Goal: Information Seeking & Learning: Learn about a topic

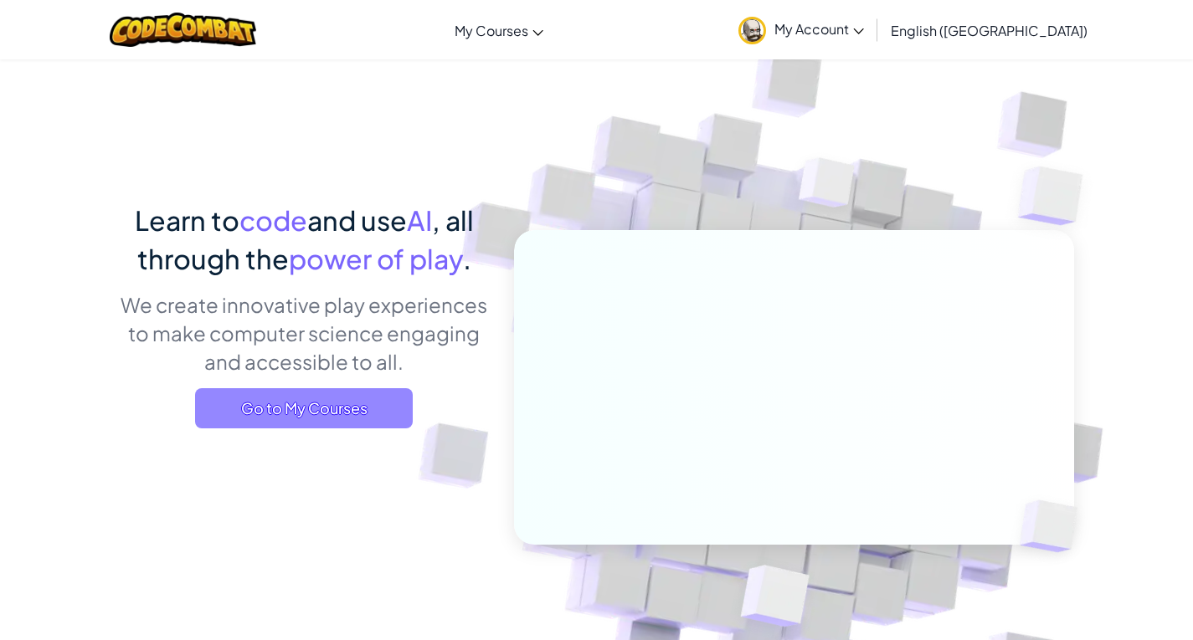
click at [378, 397] on span "Go to My Courses" at bounding box center [304, 408] width 218 height 40
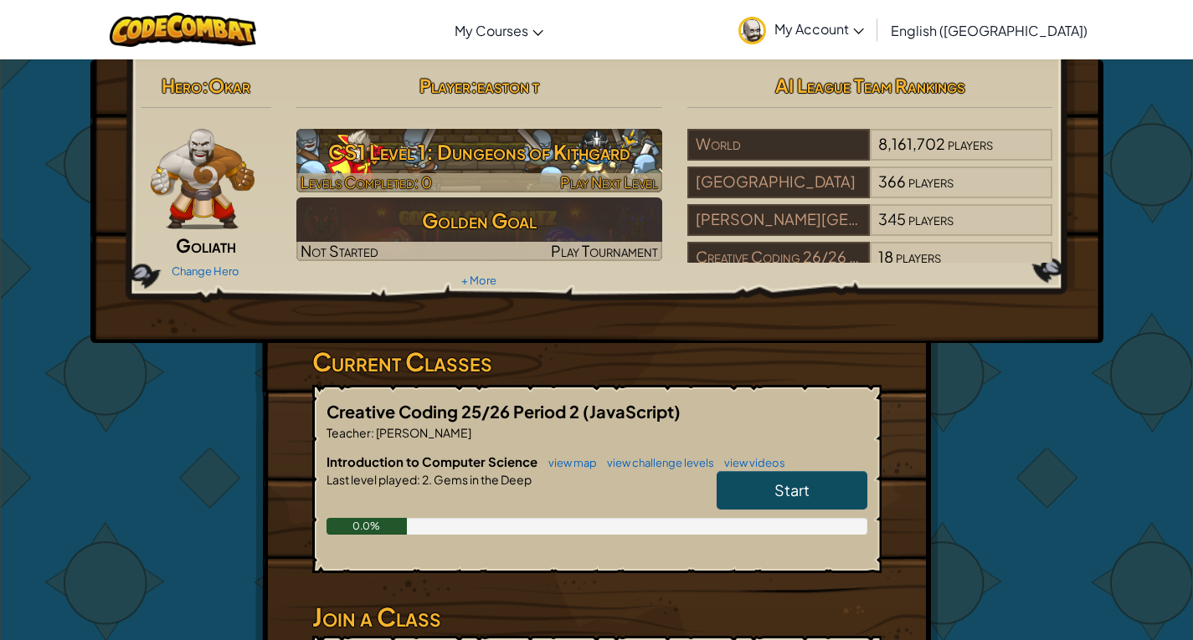
click at [553, 183] on div at bounding box center [479, 182] width 366 height 19
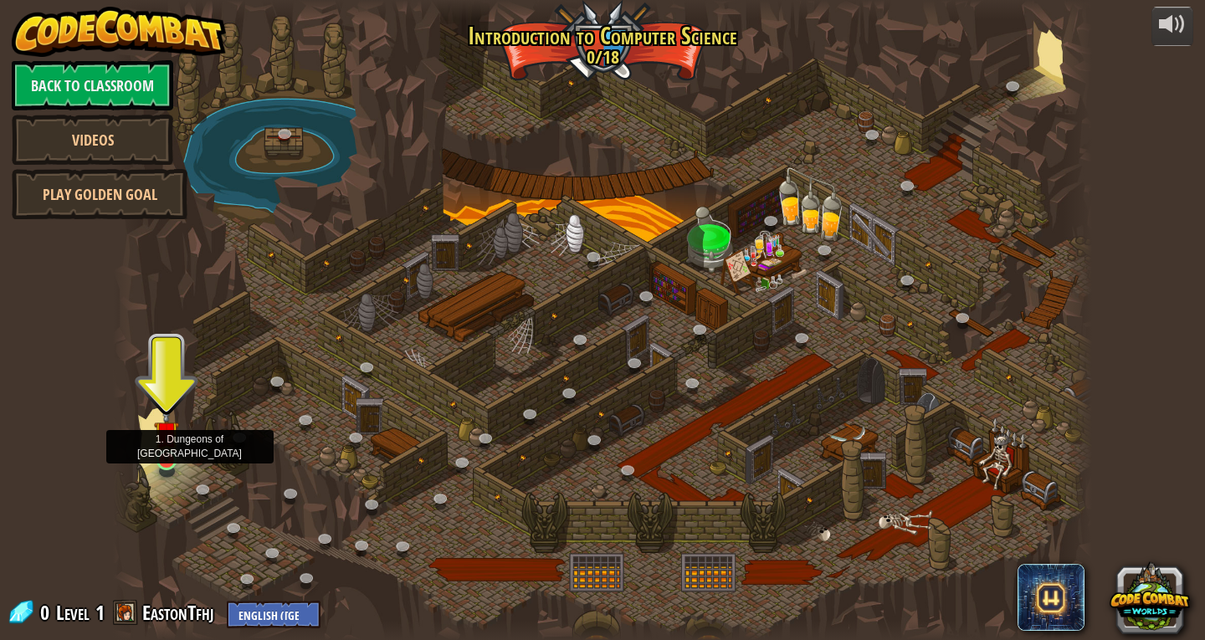
click at [160, 455] on img at bounding box center [166, 433] width 25 height 57
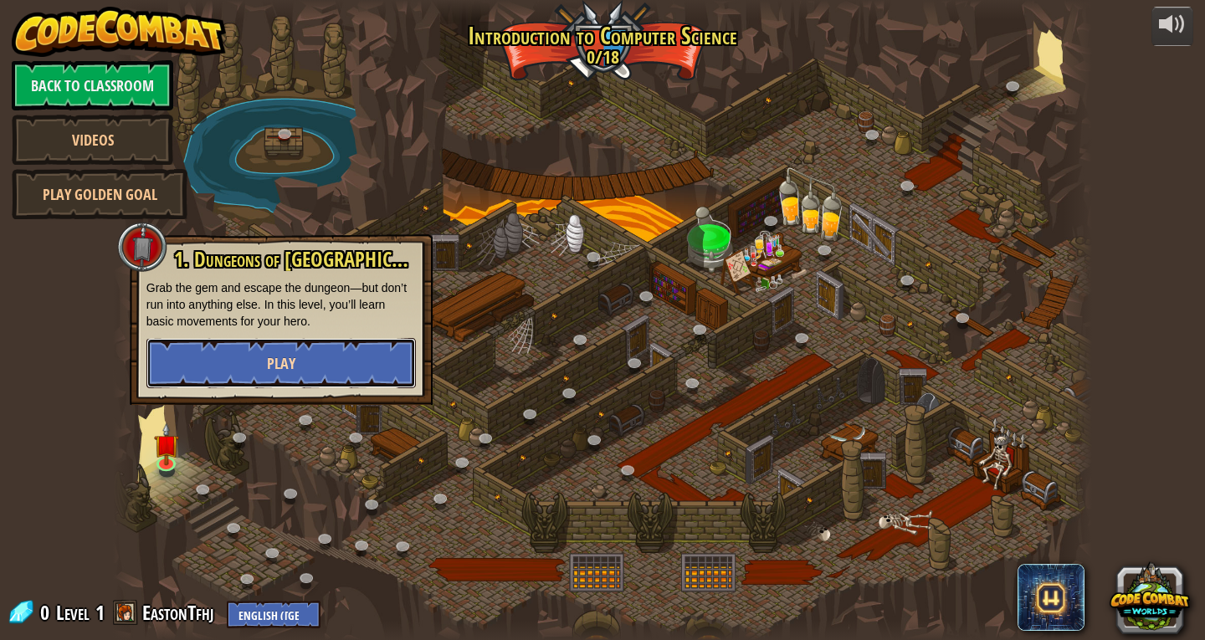
click at [275, 375] on button "Play" at bounding box center [280, 363] width 269 height 50
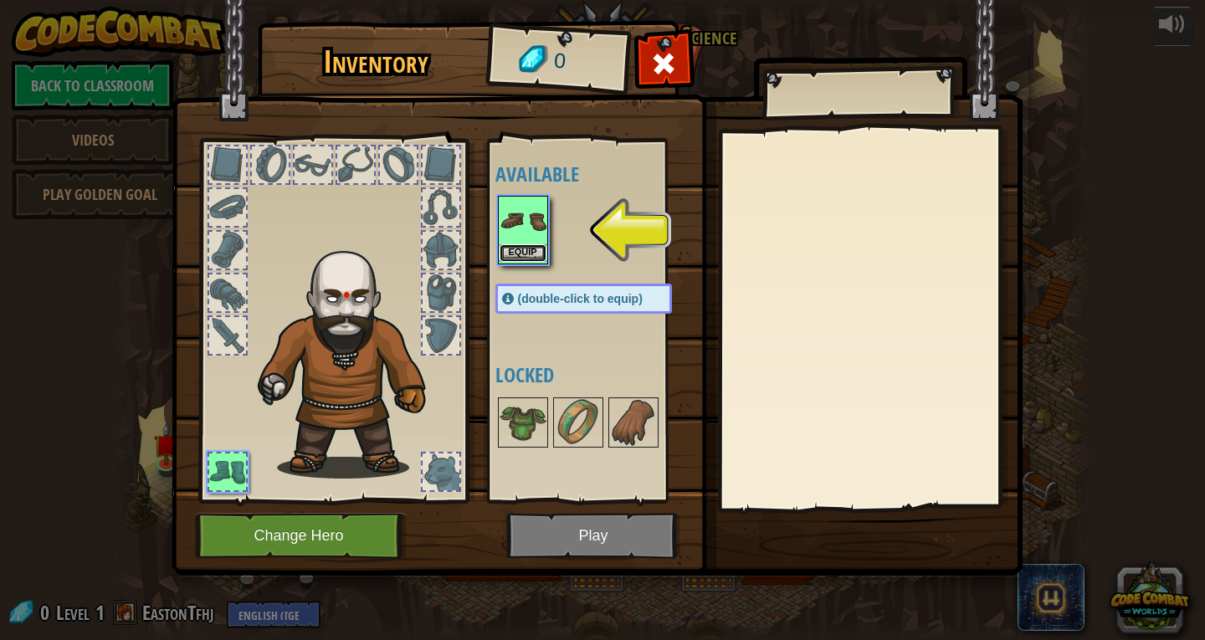
click at [519, 257] on button "Equip" at bounding box center [523, 253] width 47 height 18
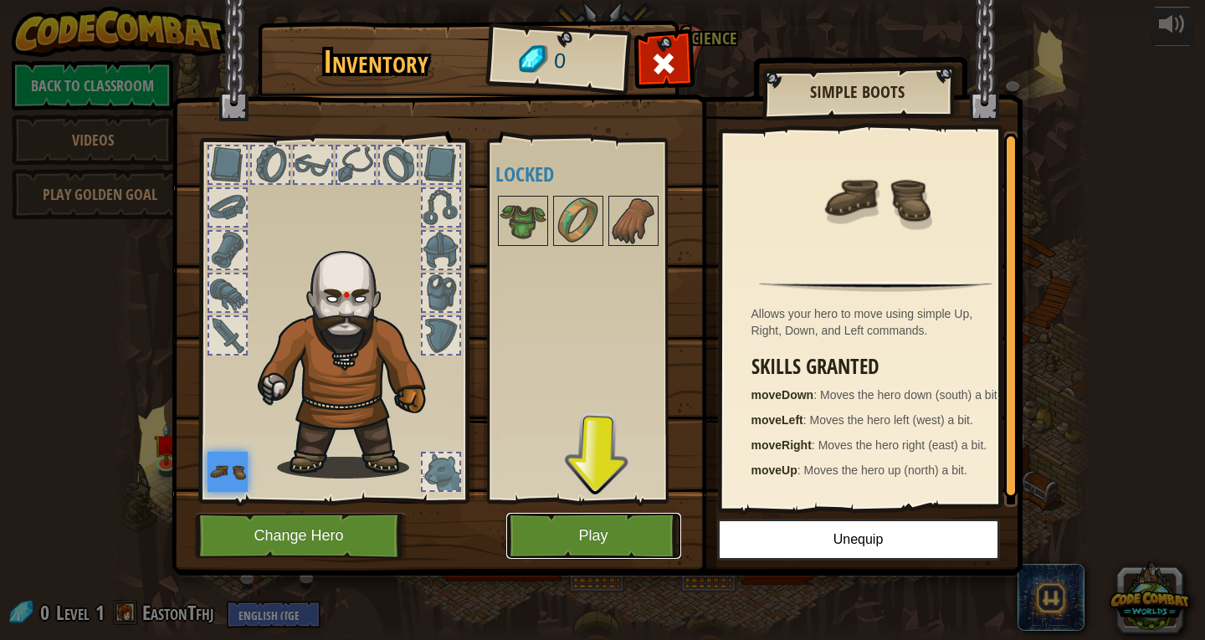
click at [590, 542] on button "Play" at bounding box center [593, 536] width 175 height 46
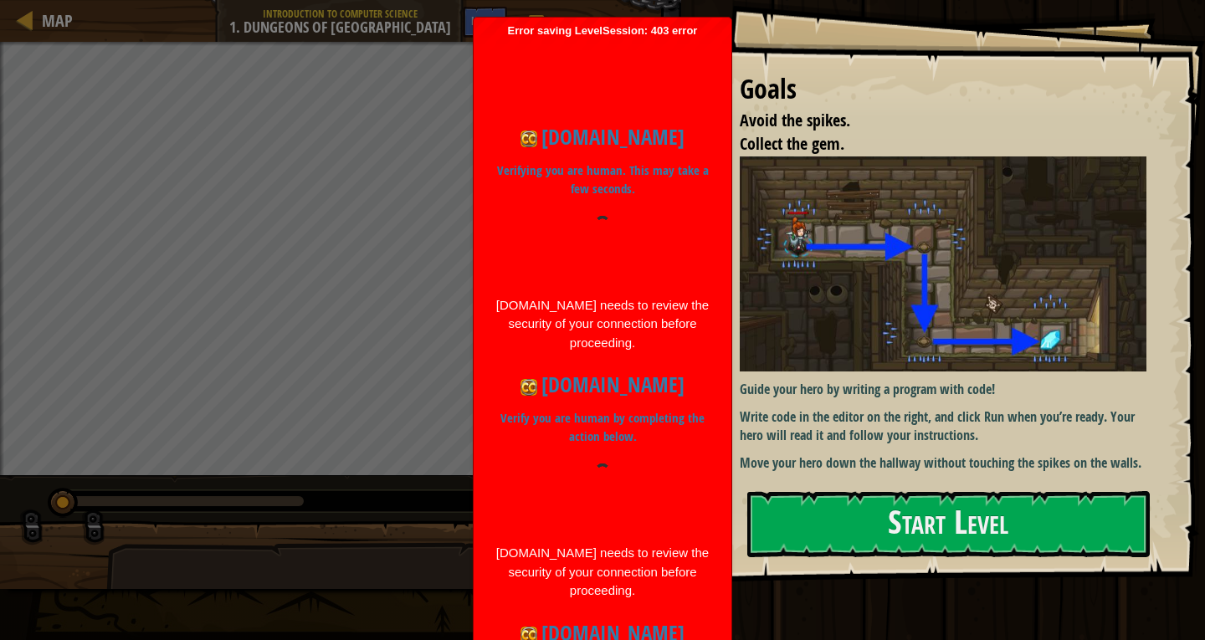
click at [523, 495] on div at bounding box center [603, 496] width 216 height 64
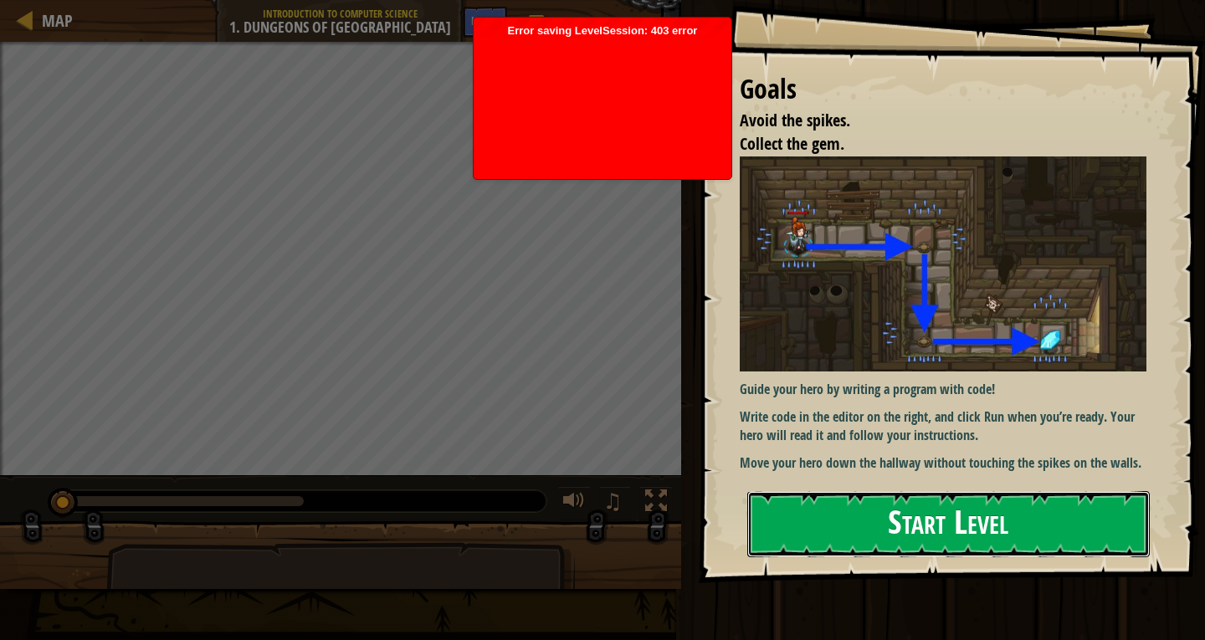
click at [1093, 522] on button "Start Level" at bounding box center [948, 524] width 403 height 66
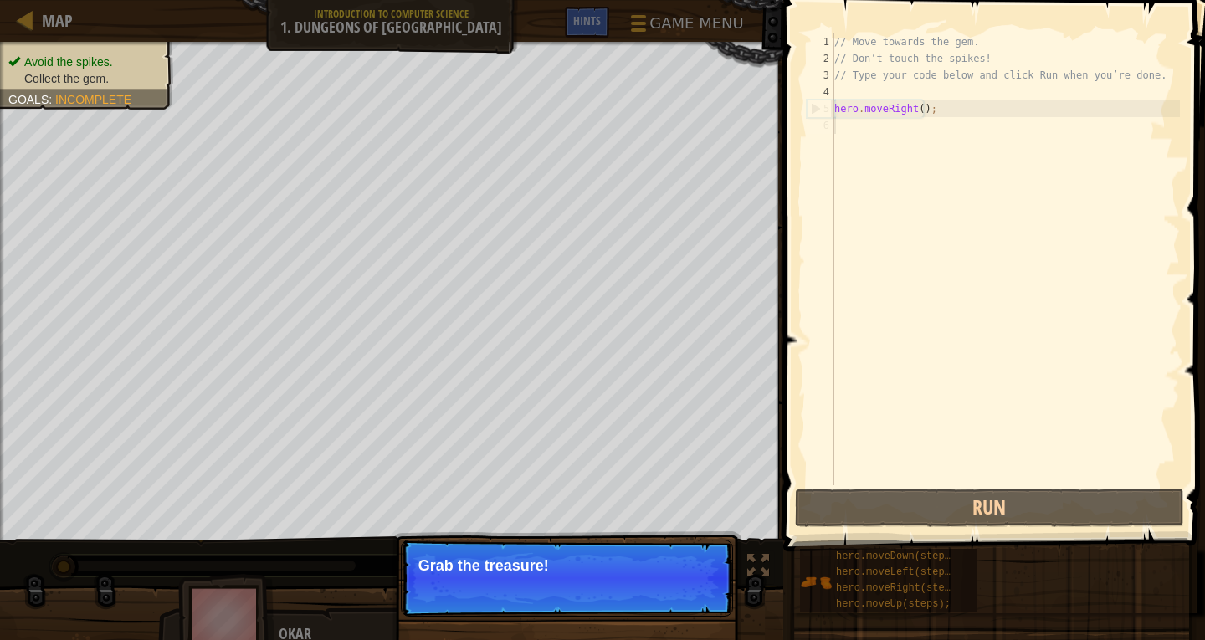
click at [529, 580] on p "Skip (esc) Continue Grab the treasure!" at bounding box center [567, 578] width 332 height 77
click at [659, 592] on button "Continue" at bounding box center [681, 588] width 75 height 22
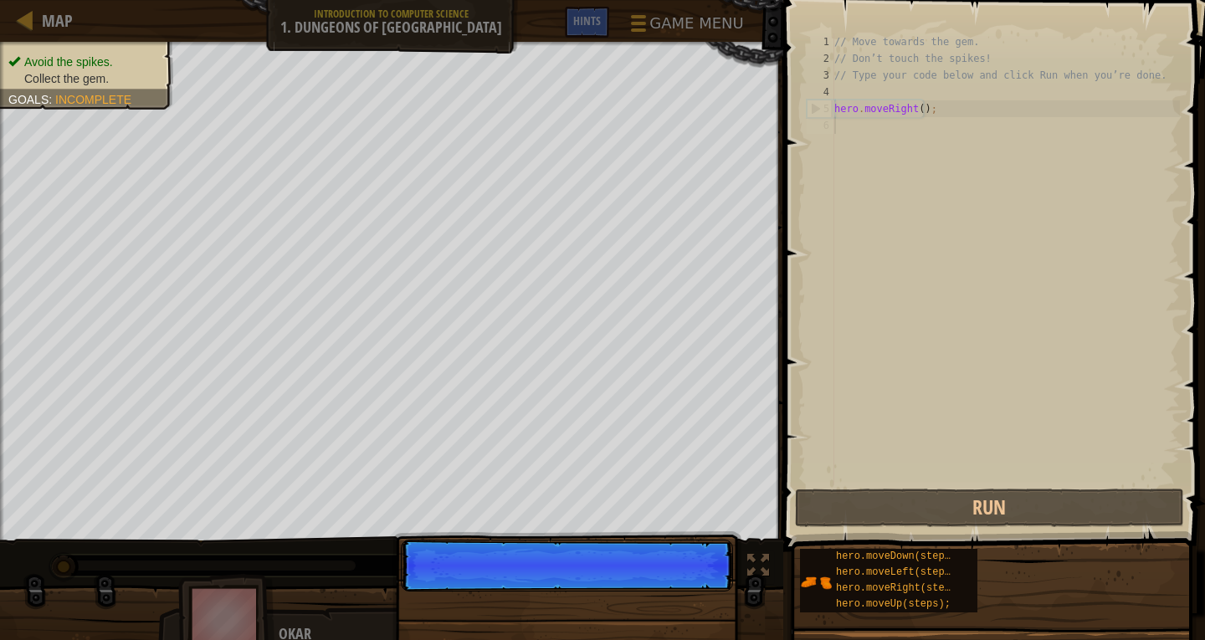
scroll to position [8, 0]
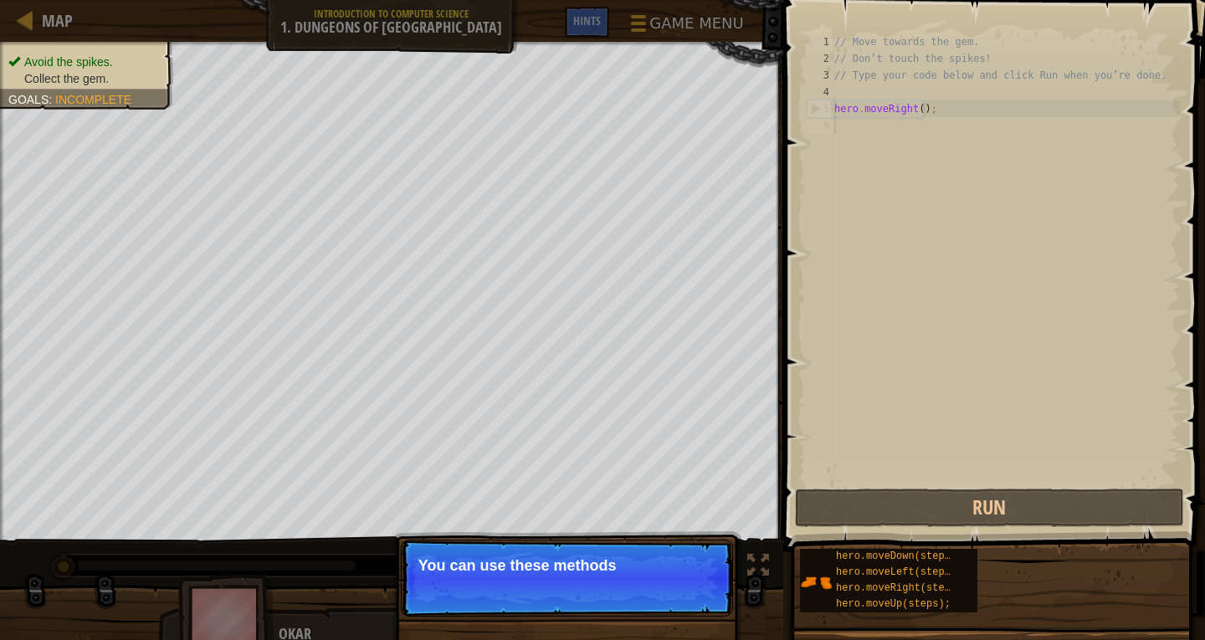
click at [679, 588] on p "Skip (esc) Continue You can use these methods" at bounding box center [567, 578] width 332 height 77
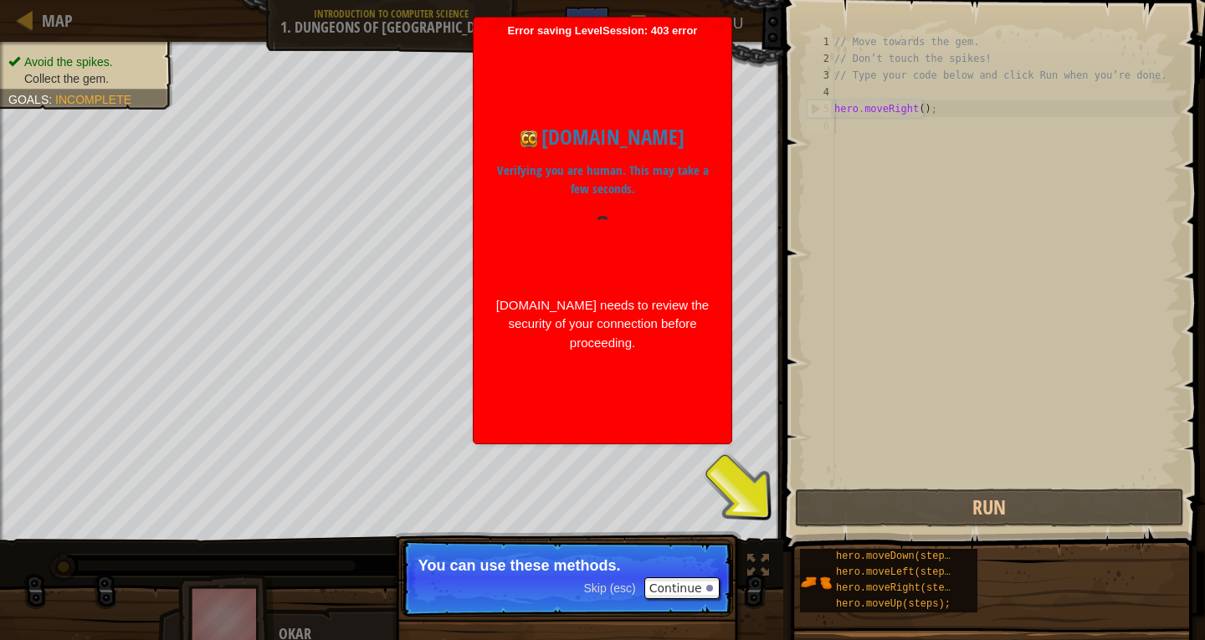
type textarea "hero.moveDown(steps);"
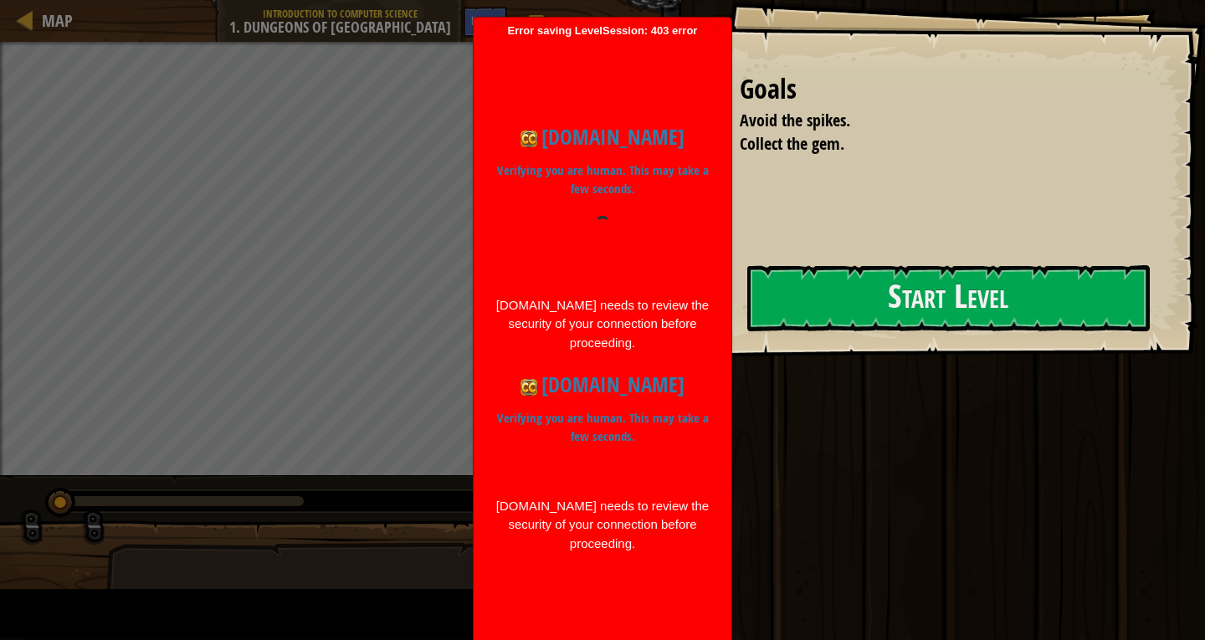
drag, startPoint x: 787, startPoint y: 355, endPoint x: 644, endPoint y: 48, distance: 338.8
click at [656, 80] on body "Goals Avoid the spikes. Collect the gem. Start Level Error loading from server.…" at bounding box center [602, 320] width 1205 height 640
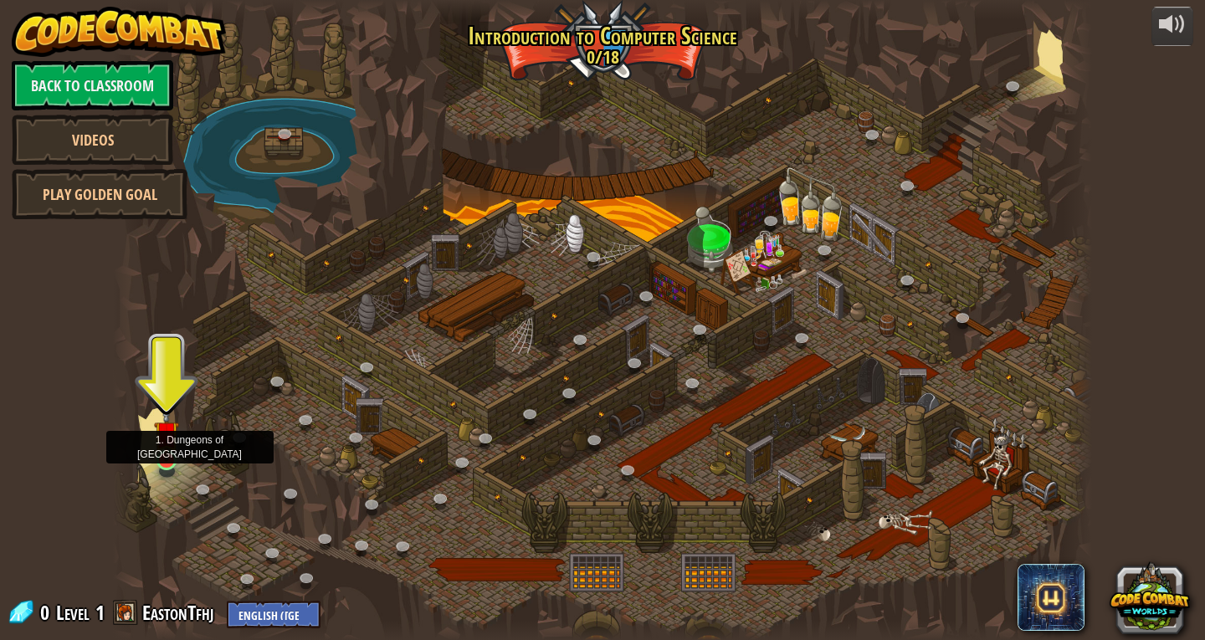
click at [172, 455] on img at bounding box center [166, 433] width 25 height 57
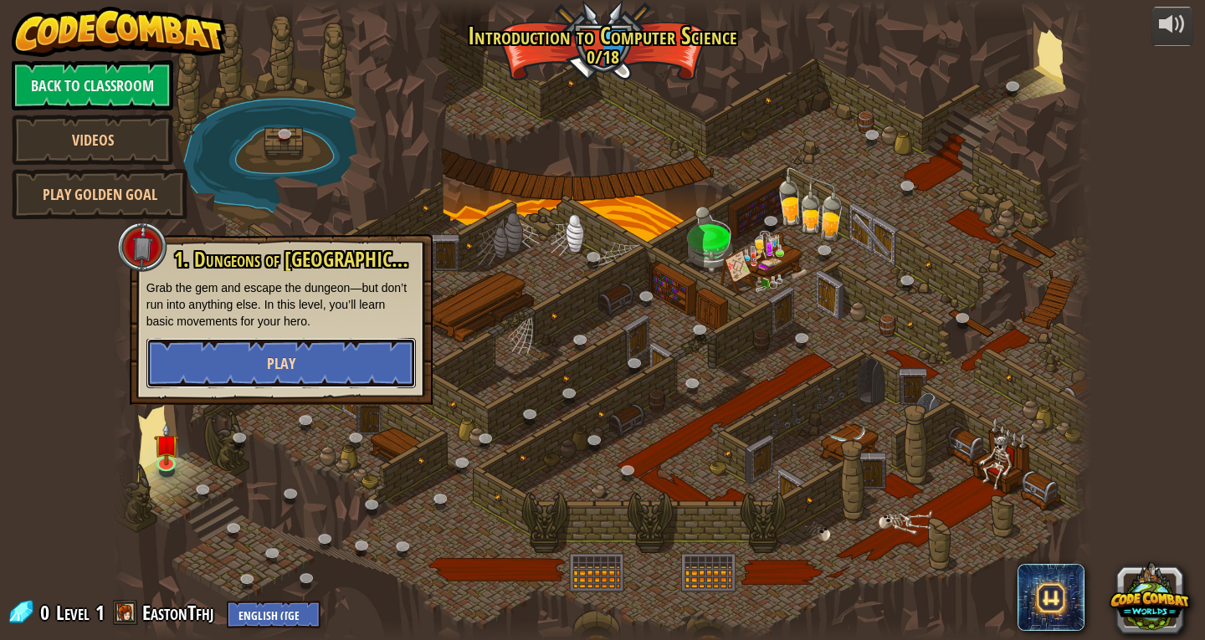
click at [370, 362] on button "Play" at bounding box center [280, 363] width 269 height 50
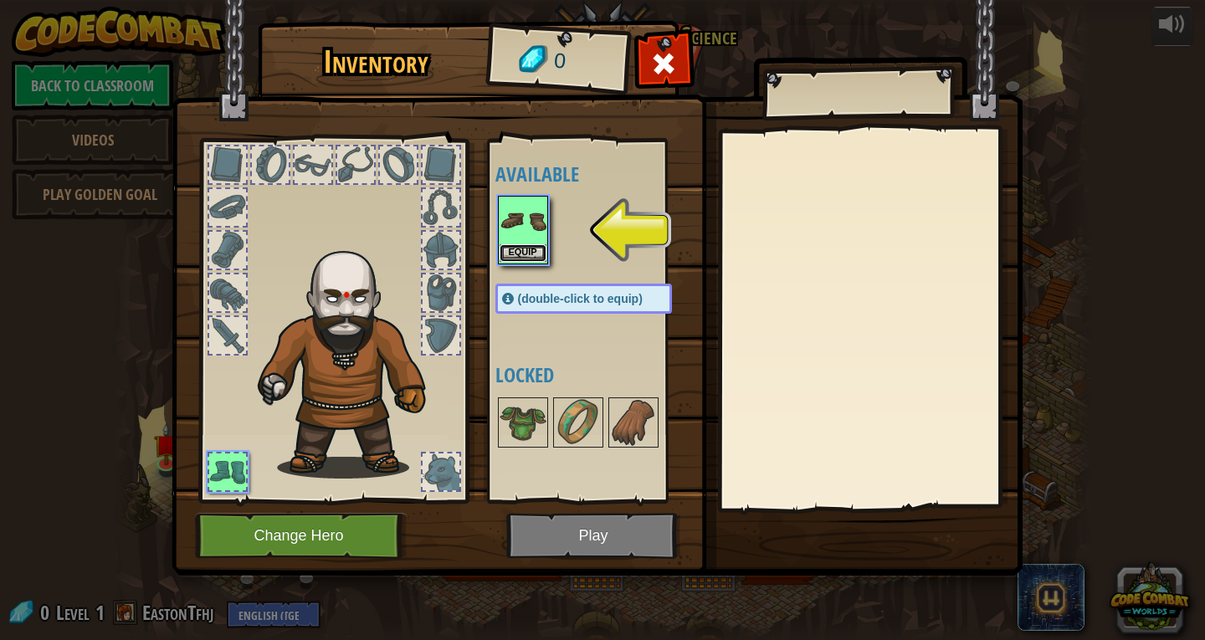
click at [518, 253] on button "Equip" at bounding box center [523, 253] width 47 height 18
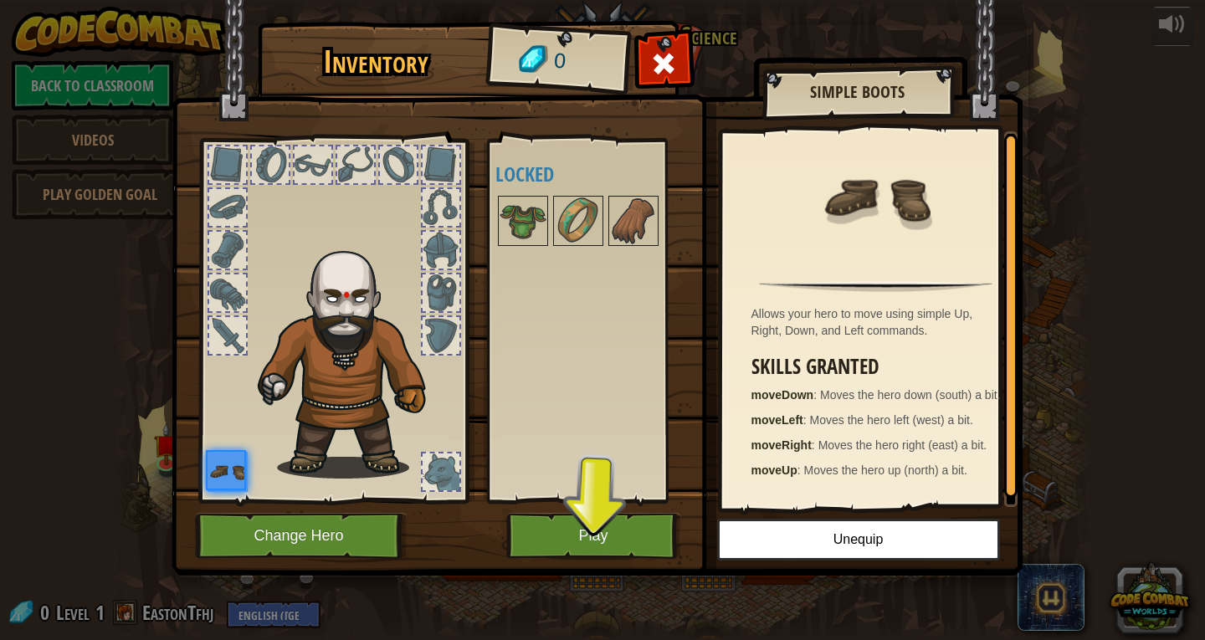
click at [560, 500] on div "Available Equip (double-click to equip) Locked" at bounding box center [590, 321] width 205 height 364
click at [577, 539] on button "Play" at bounding box center [593, 536] width 175 height 46
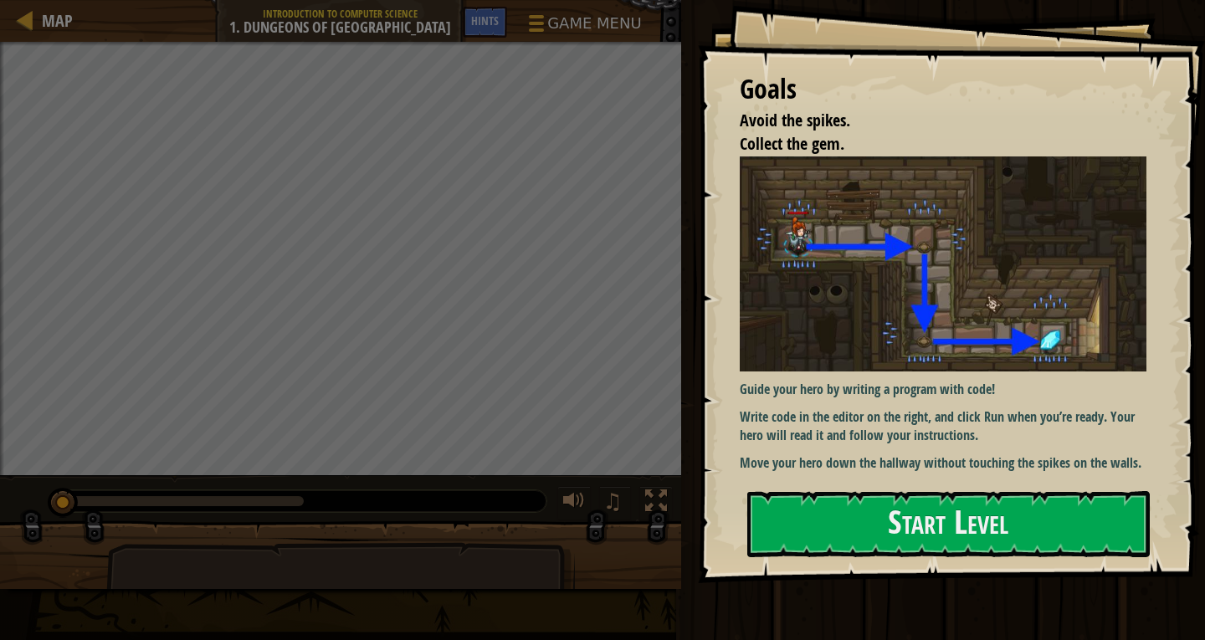
click at [911, 442] on div "Guide your hero by writing a program with code! Write code in the editor on the…" at bounding box center [949, 314] width 419 height 316
click at [933, 504] on button "Start Level" at bounding box center [948, 524] width 403 height 66
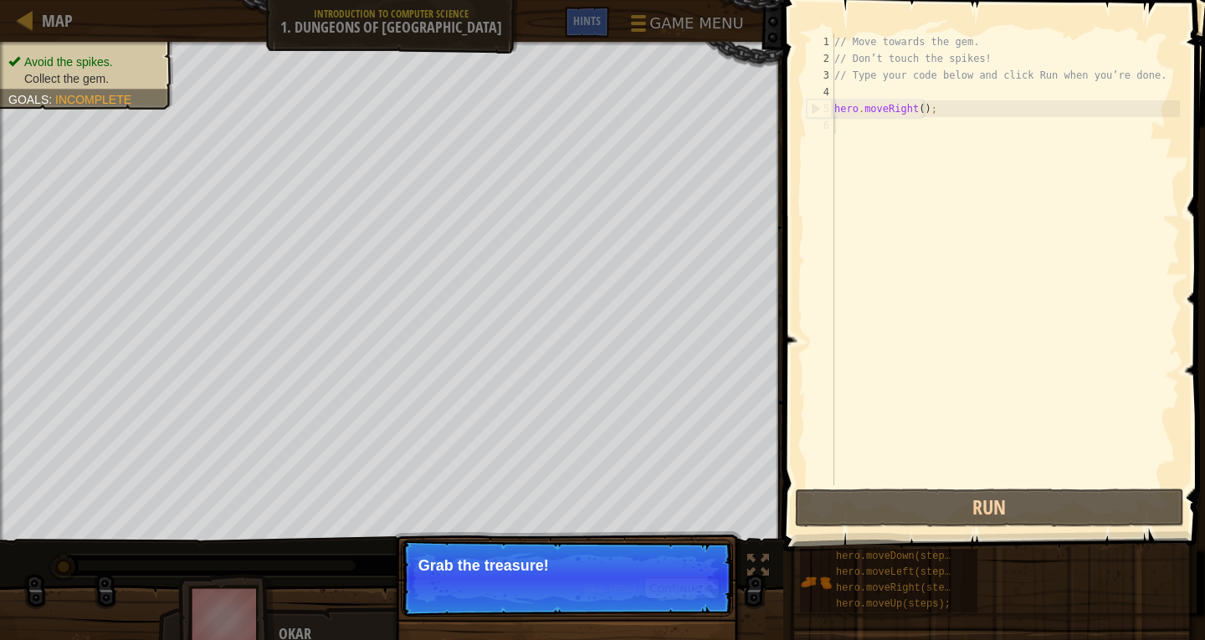
click at [625, 542] on p "Skip (esc) Continue Grab the treasure!" at bounding box center [567, 578] width 332 height 77
click at [667, 587] on button "Continue" at bounding box center [681, 588] width 75 height 22
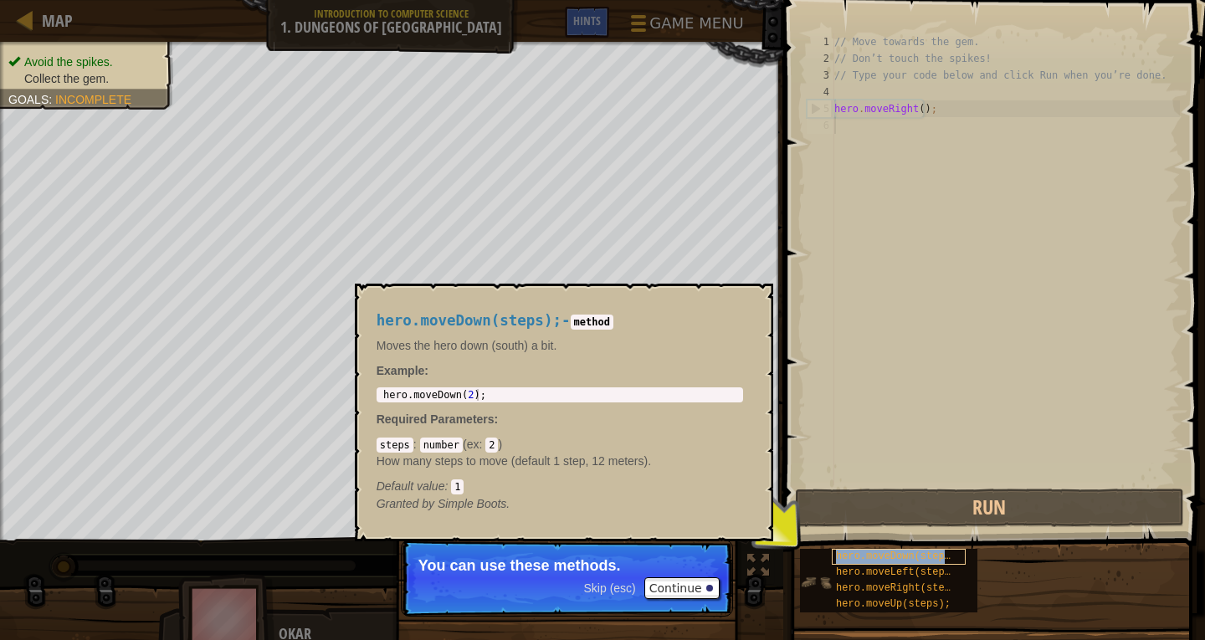
click at [899, 556] on span "hero.moveDown(steps);" at bounding box center [899, 557] width 126 height 12
click at [876, 559] on span "hero.moveDown(steps);" at bounding box center [899, 557] width 126 height 12
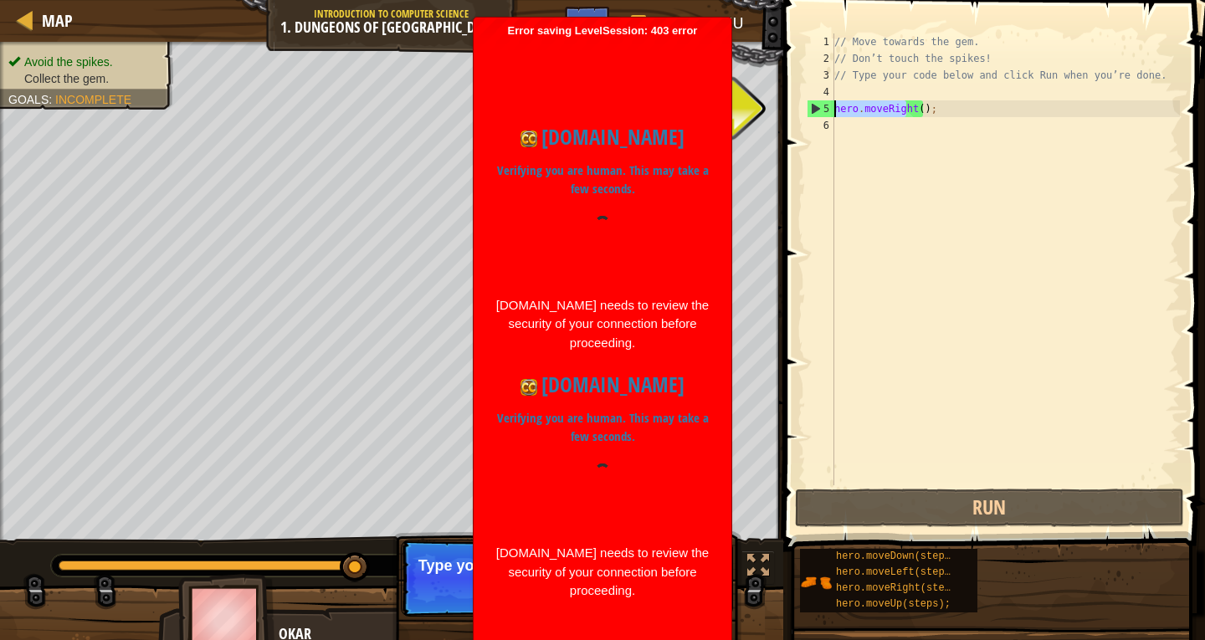
drag, startPoint x: 908, startPoint y: 107, endPoint x: 829, endPoint y: 112, distance: 78.8
click at [829, 112] on div "1 2 3 4 5 6 // Move towards the gem. // Don’t touch the spikes! // Type your co…" at bounding box center [991, 259] width 377 height 452
type textarea "hero.moveRight();"
click at [856, 142] on div "// Move towards the gem. // Don’t touch the spikes! // Type your code below and…" at bounding box center [1005, 275] width 349 height 485
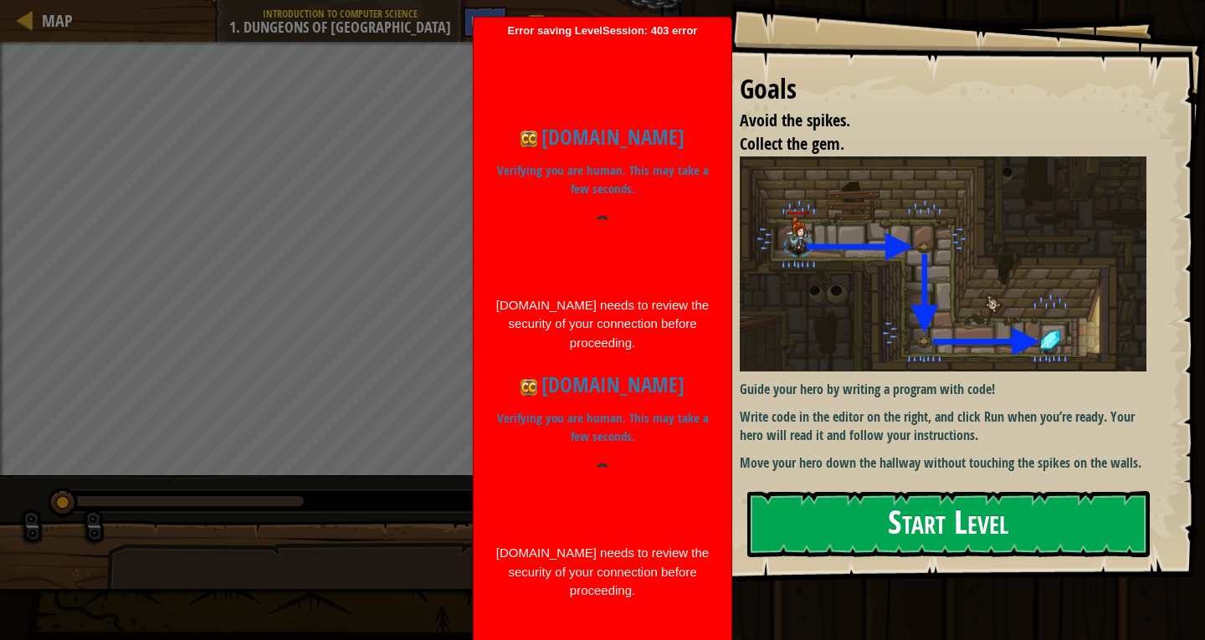
click at [936, 495] on button "Start Level" at bounding box center [948, 524] width 403 height 66
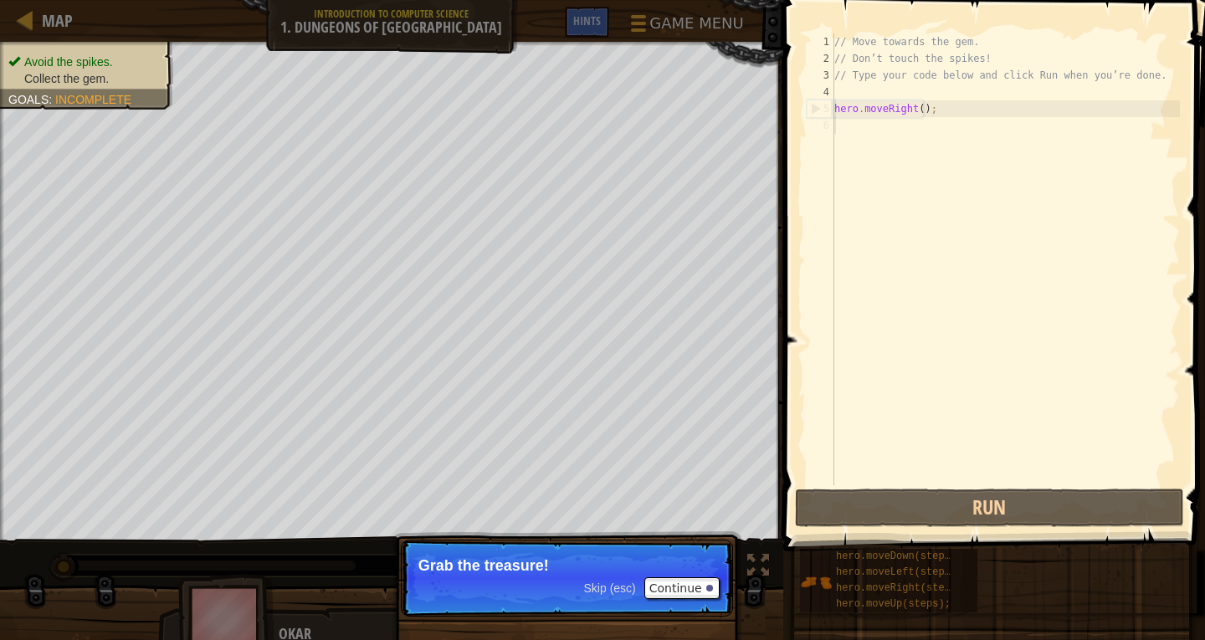
click at [618, 589] on span "Skip (esc)" at bounding box center [610, 588] width 52 height 13
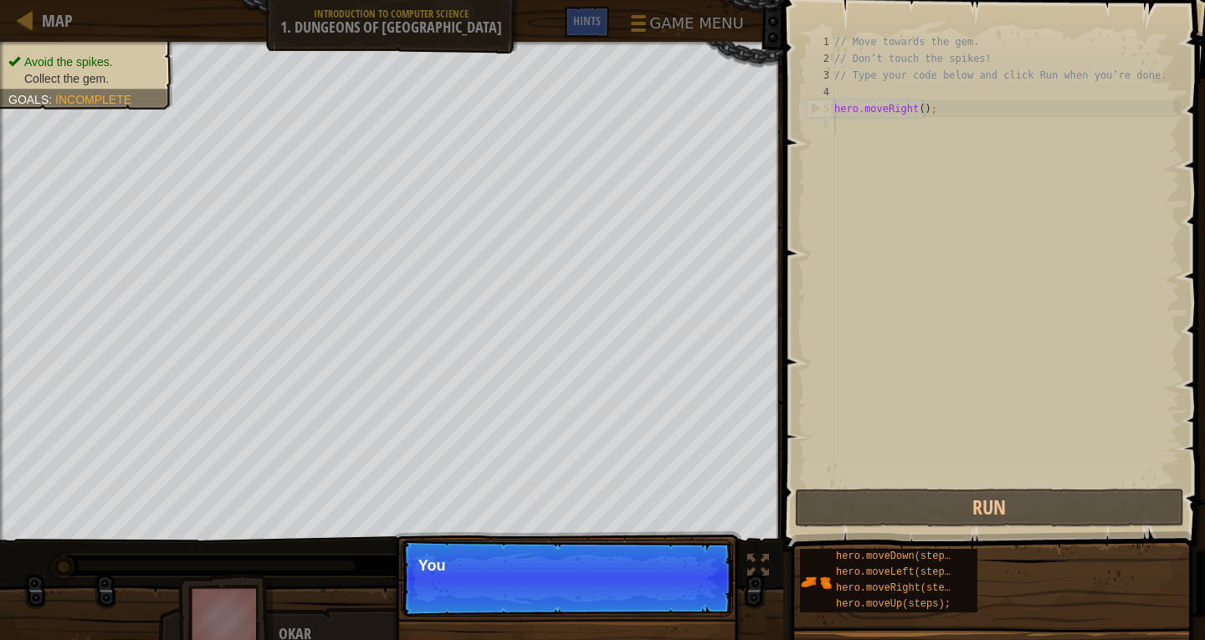
click at [618, 589] on p "Skip (esc) Continue You" at bounding box center [567, 578] width 332 height 77
drag, startPoint x: 600, startPoint y: 584, endPoint x: 474, endPoint y: 615, distance: 130.1
click at [474, 615] on p "Skip (esc) Continue You can use these methods." at bounding box center [567, 578] width 332 height 77
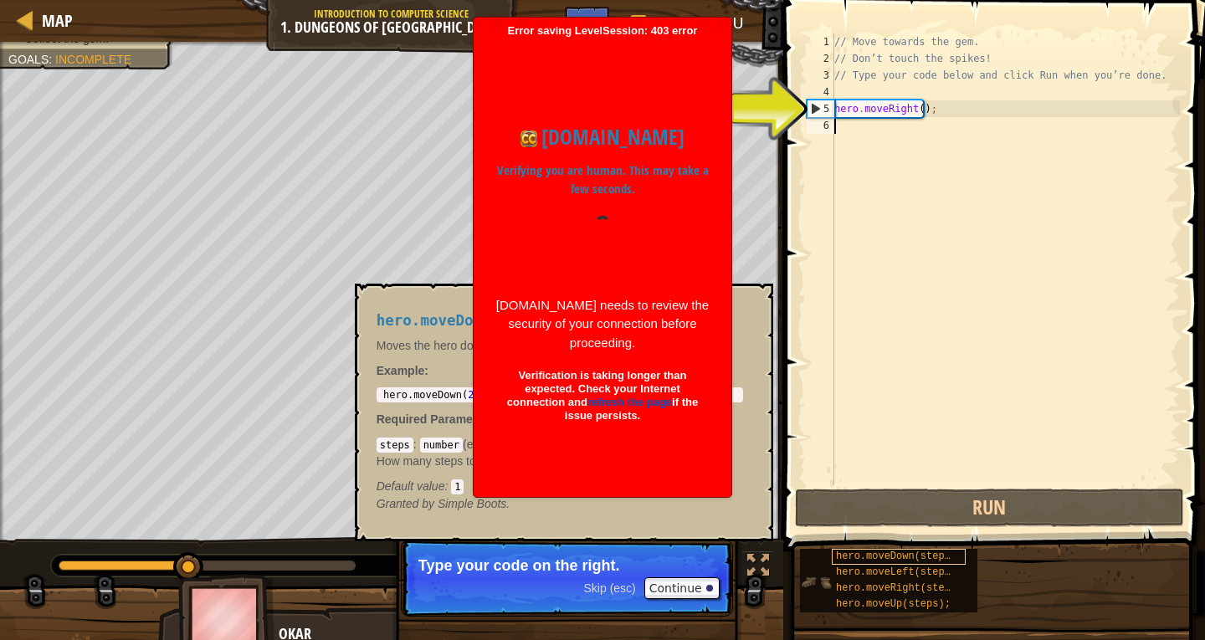
type textarea "hero.moveDown(steps);"
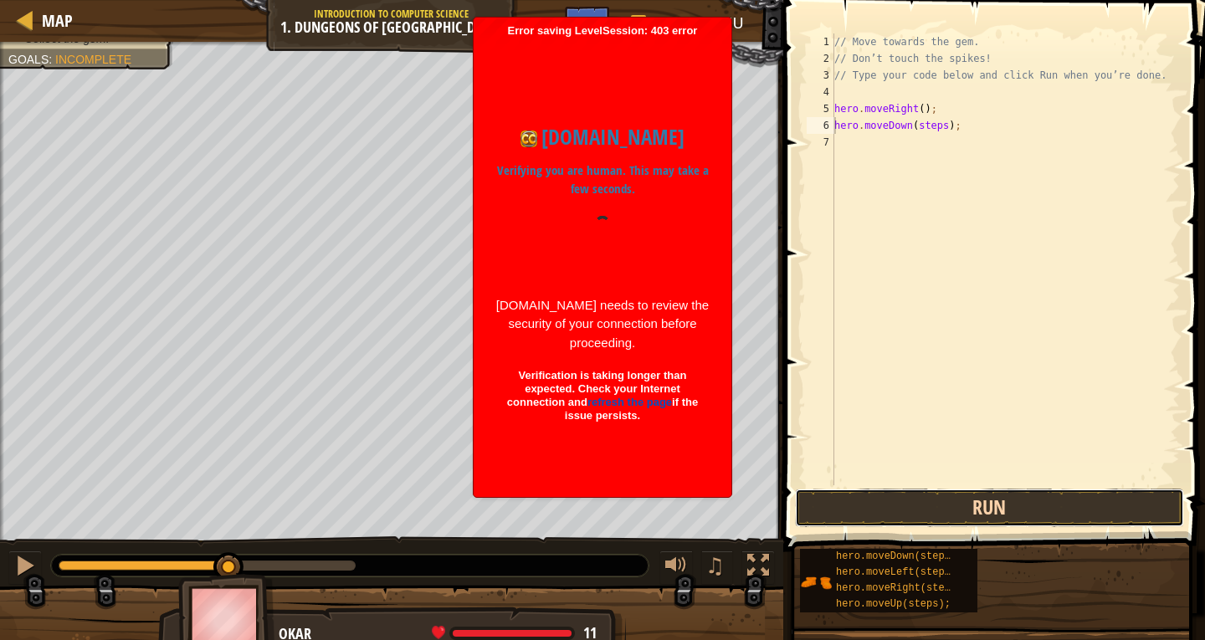
click at [878, 518] on button "Run" at bounding box center [990, 508] width 390 height 38
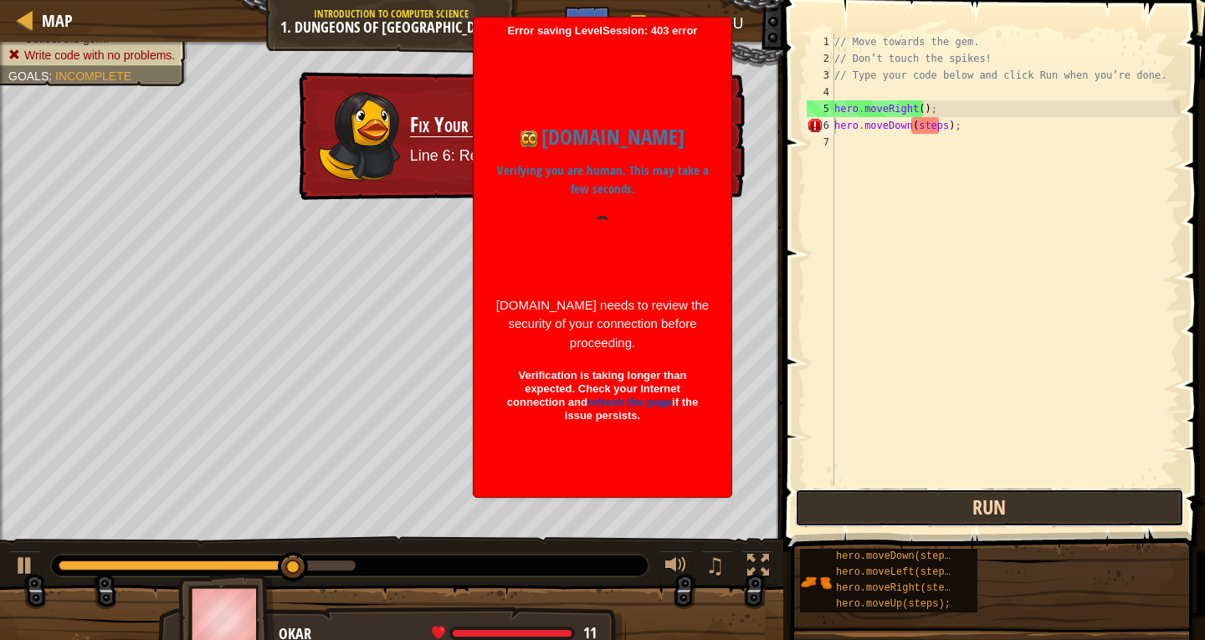
click at [873, 513] on button "Run" at bounding box center [990, 508] width 390 height 38
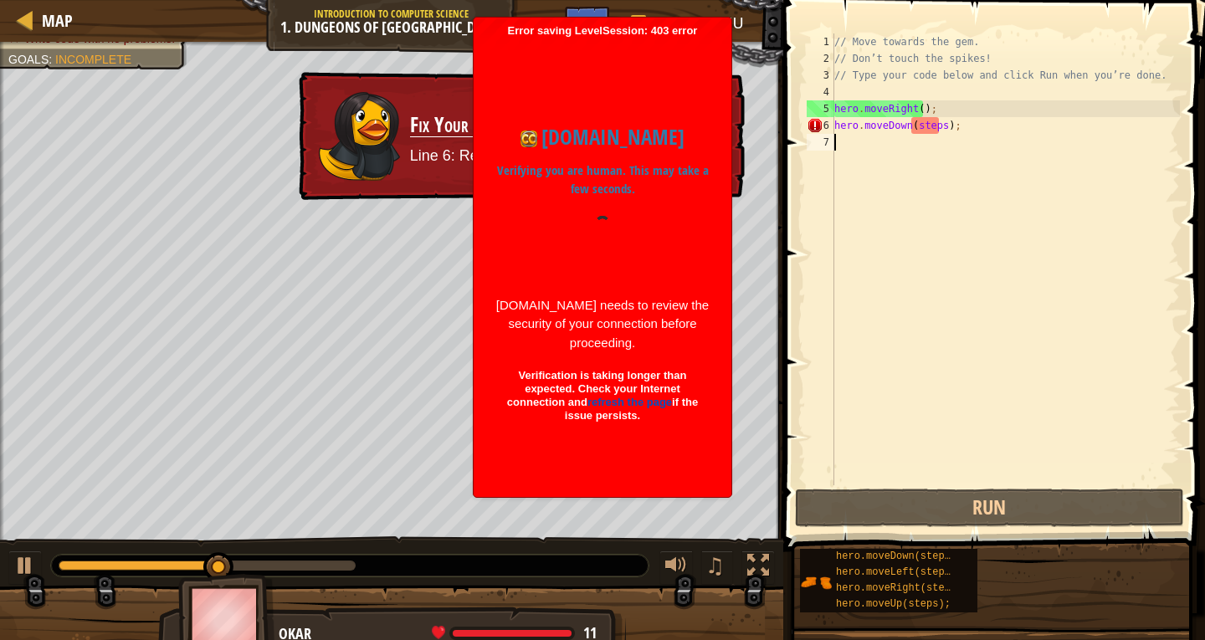
click at [935, 134] on div "// Move towards the gem. // Don’t touch the spikes! // Type your code below and…" at bounding box center [1005, 275] width 349 height 485
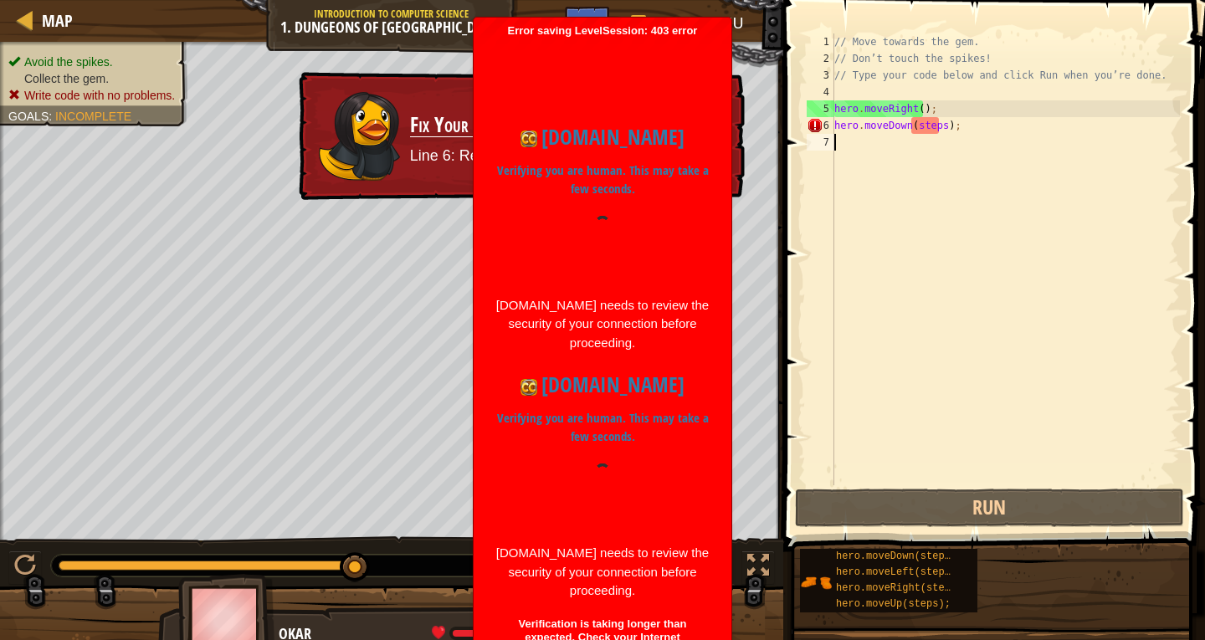
click at [936, 122] on div "// Move towards the gem. // Don’t touch the spikes! // Type your code below and…" at bounding box center [1005, 275] width 349 height 485
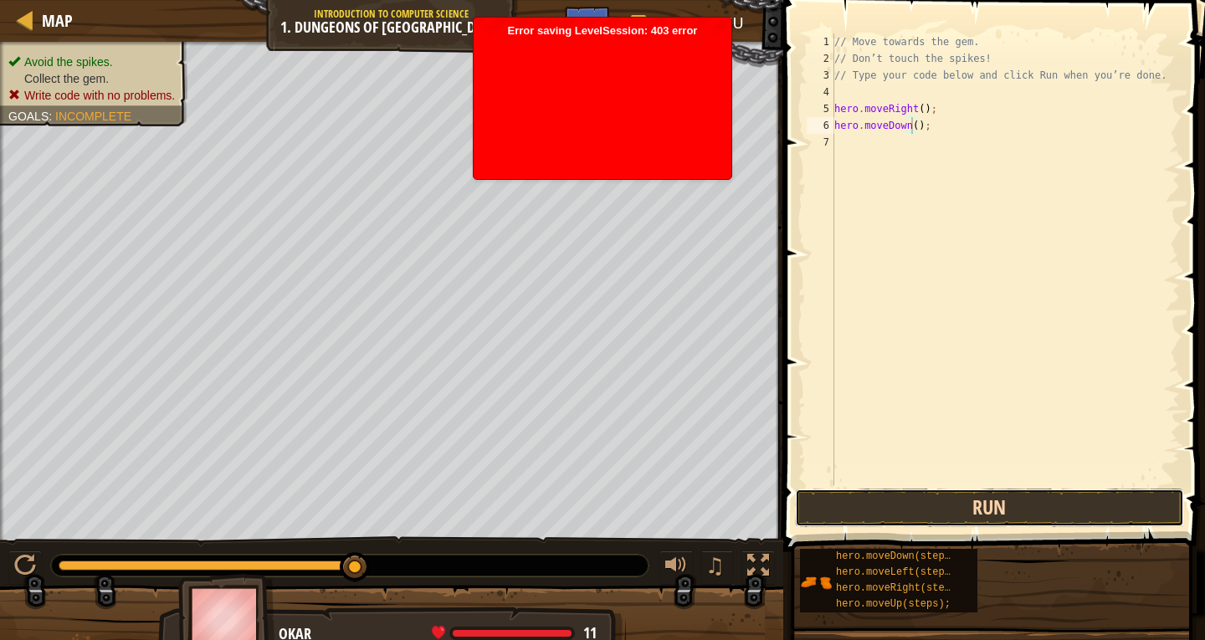
click at [974, 490] on button "Run" at bounding box center [990, 508] width 390 height 38
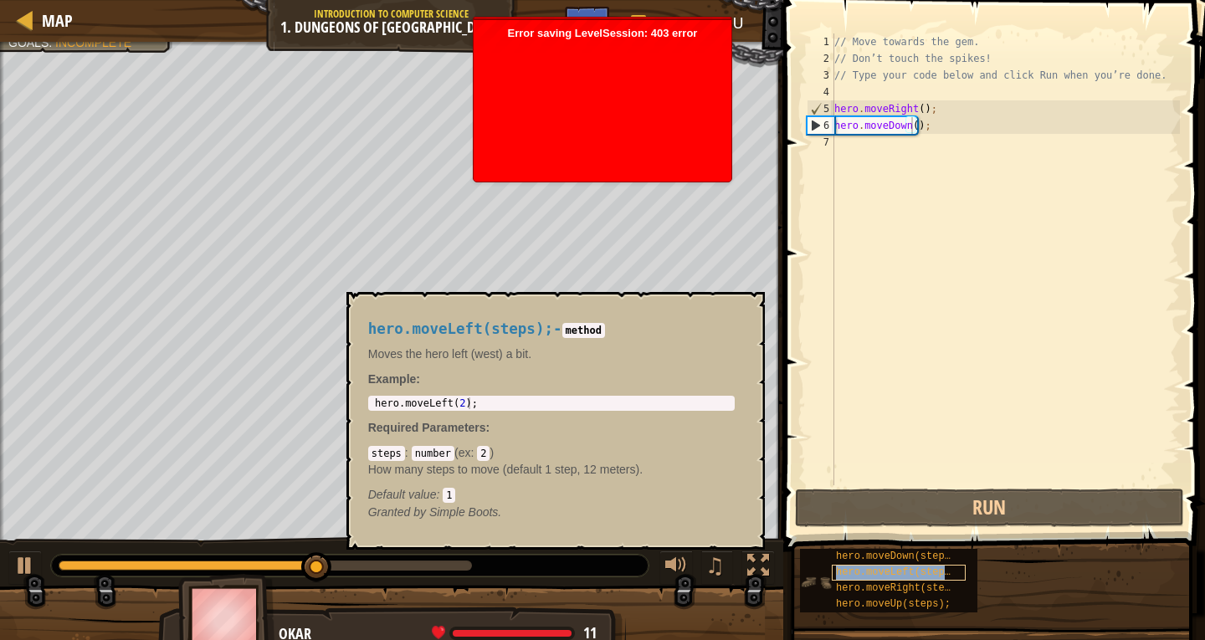
click at [922, 578] on div "hero.moveLeft(steps);" at bounding box center [899, 573] width 134 height 16
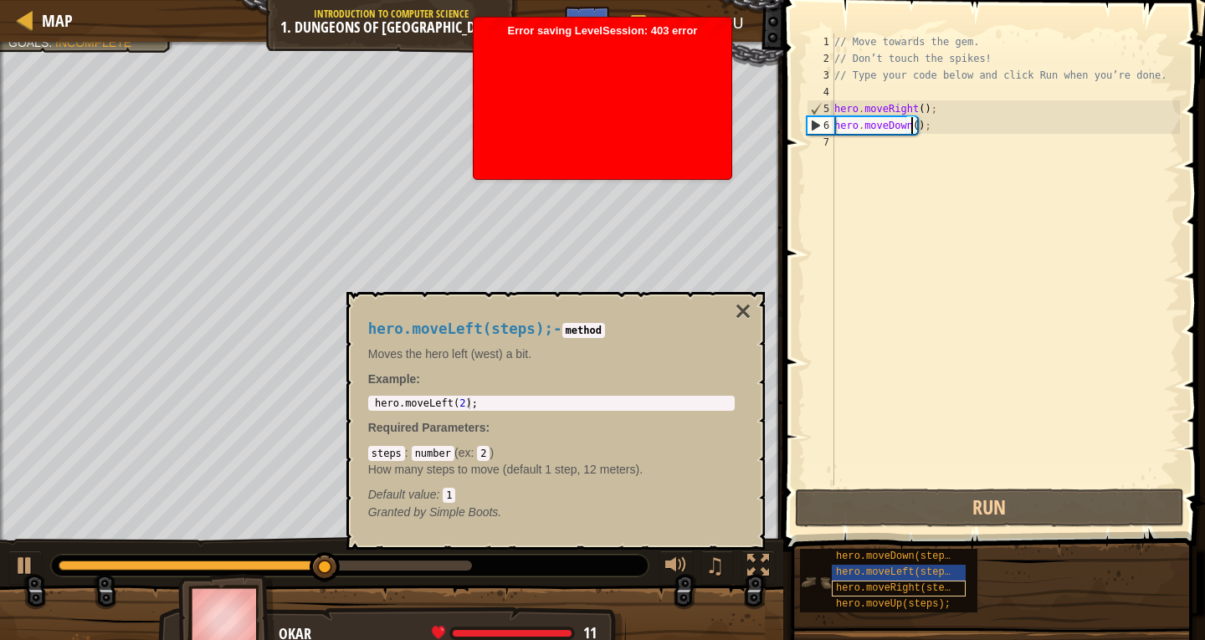
click at [921, 596] on div "hero.moveDown(steps); hero.moveLeft(steps); hero.moveRight(steps); hero.moveUp(…" at bounding box center [888, 581] width 177 height 64
type textarea "hero.moveRight(steps);"
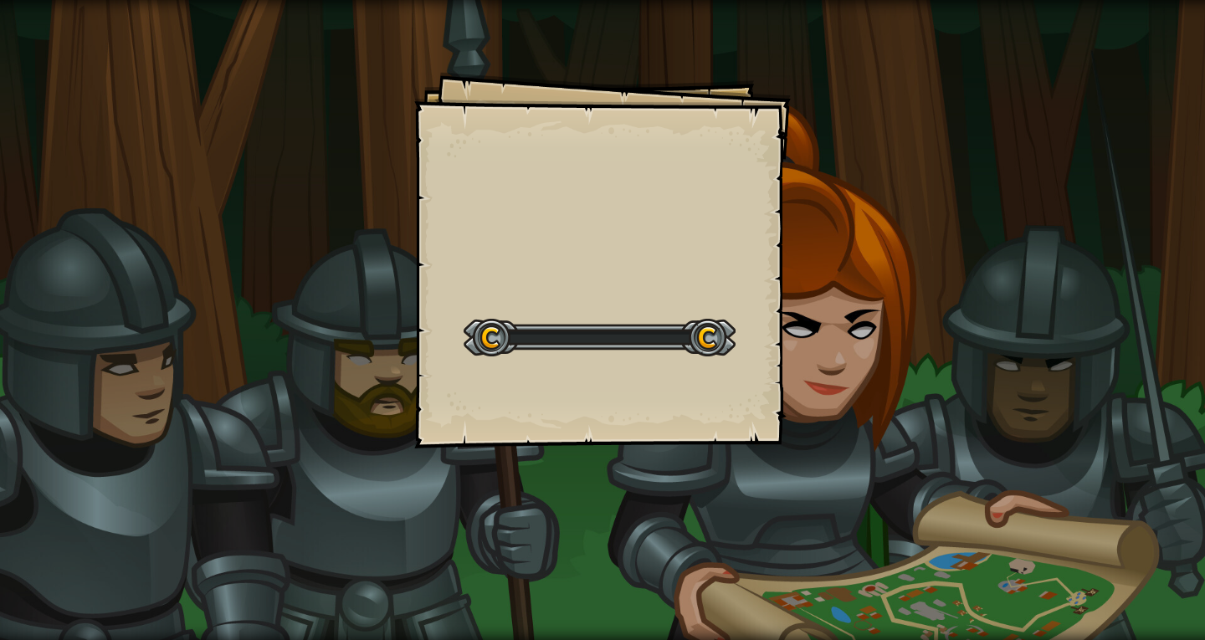
click at [978, 510] on div "Goals Start Level Error loading from server. Try refreshing the page. You'll ne…" at bounding box center [602, 320] width 1205 height 640
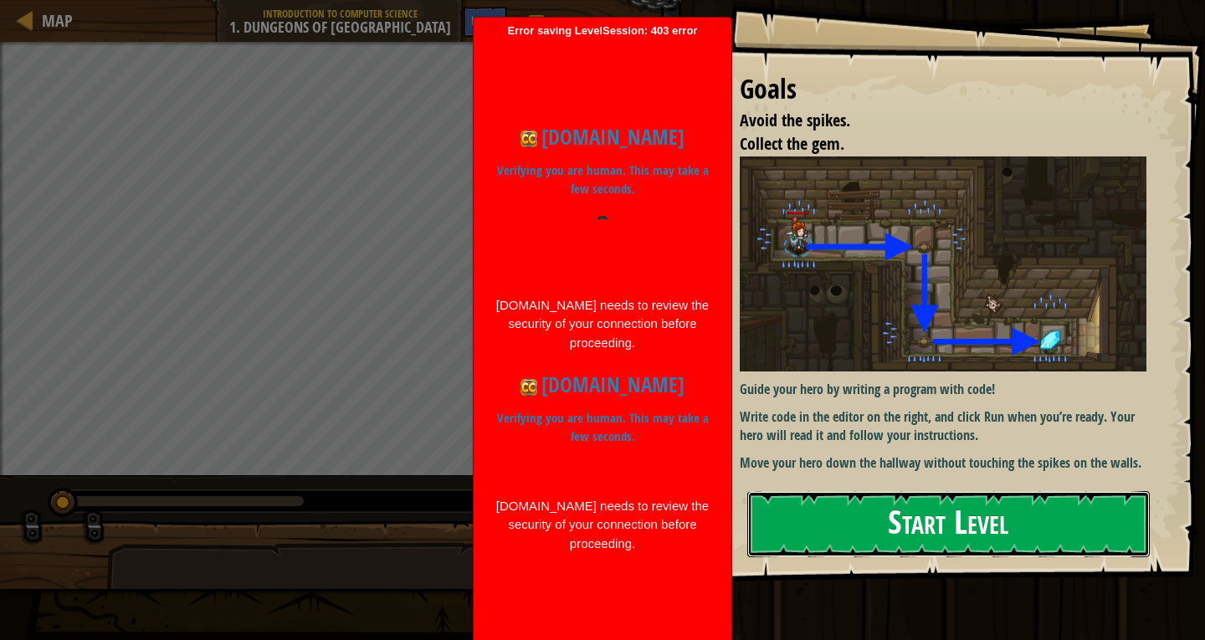
click at [978, 503] on button "Start Level" at bounding box center [948, 524] width 403 height 66
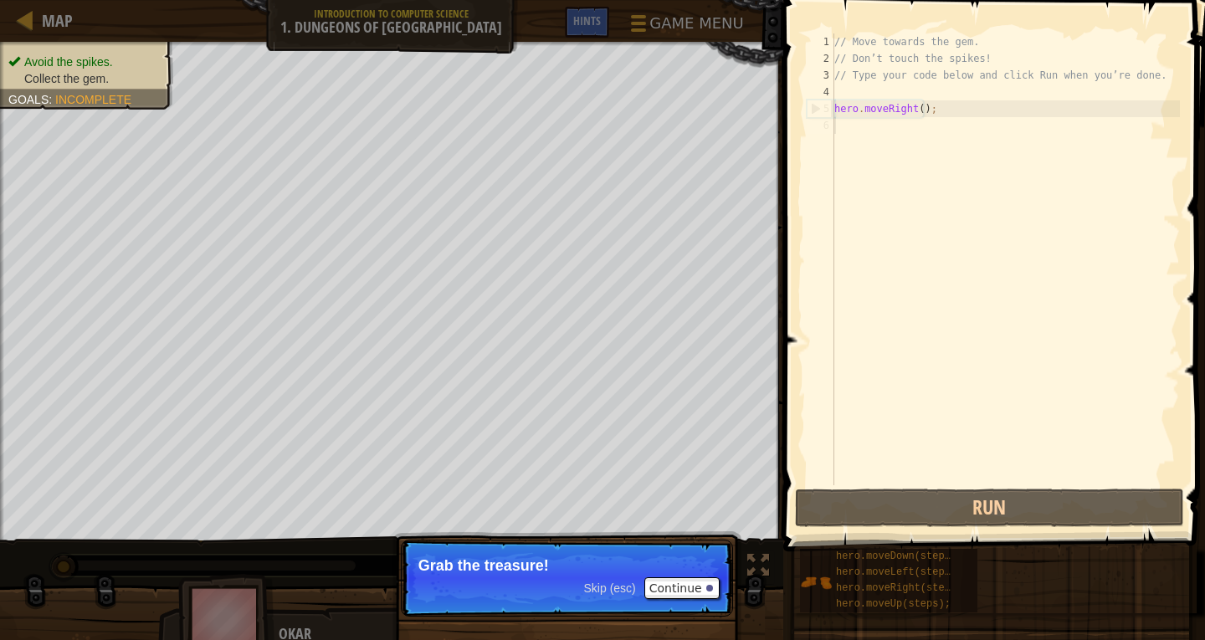
click at [628, 597] on div "Skip (esc) Continue" at bounding box center [652, 588] width 136 height 22
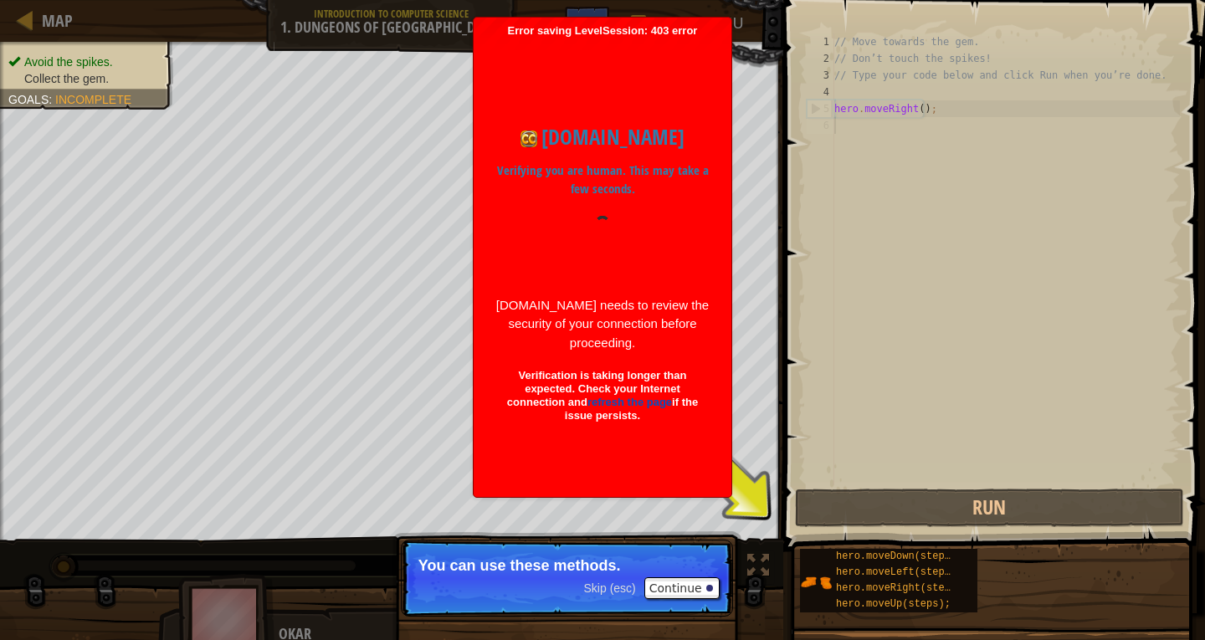
click at [618, 606] on p "Skip (esc) Continue You can use these methods." at bounding box center [567, 578] width 332 height 77
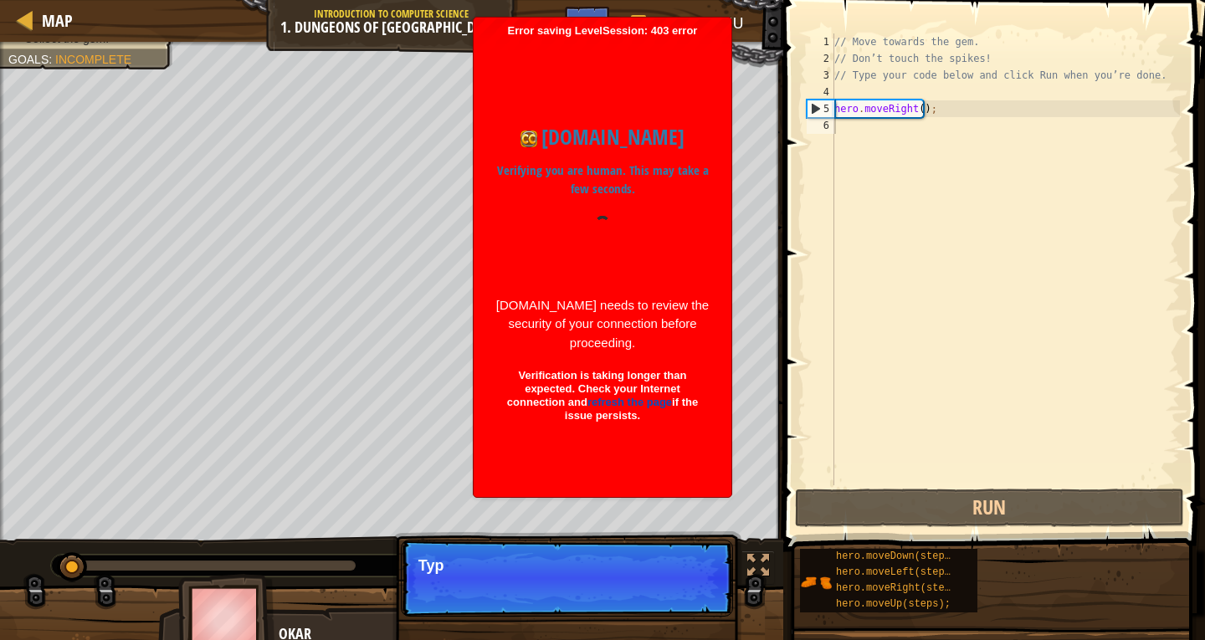
click at [629, 587] on p "Skip (esc) Continue Typ" at bounding box center [567, 578] width 332 height 77
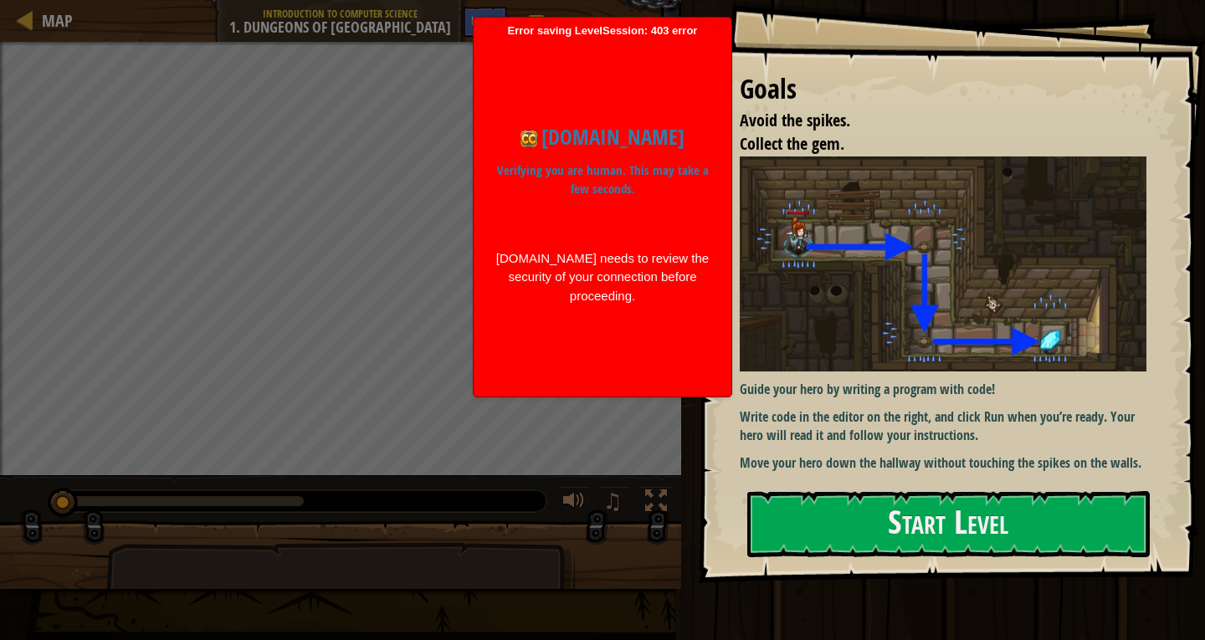
drag, startPoint x: 1010, startPoint y: 592, endPoint x: 1018, endPoint y: 549, distance: 43.5
click at [1011, 588] on div at bounding box center [948, 593] width 403 height 38
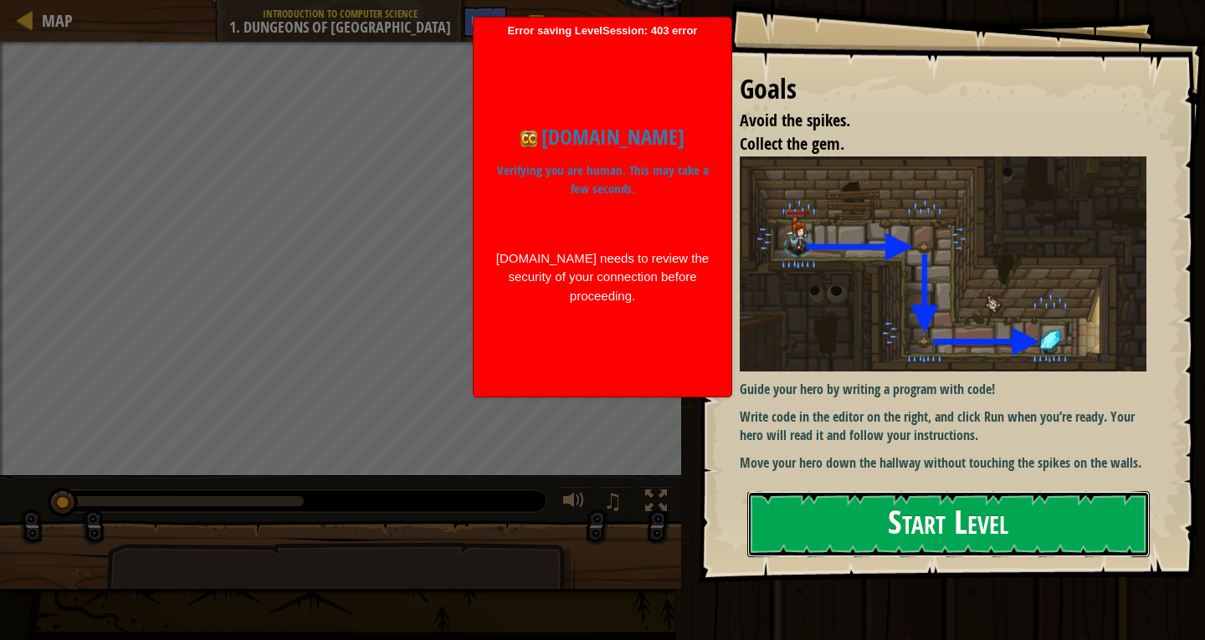
click at [1019, 543] on button "Start Level" at bounding box center [948, 524] width 403 height 66
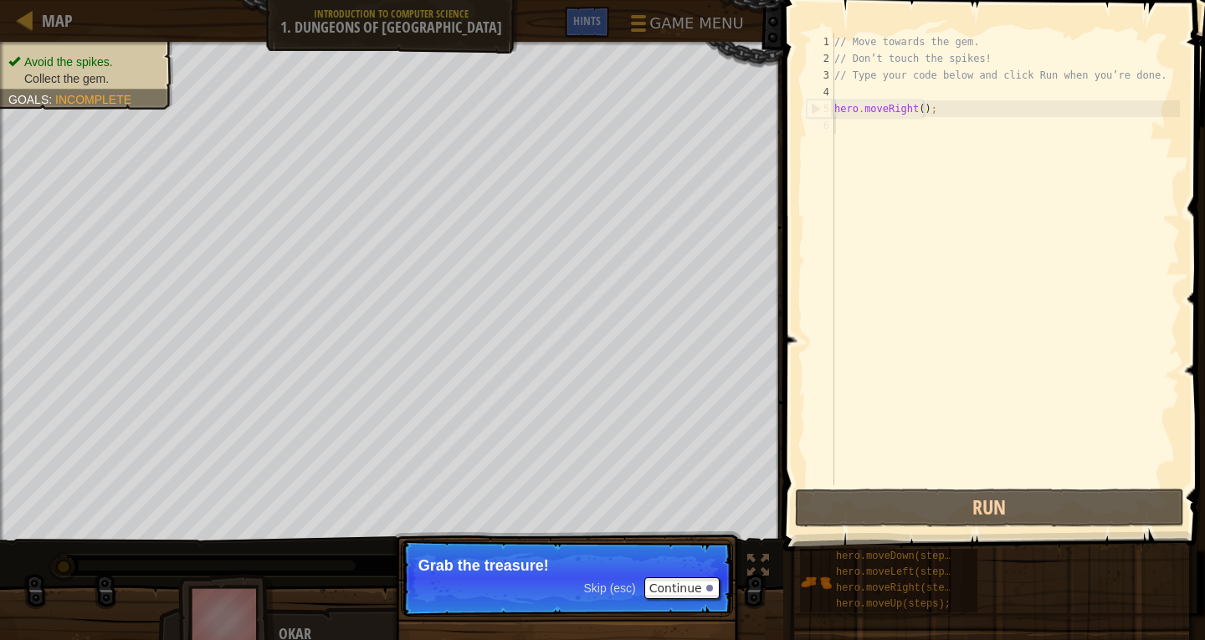
type textarea "hero.moveRight();"
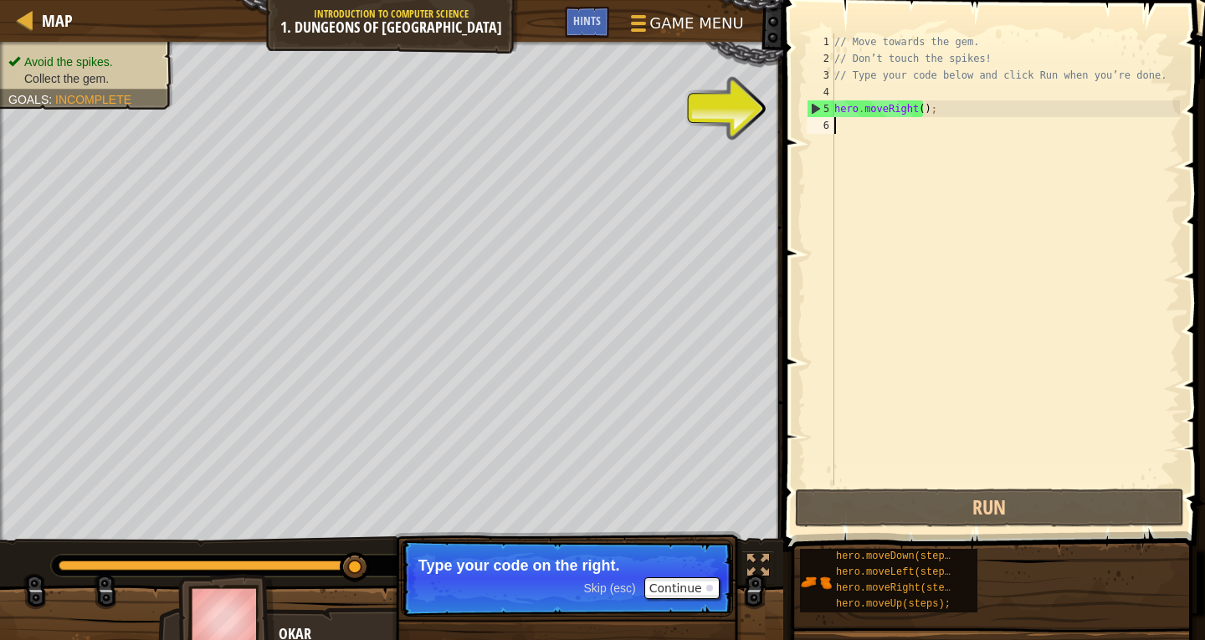
click at [927, 110] on div "// Move towards the gem. // Don’t touch the spikes! // Type your code below and…" at bounding box center [1005, 275] width 349 height 485
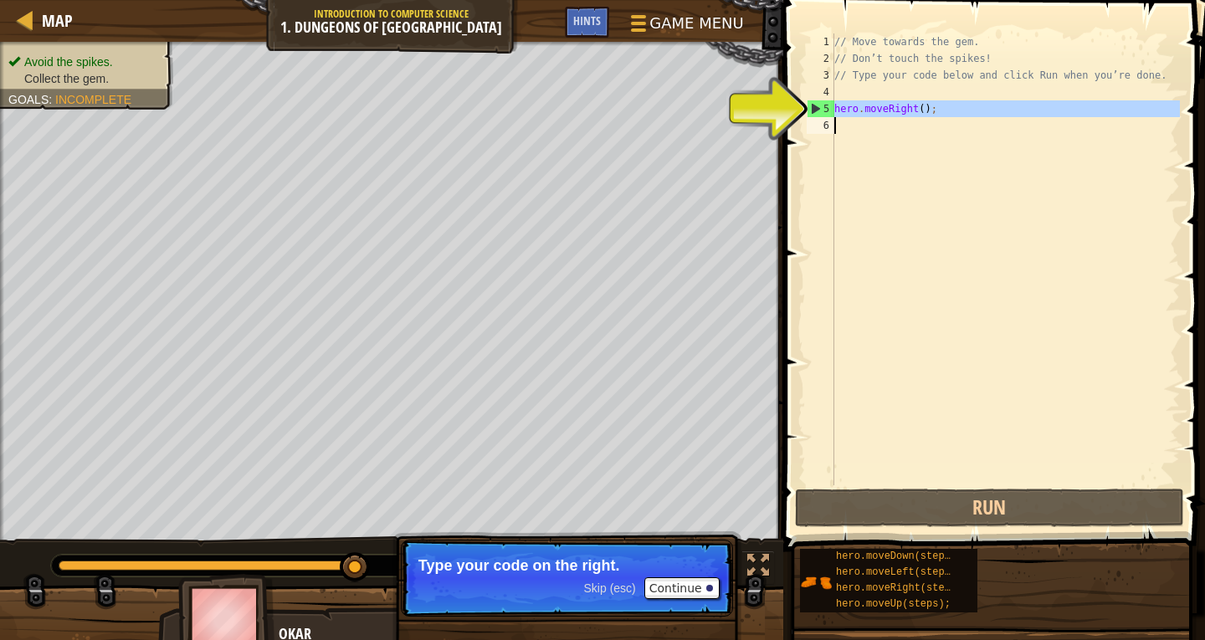
click at [927, 110] on div "// Move towards the gem. // Don’t touch the spikes! // Type your code below and…" at bounding box center [1005, 275] width 349 height 485
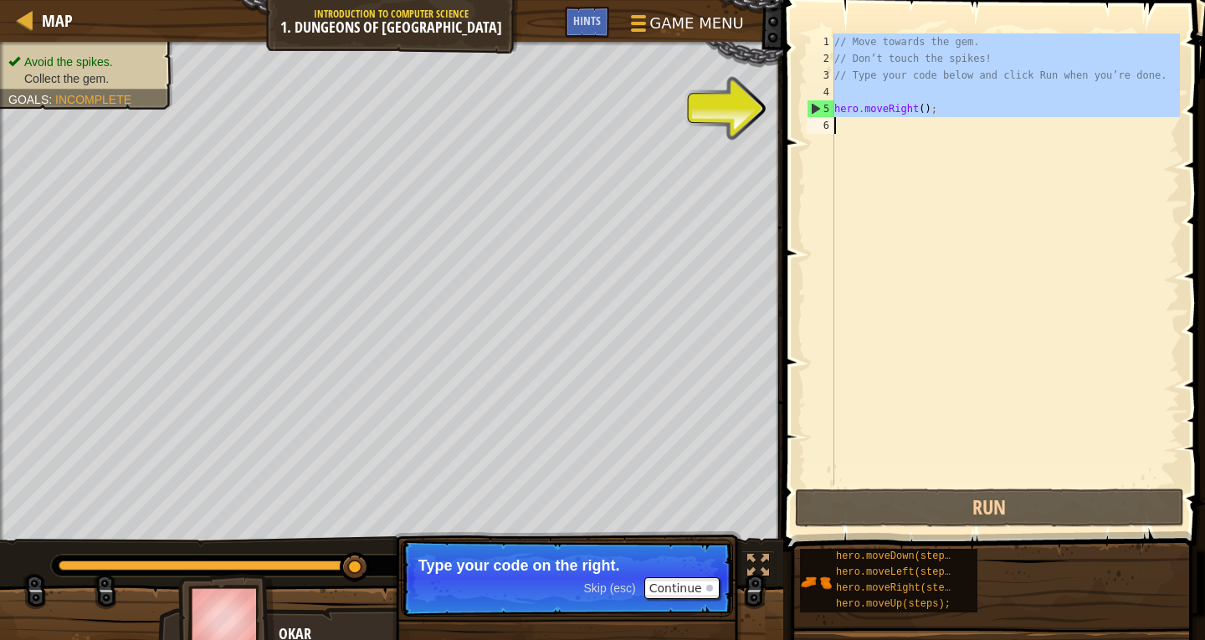
click at [927, 110] on div "// Move towards the gem. // Don’t touch the spikes! // Type your code below and…" at bounding box center [1005, 275] width 349 height 485
type textarea "hero.moveRight();"
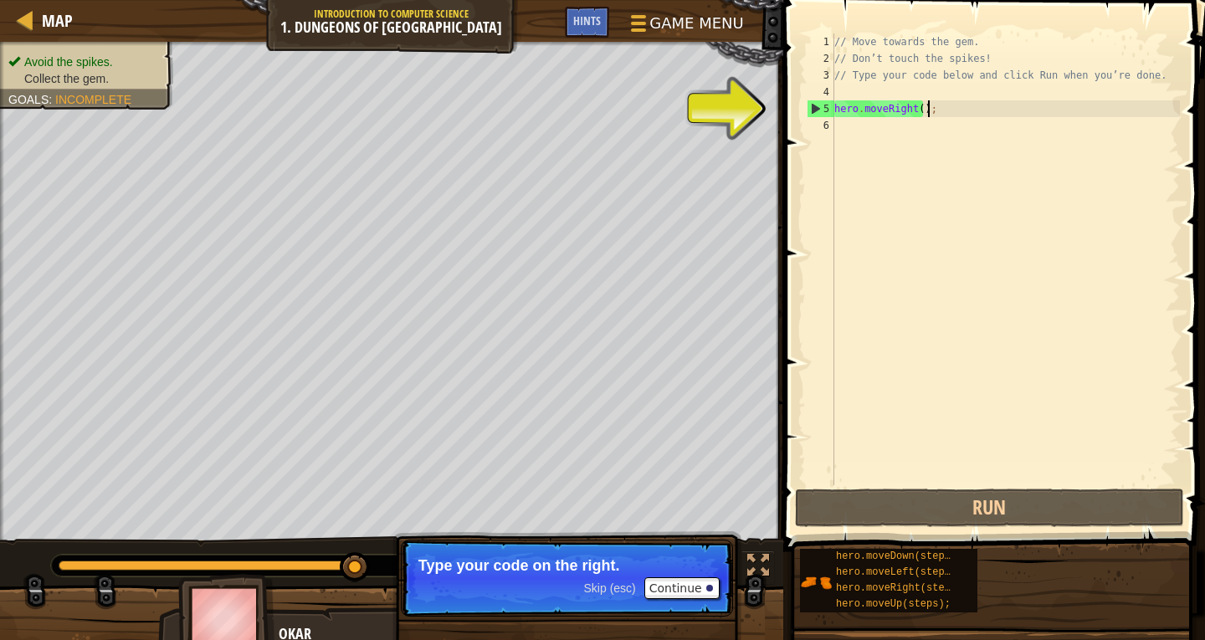
click at [927, 110] on div "// Move towards the gem. // Don’t touch the spikes! // Type your code below and…" at bounding box center [1005, 275] width 349 height 485
click at [964, 235] on div "// Move towards the gem. // Don’t touch the spikes! // Type your code below and…" at bounding box center [1005, 275] width 349 height 485
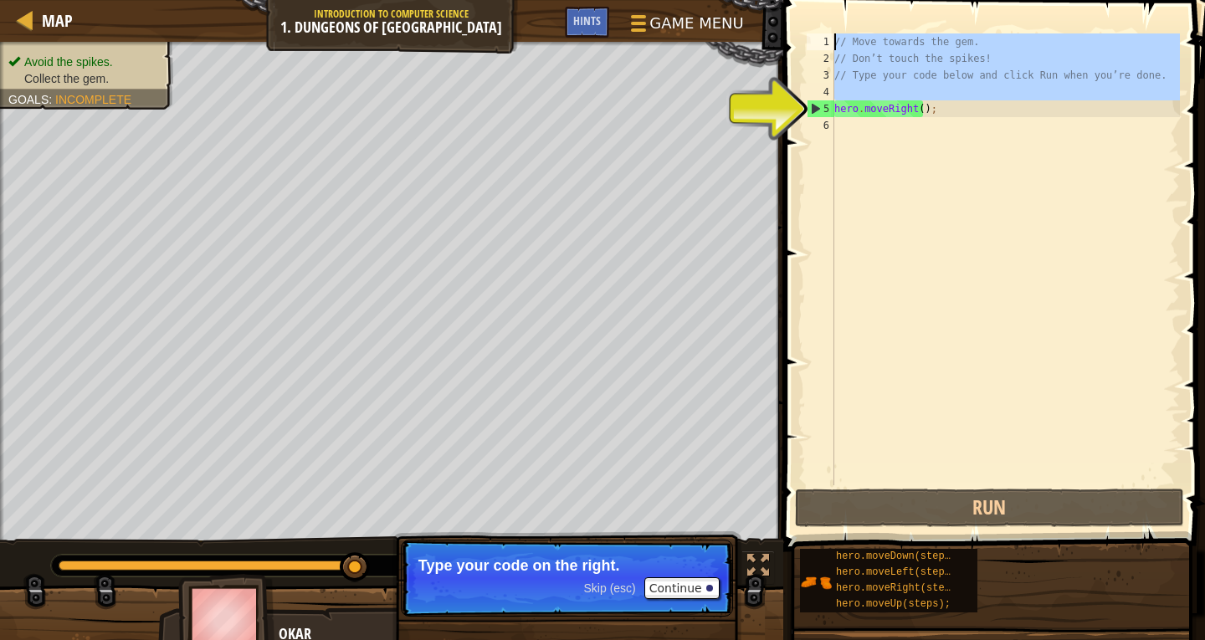
drag, startPoint x: 836, startPoint y: 105, endPoint x: 890, endPoint y: 9, distance: 110.6
click at [890, 9] on div "1 2 3 4 5 6 // Move towards the gem. // Don’t touch the spikes! // Type your co…" at bounding box center [991, 308] width 427 height 601
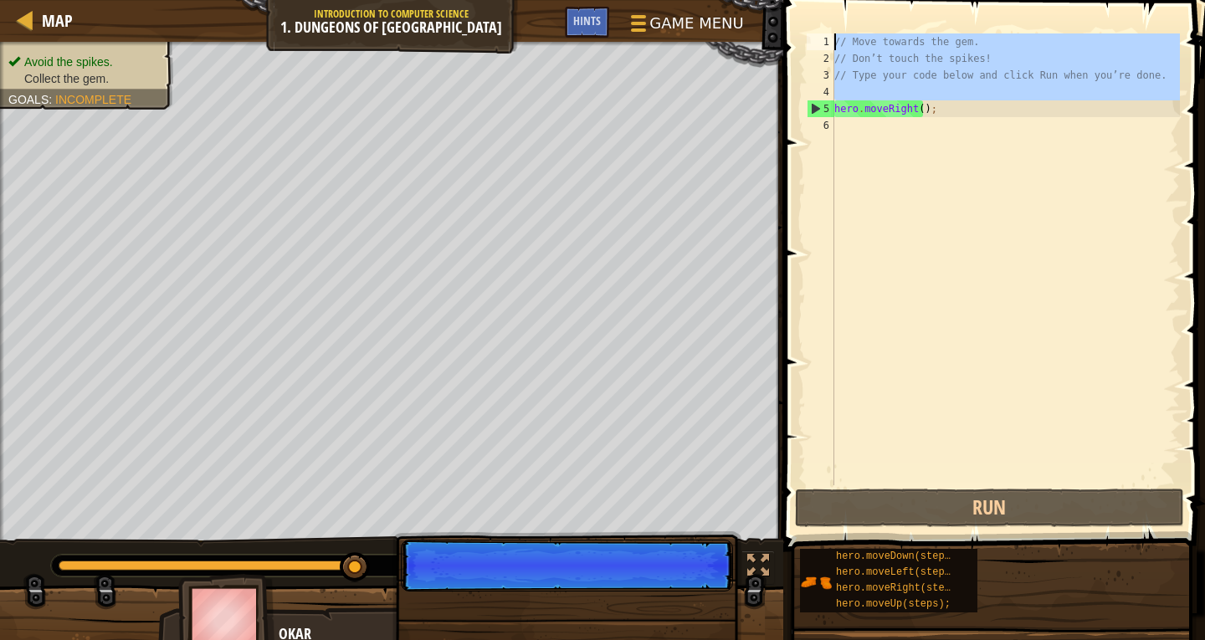
type textarea "// Move towards the gem. // Don’t touch the spikes!"
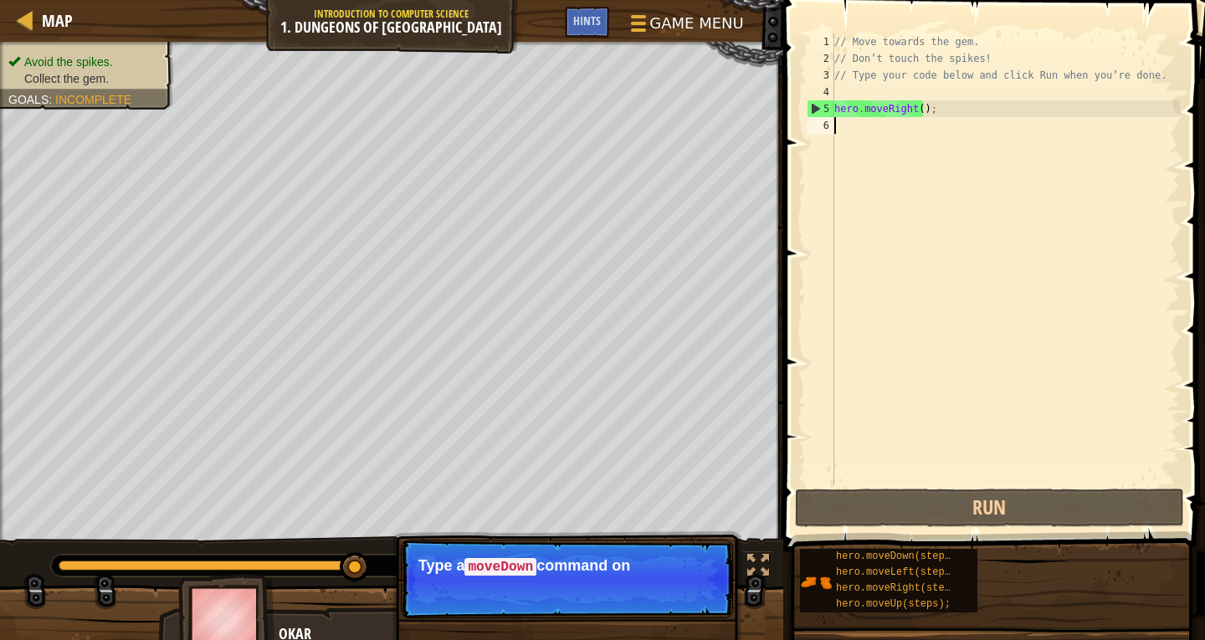
click at [927, 198] on div "// Move towards the gem. // Don’t touch the spikes! // Type your code below and…" at bounding box center [1005, 275] width 349 height 485
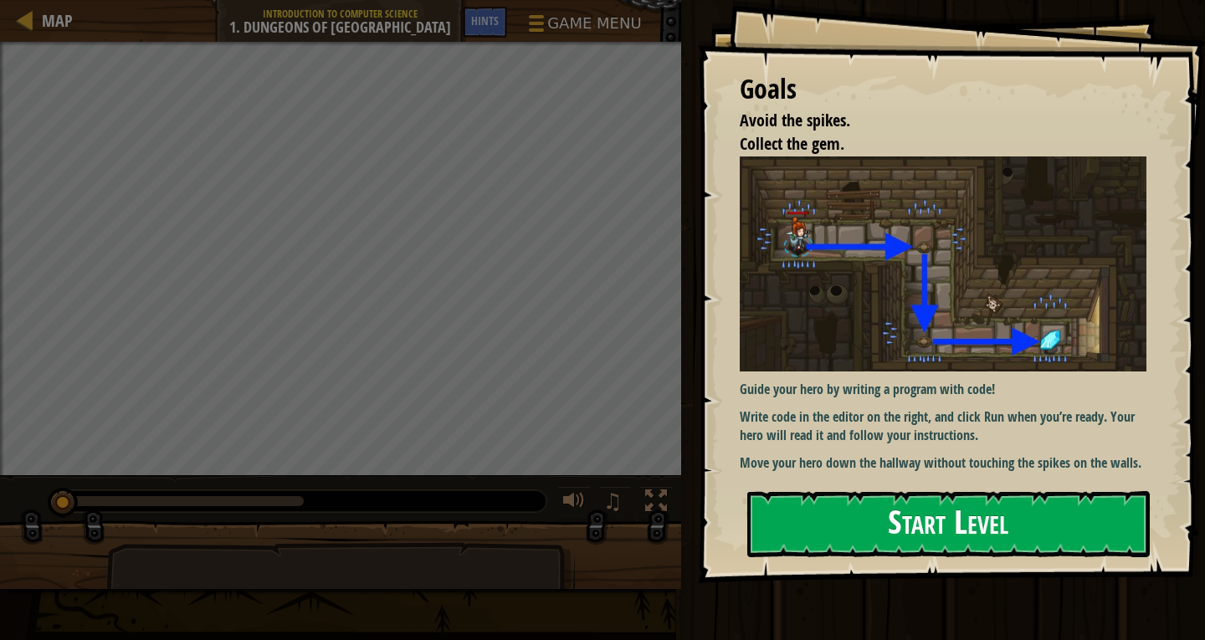
click at [1044, 505] on button "Start Level" at bounding box center [948, 524] width 403 height 66
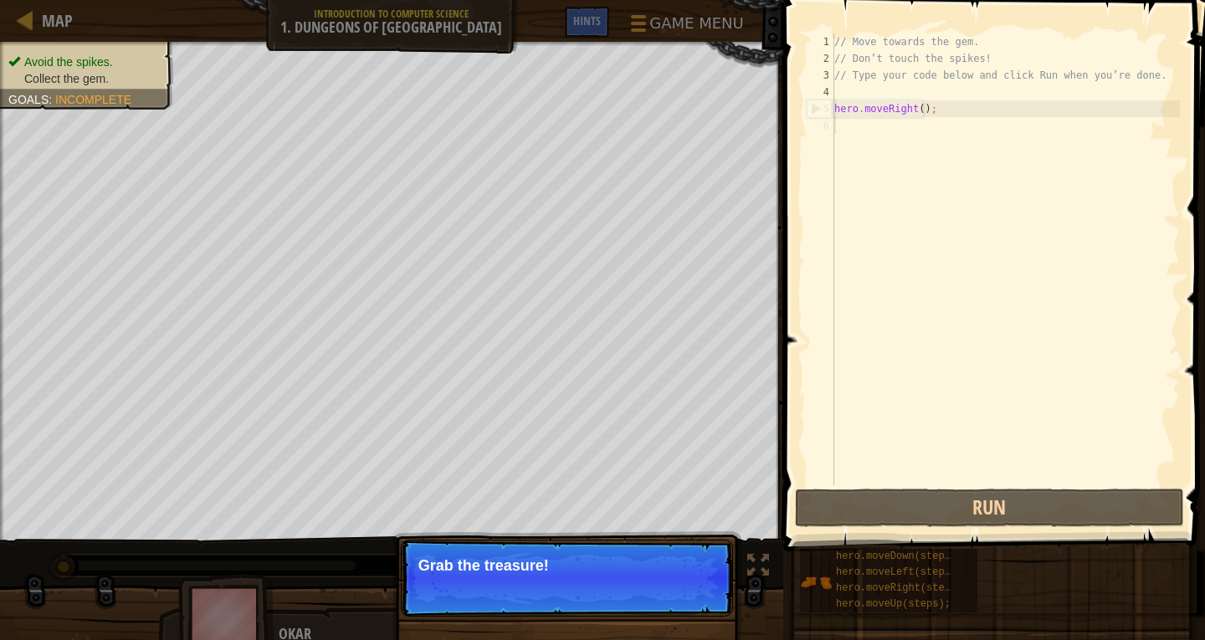
click at [595, 583] on span "Skip (esc)" at bounding box center [610, 588] width 52 height 13
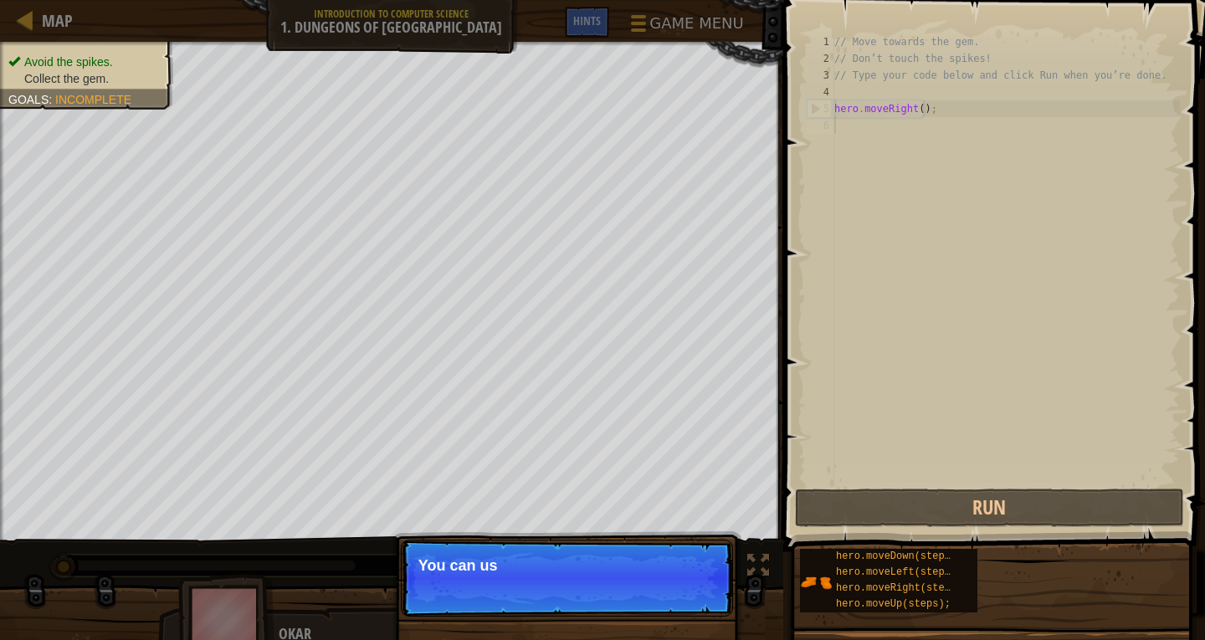
click at [578, 597] on p "Skip (esc) Continue You can us" at bounding box center [567, 578] width 332 height 77
click at [567, 592] on p "Skip (esc) Continue You can use thes" at bounding box center [567, 578] width 332 height 77
click at [567, 592] on p "Skip (esc) Continue You can use these metho" at bounding box center [567, 578] width 332 height 77
click at [567, 592] on p "Skip (esc) Continue You can use these methods." at bounding box center [567, 578] width 332 height 77
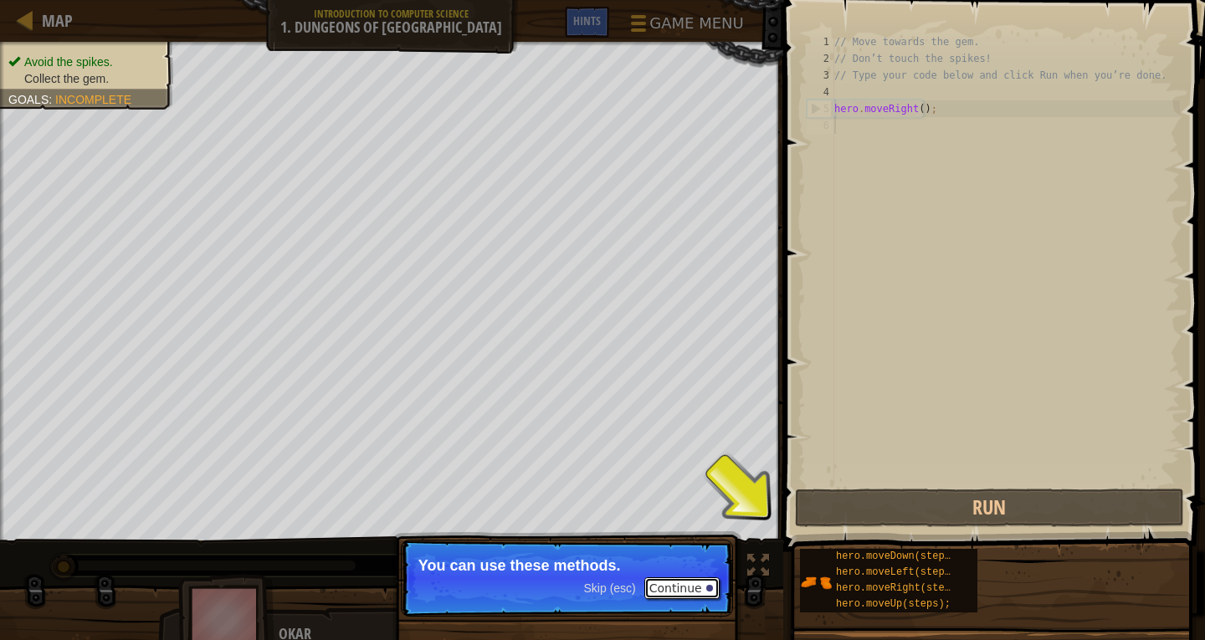
click at [703, 589] on button "Continue" at bounding box center [681, 588] width 75 height 22
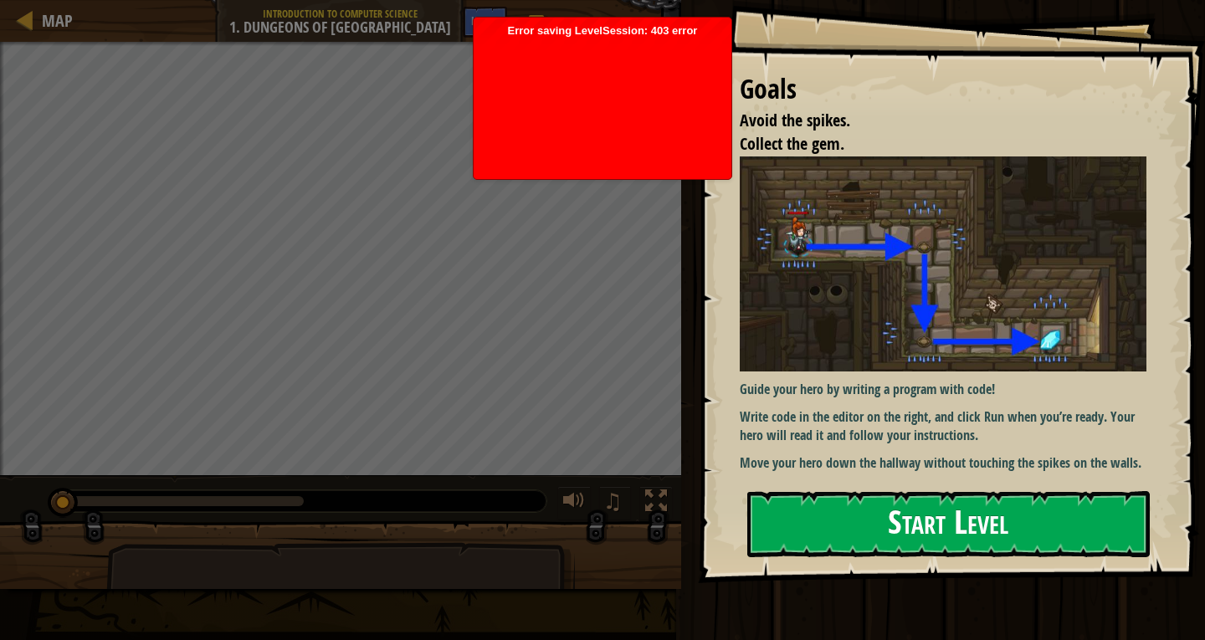
click at [977, 499] on button "Start Level" at bounding box center [948, 524] width 403 height 66
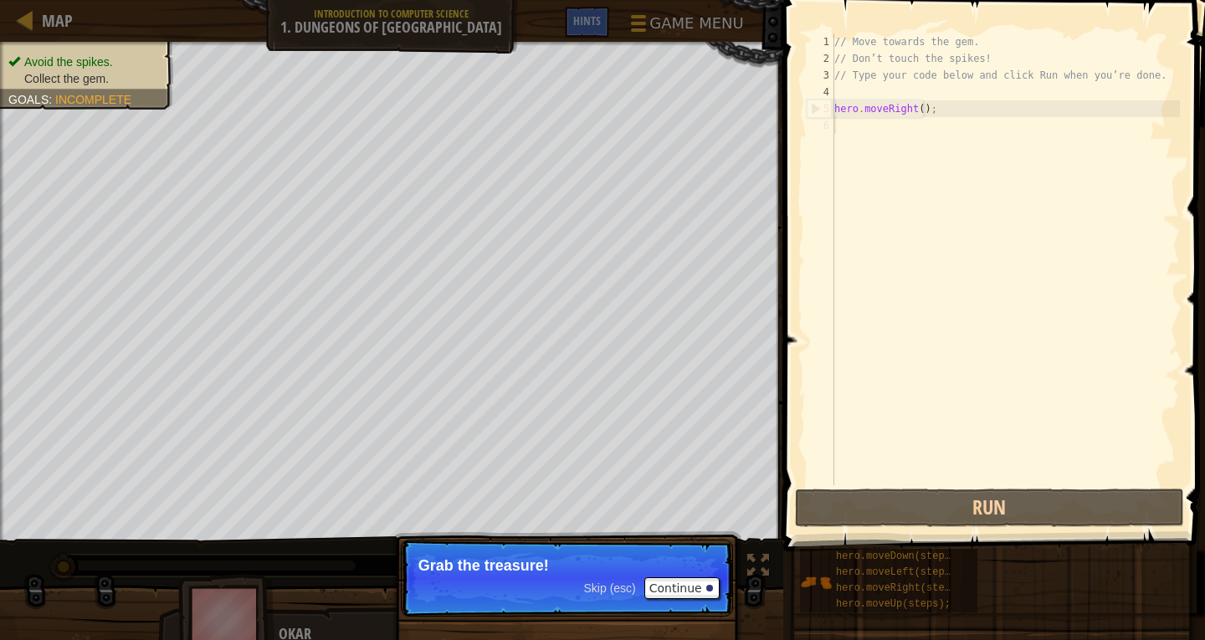
click at [622, 591] on span "Skip (esc)" at bounding box center [610, 588] width 52 height 13
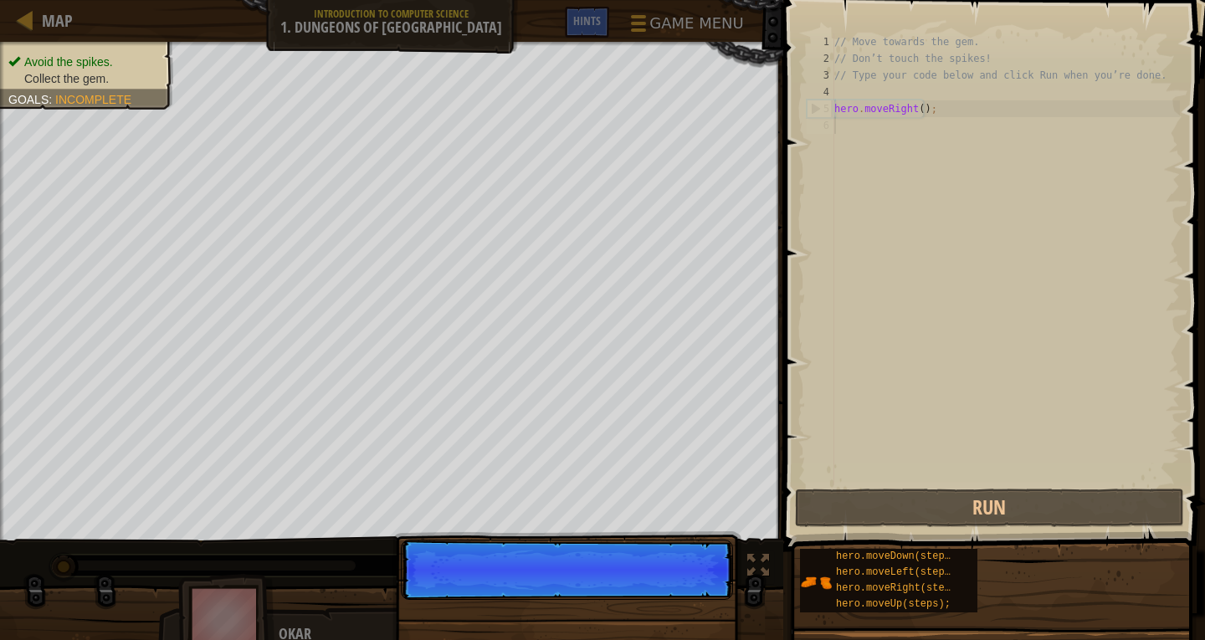
scroll to position [8, 0]
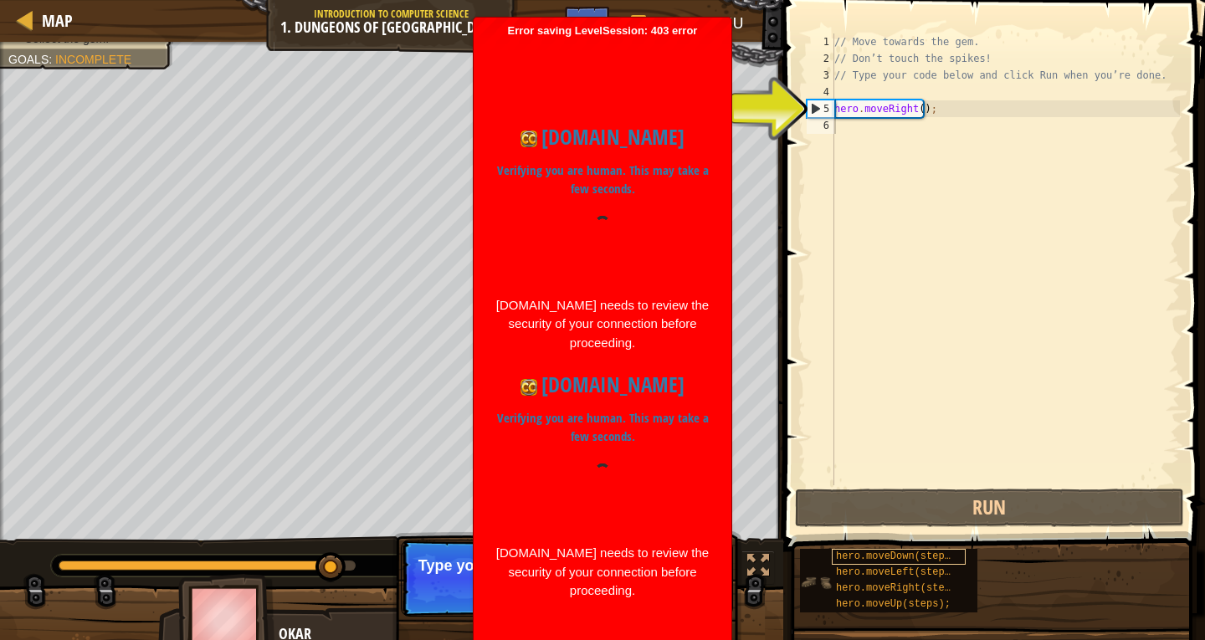
drag, startPoint x: 1179, startPoint y: 555, endPoint x: 905, endPoint y: 557, distance: 274.5
click at [967, 550] on div "hero.moveDown(steps); hero.moveLeft(steps); hero.moveRight(steps); hero.moveUp(…" at bounding box center [996, 580] width 394 height 65
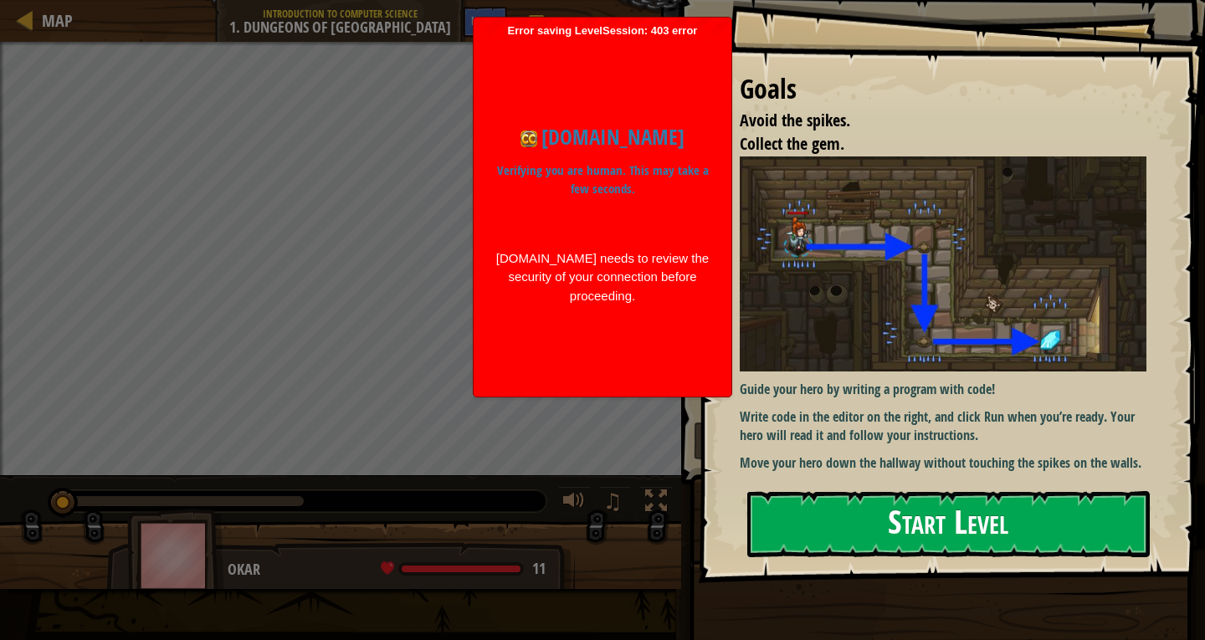
click at [894, 491] on button "Start Level" at bounding box center [948, 524] width 403 height 66
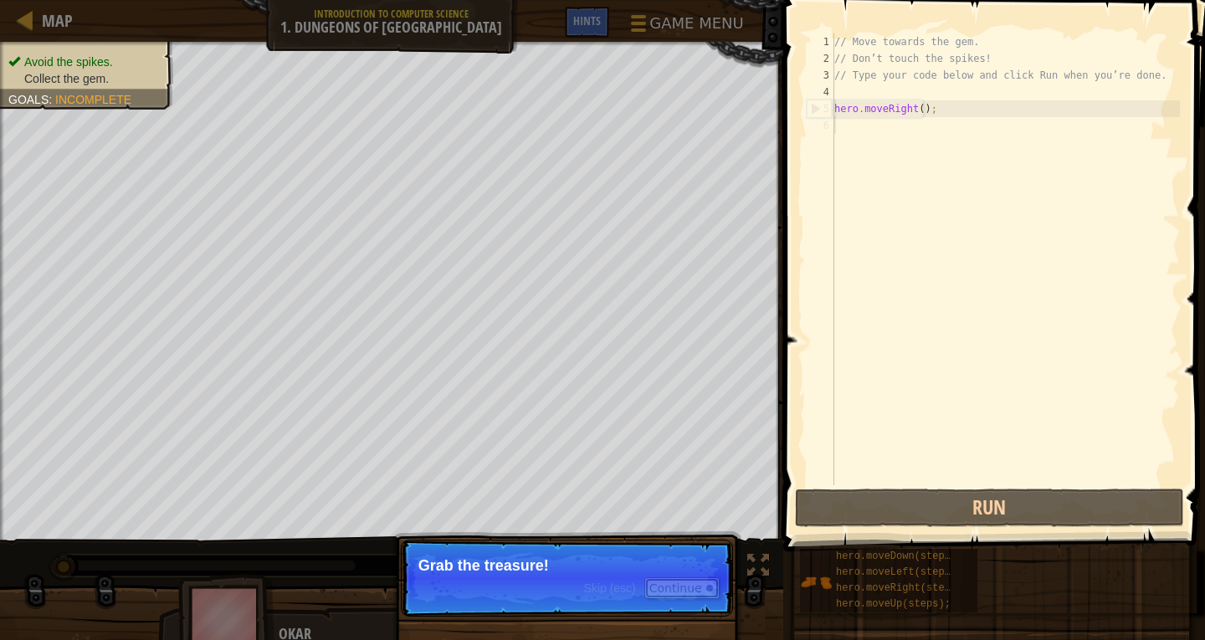
click at [690, 593] on button "Continue" at bounding box center [681, 588] width 75 height 22
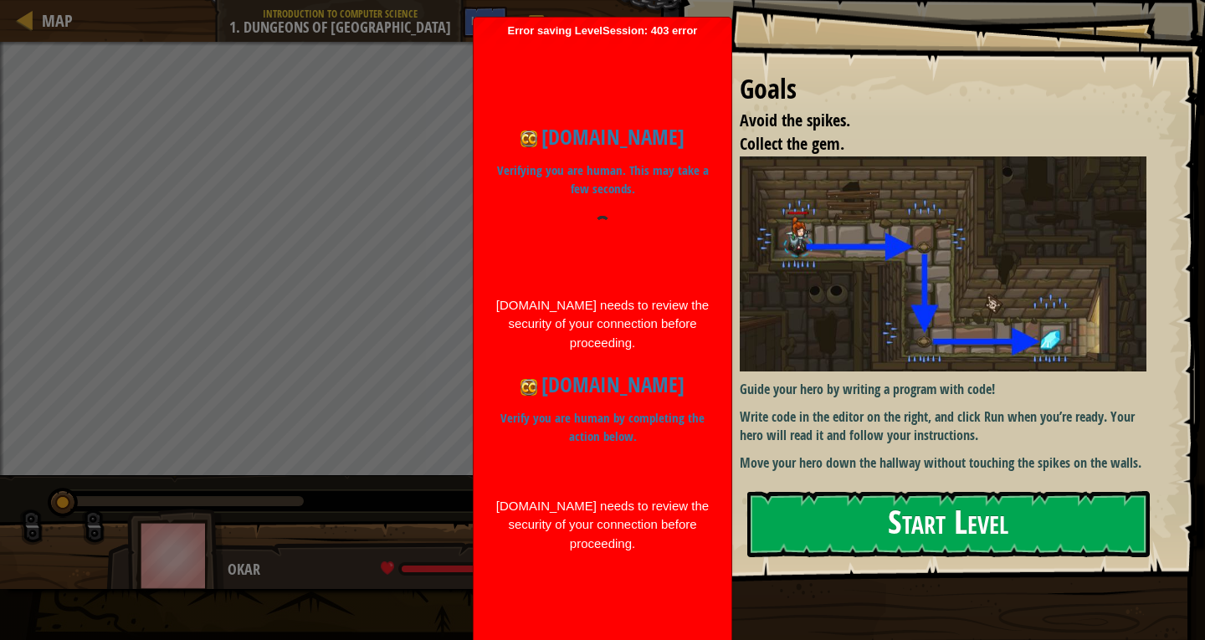
click at [773, 509] on button "Start Level" at bounding box center [948, 524] width 403 height 66
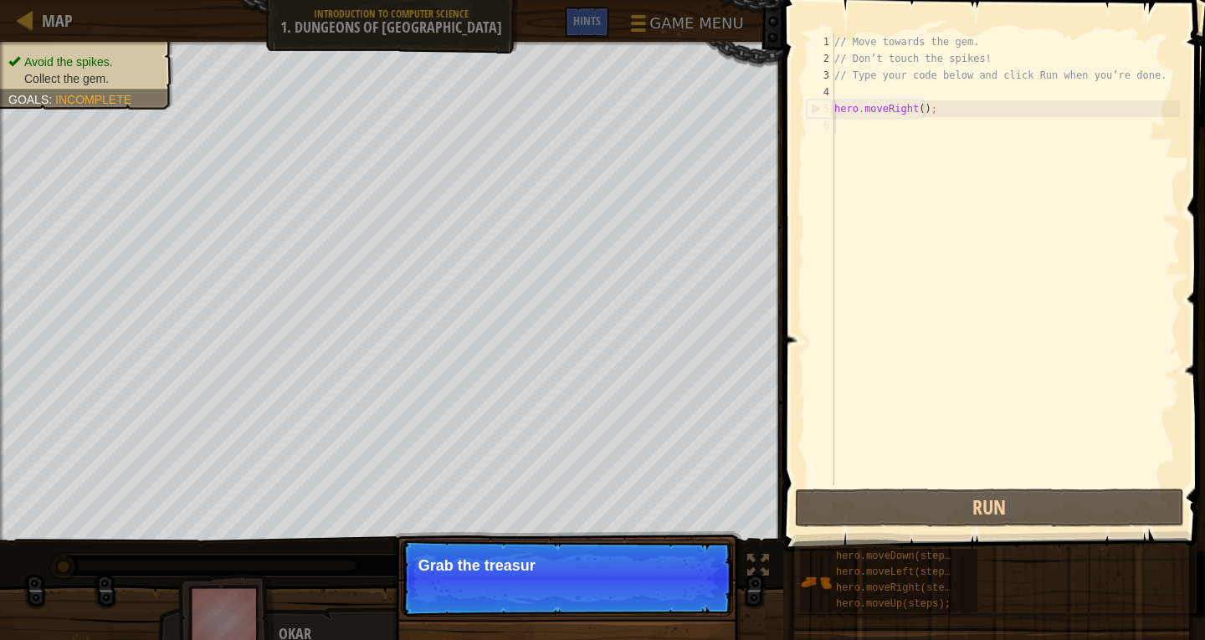
drag, startPoint x: 66, startPoint y: 567, endPoint x: 443, endPoint y: 582, distance: 376.9
click at [378, 570] on div "Avoid the spikes. Collect the gem. Goals : Incomplete ♫ Okar 11 x: 7 y: 18 x: 1…" at bounding box center [602, 348] width 1205 height 612
click at [721, 598] on p "Skip (esc) Continue Grab the treasure!" at bounding box center [567, 578] width 332 height 77
click at [706, 587] on div at bounding box center [709, 588] width 7 height 7
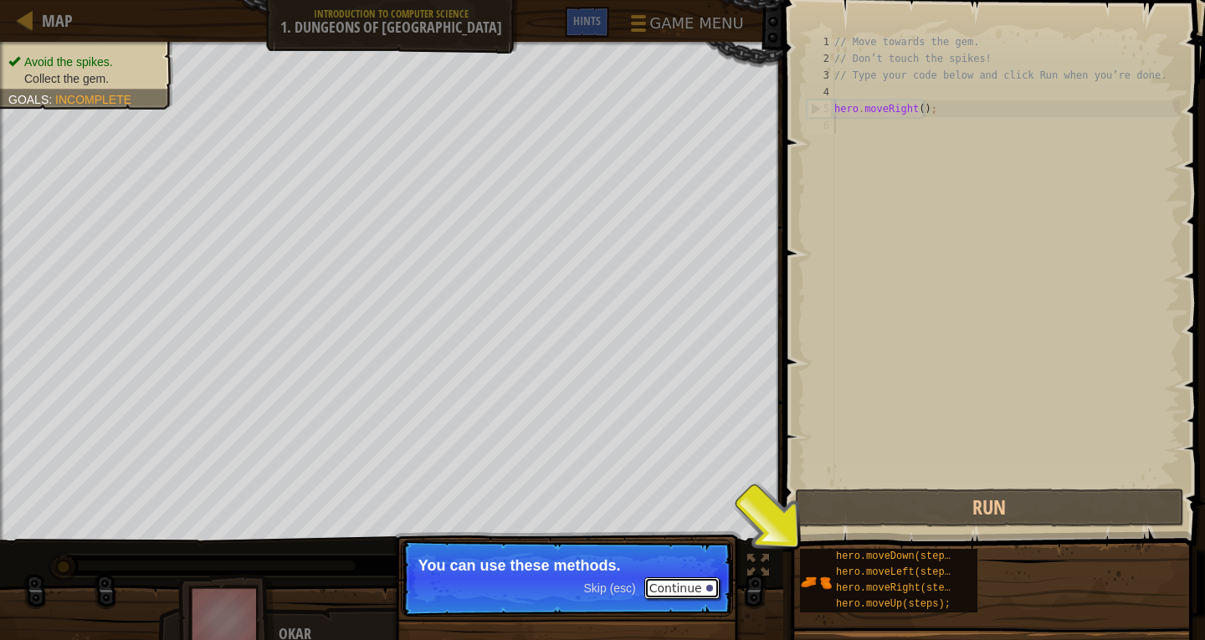
click at [675, 585] on button "Continue" at bounding box center [681, 588] width 75 height 22
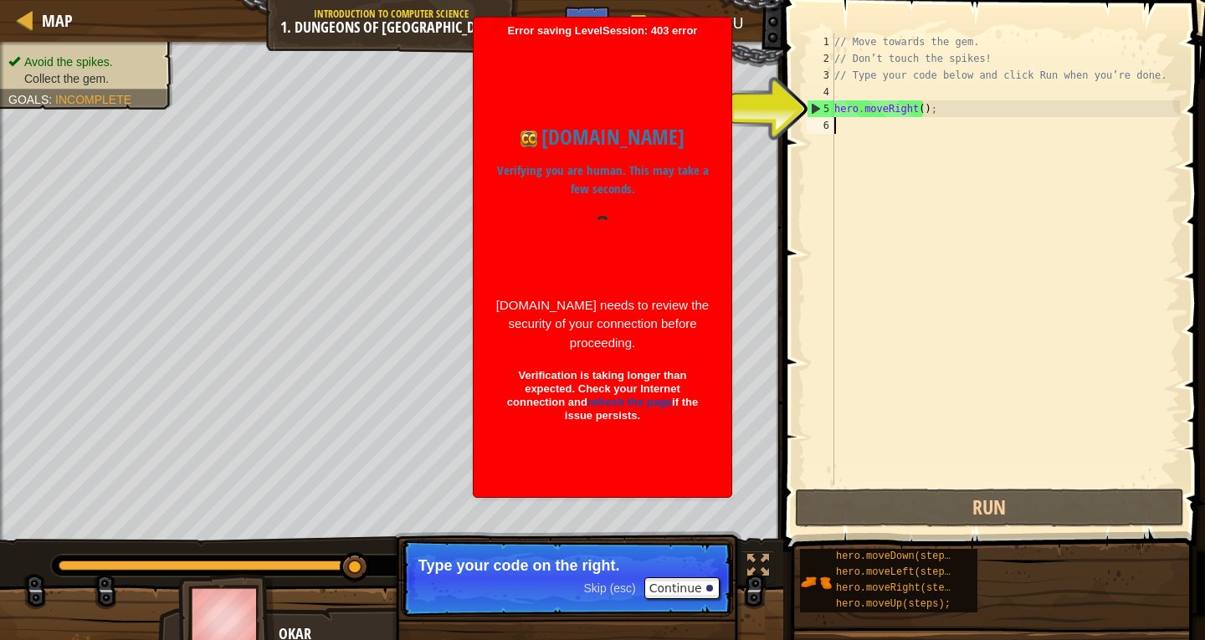
click at [494, 639] on html "Map Introduction to Computer Science 1. Dungeons of Kithgard Game Menu Done Hin…" at bounding box center [602, 320] width 1205 height 640
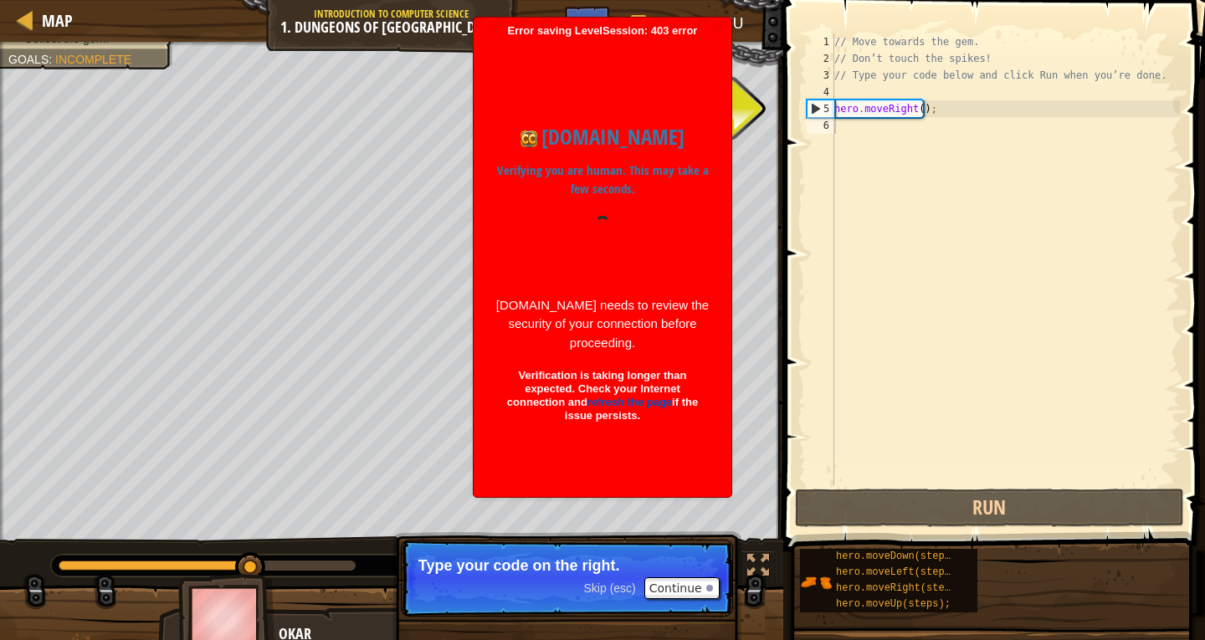
drag, startPoint x: 690, startPoint y: 45, endPoint x: 928, endPoint y: -64, distance: 261.4
click at [928, 0] on html "Map Introduction to Computer Science 1. Dungeons of Kithgard Game Menu Done Hin…" at bounding box center [602, 320] width 1205 height 640
click at [692, 62] on div "codecombat.com Verifying you are human. This may take a few seconds. codecombat…" at bounding box center [602, 264] width 241 height 452
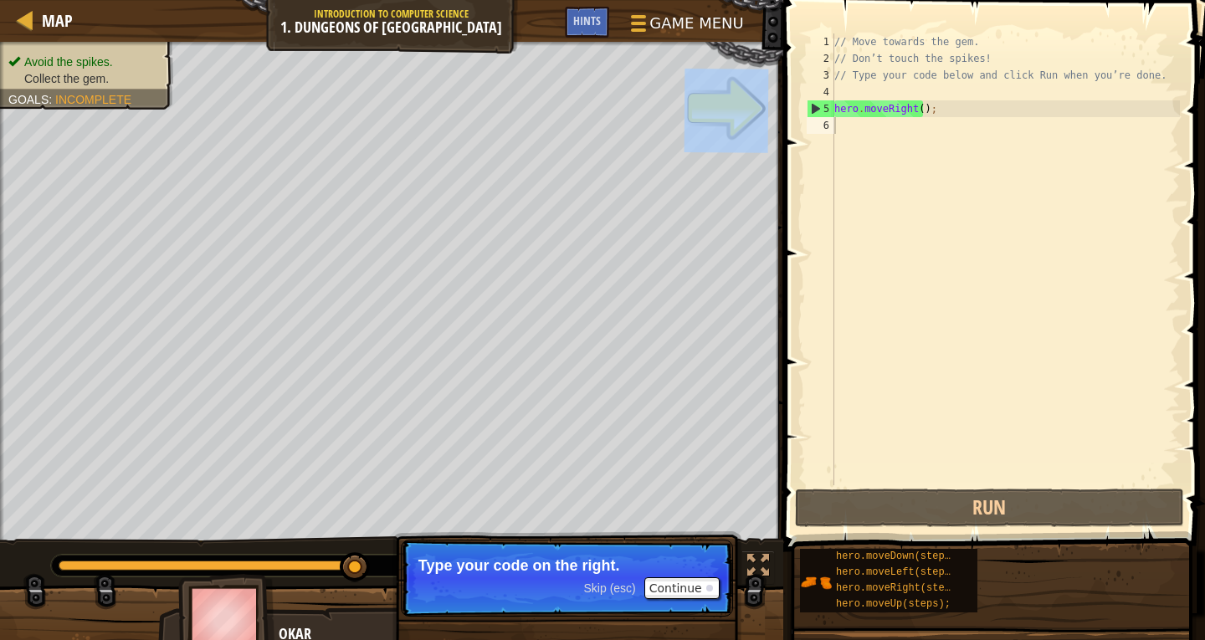
drag, startPoint x: 668, startPoint y: 24, endPoint x: 700, endPoint y: -58, distance: 88.3
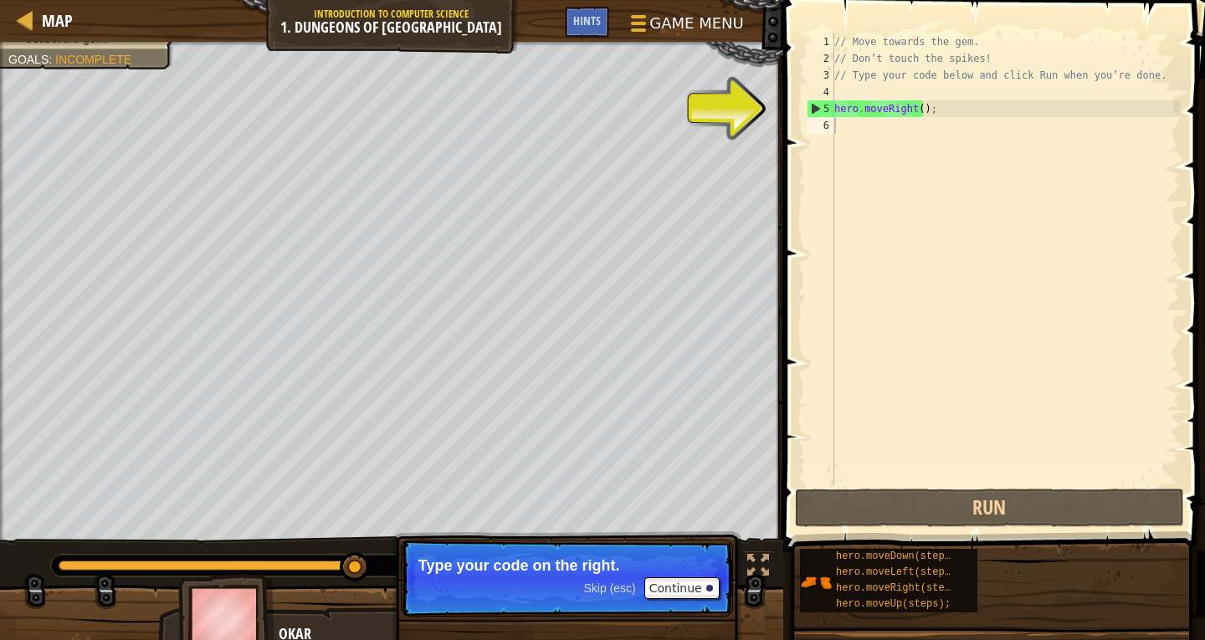
drag, startPoint x: 346, startPoint y: 16, endPoint x: 494, endPoint y: 22, distance: 147.4
click at [354, 17] on div "Map Introduction to Computer Science 1. Dungeons of Kithgard Game Menu Done Hin…" at bounding box center [391, 21] width 783 height 42
click at [673, 12] on span "Game Menu" at bounding box center [697, 23] width 99 height 23
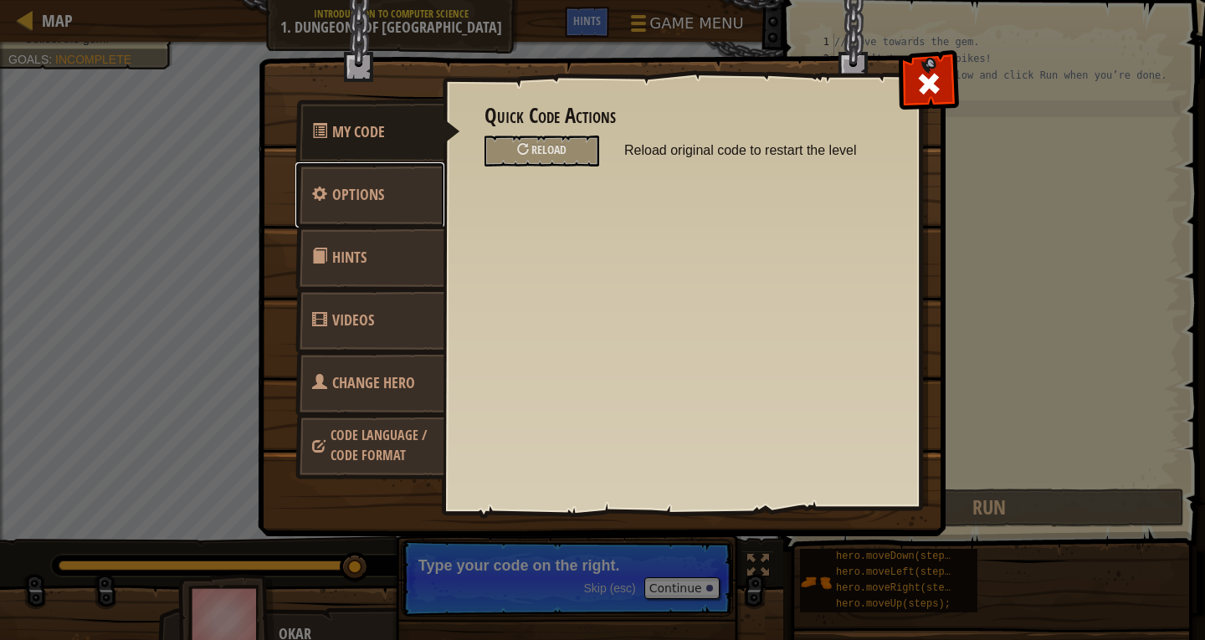
click at [412, 169] on link "Options" at bounding box center [369, 194] width 149 height 65
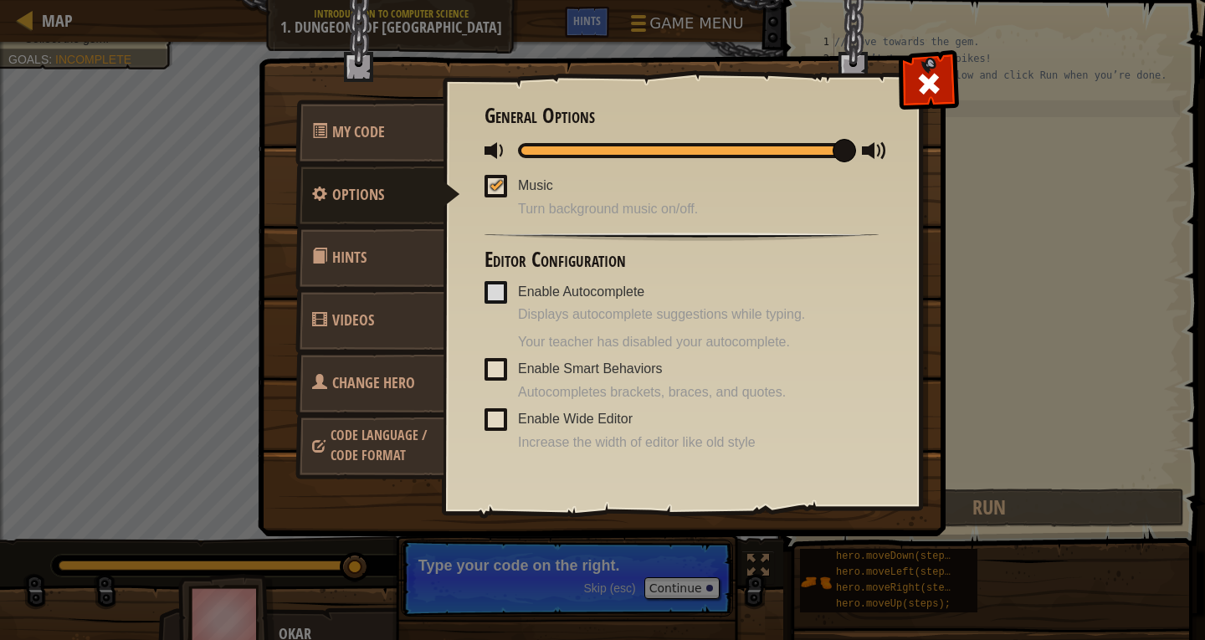
click at [413, 244] on link "Hints" at bounding box center [369, 257] width 149 height 65
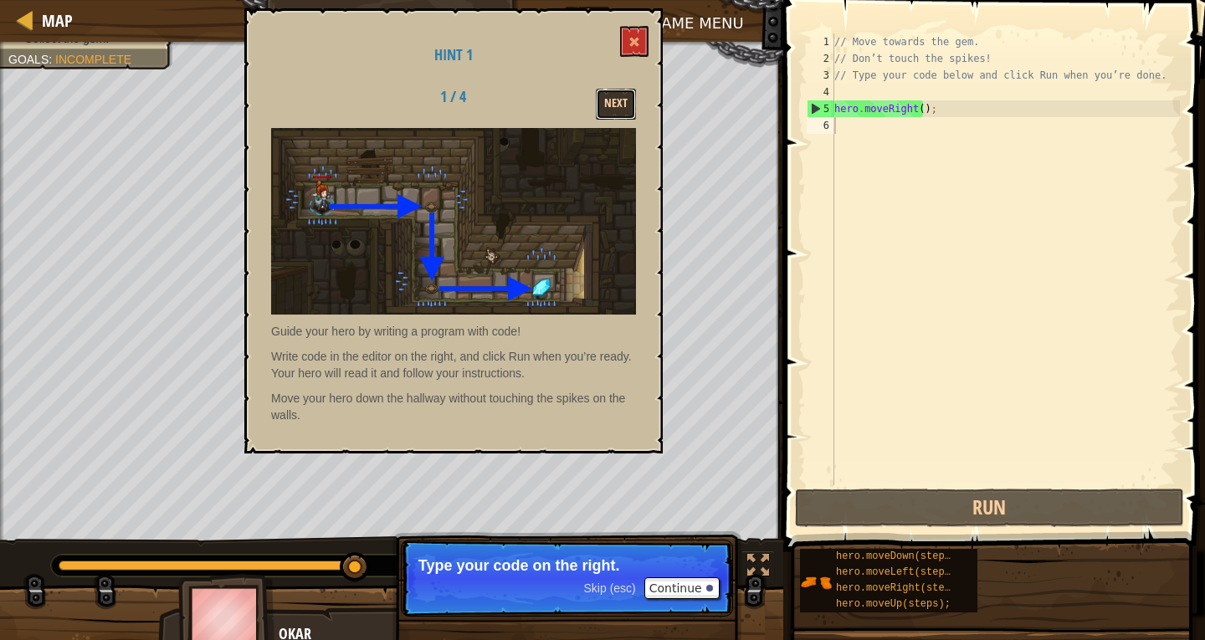
click at [614, 96] on button "Next" at bounding box center [616, 104] width 40 height 31
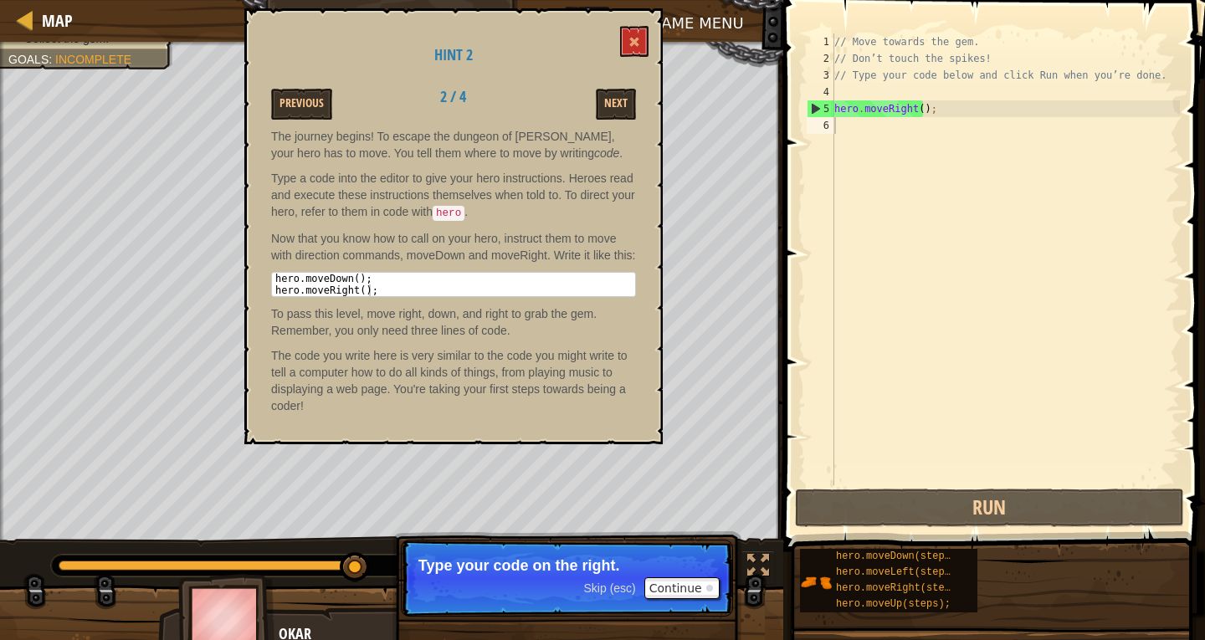
click at [614, 96] on button "Next" at bounding box center [616, 104] width 40 height 31
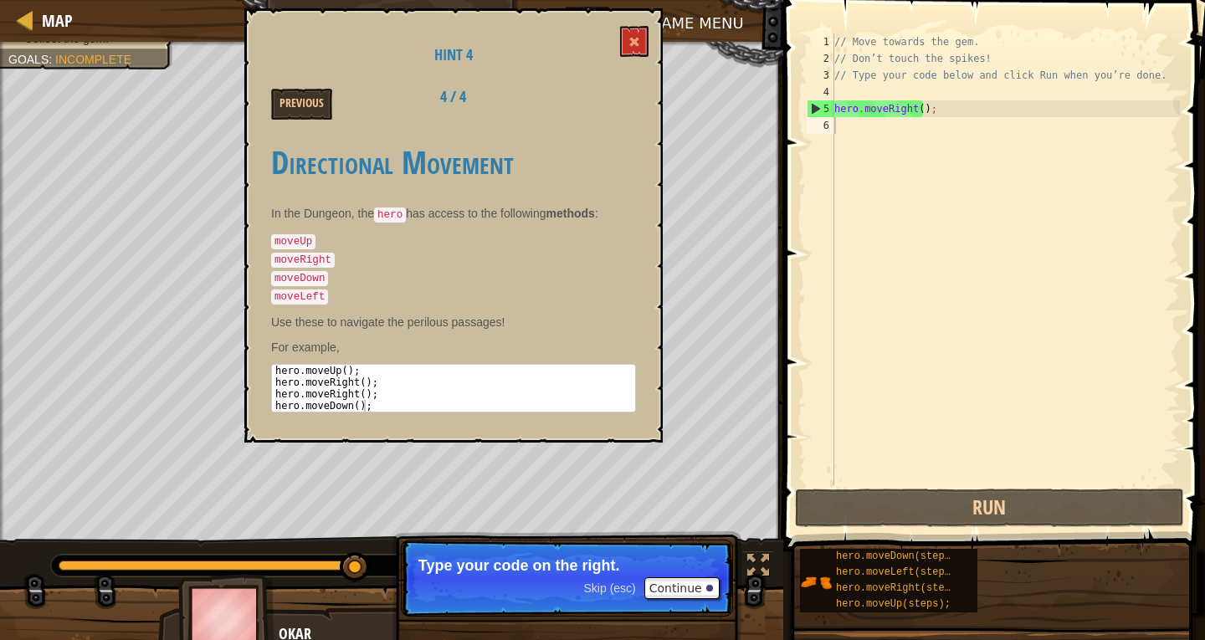
click at [614, 96] on div "Previous 4 / 4" at bounding box center [454, 104] width 390 height 31
click at [651, 37] on div "Hint 4 Previous 4 / 4 Directional Movement In the Dungeon, the hero has access …" at bounding box center [453, 225] width 418 height 434
click at [632, 46] on span at bounding box center [634, 42] width 12 height 12
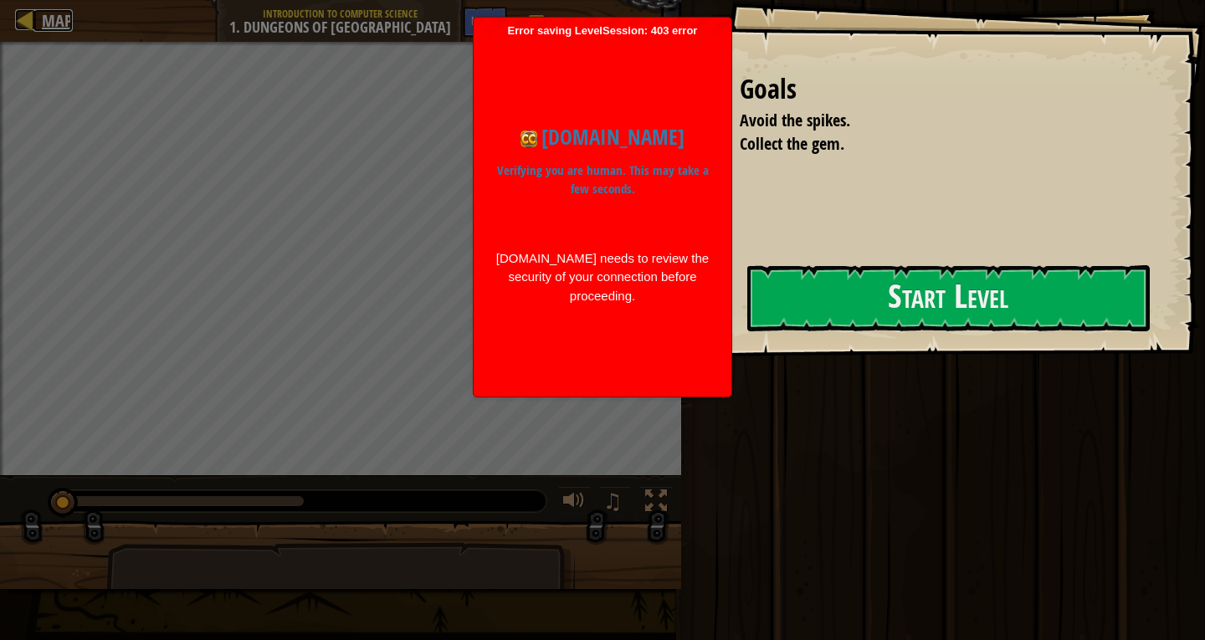
click at [29, 18] on div at bounding box center [25, 19] width 21 height 21
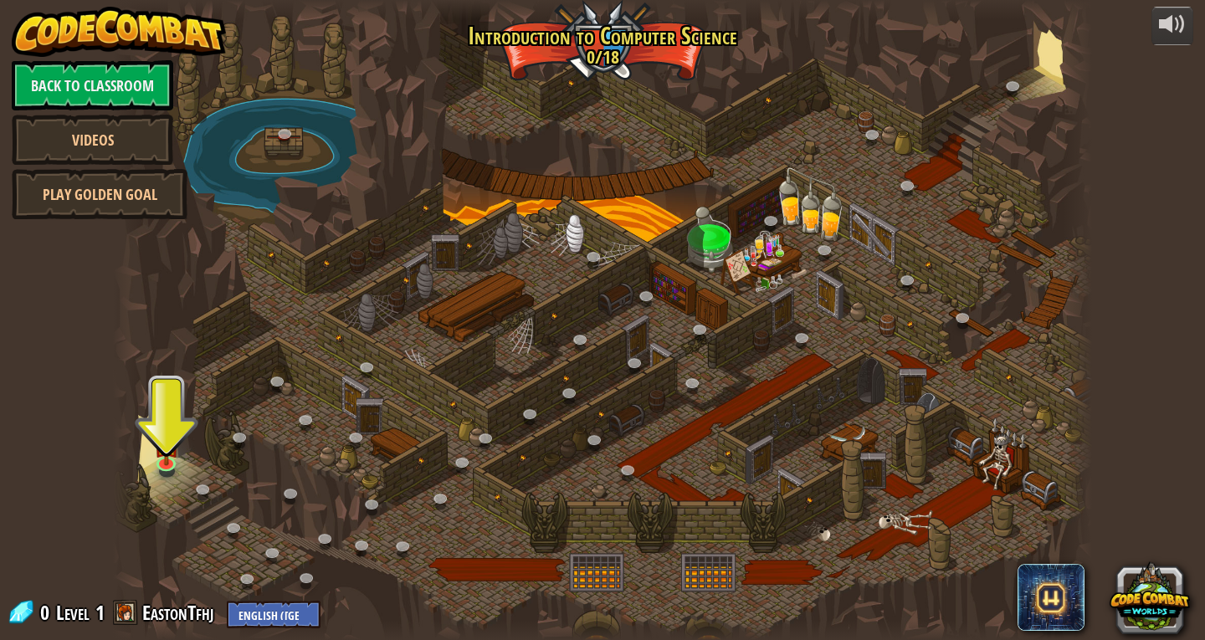
click at [644, 285] on div at bounding box center [602, 320] width 979 height 640
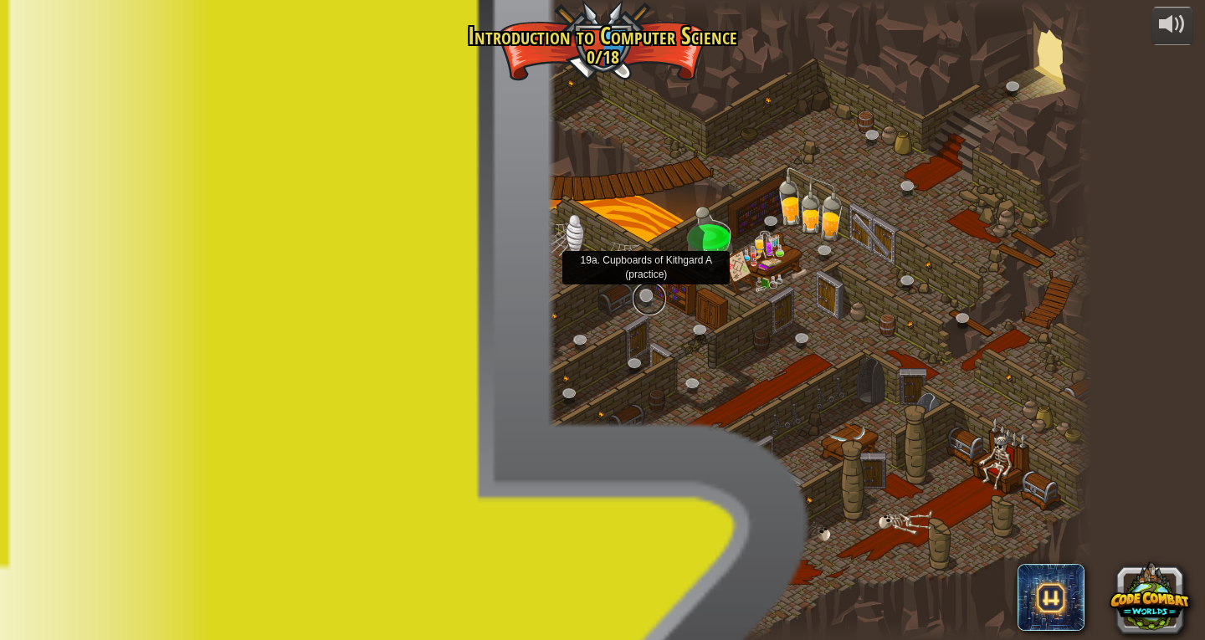
click at [643, 295] on link at bounding box center [649, 298] width 33 height 33
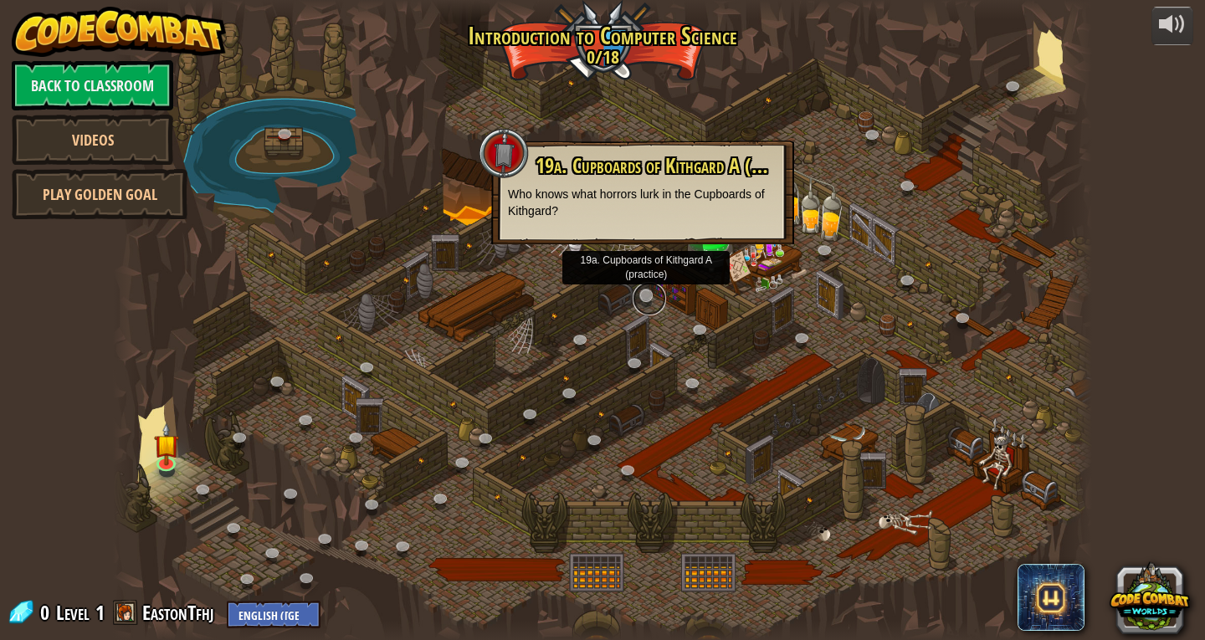
click at [643, 295] on link at bounding box center [649, 298] width 33 height 33
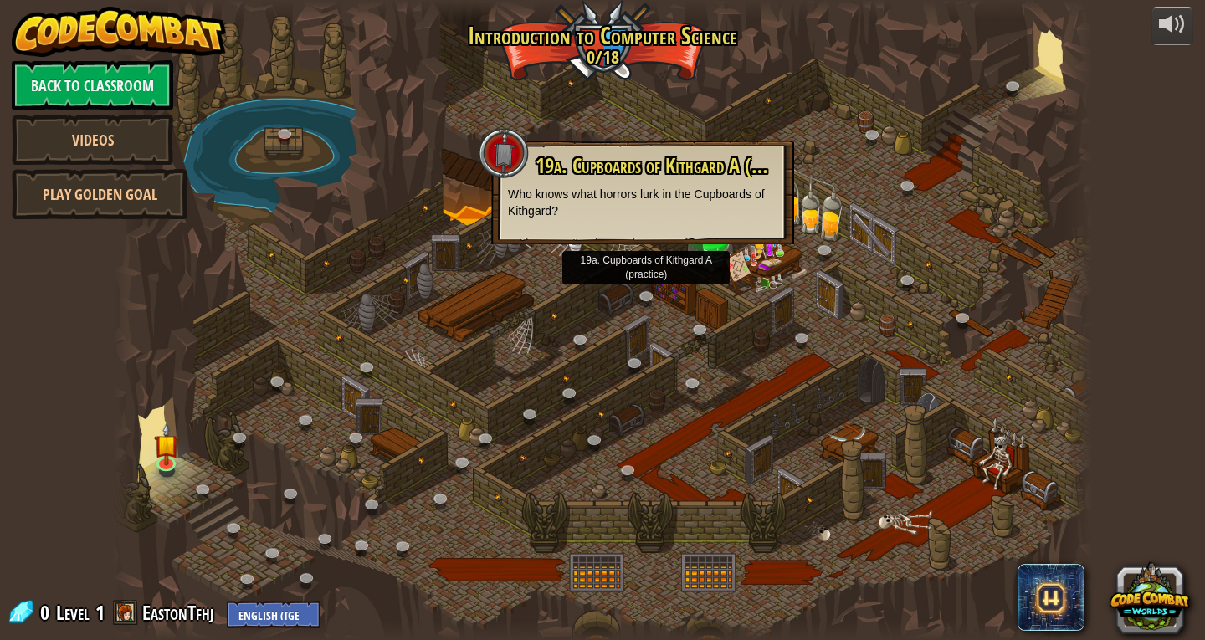
click at [613, 279] on div at bounding box center [602, 320] width 979 height 640
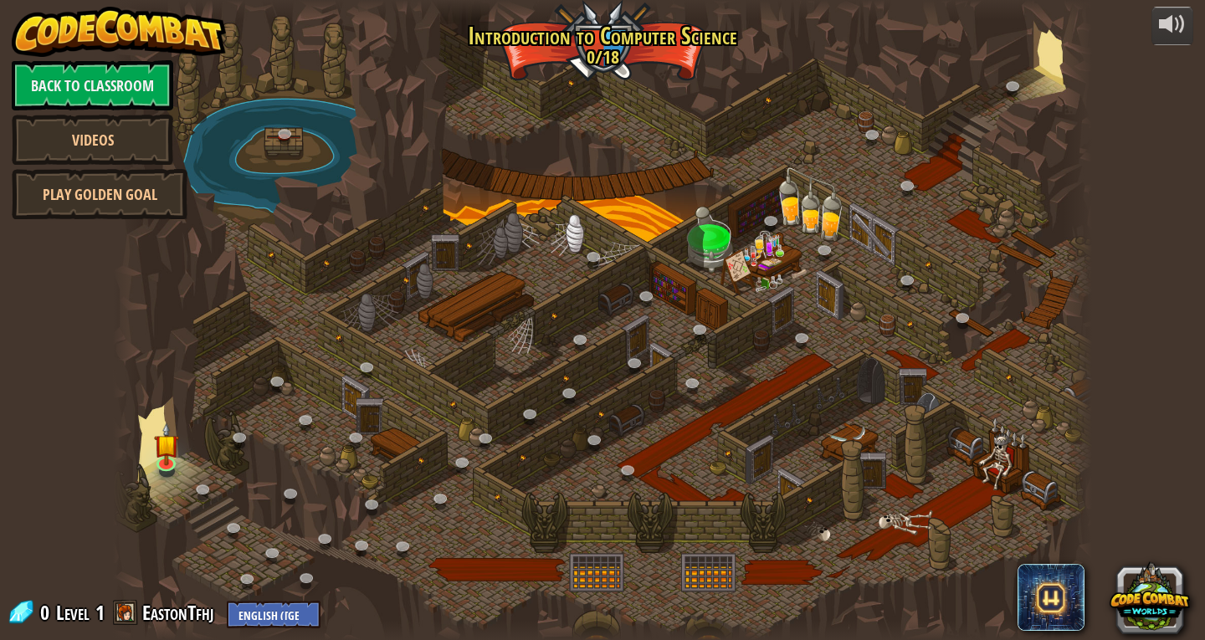
click at [613, 278] on div at bounding box center [602, 320] width 979 height 640
click at [249, 141] on div at bounding box center [602, 320] width 979 height 640
click at [159, 165] on div "Back to Classroom Videos Play Golden Goal" at bounding box center [93, 139] width 162 height 159
drag, startPoint x: 106, startPoint y: 144, endPoint x: 204, endPoint y: 215, distance: 121.0
click at [110, 148] on link "Videos" at bounding box center [93, 140] width 162 height 50
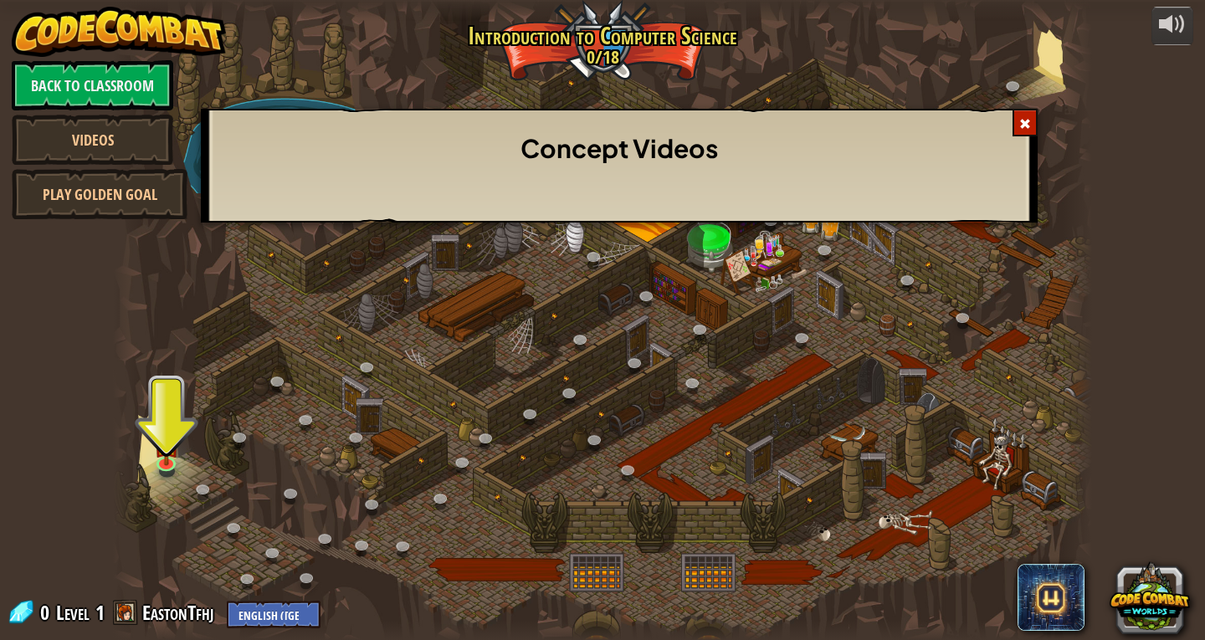
click at [163, 183] on div "Concept Videos" at bounding box center [602, 320] width 1205 height 640
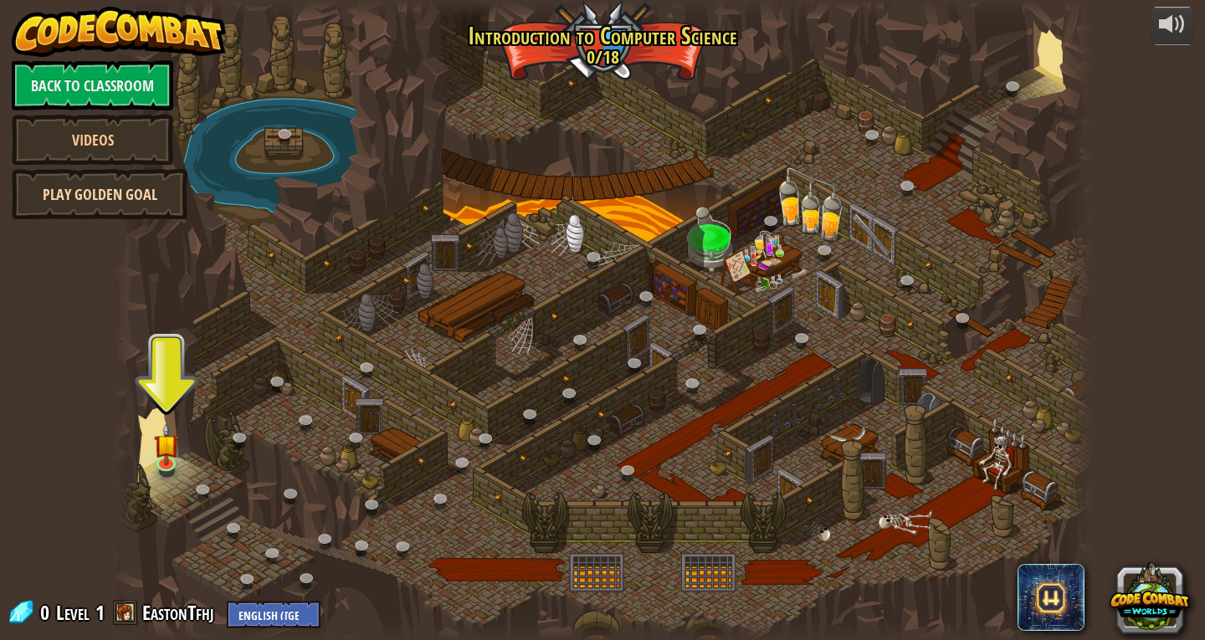
drag, startPoint x: 133, startPoint y: 170, endPoint x: 137, endPoint y: 178, distance: 9.4
click at [135, 174] on link "Play Golden Goal" at bounding box center [100, 194] width 176 height 50
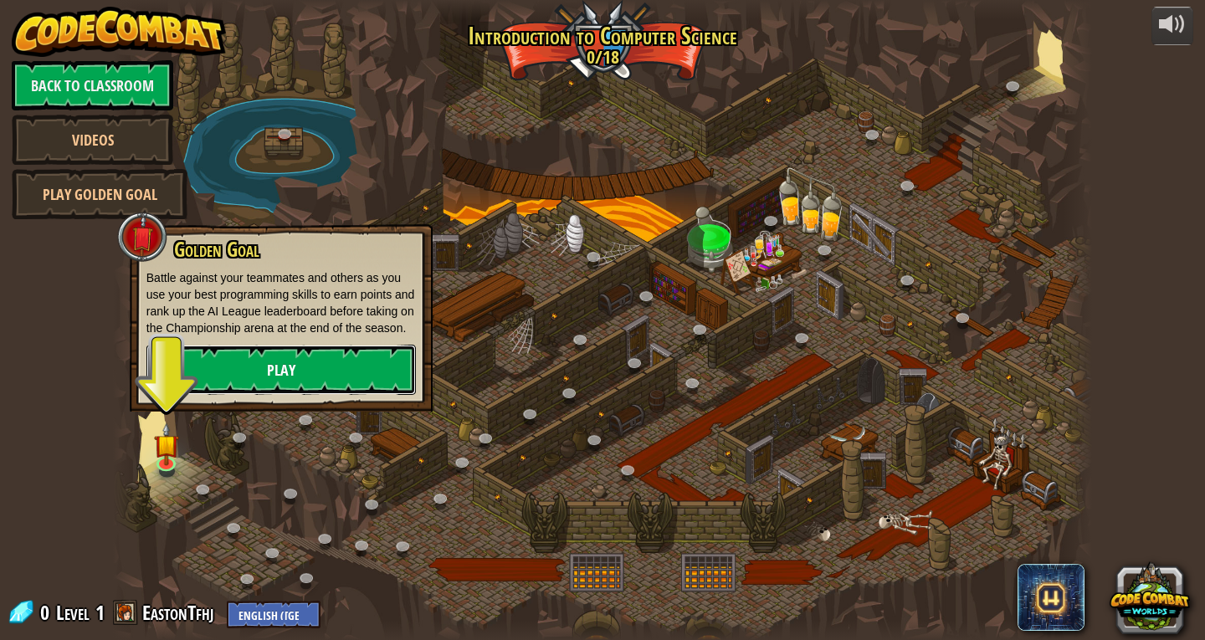
click at [348, 372] on link "Play" at bounding box center [280, 370] width 269 height 50
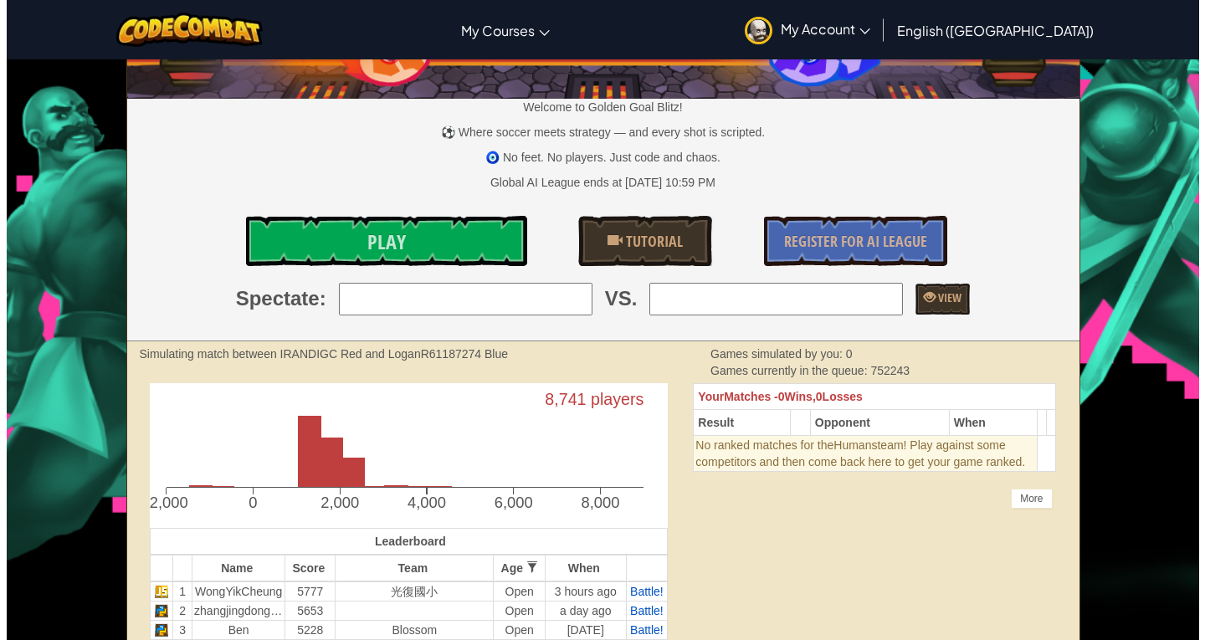
scroll to position [84, 0]
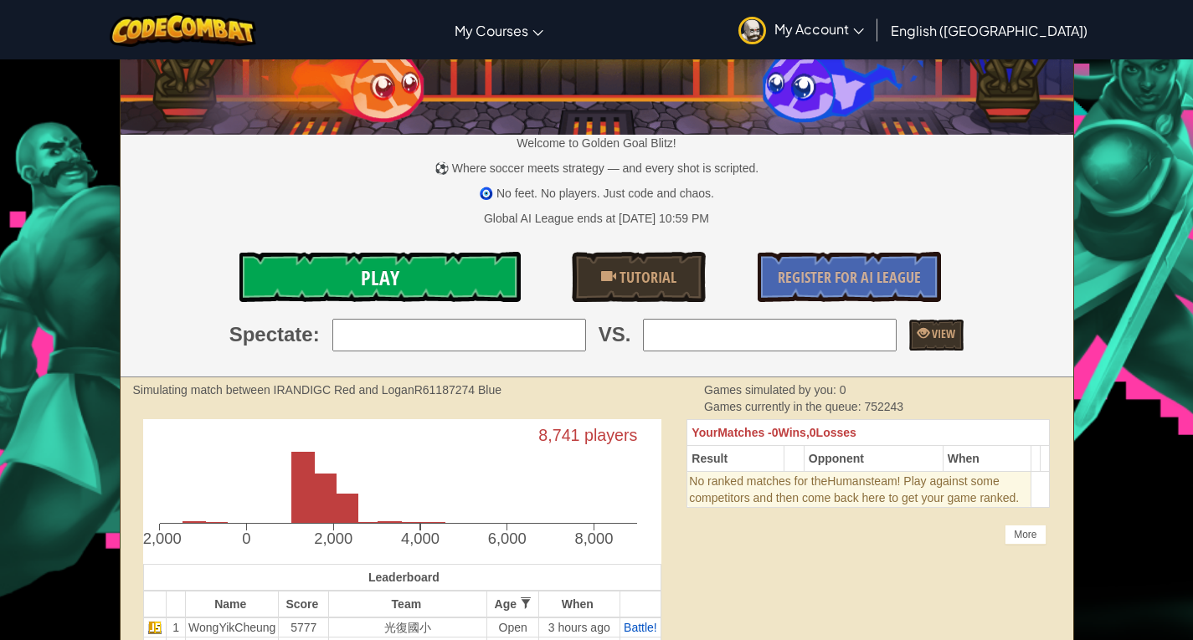
click at [386, 276] on span "Play" at bounding box center [380, 277] width 38 height 27
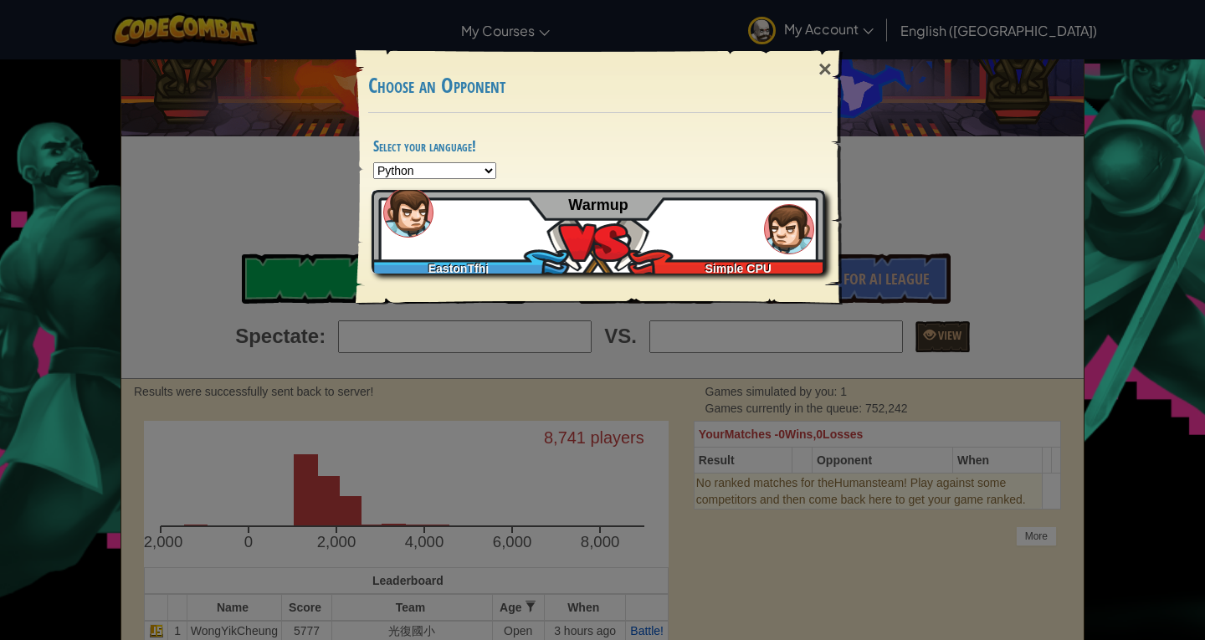
click at [531, 237] on div "EastonTfhj Simple CPU Warmup" at bounding box center [599, 232] width 454 height 84
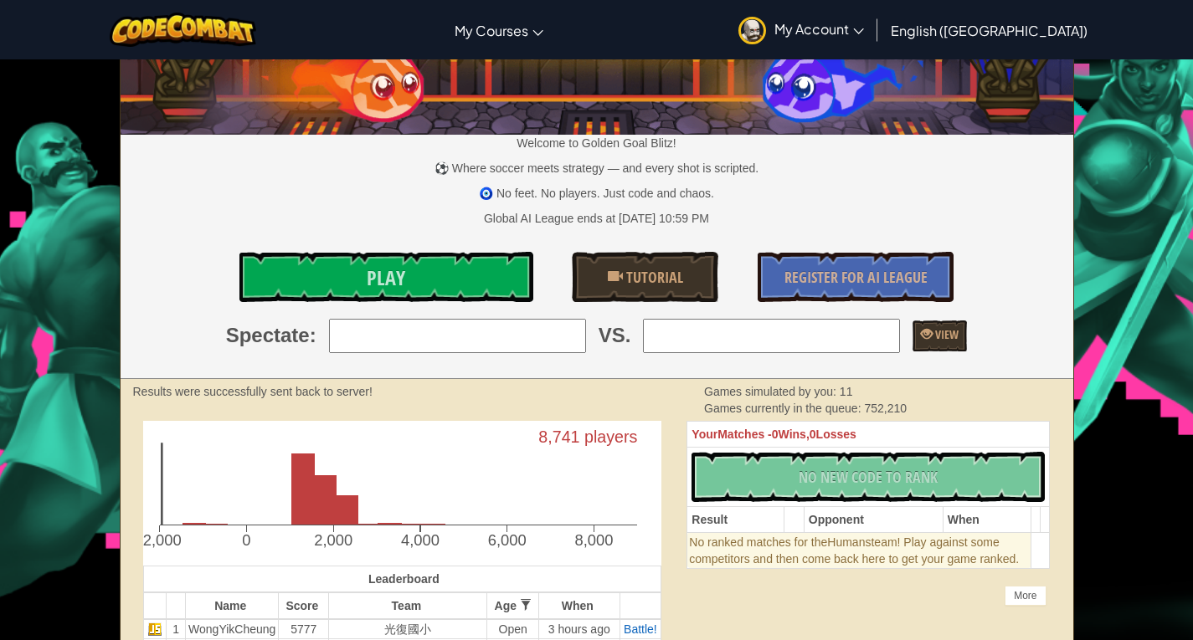
scroll to position [84, 0]
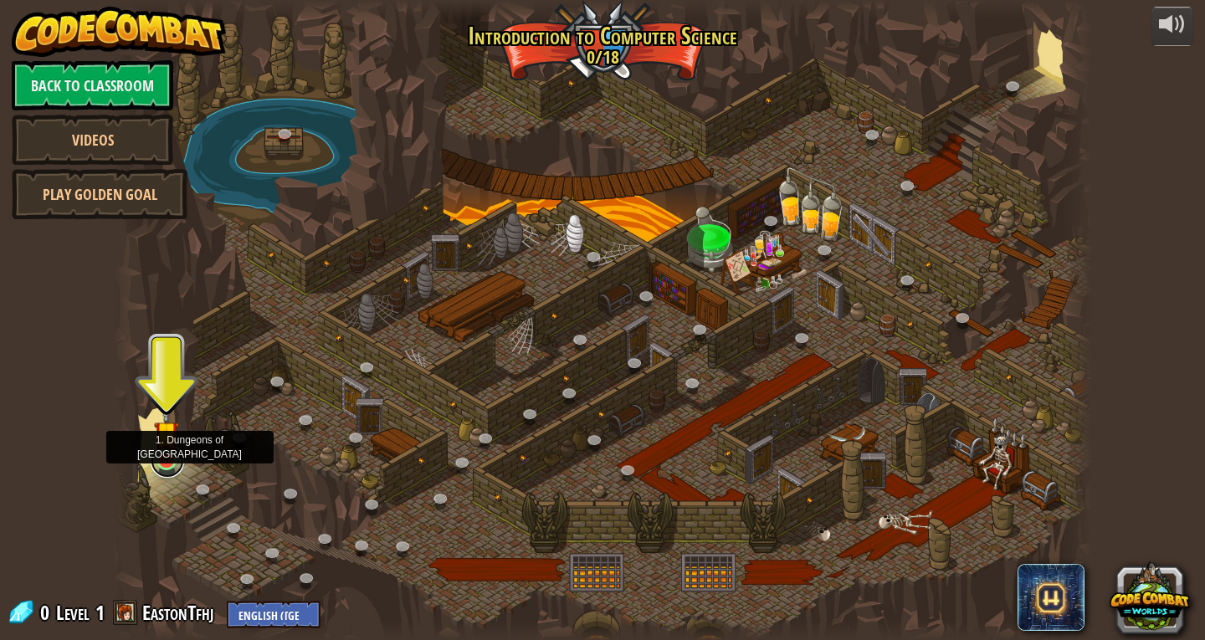
click at [172, 468] on link at bounding box center [167, 460] width 33 height 33
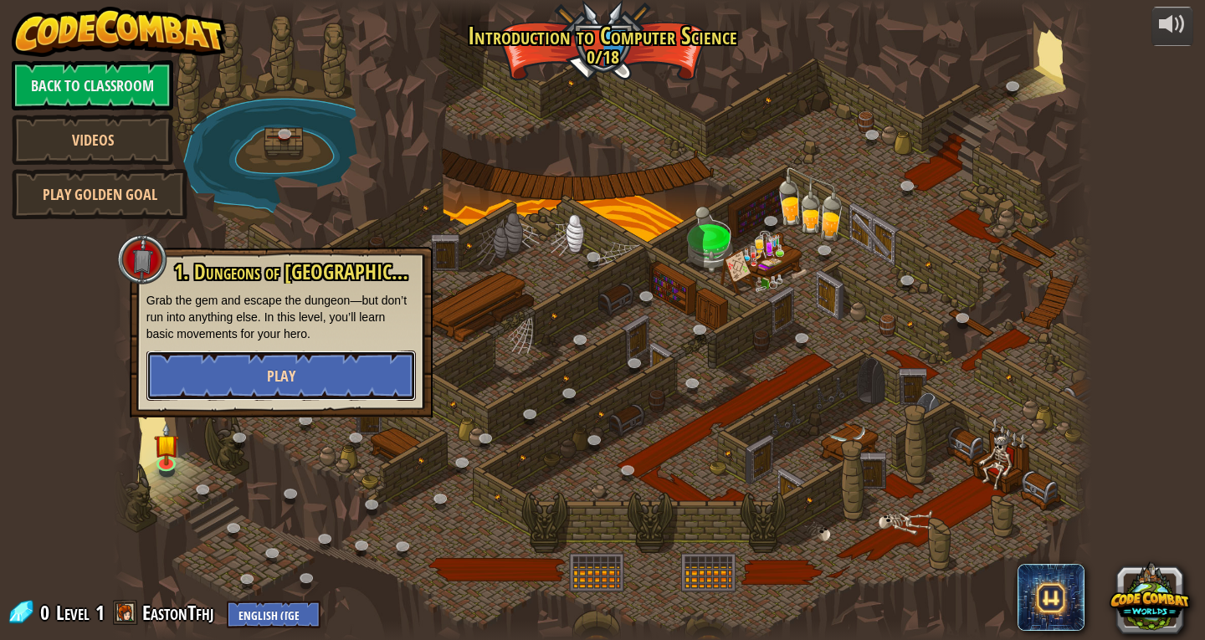
click at [312, 395] on button "Play" at bounding box center [280, 376] width 269 height 50
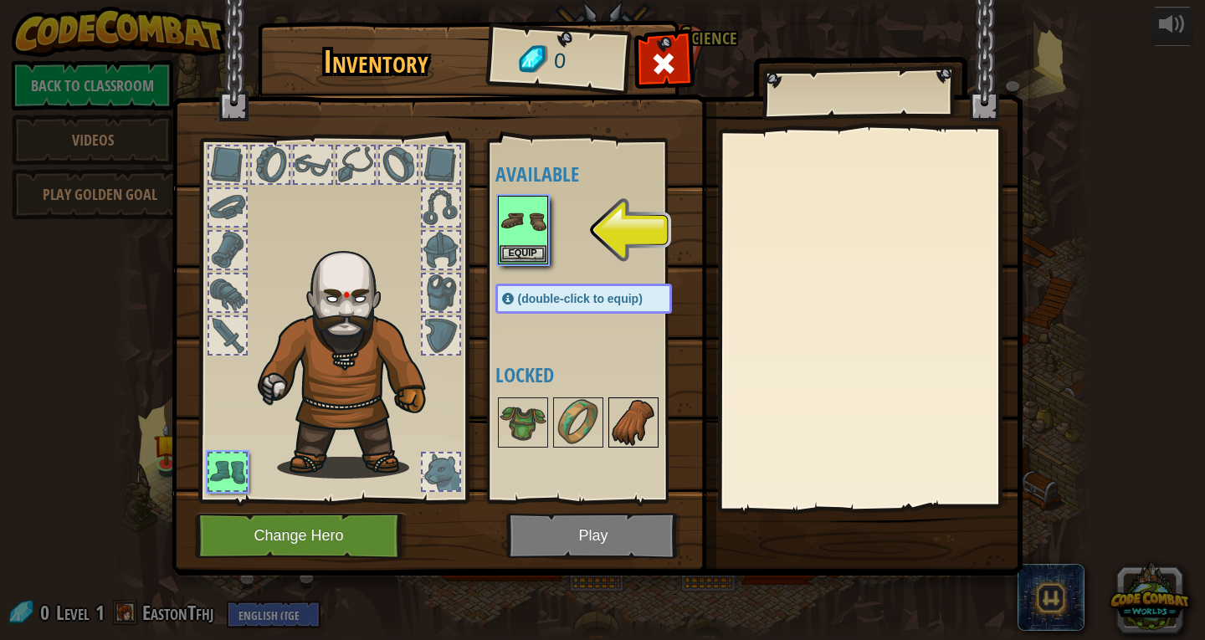
drag, startPoint x: 511, startPoint y: 417, endPoint x: 622, endPoint y: 413, distance: 110.5
click at [622, 413] on div "Available Equip (double-click to equip) Locked" at bounding box center [600, 320] width 210 height 349
click at [614, 413] on img at bounding box center [633, 422] width 47 height 47
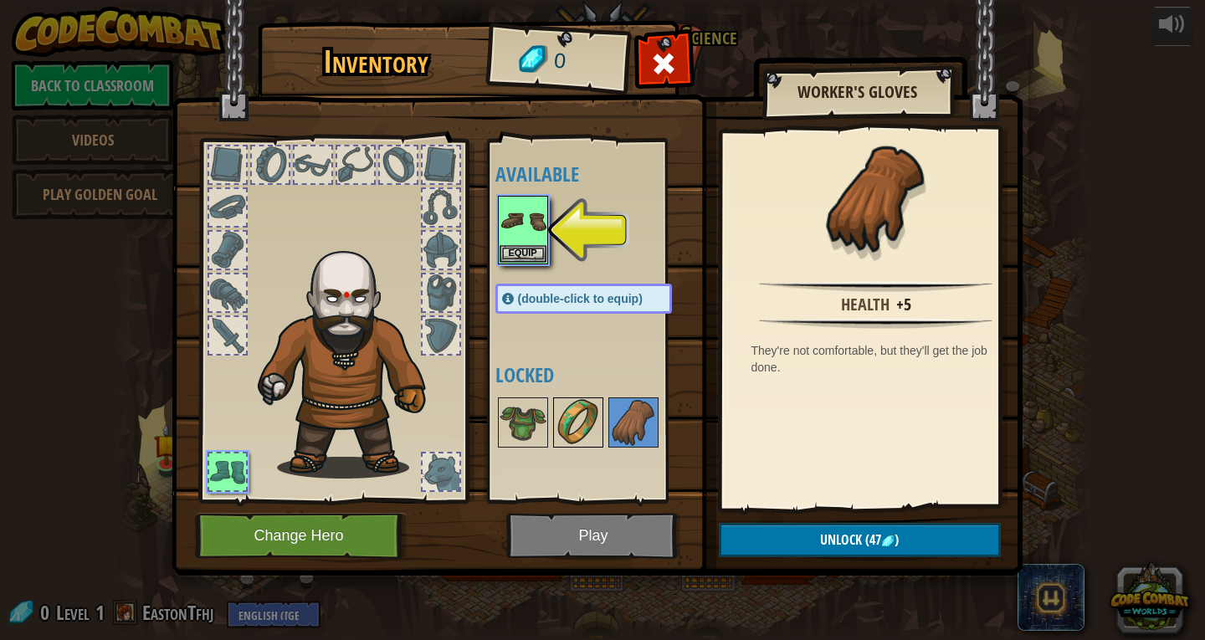
click at [577, 417] on img at bounding box center [578, 422] width 47 height 47
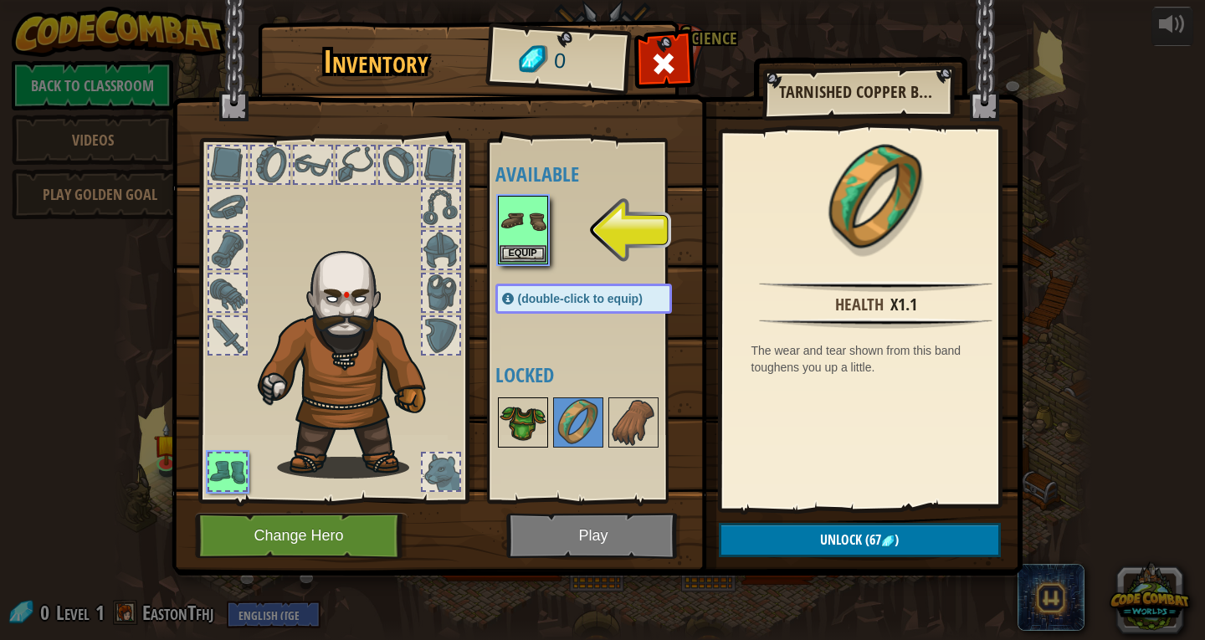
click at [516, 398] on div at bounding box center [523, 423] width 50 height 50
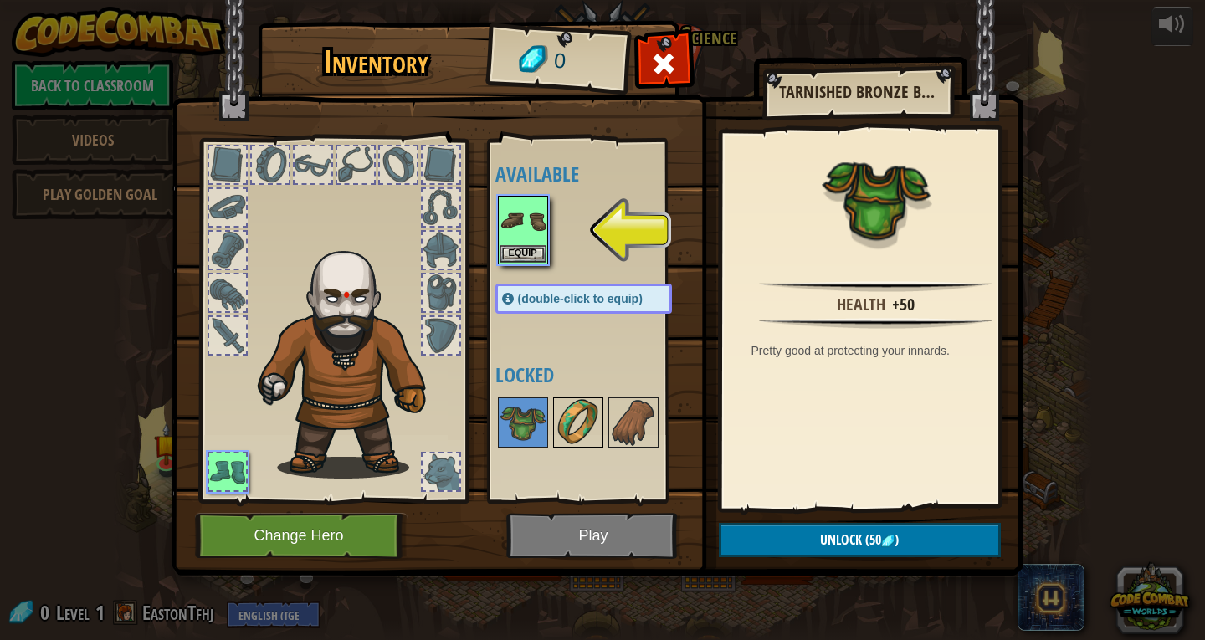
click at [603, 425] on div at bounding box center [578, 423] width 50 height 50
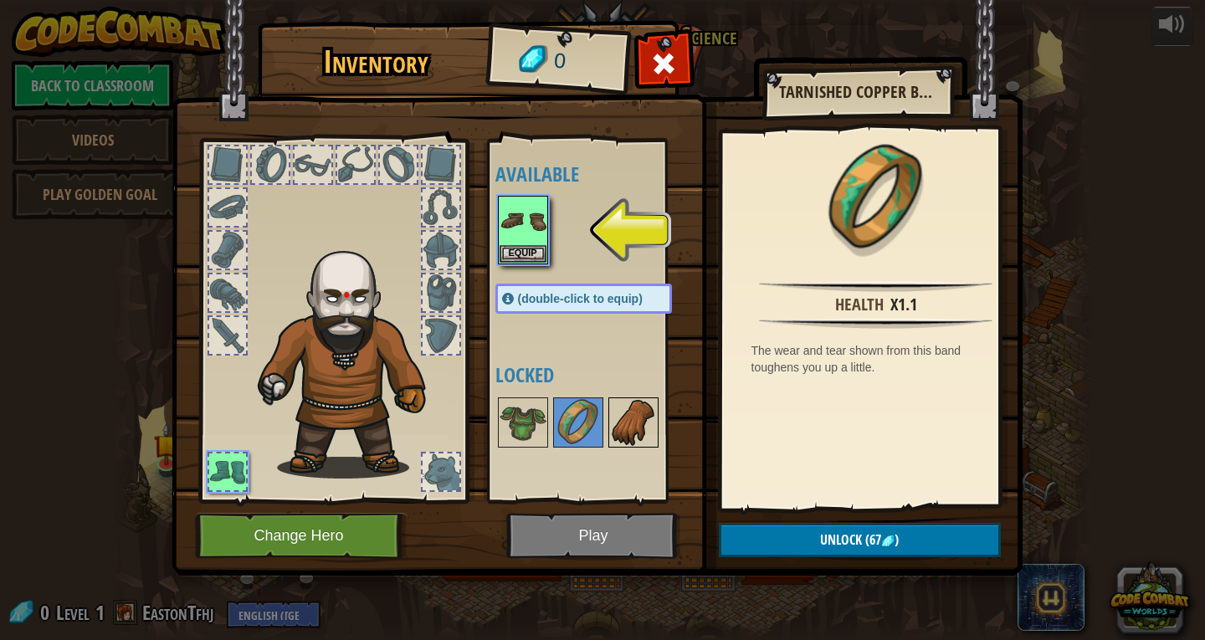
click at [616, 425] on img at bounding box center [633, 422] width 47 height 47
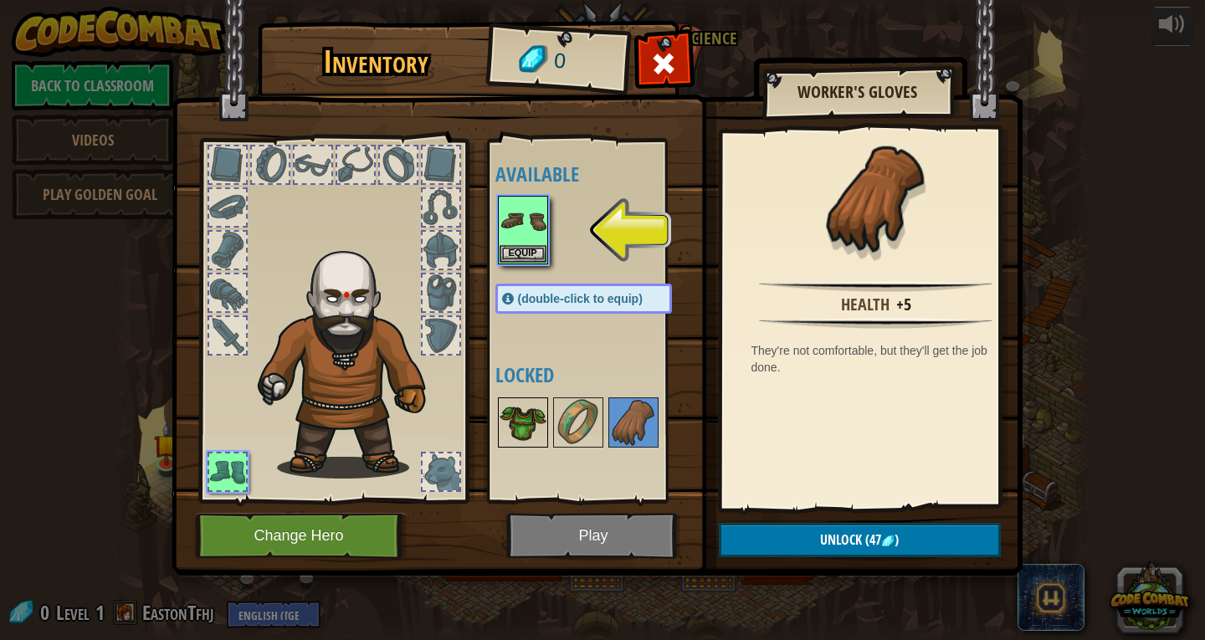
click at [537, 400] on img at bounding box center [523, 422] width 47 height 47
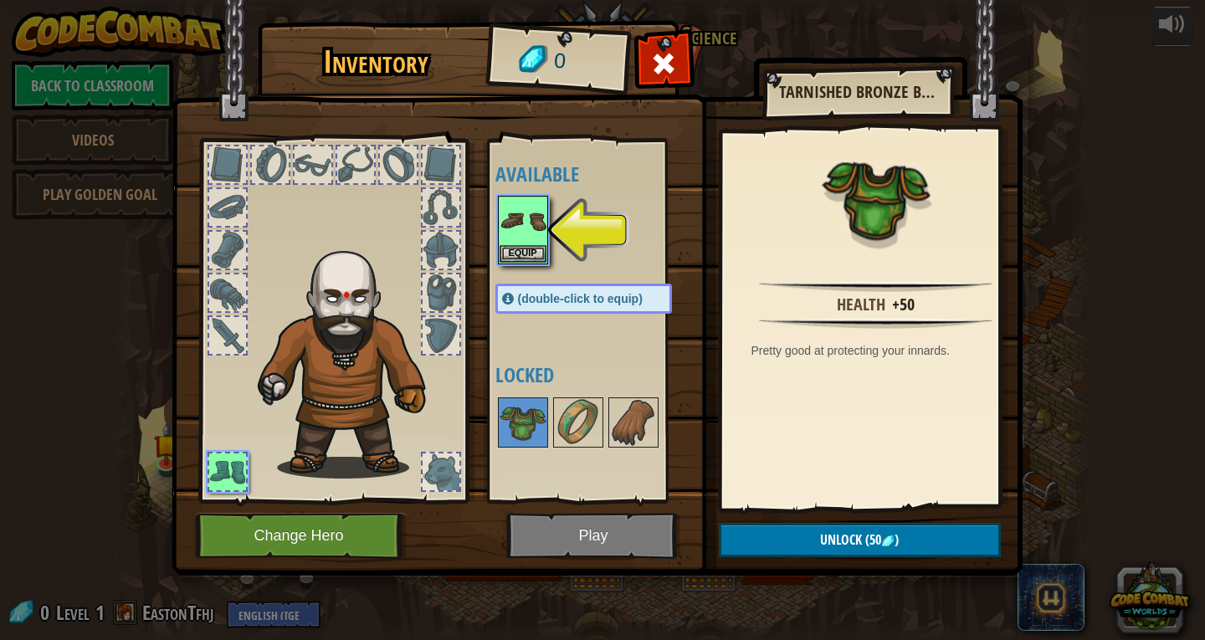
click at [449, 188] on div at bounding box center [333, 316] width 276 height 377
drag, startPoint x: 448, startPoint y: 210, endPoint x: 448, endPoint y: 237, distance: 26.8
click at [448, 228] on div at bounding box center [333, 316] width 276 height 377
click at [448, 254] on div at bounding box center [441, 250] width 37 height 37
click at [448, 257] on div at bounding box center [441, 250] width 37 height 37
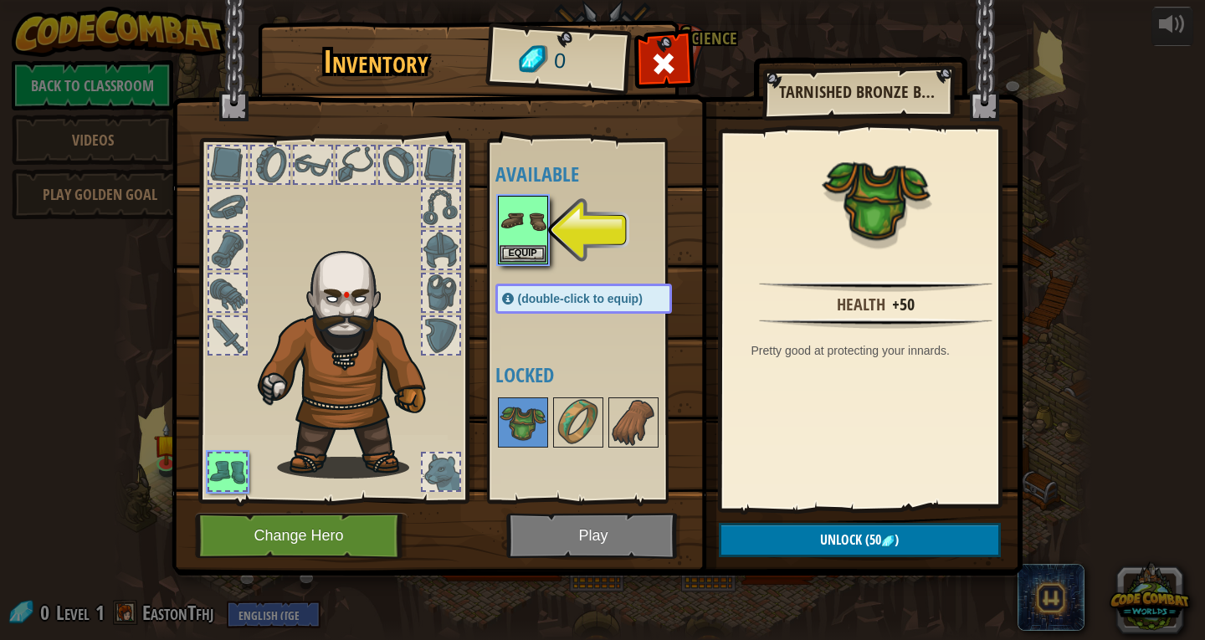
click at [447, 257] on div at bounding box center [441, 250] width 37 height 37
drag, startPoint x: 704, startPoint y: 338, endPoint x: 669, endPoint y: 340, distance: 35.2
click at [692, 346] on div "Inventory 0 Available Equip (double-click to equip) Locked Tarnished Bronze Bre…" at bounding box center [602, 301] width 851 height 552
click at [526, 259] on button "Equip" at bounding box center [523, 253] width 47 height 18
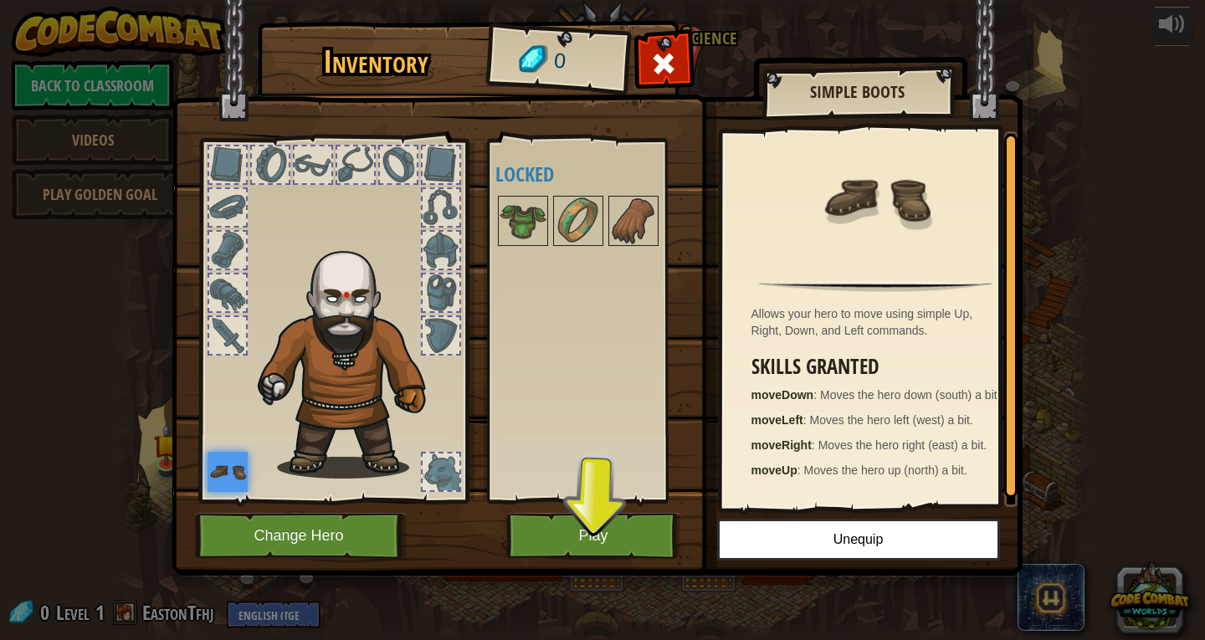
drag, startPoint x: 826, startPoint y: 203, endPoint x: 712, endPoint y: 356, distance: 190.8
click at [738, 316] on div "Allows your hero to move using simple Up, Right, Down, and Left commands. Skill…" at bounding box center [876, 319] width 308 height 376
click at [599, 521] on button "Play" at bounding box center [593, 536] width 175 height 46
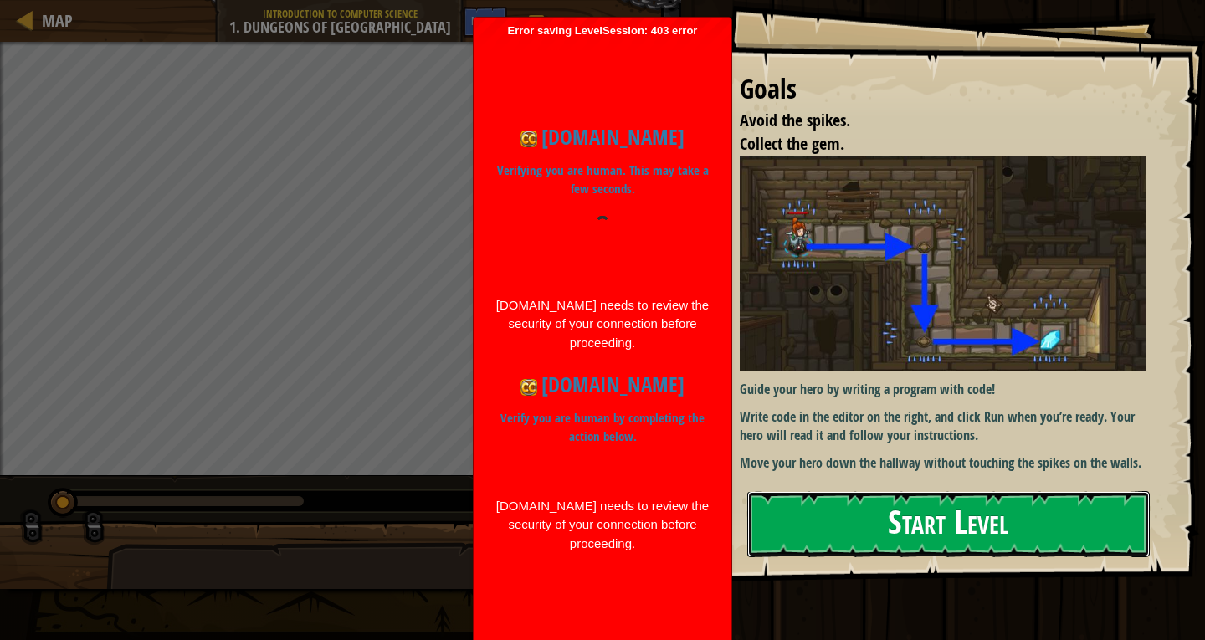
click at [907, 554] on button "Start Level" at bounding box center [948, 524] width 403 height 66
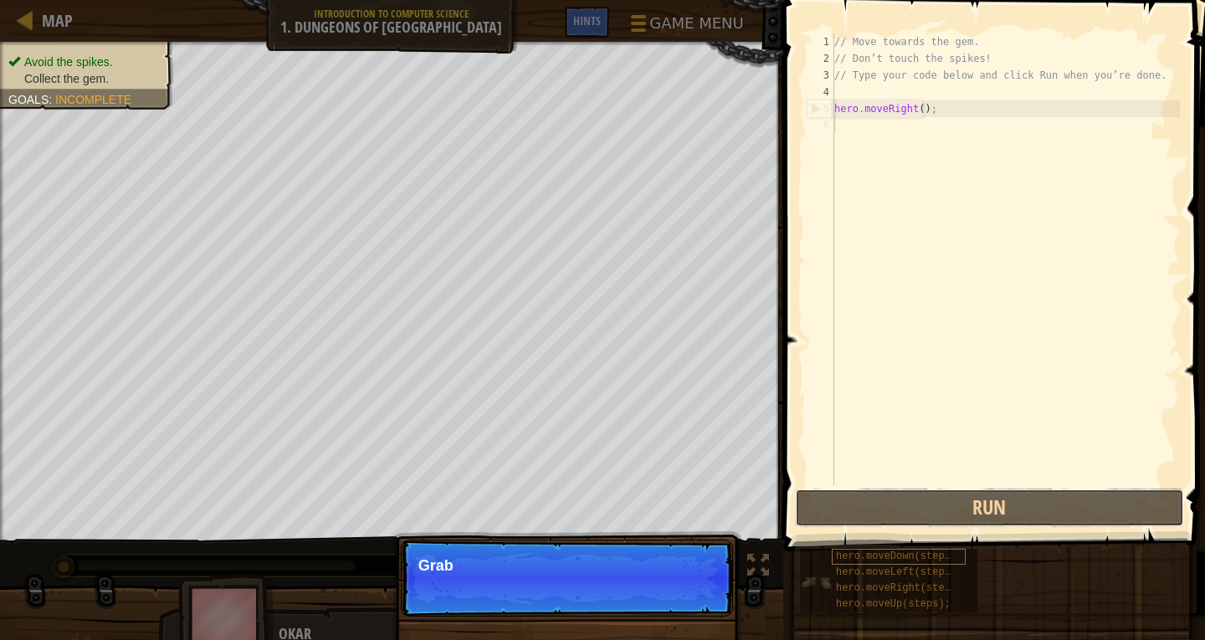
drag, startPoint x: 855, startPoint y: 490, endPoint x: 837, endPoint y: 564, distance: 75.9
click at [837, 560] on div "Hints Videos 1 2 3 4 5 6 // Move towards the gem. // Don’t touch the spikes! //…" at bounding box center [991, 316] width 427 height 632
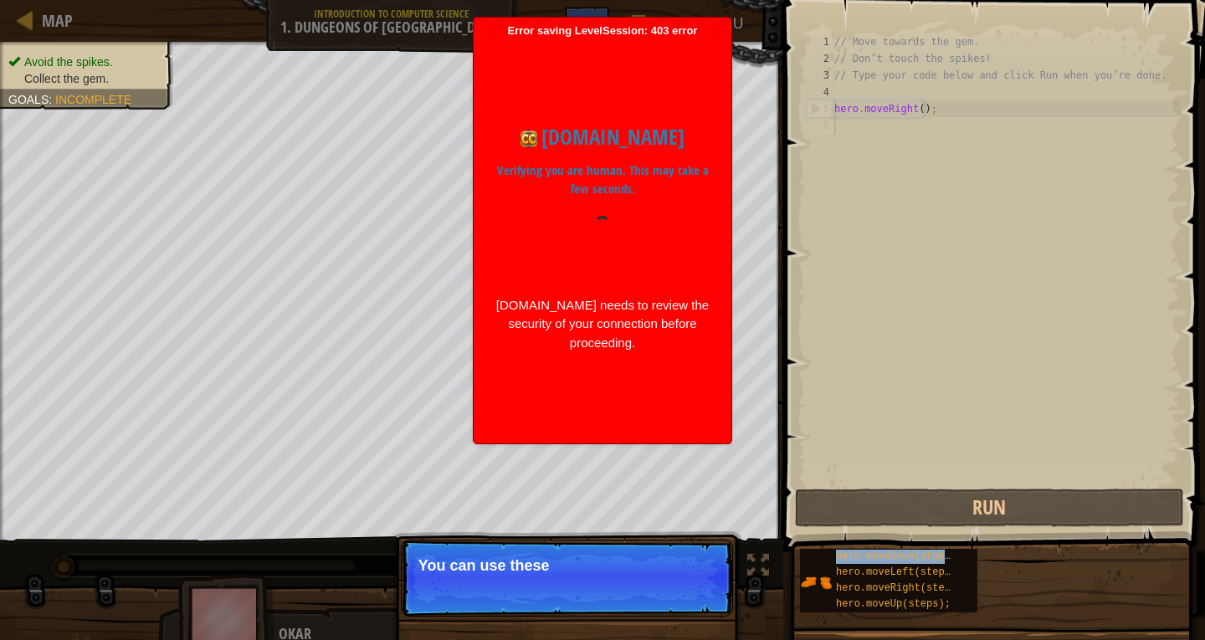
drag, startPoint x: 619, startPoint y: 596, endPoint x: 549, endPoint y: 638, distance: 81.8
click at [608, 601] on p "Skip (esc) Continue You can use these" at bounding box center [567, 578] width 332 height 77
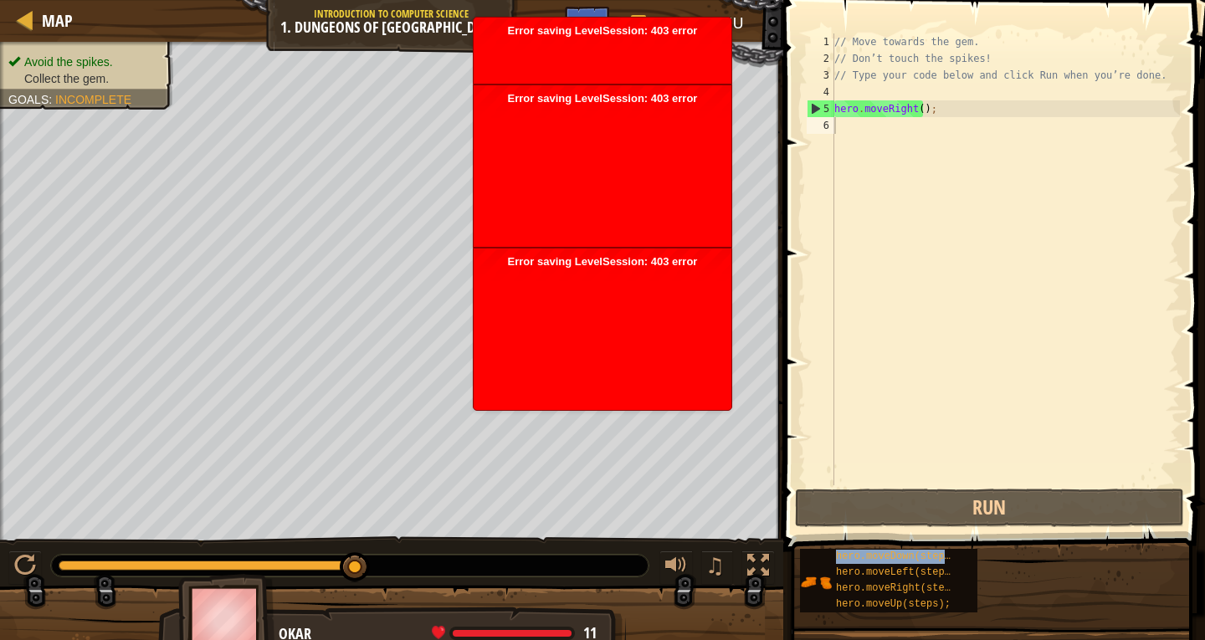
click at [659, 551] on button at bounding box center [675, 568] width 33 height 34
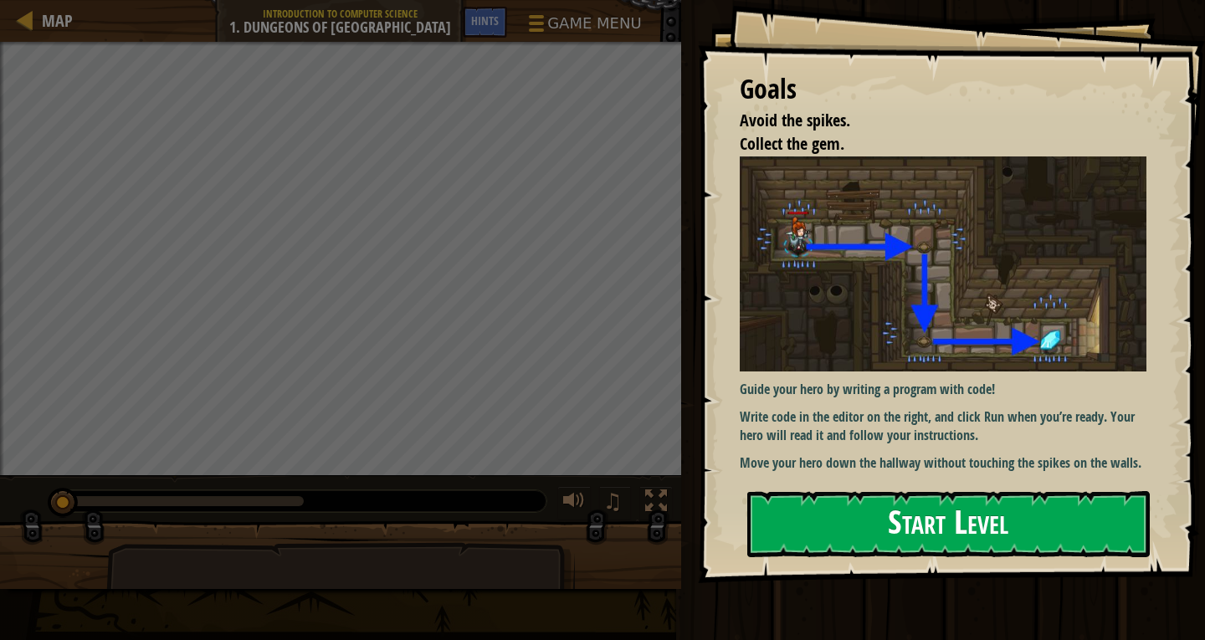
click at [1114, 528] on button "Start Level" at bounding box center [948, 524] width 403 height 66
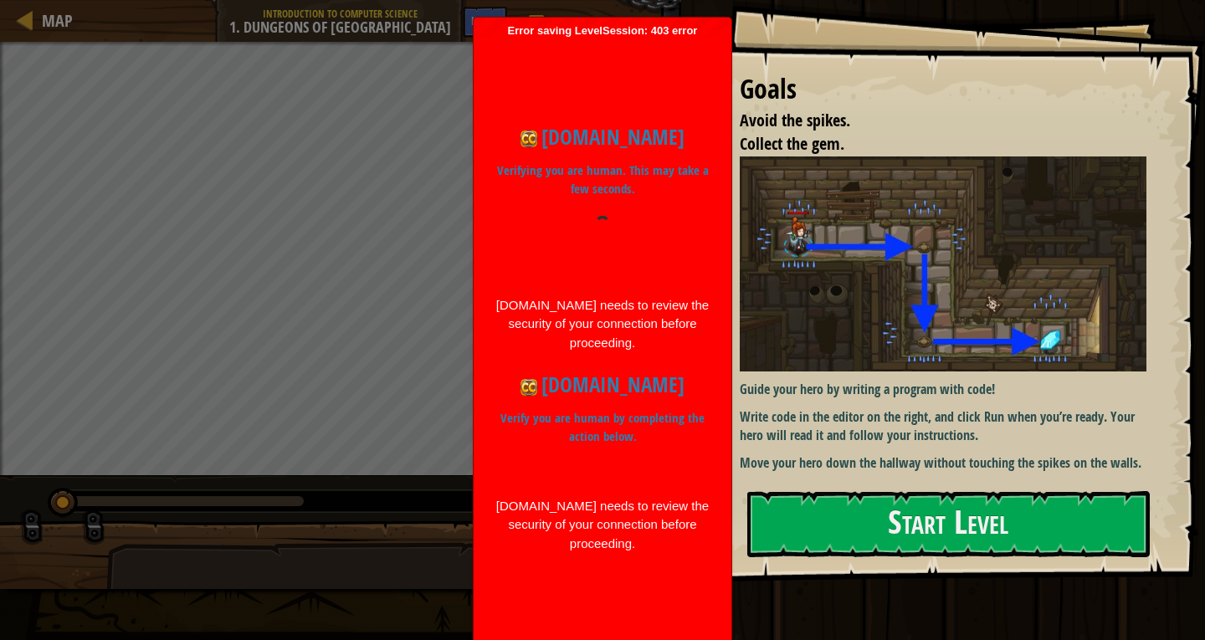
click at [507, 249] on div at bounding box center [603, 248] width 216 height 64
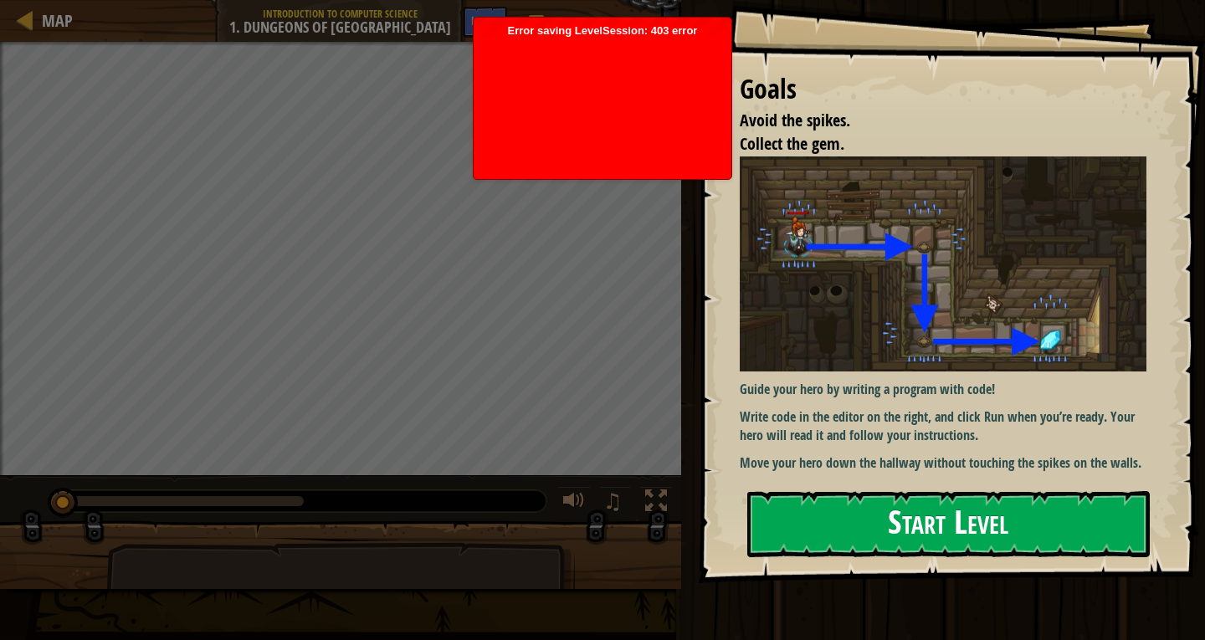
click at [928, 530] on button "Start Level" at bounding box center [948, 524] width 403 height 66
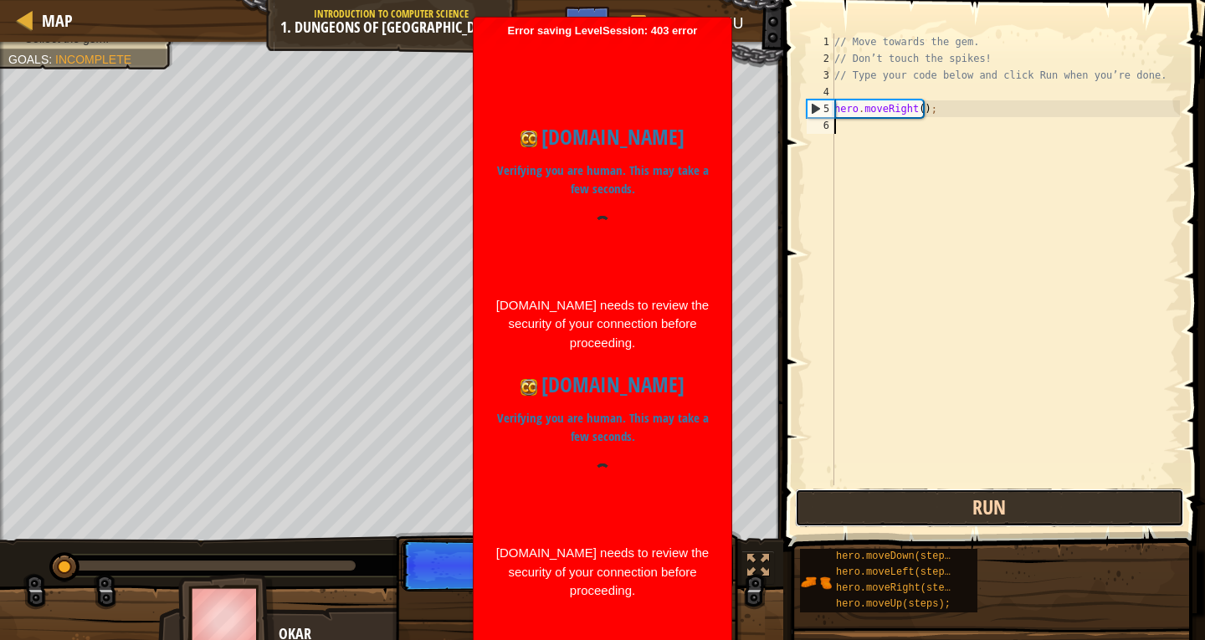
click at [895, 518] on button "Run" at bounding box center [990, 508] width 390 height 38
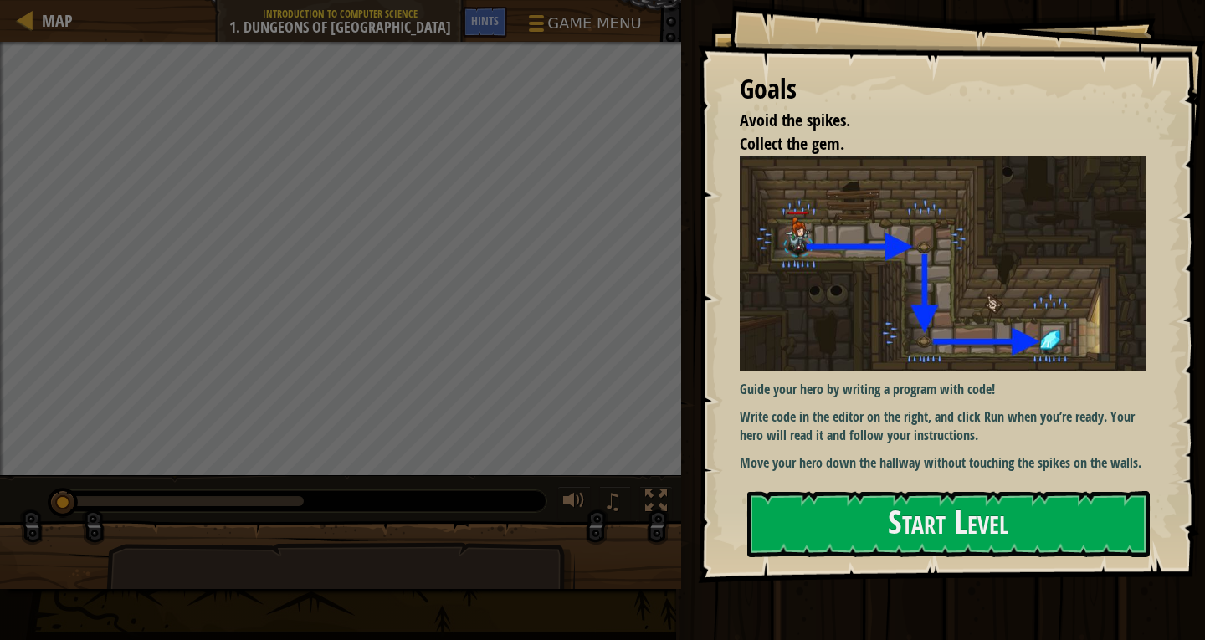
drag, startPoint x: 757, startPoint y: 117, endPoint x: 829, endPoint y: 387, distance: 279.7
click at [829, 387] on div "Goals Avoid the spikes. Collect the gem. Guide your hero by writing a program w…" at bounding box center [951, 291] width 507 height 583
drag, startPoint x: 774, startPoint y: 409, endPoint x: 895, endPoint y: 583, distance: 211.7
click at [906, 583] on div "Goals Avoid the spikes. Collect the gem. Guide your hero by writing a program w…" at bounding box center [951, 291] width 507 height 583
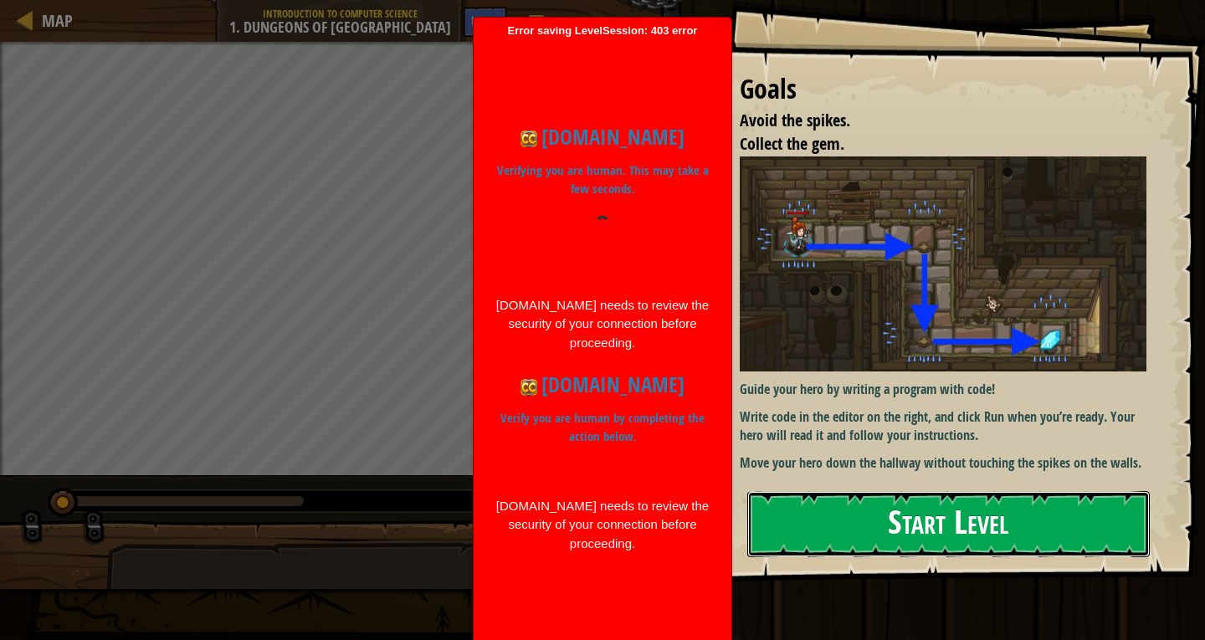
click at [855, 524] on button "Start Level" at bounding box center [948, 524] width 403 height 66
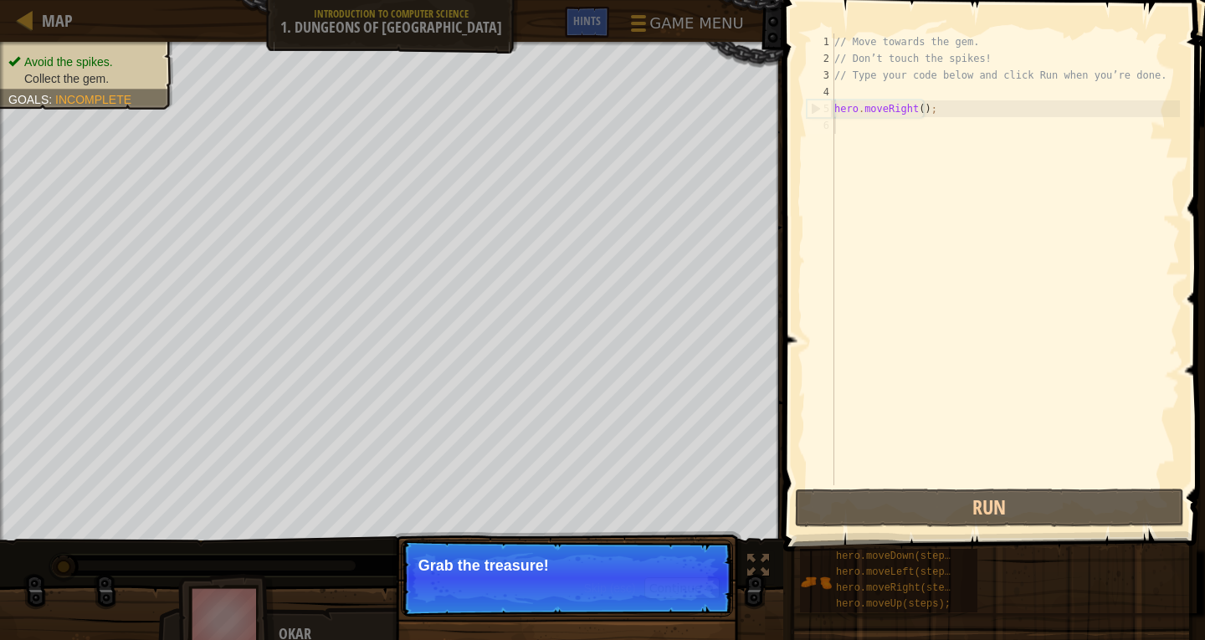
click at [517, 594] on p "Skip (esc) Continue Grab the treasure!" at bounding box center [567, 578] width 332 height 77
click at [643, 584] on div "Skip (esc) Continue" at bounding box center [652, 588] width 136 height 22
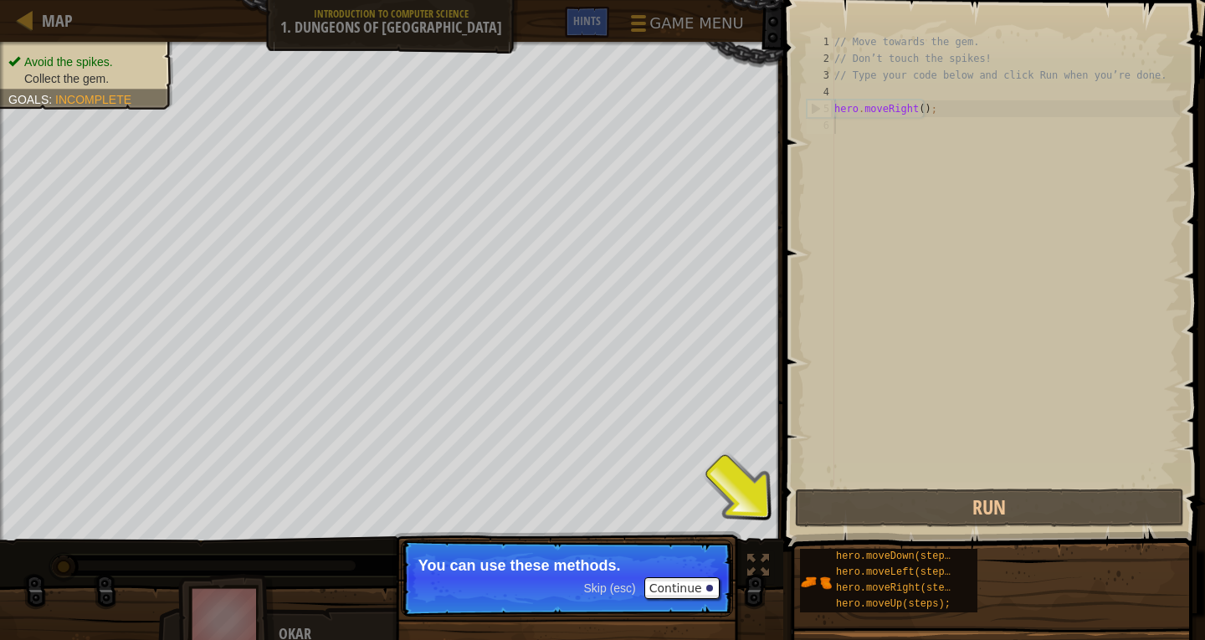
click at [633, 590] on span "Skip (esc)" at bounding box center [610, 588] width 52 height 13
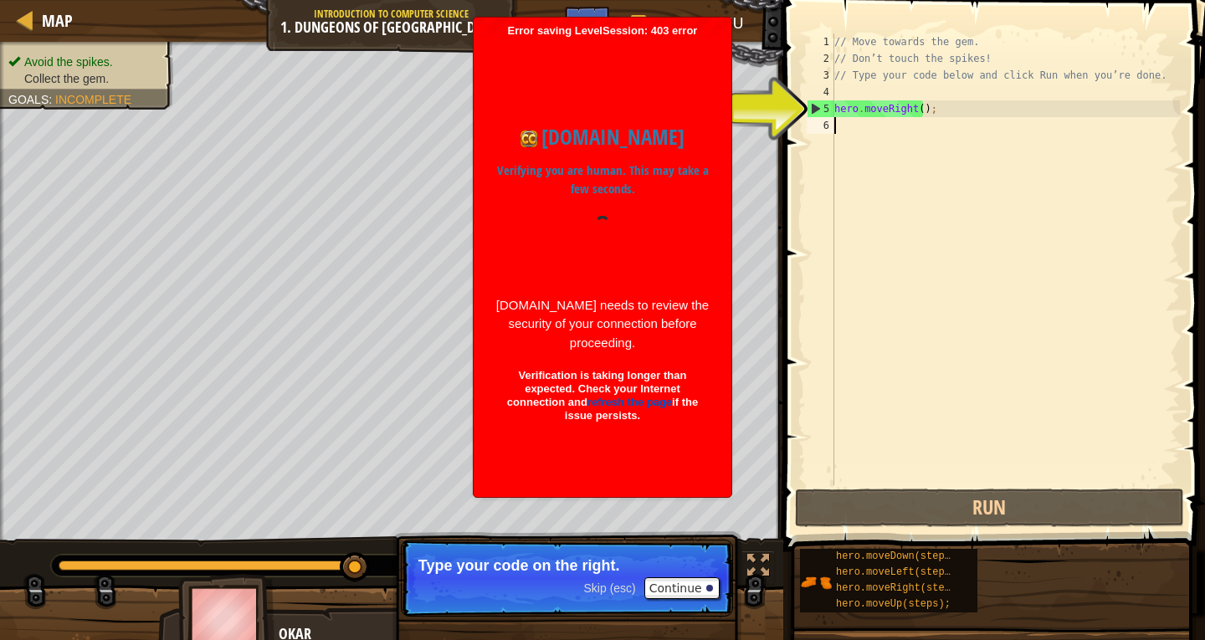
drag, startPoint x: 200, startPoint y: 567, endPoint x: 588, endPoint y: 604, distance: 390.1
click at [582, 604] on div "Avoid the spikes. Collect the gem. Goals : Incomplete ♫ Okar 11 x: 18 y: 18 No …" at bounding box center [602, 348] width 1205 height 612
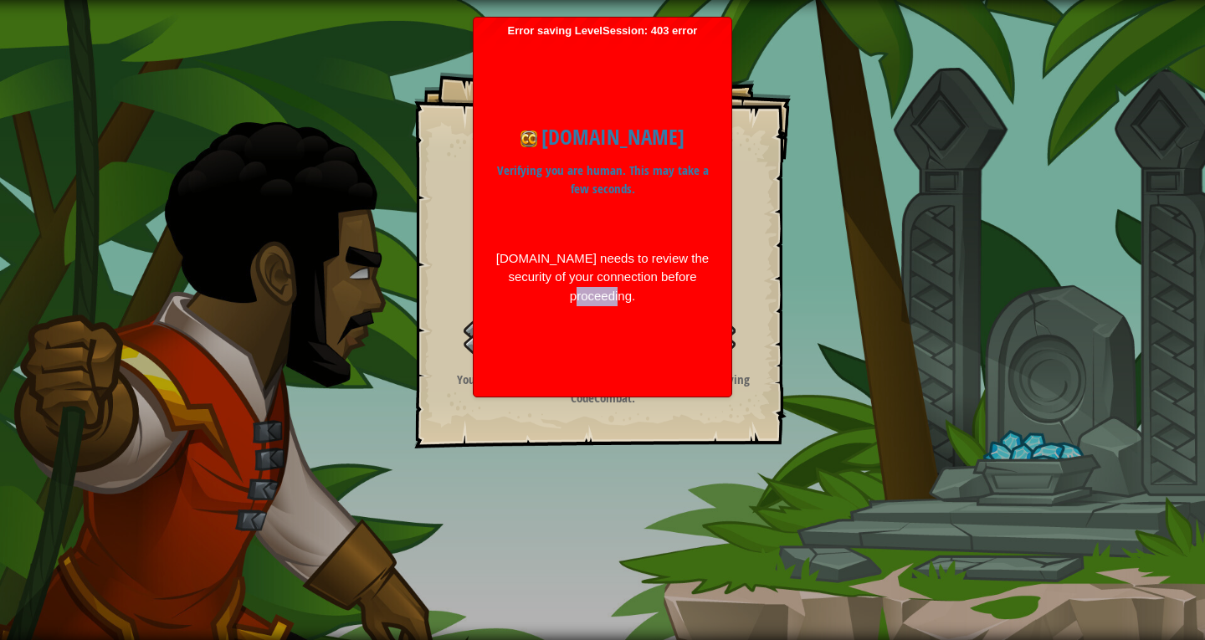
drag, startPoint x: 526, startPoint y: 382, endPoint x: 612, endPoint y: 381, distance: 85.4
click at [612, 381] on div "[DOMAIN_NAME] Verifying you are human. This may take a few seconds. [DOMAIN_NAM…" at bounding box center [602, 213] width 241 height 351
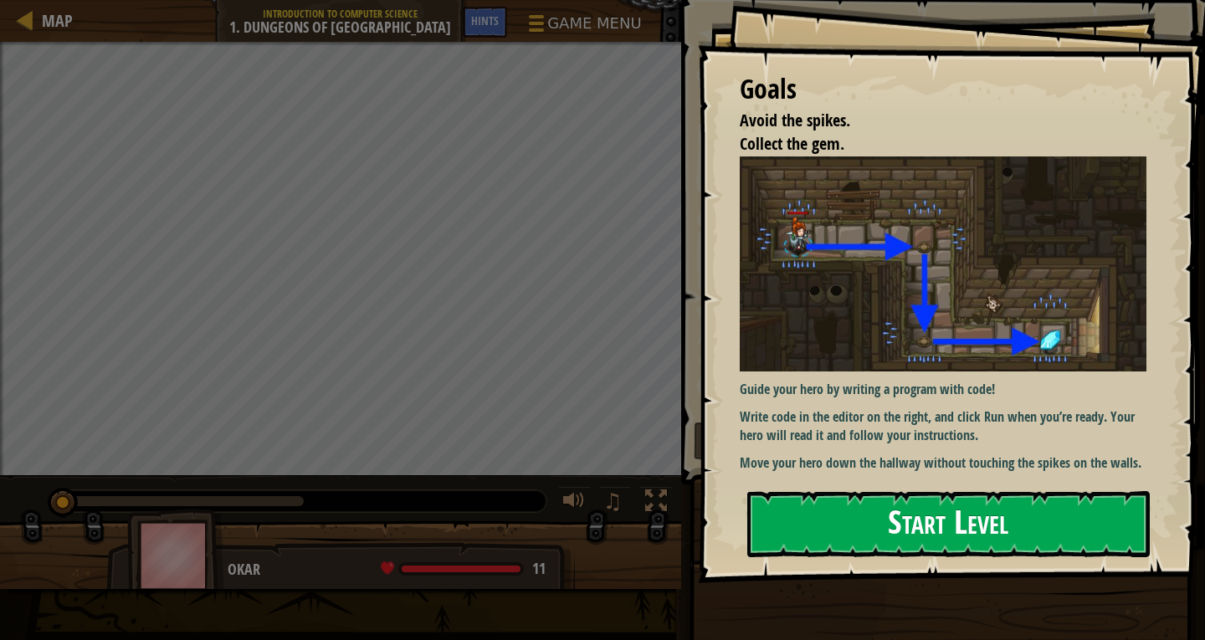
drag, startPoint x: 921, startPoint y: 490, endPoint x: 921, endPoint y: 528, distance: 37.7
click at [921, 521] on button "Start Level" at bounding box center [948, 524] width 403 height 66
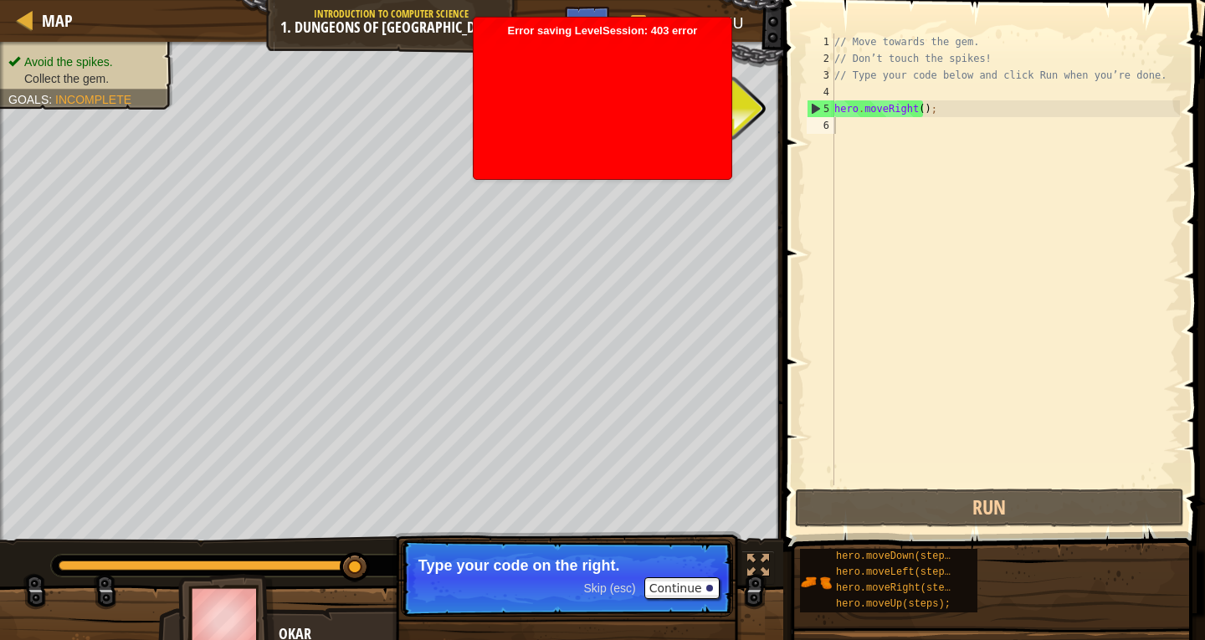
click at [607, 590] on span "Skip (esc)" at bounding box center [610, 588] width 52 height 13
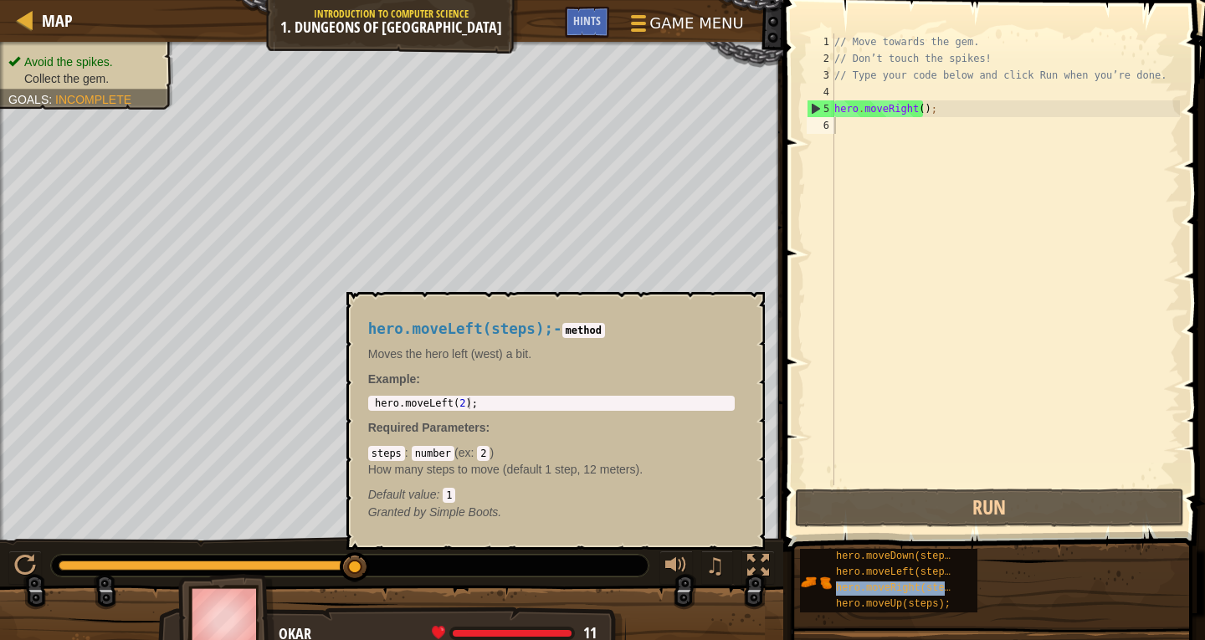
type textarea "hero.moveRight(steps);"
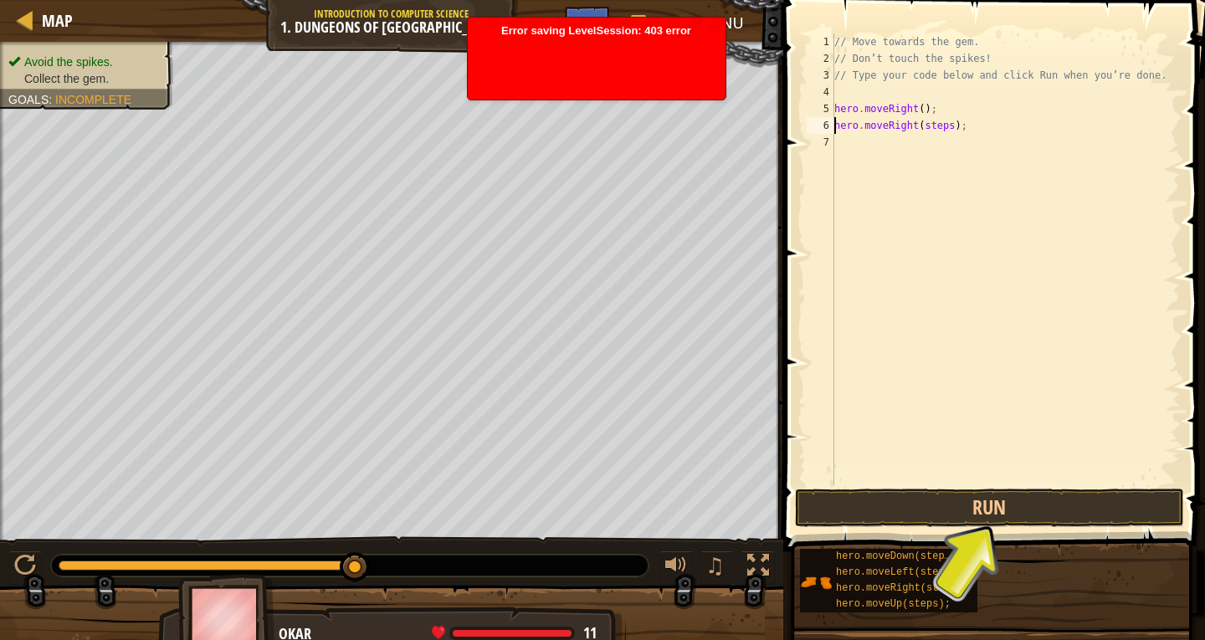
click at [931, 126] on div "// Move towards the gem. // Don’t touch the spikes! // Type your code below and…" at bounding box center [1005, 275] width 349 height 485
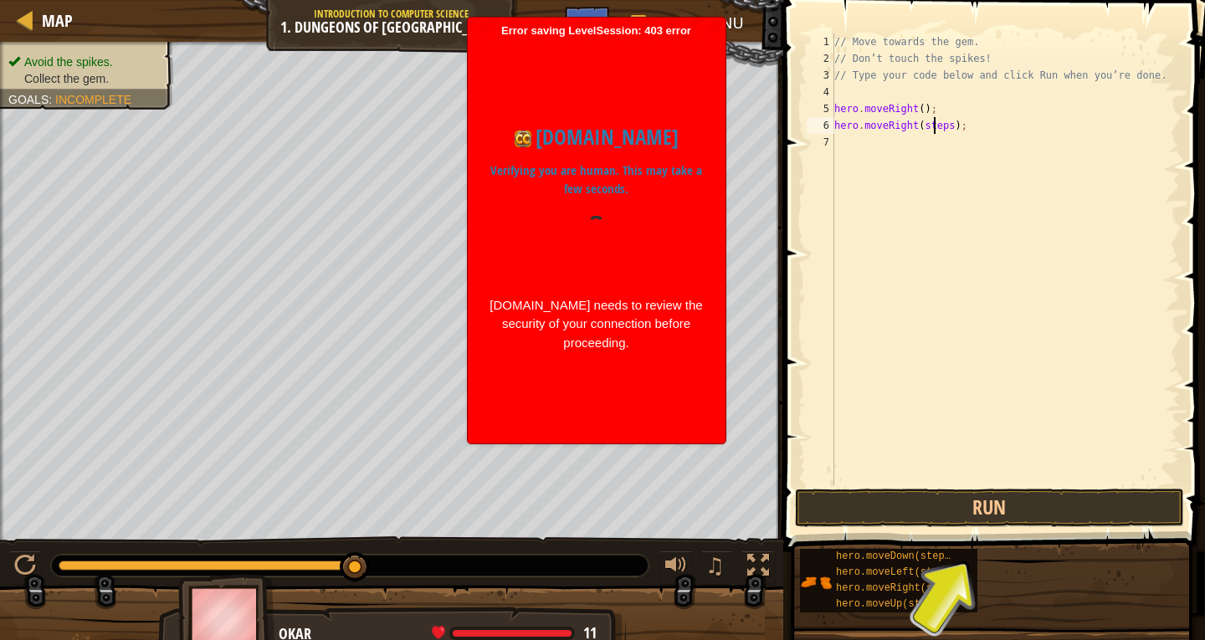
click at [931, 121] on div "// Move towards the gem. // Don’t touch the spikes! // Type your code below and…" at bounding box center [1005, 275] width 349 height 485
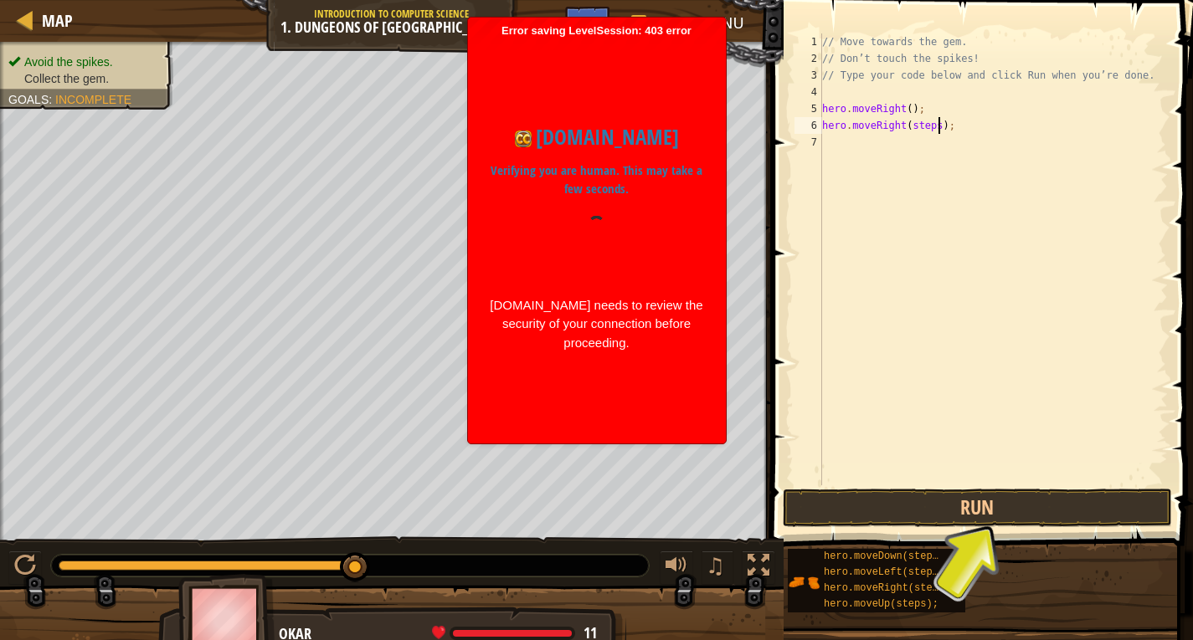
click at [936, 125] on div "// Move towards the gem. // Don’t touch the spikes! // Type your code below and…" at bounding box center [992, 275] width 349 height 485
click at [934, 131] on div "// Move towards the gem. // Don’t touch the spikes! // Type your code below and…" at bounding box center [992, 275] width 349 height 485
drag, startPoint x: 887, startPoint y: 350, endPoint x: 869, endPoint y: 495, distance: 145.9
click at [913, 420] on div "// Move towards the gem. // Don’t touch the spikes! // Type your code below and…" at bounding box center [992, 275] width 349 height 485
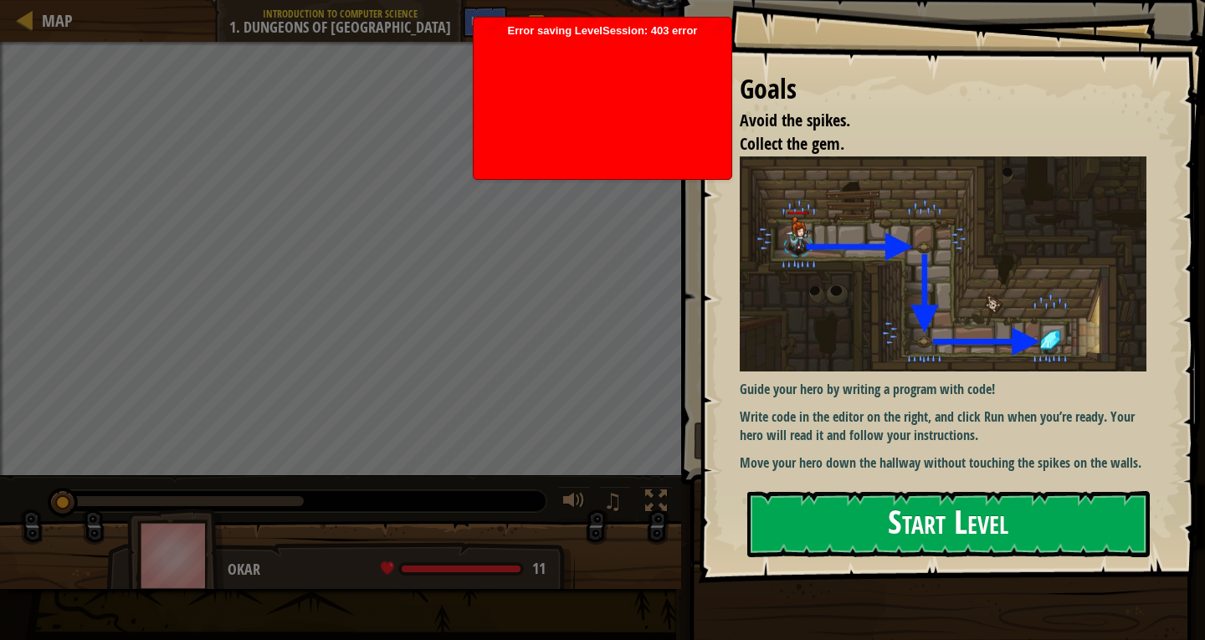
click at [921, 541] on button "Start Level" at bounding box center [948, 524] width 403 height 66
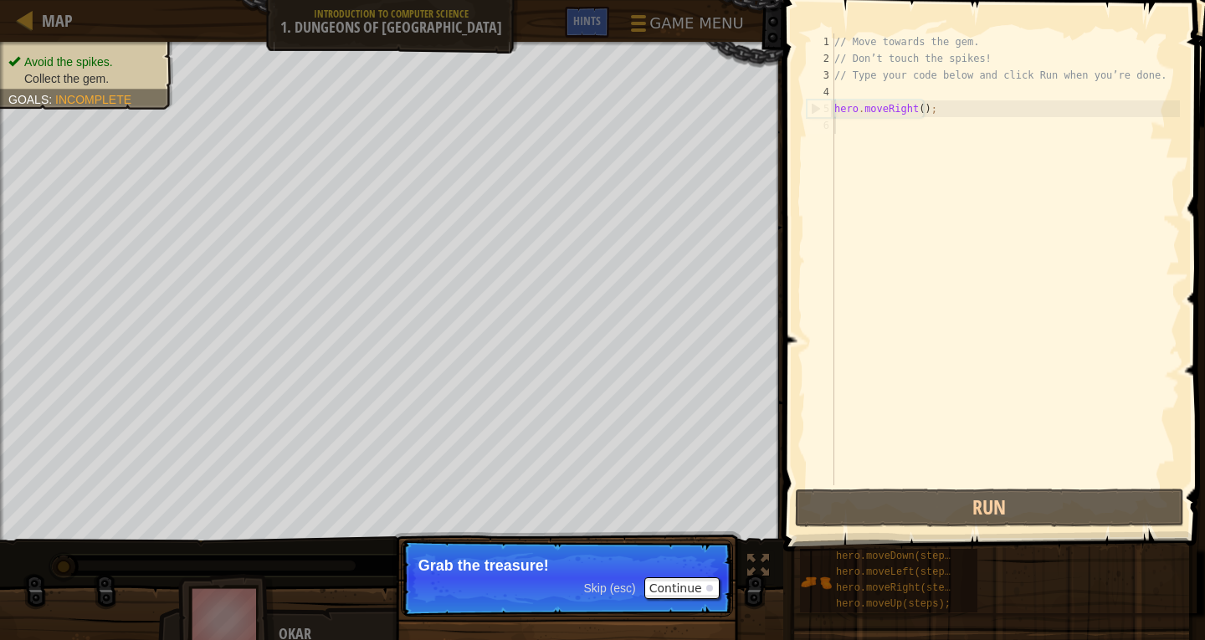
drag, startPoint x: 1173, startPoint y: 233, endPoint x: 1179, endPoint y: 207, distance: 27.4
click at [1192, 207] on div "1 2 3 4 5 6 // Move towards the gem. // Don’t touch the spikes! // Type your co…" at bounding box center [991, 308] width 427 height 601
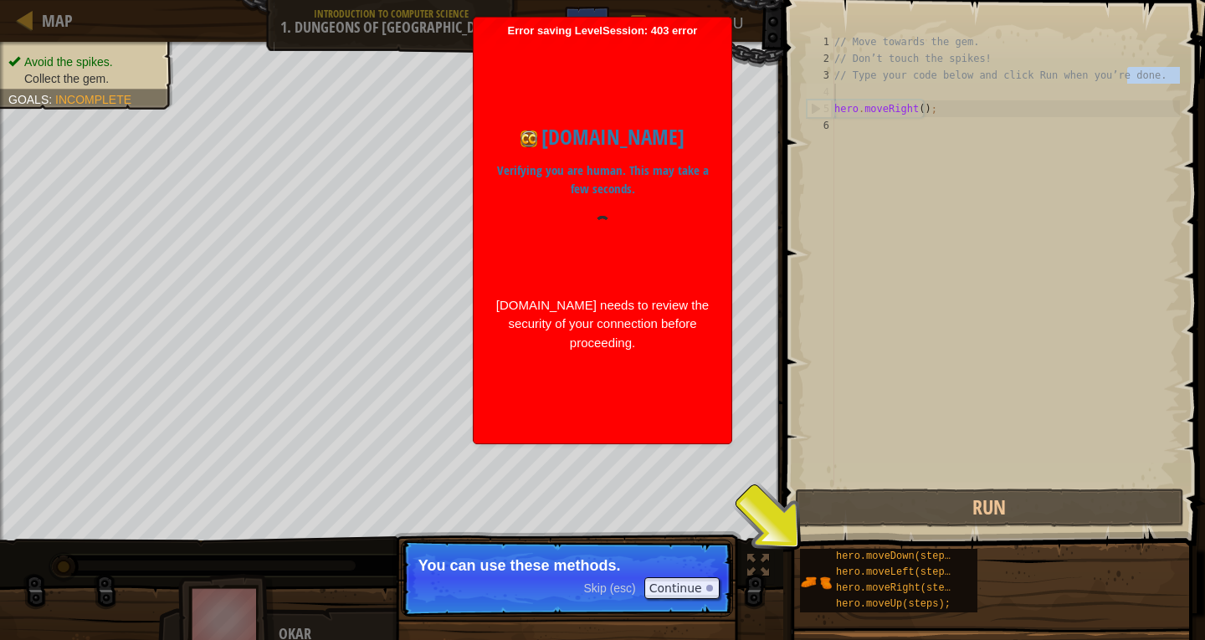
drag, startPoint x: 1112, startPoint y: 81, endPoint x: 841, endPoint y: 79, distance: 271.2
click at [841, 79] on div "// Move towards the gem. // Don’t touch the spikes! // Type your code below and…" at bounding box center [1005, 275] width 349 height 485
type textarea "// Type your code below and click Run when you’re done."
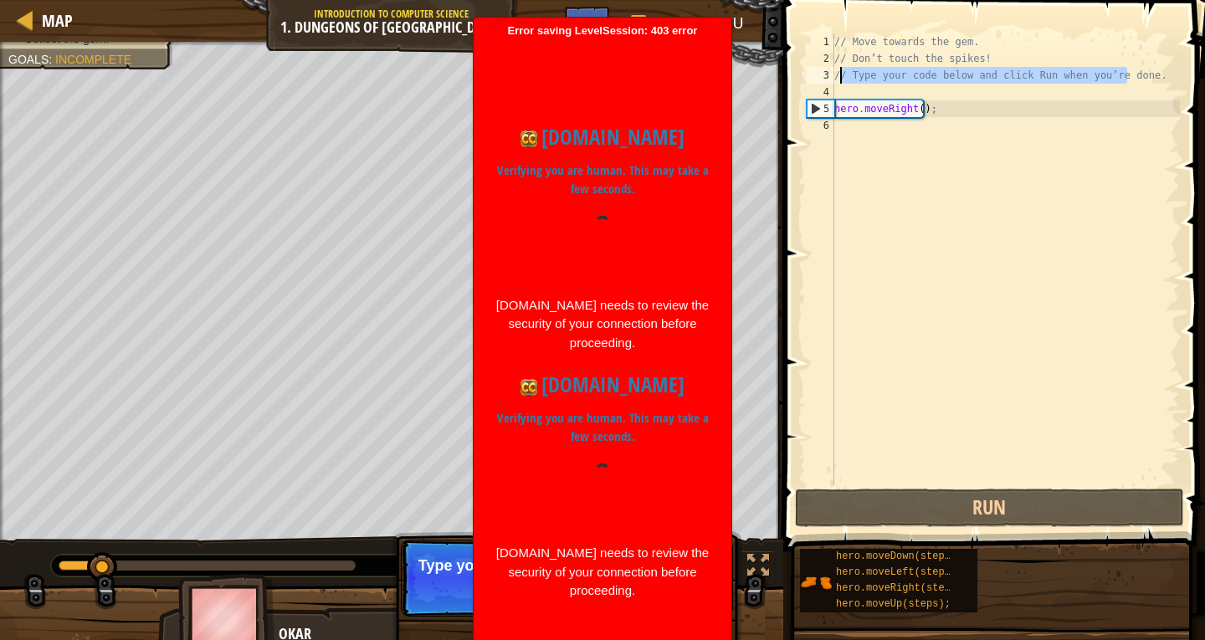
click at [968, 255] on div "// Move towards the gem. // Don’t touch the spikes! // Type your code below and…" at bounding box center [1005, 275] width 349 height 485
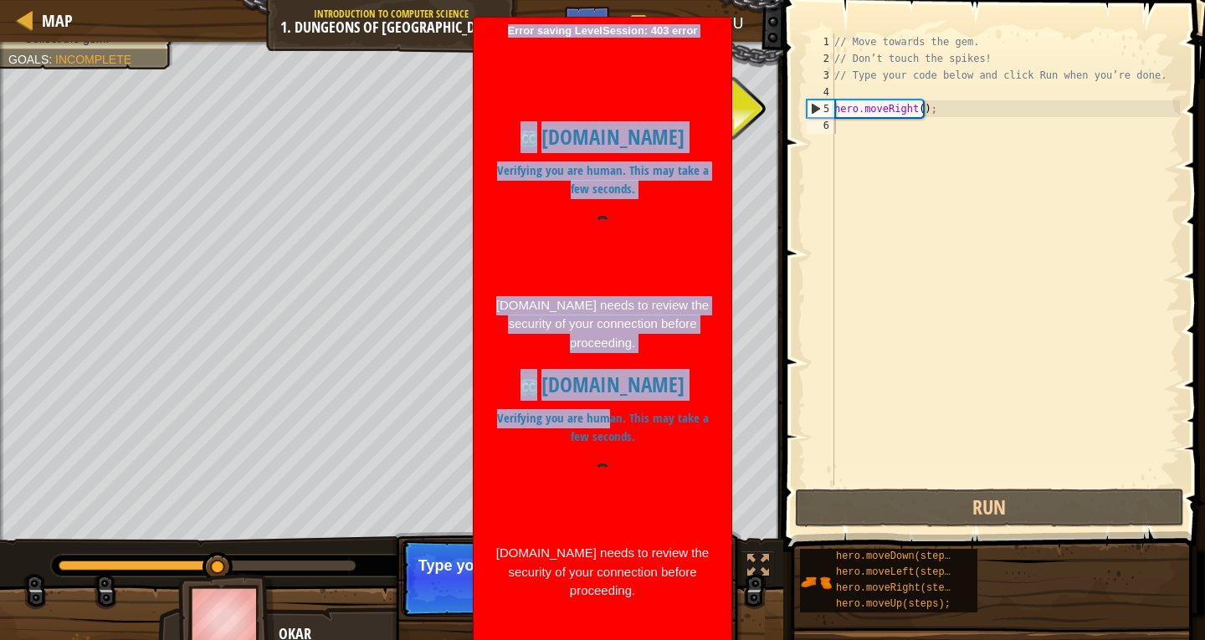
click at [321, 447] on body "Map Introduction to Computer Science 1. Dungeons of Kithgard Game Menu Done Hin…" at bounding box center [602, 320] width 1205 height 640
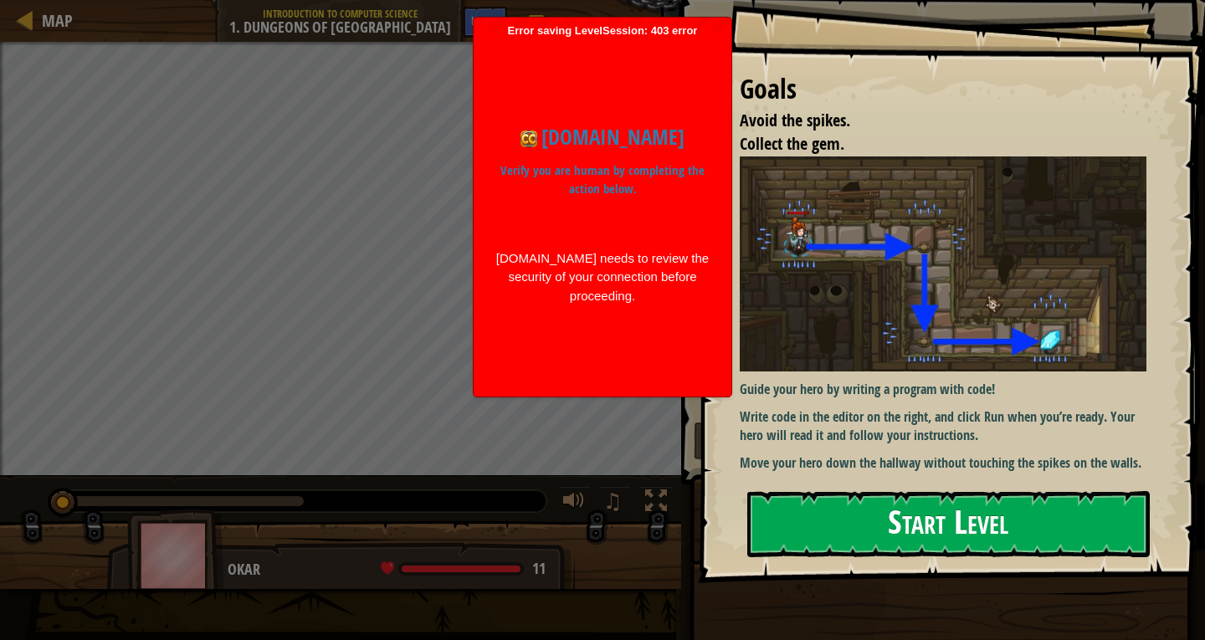
click at [995, 550] on button "Start Level" at bounding box center [948, 524] width 403 height 66
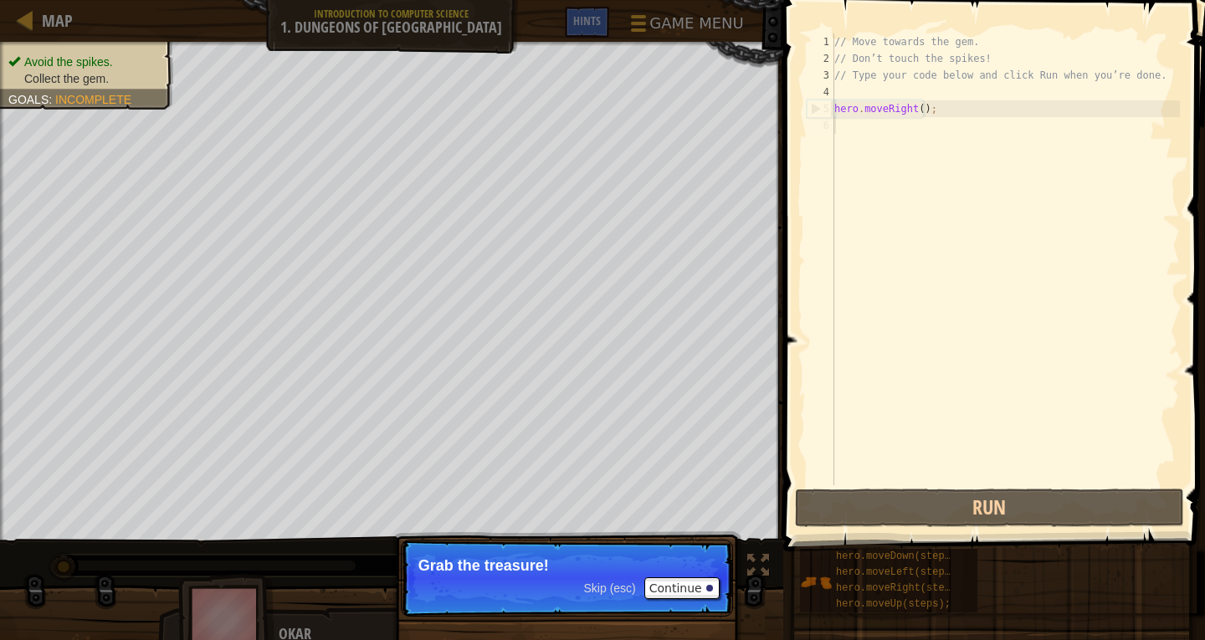
click at [625, 579] on div "Skip (esc) Continue" at bounding box center [652, 588] width 136 height 22
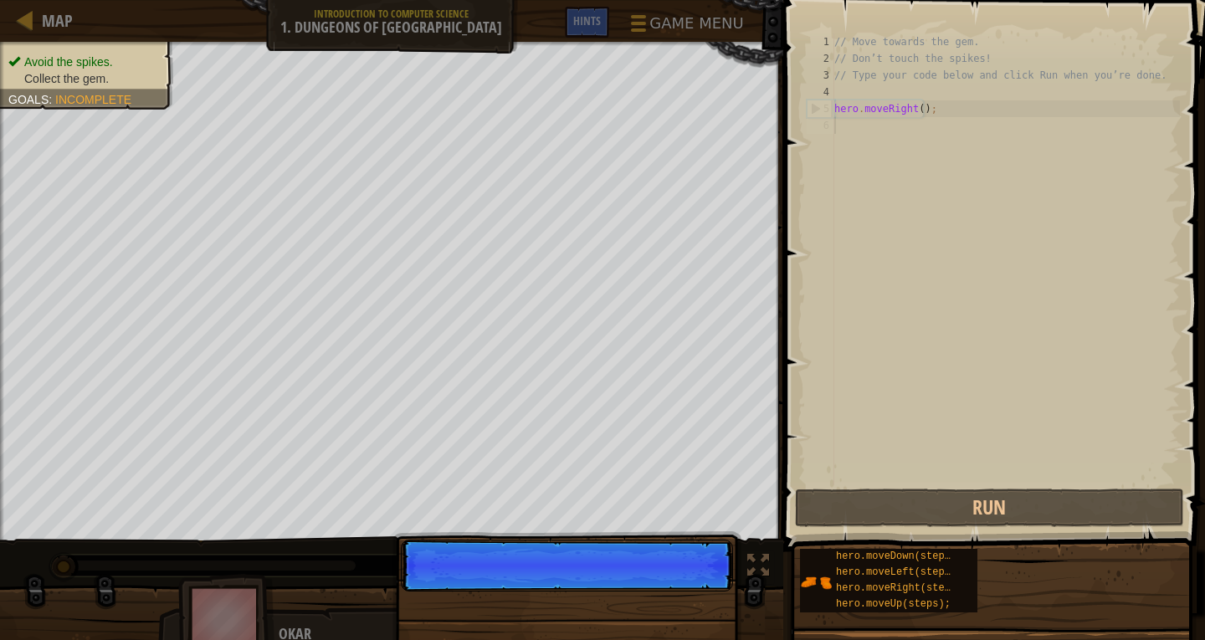
scroll to position [8, 0]
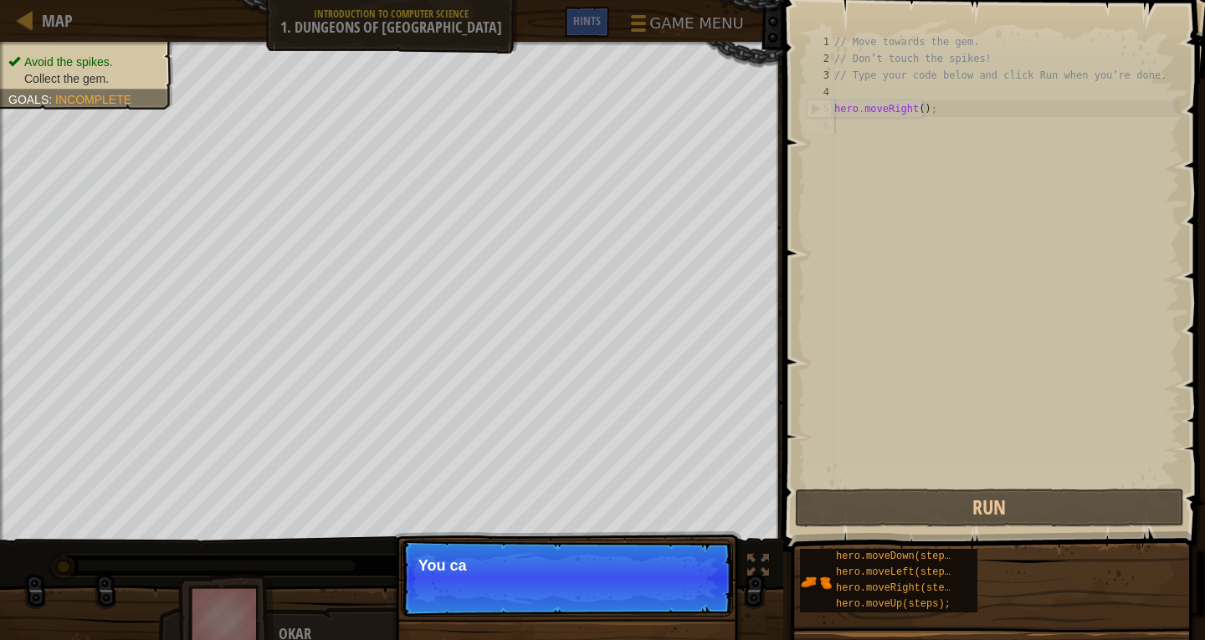
click at [622, 582] on p "Skip (esc) Continue You ca" at bounding box center [567, 578] width 332 height 77
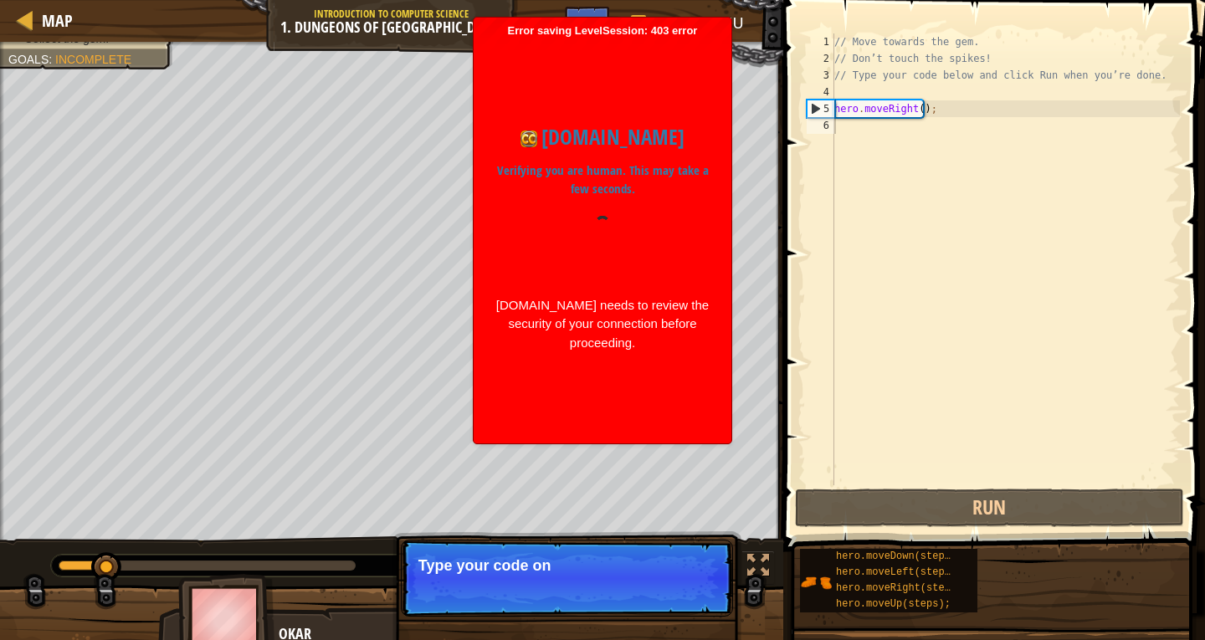
drag, startPoint x: 630, startPoint y: 585, endPoint x: 678, endPoint y: 609, distance: 53.5
click at [629, 588] on p "Skip (esc) Continue Type your code on" at bounding box center [567, 578] width 332 height 77
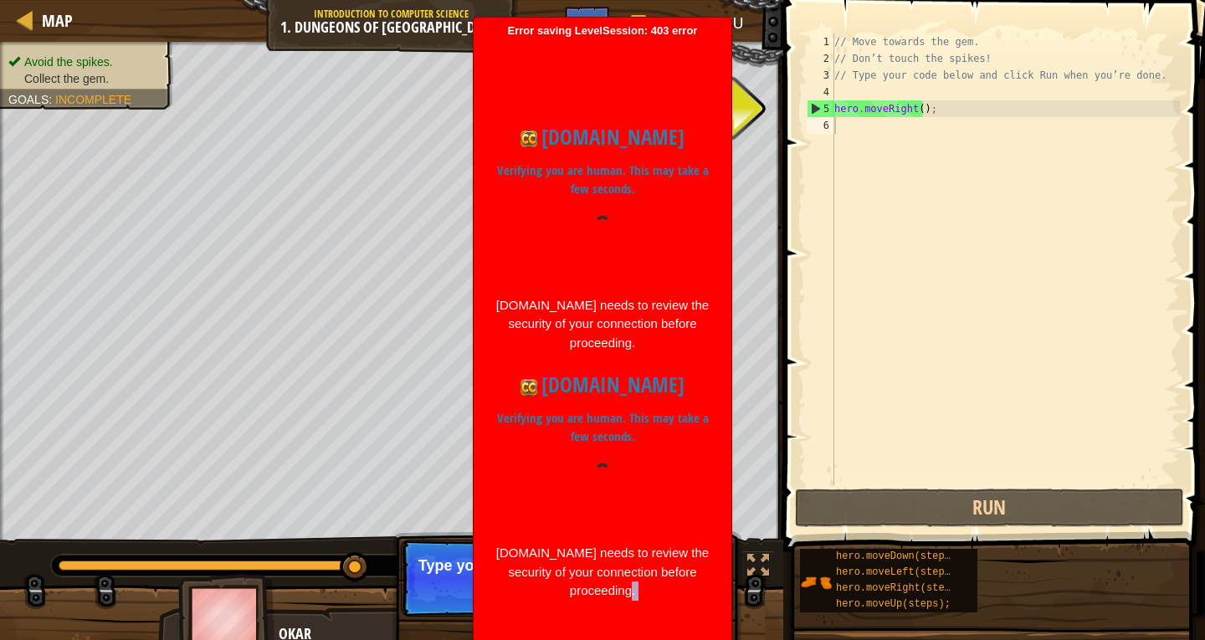
drag, startPoint x: 623, startPoint y: 588, endPoint x: 371, endPoint y: 680, distance: 267.9
click at [371, 639] on html "Map Introduction to Computer Science 1. Dungeons of Kithgard Game Menu Done Hin…" at bounding box center [602, 320] width 1205 height 640
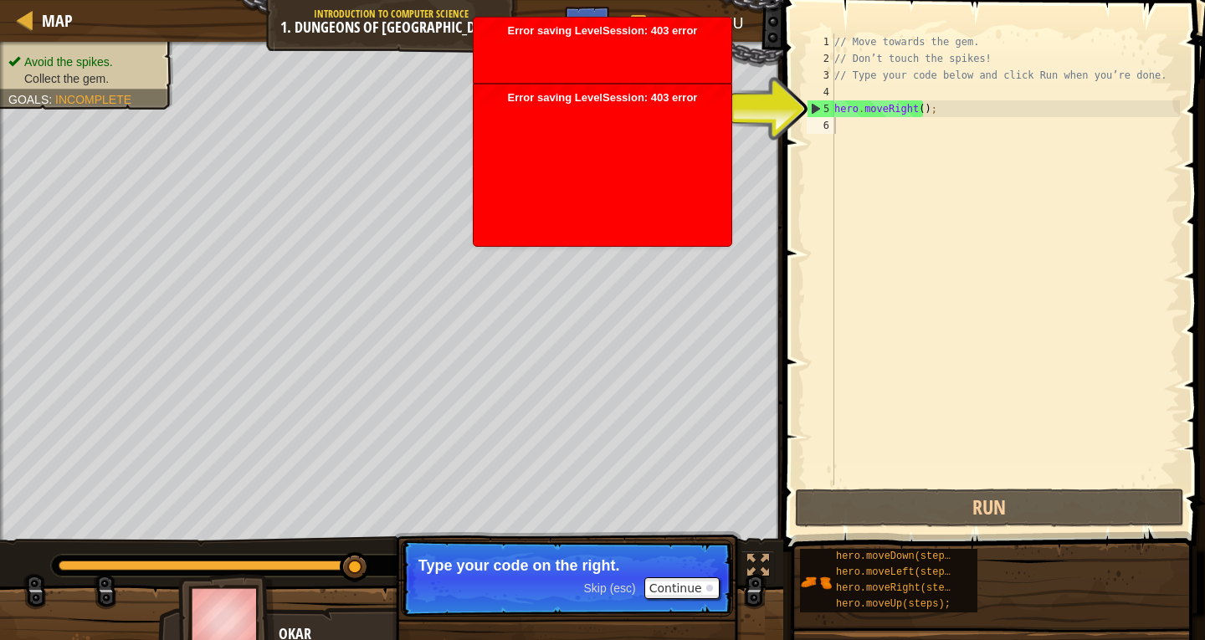
drag, startPoint x: 639, startPoint y: 585, endPoint x: 644, endPoint y: 572, distance: 13.5
click at [644, 572] on body "Map Introduction to Computer Science 1. Dungeons of Kithgard Game Menu Done Hin…" at bounding box center [602, 320] width 1205 height 640
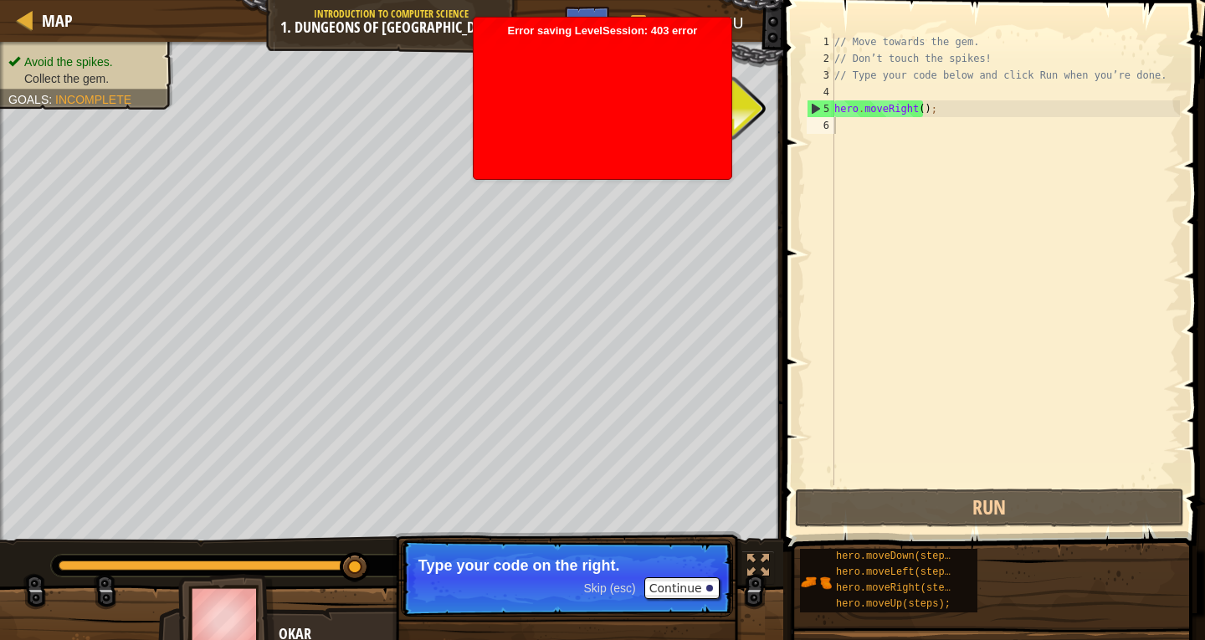
click at [634, 594] on span "Skip (esc)" at bounding box center [610, 588] width 52 height 13
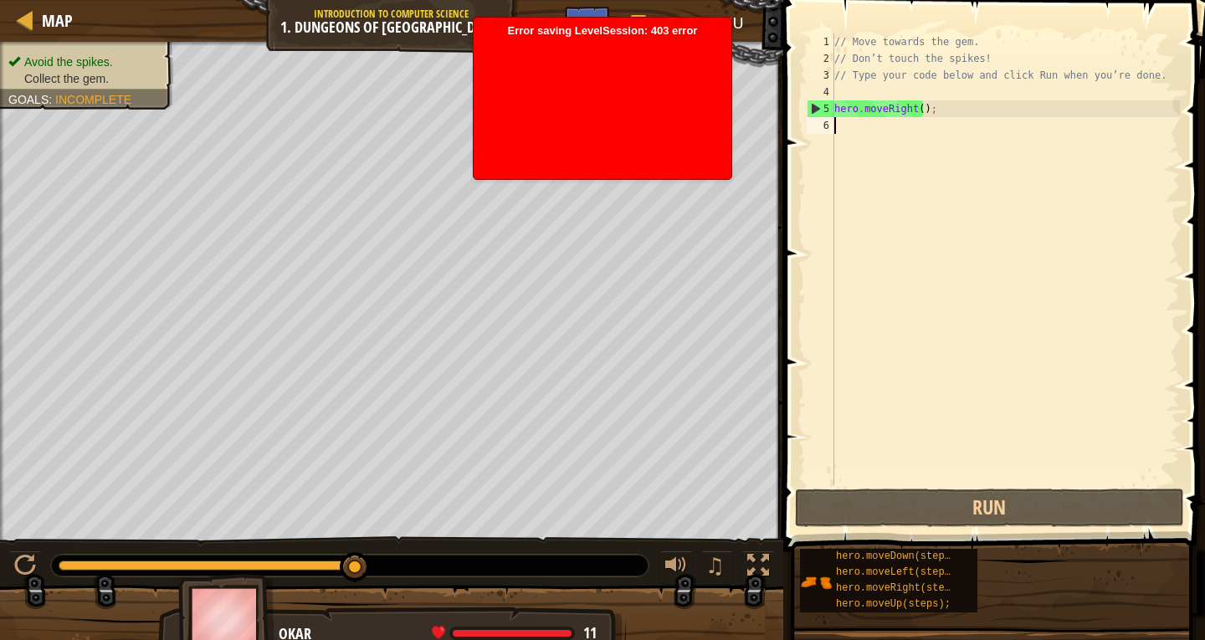
drag, startPoint x: 358, startPoint y: 563, endPoint x: 385, endPoint y: 567, distance: 27.0
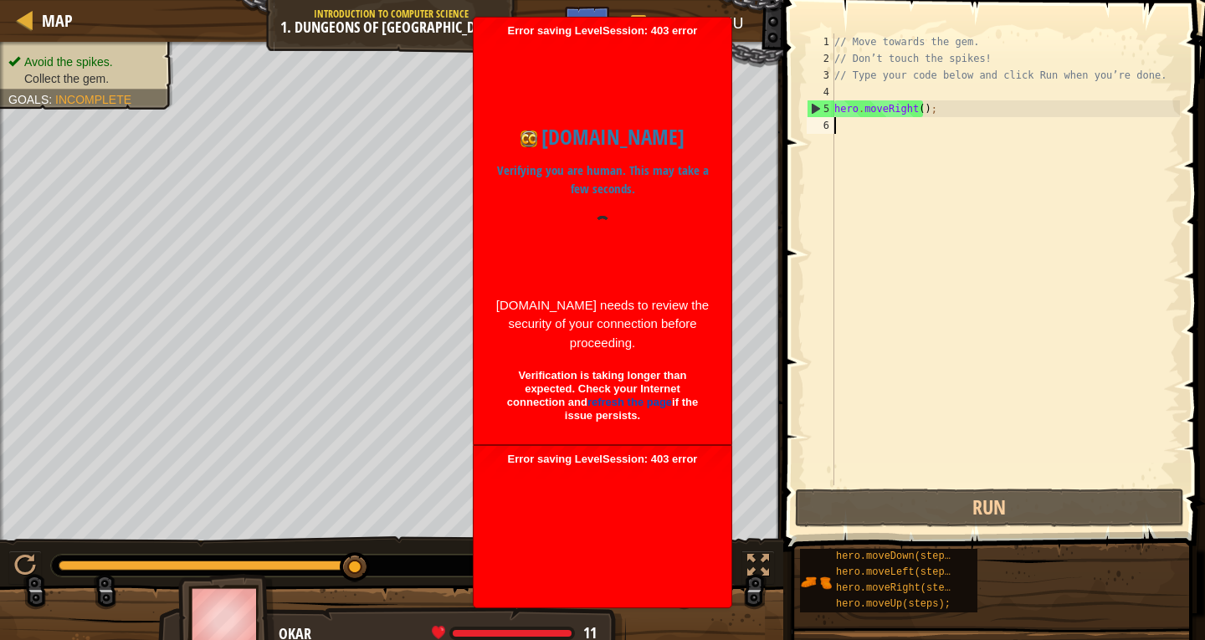
drag, startPoint x: 362, startPoint y: 570, endPoint x: 449, endPoint y: 605, distance: 93.9
click at [439, 604] on div "Avoid the spikes. Collect the gem. Goals : Incomplete ♫ Okar 11 x: 18 y: 18 No …" at bounding box center [602, 348] width 1205 height 612
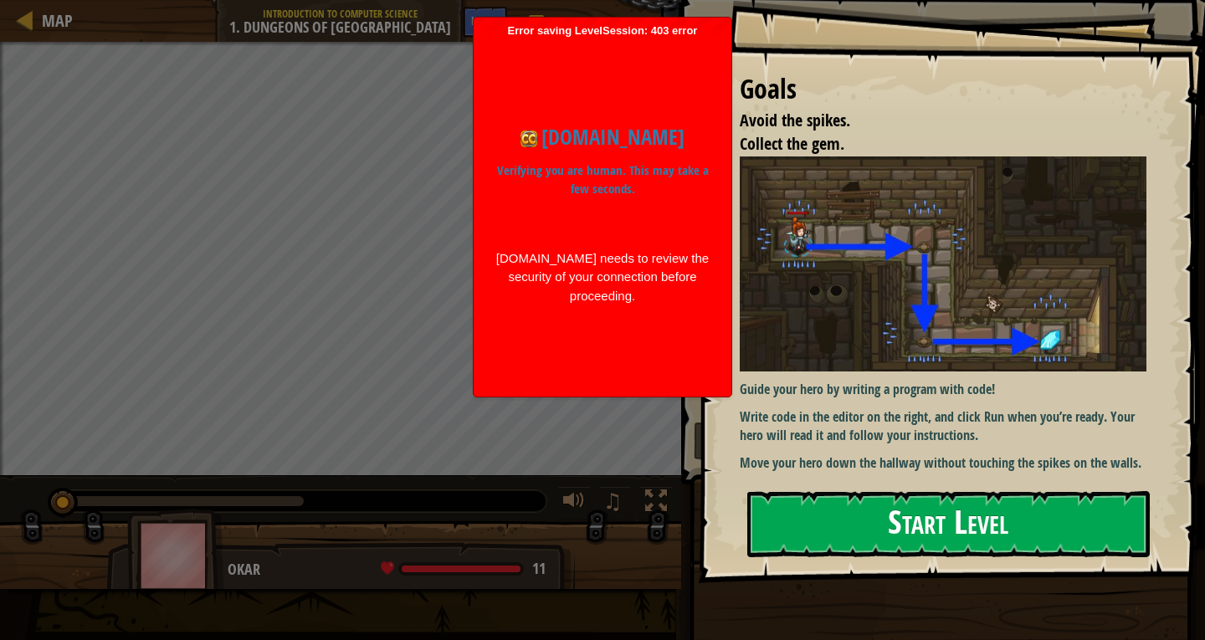
click at [878, 500] on button "Start Level" at bounding box center [948, 524] width 403 height 66
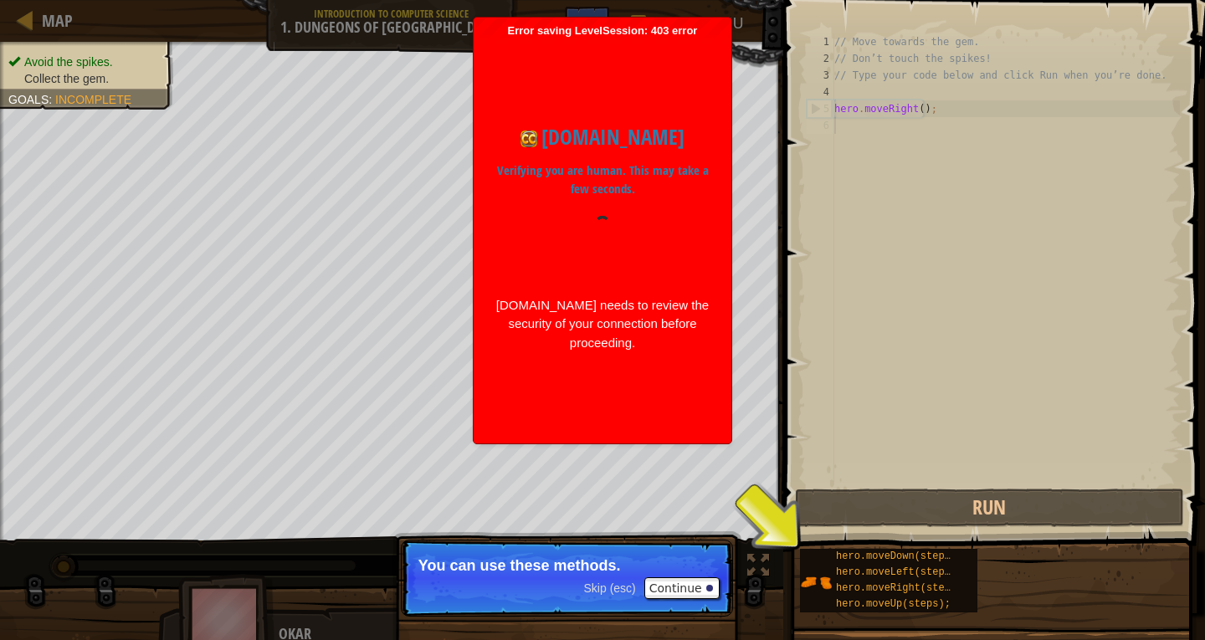
click at [628, 591] on span "Skip (esc)" at bounding box center [610, 588] width 52 height 13
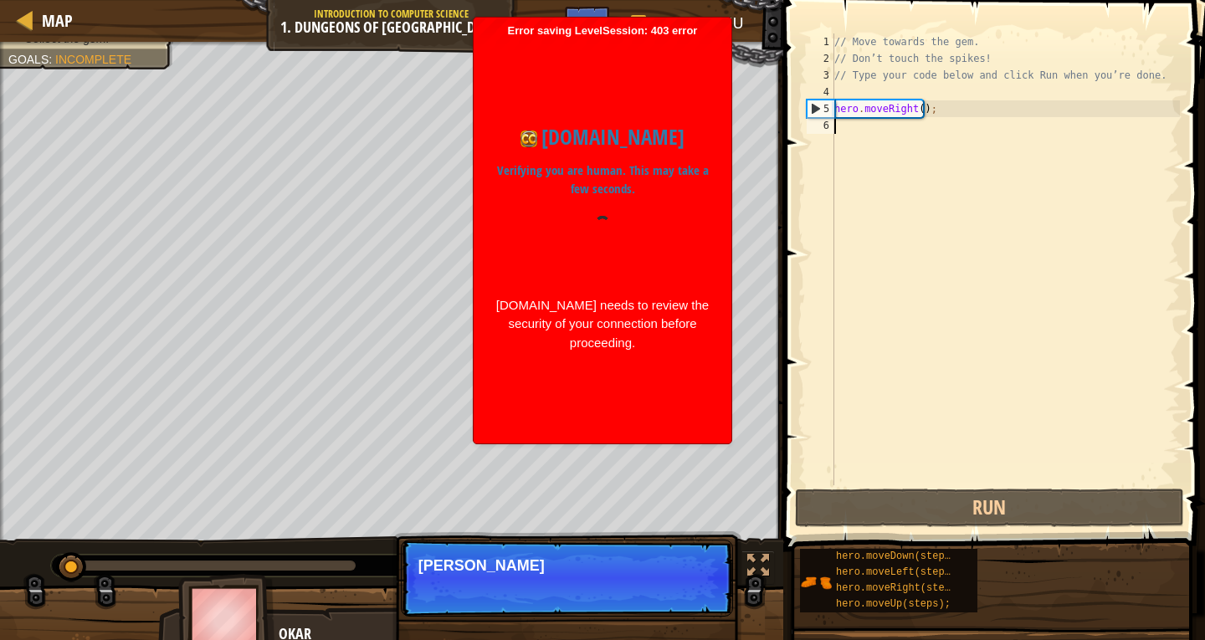
scroll to position [8, 0]
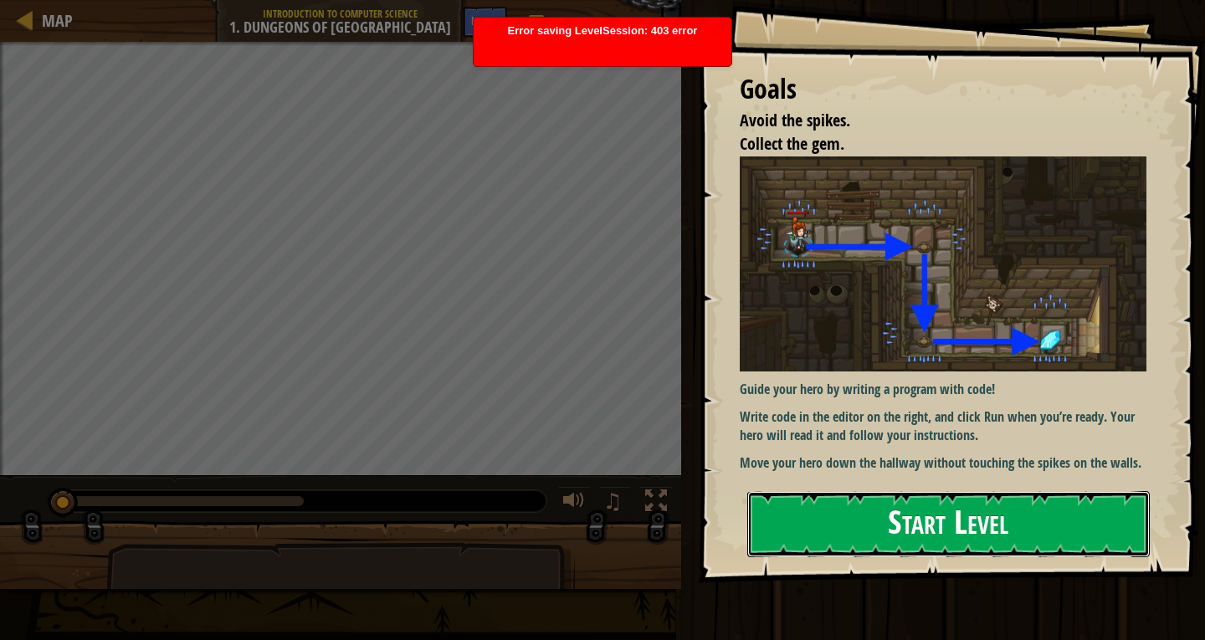
click at [1065, 539] on button "Start Level" at bounding box center [948, 524] width 403 height 66
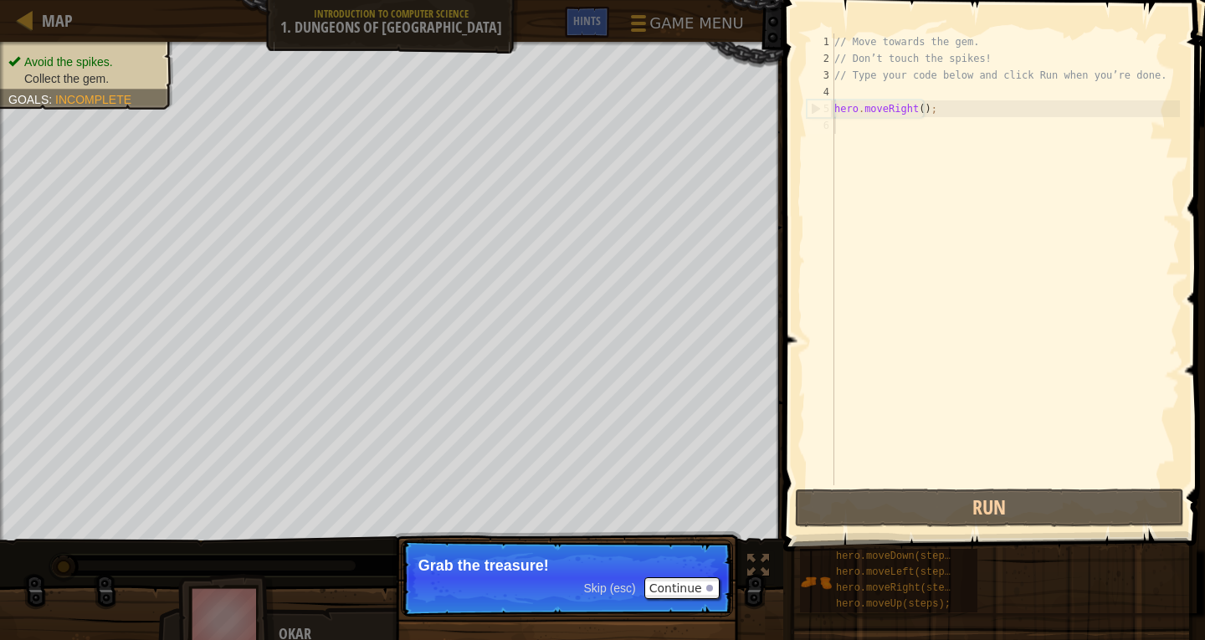
click at [760, 563] on div "Avoid the spikes. Collect the gem. Goals : Incomplete ♫ Okar 11 x: 7 y: 18 x: 1…" at bounding box center [602, 348] width 1205 height 612
click at [599, 587] on span "Skip (esc)" at bounding box center [610, 588] width 52 height 13
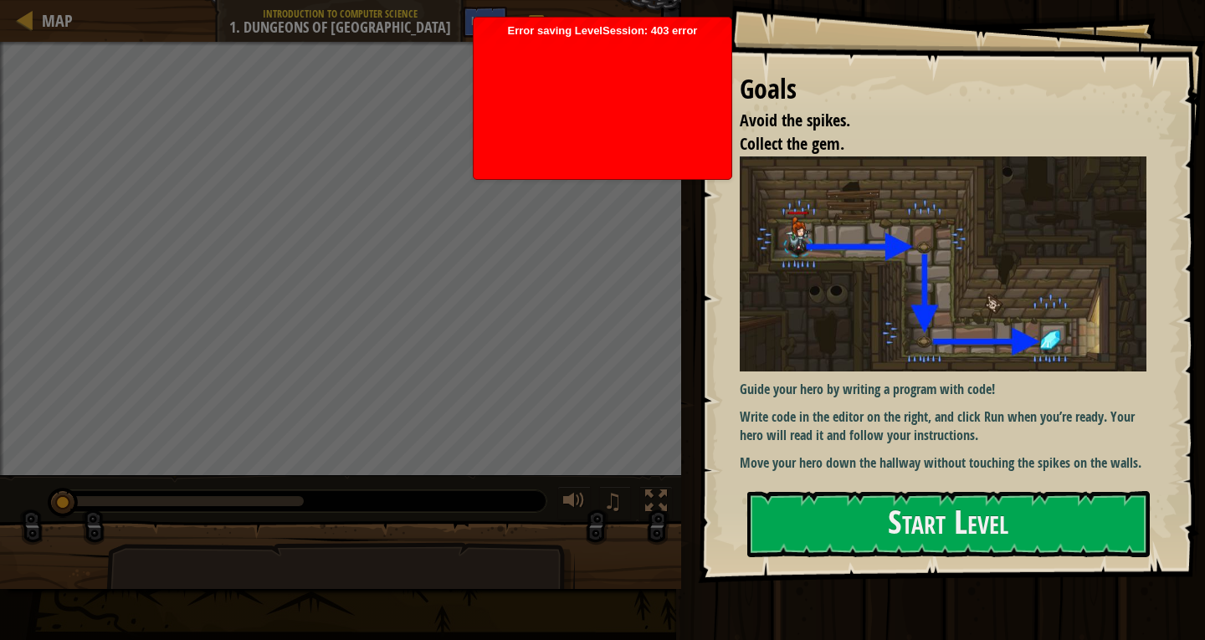
click at [598, 331] on div "Avoid the spikes. Collect the gem. Goals : Incomplete ♫" at bounding box center [602, 315] width 1205 height 547
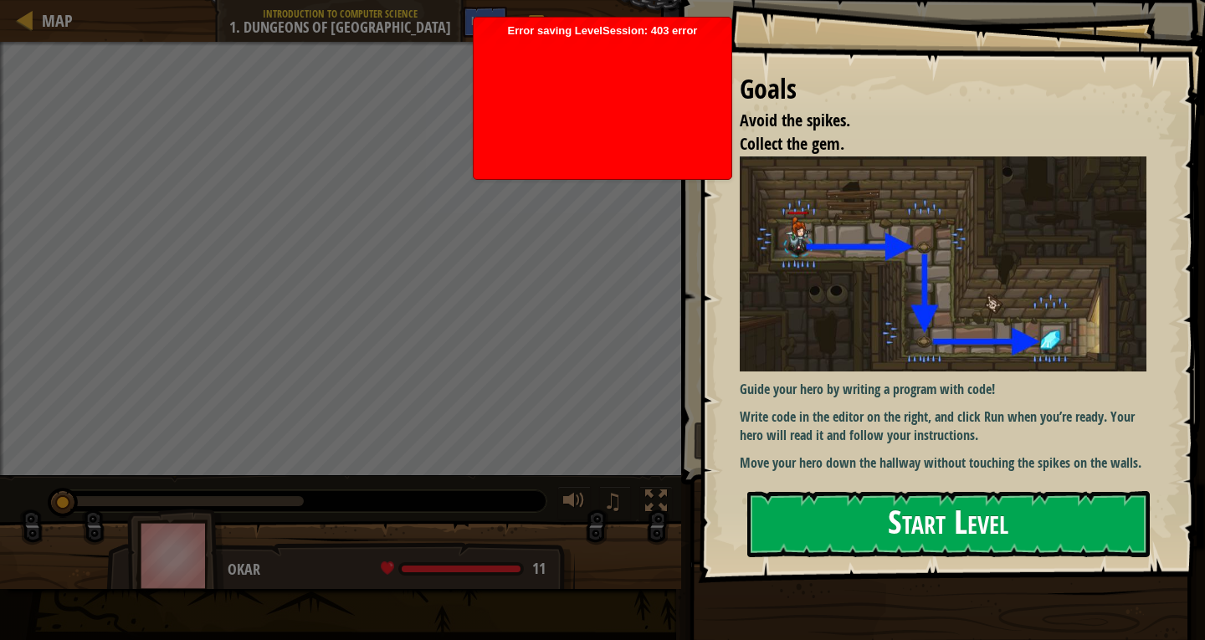
click at [851, 532] on button "Start Level" at bounding box center [948, 524] width 403 height 66
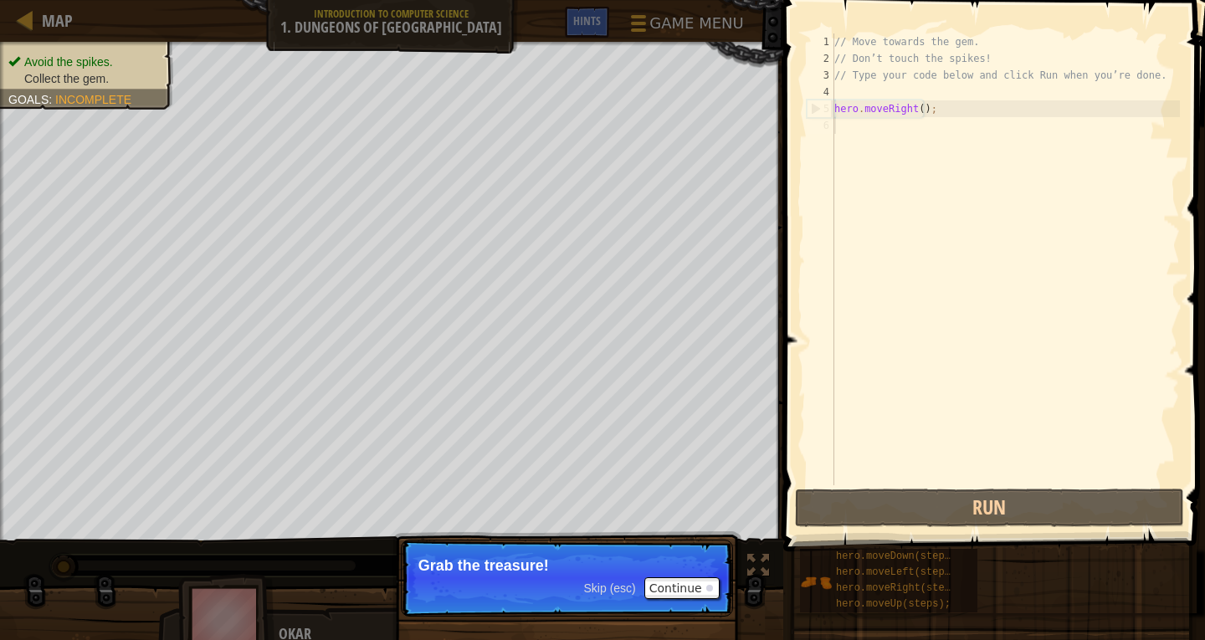
scroll to position [8, 0]
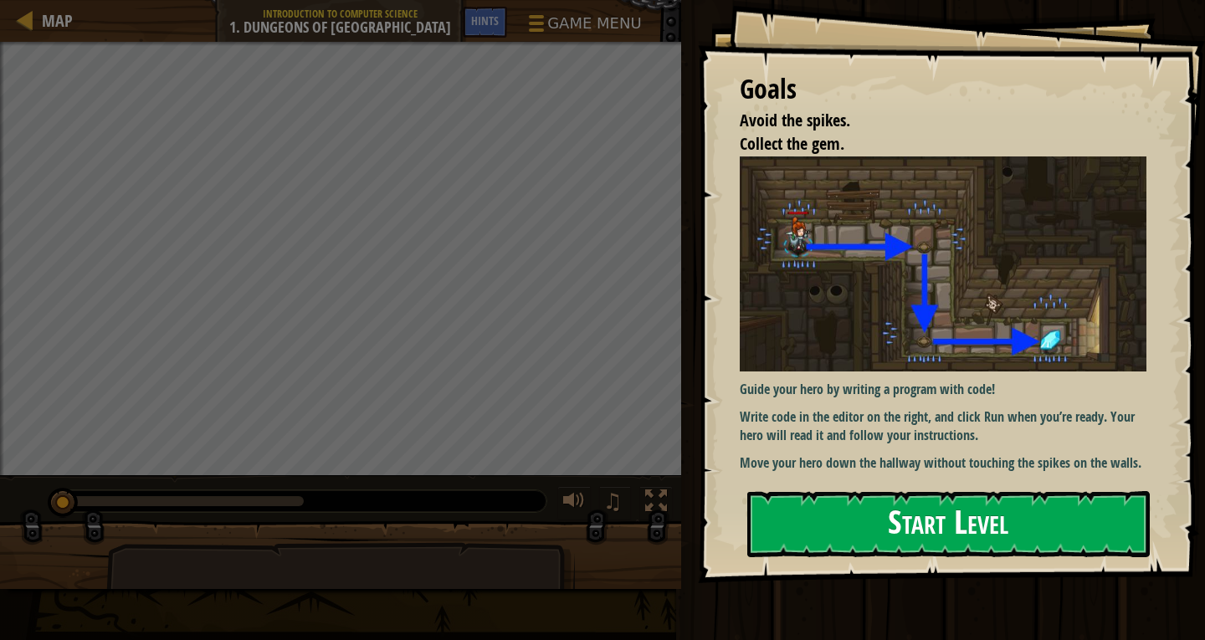
click at [998, 536] on button "Start Level" at bounding box center [948, 524] width 403 height 66
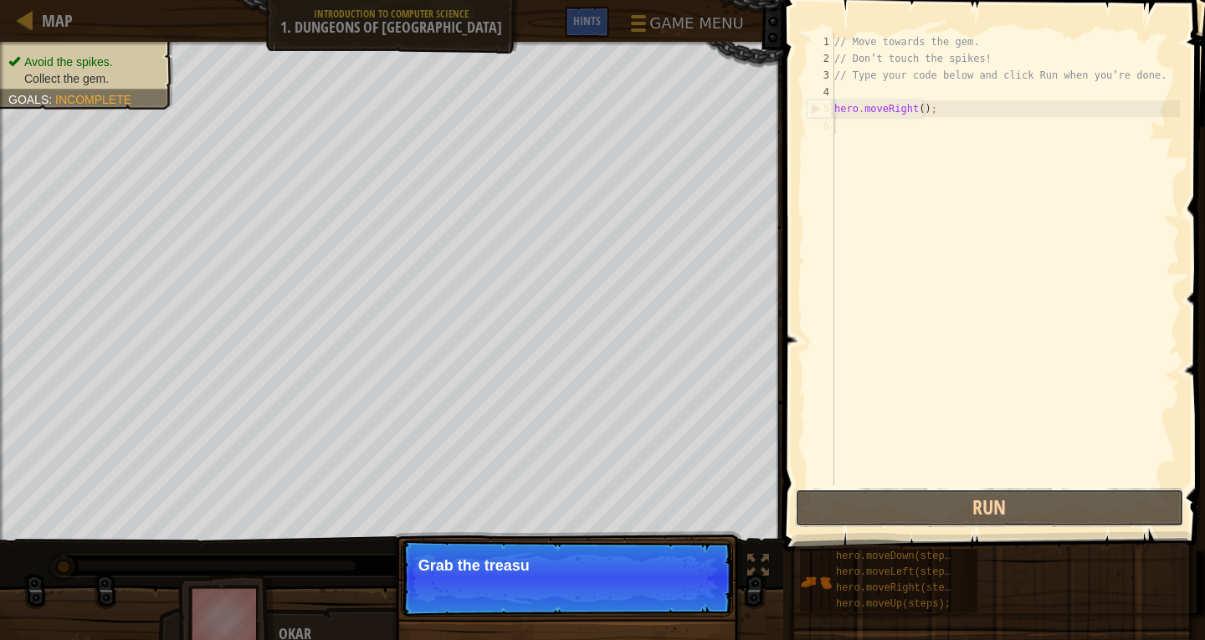
drag, startPoint x: 870, startPoint y: 487, endPoint x: 903, endPoint y: 546, distance: 67.8
click at [903, 546] on div "Hints Videos 1 2 3 4 5 6 // Move towards the gem. // Don’t touch the spikes! //…" at bounding box center [991, 316] width 427 height 632
click at [616, 588] on span "Skip (esc)" at bounding box center [610, 588] width 52 height 13
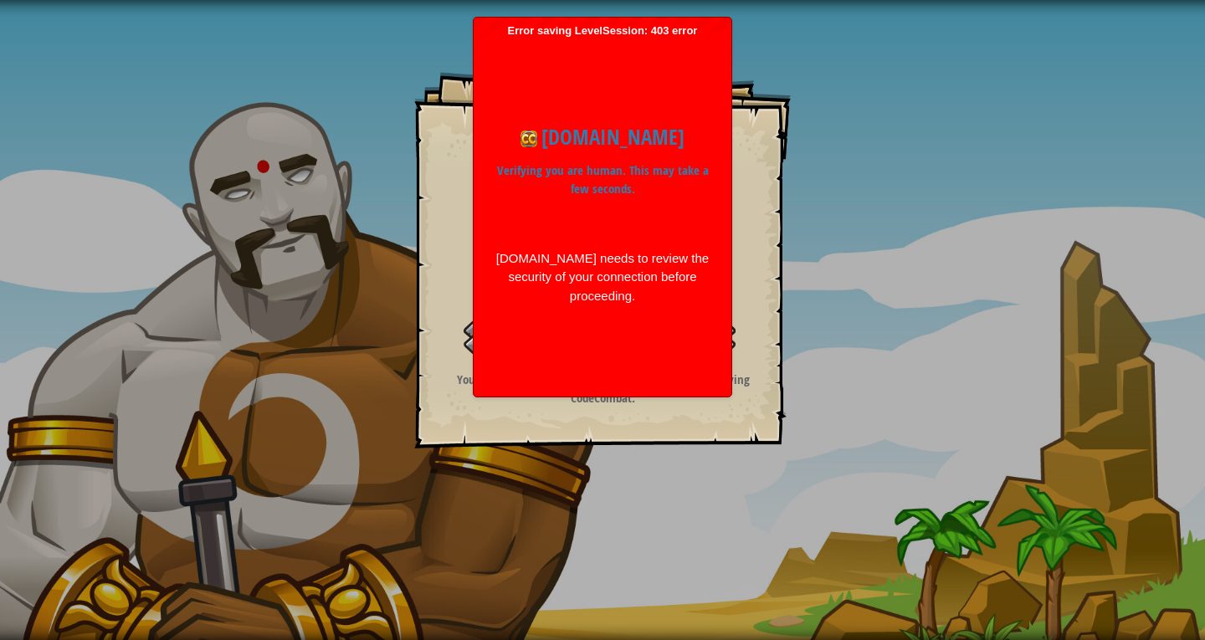
drag, startPoint x: 544, startPoint y: 495, endPoint x: 519, endPoint y: 490, distance: 25.6
click at [519, 490] on div "Goals Avoid the spikes. Collect the gem. Start Level Error loading from server.…" at bounding box center [602, 320] width 1205 height 640
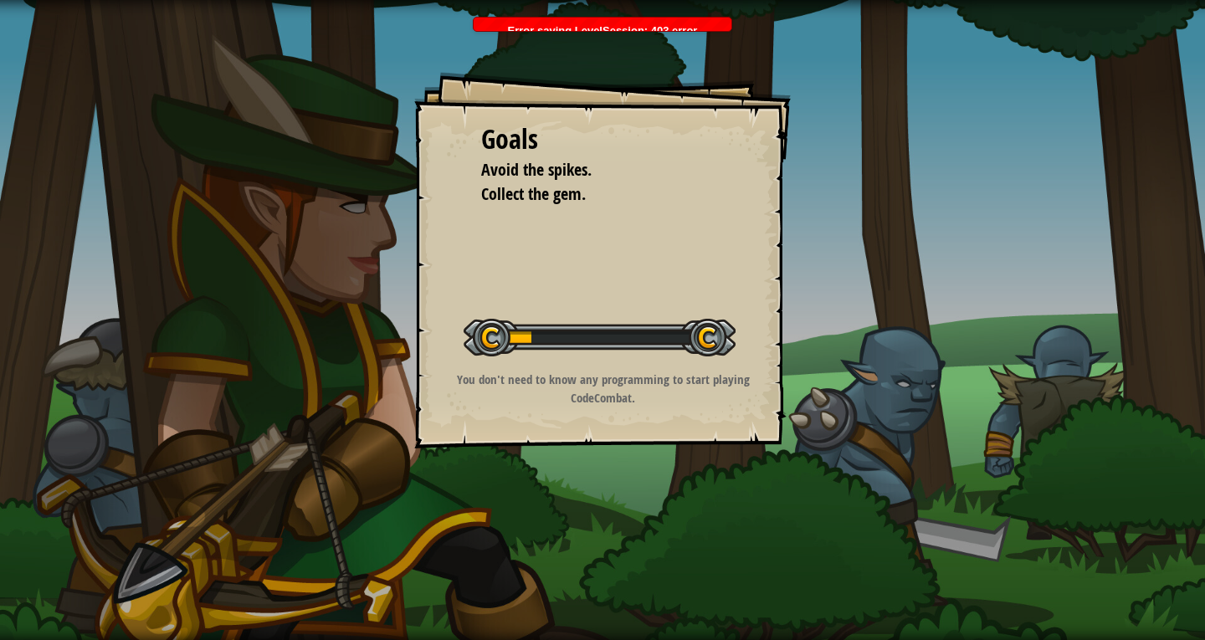
click at [215, 166] on div "Goals Avoid the spikes. Collect the gem. Start Level Error loading from server.…" at bounding box center [602, 320] width 1205 height 640
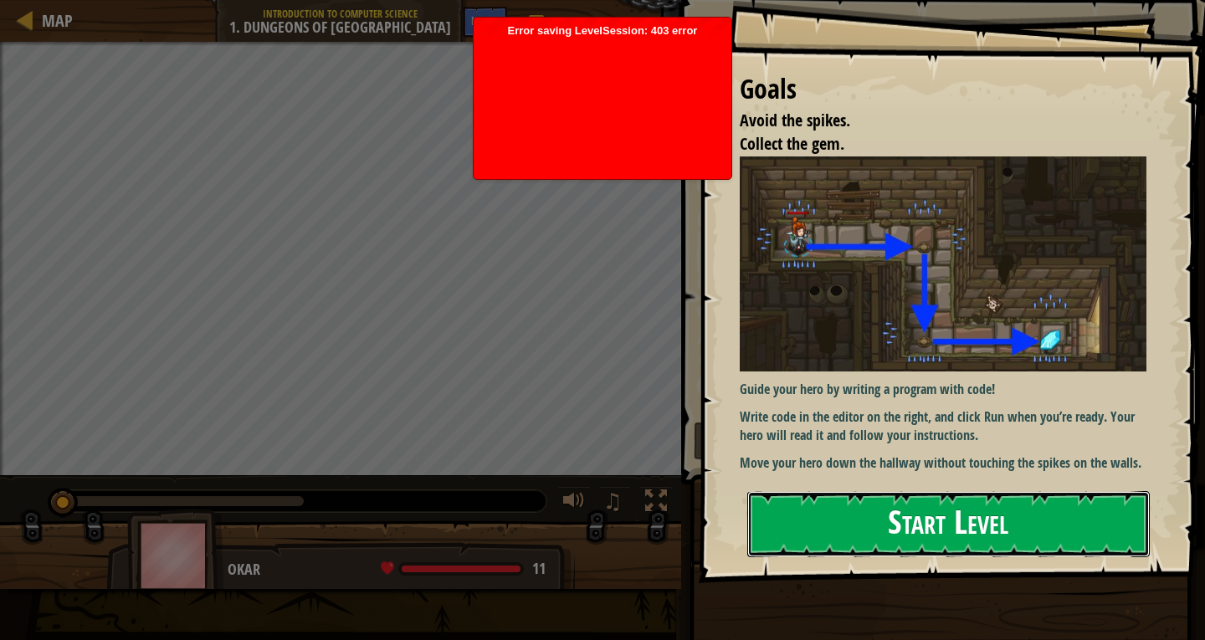
click at [952, 495] on button "Start Level" at bounding box center [948, 524] width 403 height 66
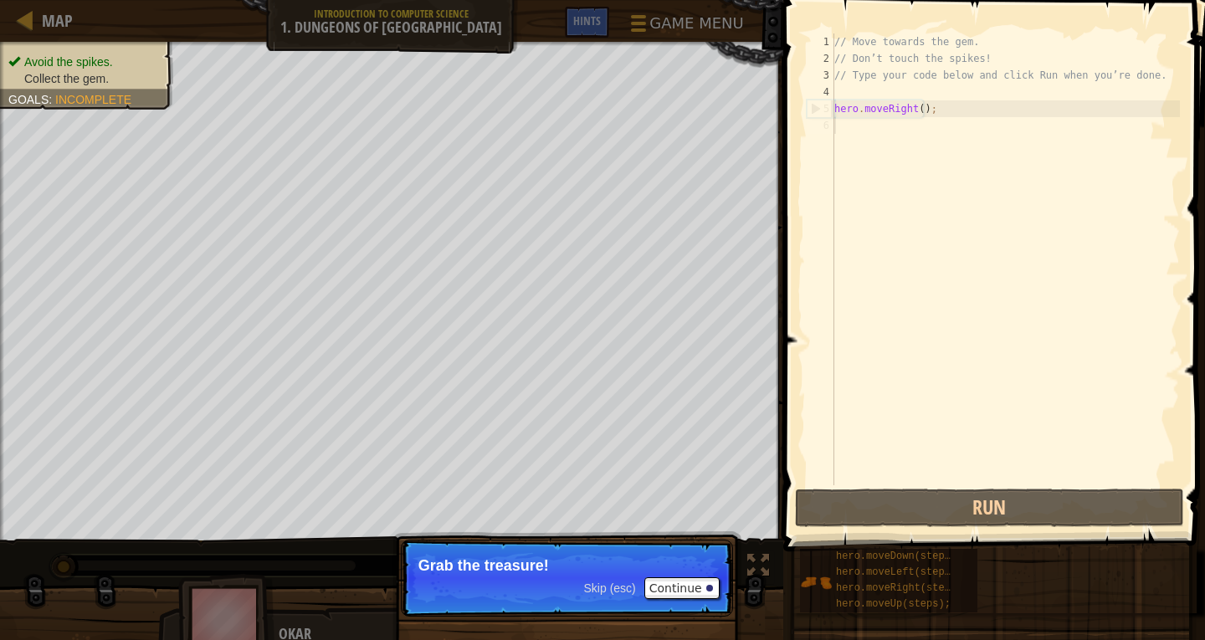
click at [621, 585] on span "Skip (esc)" at bounding box center [610, 588] width 52 height 13
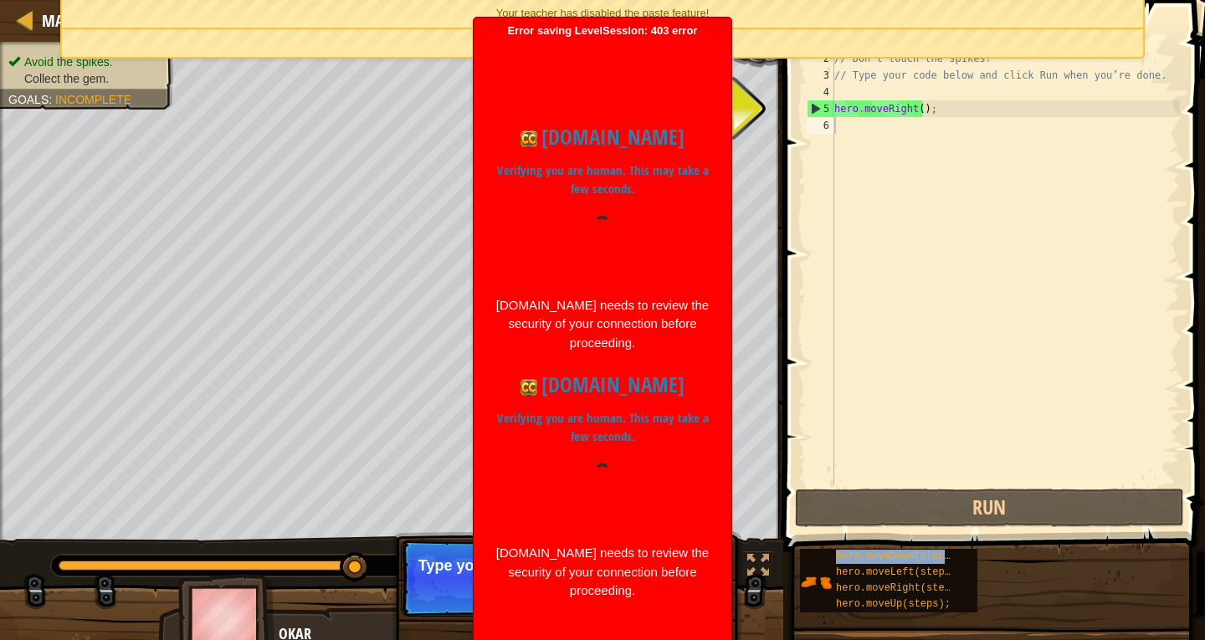
type textarea "hero.moveRight();"
drag, startPoint x: 924, startPoint y: 107, endPoint x: 918, endPoint y: 114, distance: 8.9
click at [921, 110] on div "// Move towards the gem. // Don’t touch the spikes! // Type your code below and…" at bounding box center [1005, 275] width 349 height 485
click at [890, 143] on div "// Move towards the gem. // Don’t touch the spikes! // Type your code below and…" at bounding box center [1005, 275] width 349 height 485
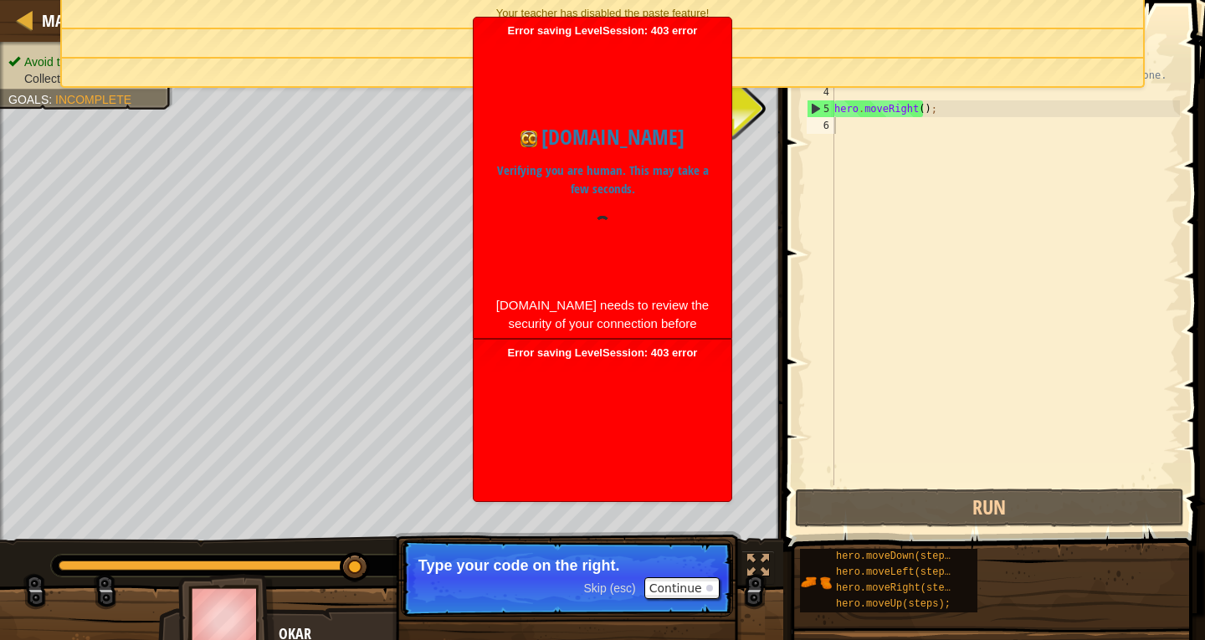
click at [861, 112] on div "// Move towards the gem. // Don’t touch the spikes! // Type your code below and…" at bounding box center [1005, 275] width 349 height 485
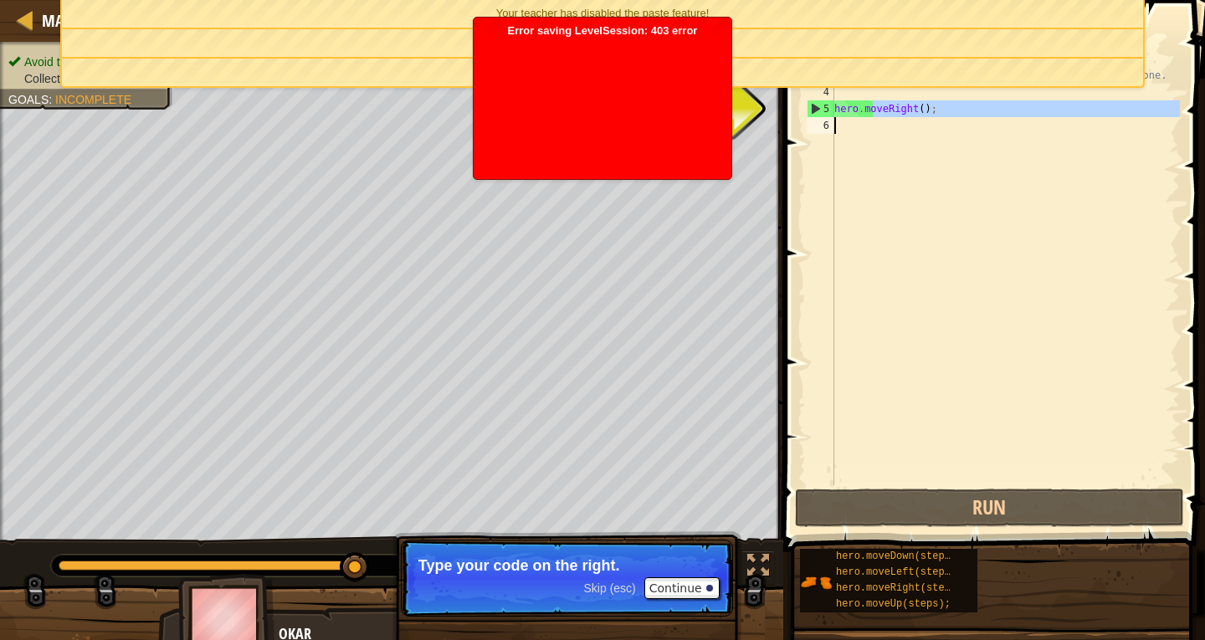
drag, startPoint x: 874, startPoint y: 105, endPoint x: 859, endPoint y: 154, distance: 50.6
click at [859, 154] on div "// Move towards the gem. // Don’t touch the spikes! // Type your code below and…" at bounding box center [1005, 275] width 349 height 485
type textarea "hero.moveRight();"
click at [911, 166] on div "// Move towards the gem. // Don’t touch the spikes! // Type your code below and…" at bounding box center [1005, 275] width 349 height 485
click at [417, 398] on div "Map Introduction to Computer Science 1. Dungeons of Kithgard Game Menu Done Hin…" at bounding box center [602, 320] width 1205 height 640
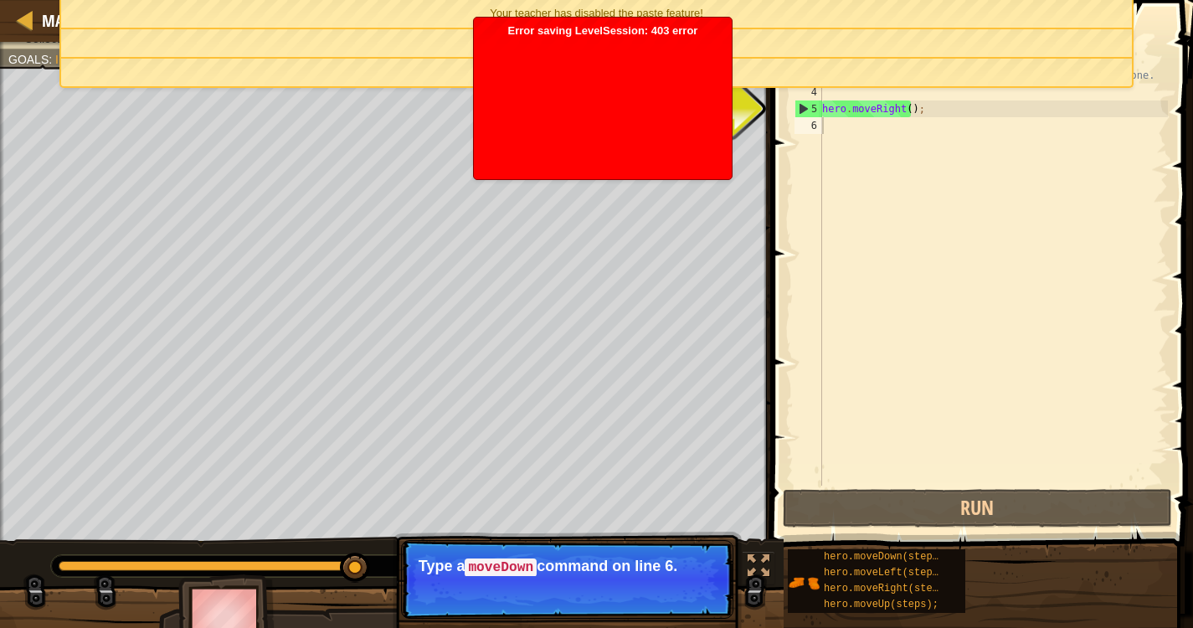
click at [767, 10] on div "Your teacher has disabled the paste feature!" at bounding box center [596, 14] width 1070 height 28
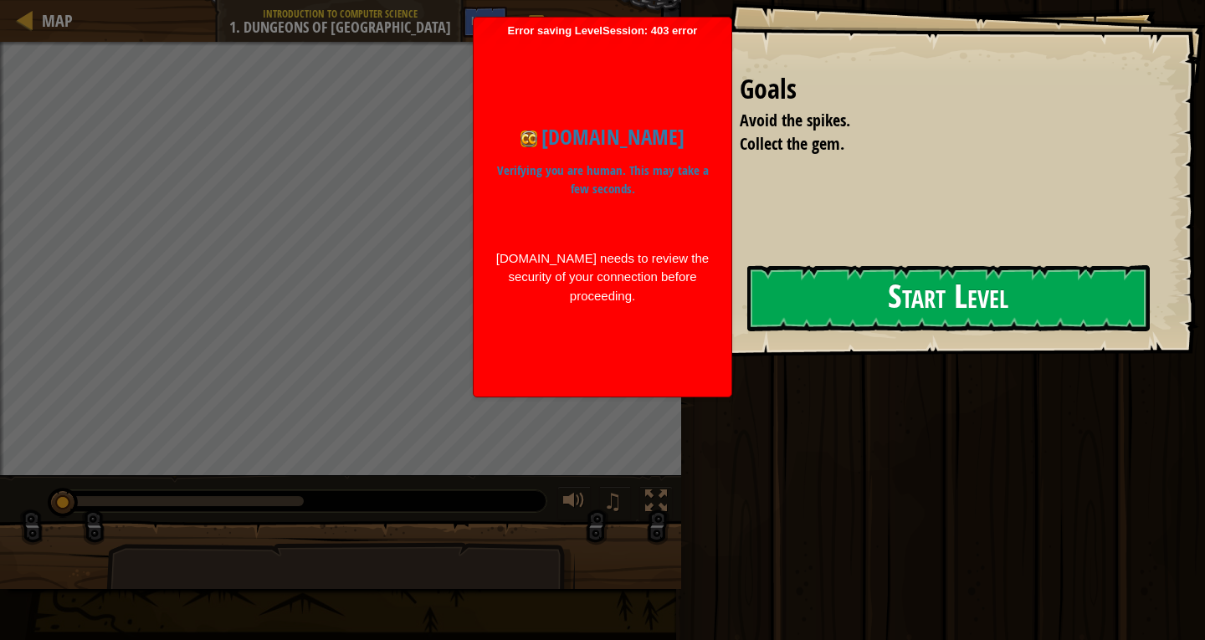
drag, startPoint x: 933, startPoint y: 251, endPoint x: 966, endPoint y: 312, distance: 69.3
click at [934, 251] on div "Goals Avoid the spikes. Collect the gem. Start Level Error loading from server.…" at bounding box center [951, 178] width 507 height 357
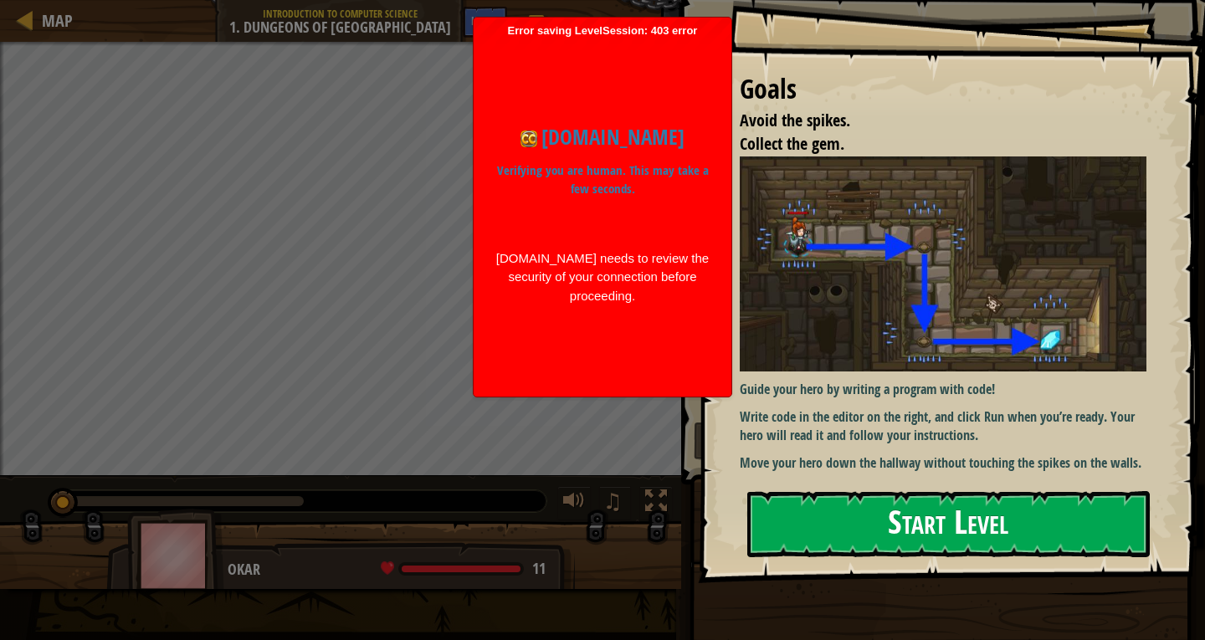
drag, startPoint x: 966, startPoint y: 312, endPoint x: 975, endPoint y: 310, distance: 9.5
click at [975, 491] on button "Start Level" at bounding box center [948, 524] width 403 height 66
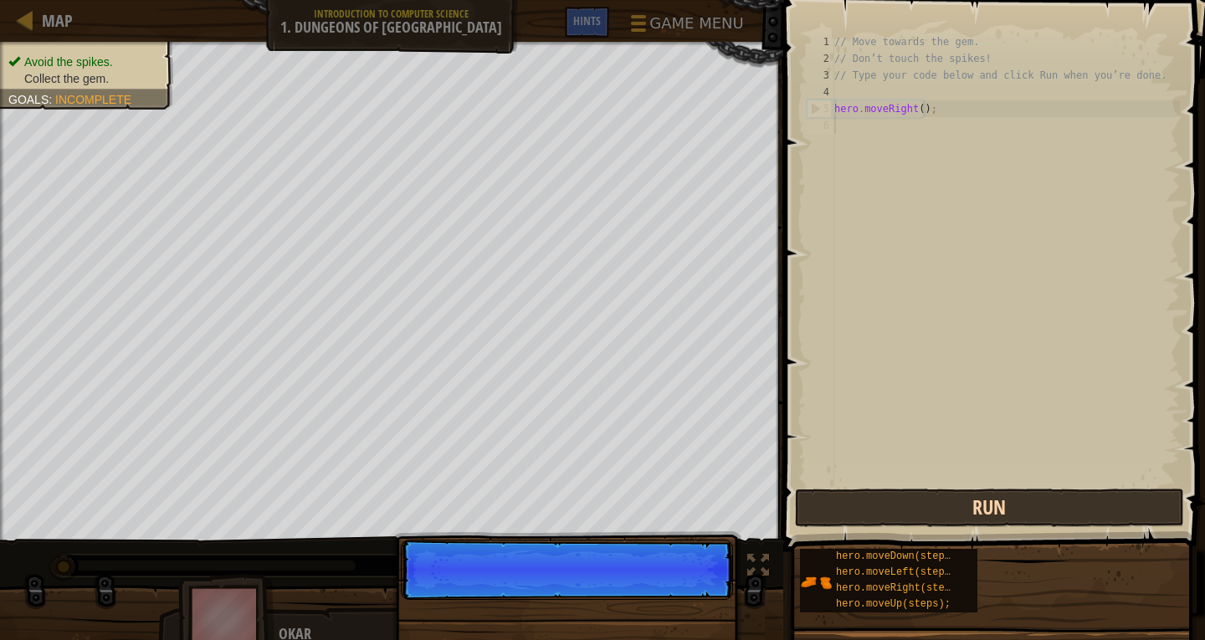
scroll to position [8, 0]
click at [892, 509] on button "Run" at bounding box center [990, 508] width 390 height 38
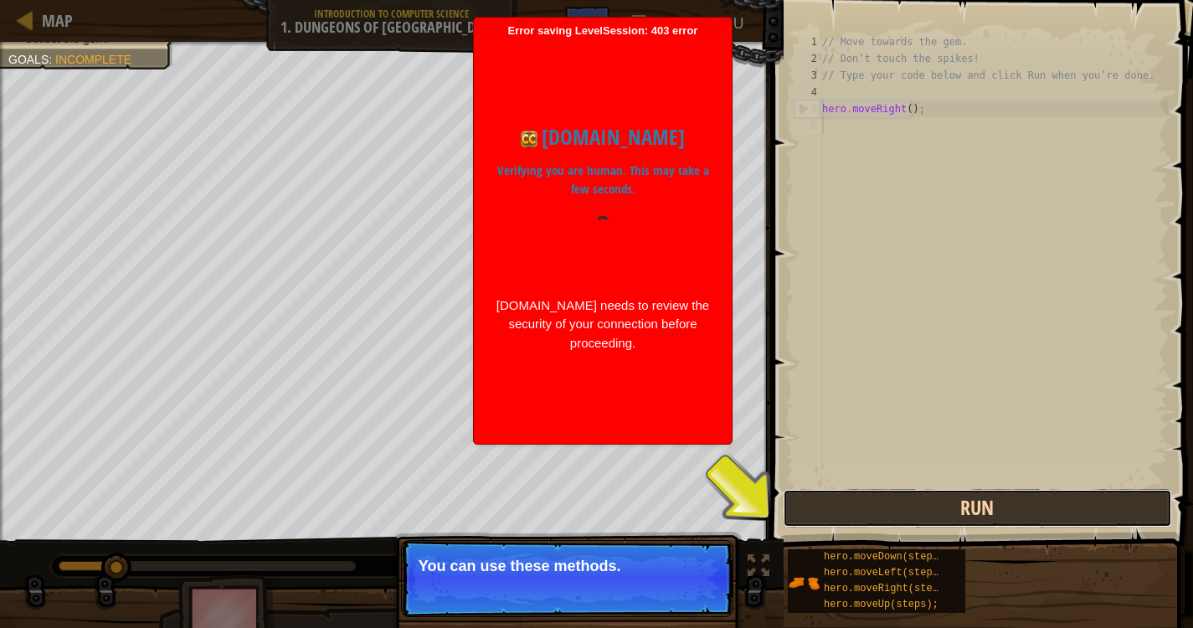
click at [913, 507] on button "Run" at bounding box center [977, 508] width 390 height 38
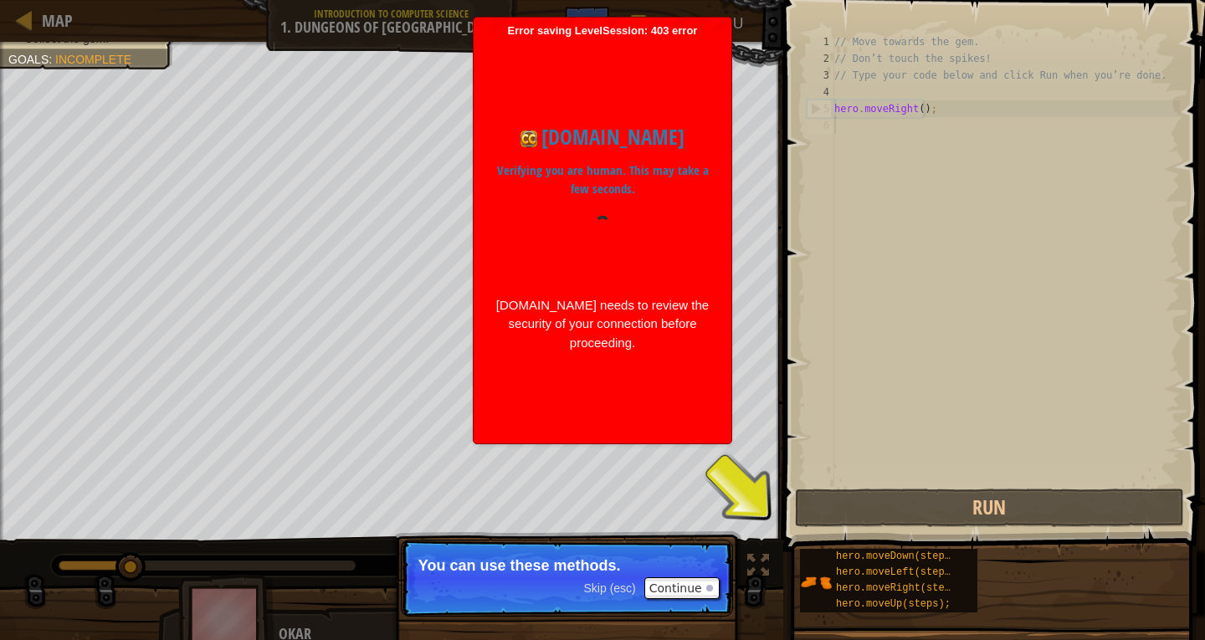
click at [594, 382] on div "codecombat.com Verifying you are human. This may take a few seconds. codecombat…" at bounding box center [602, 237] width 241 height 398
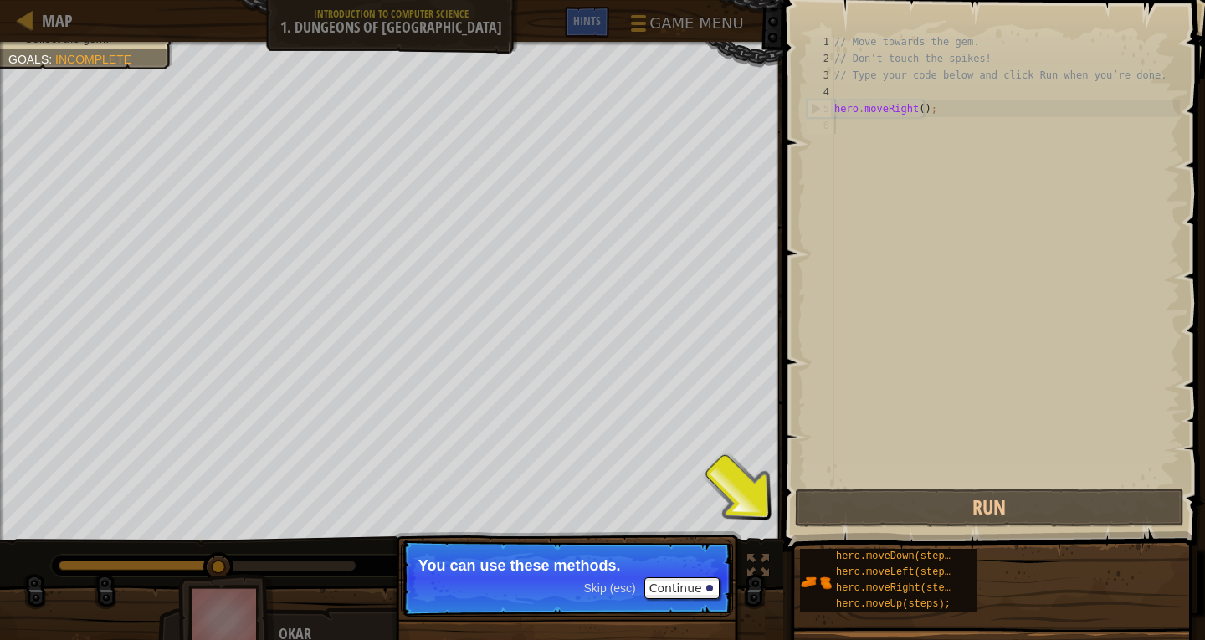
click at [628, 579] on div "Skip (esc) Continue" at bounding box center [652, 588] width 136 height 22
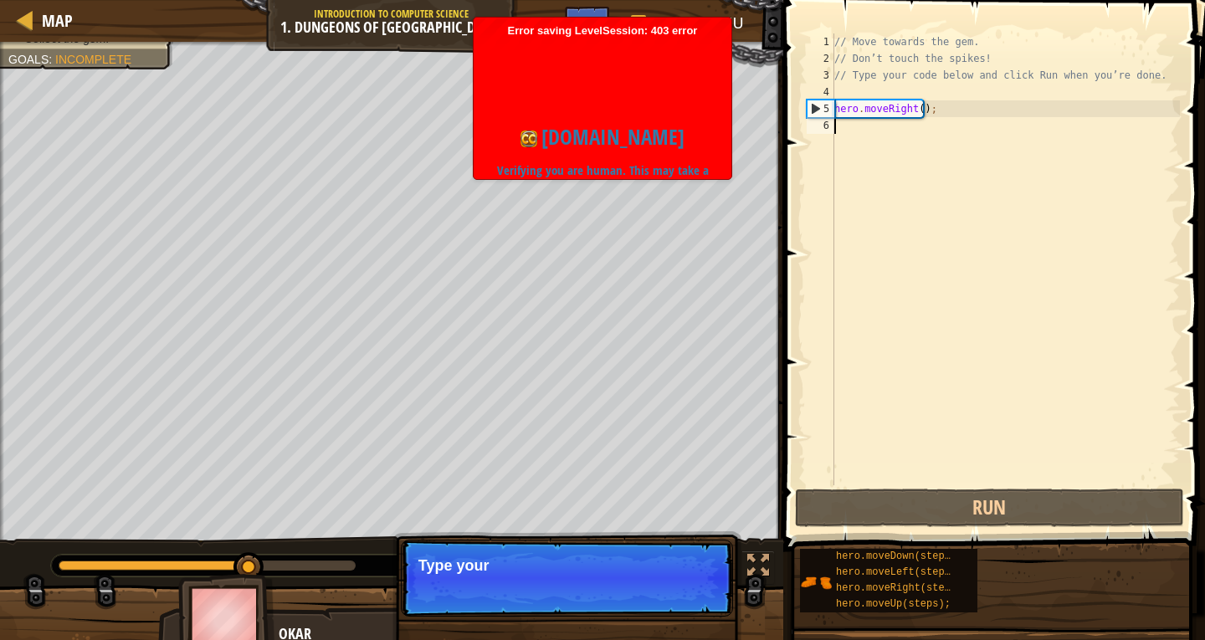
click at [620, 587] on p "Skip (esc) Continue Type your" at bounding box center [567, 578] width 332 height 77
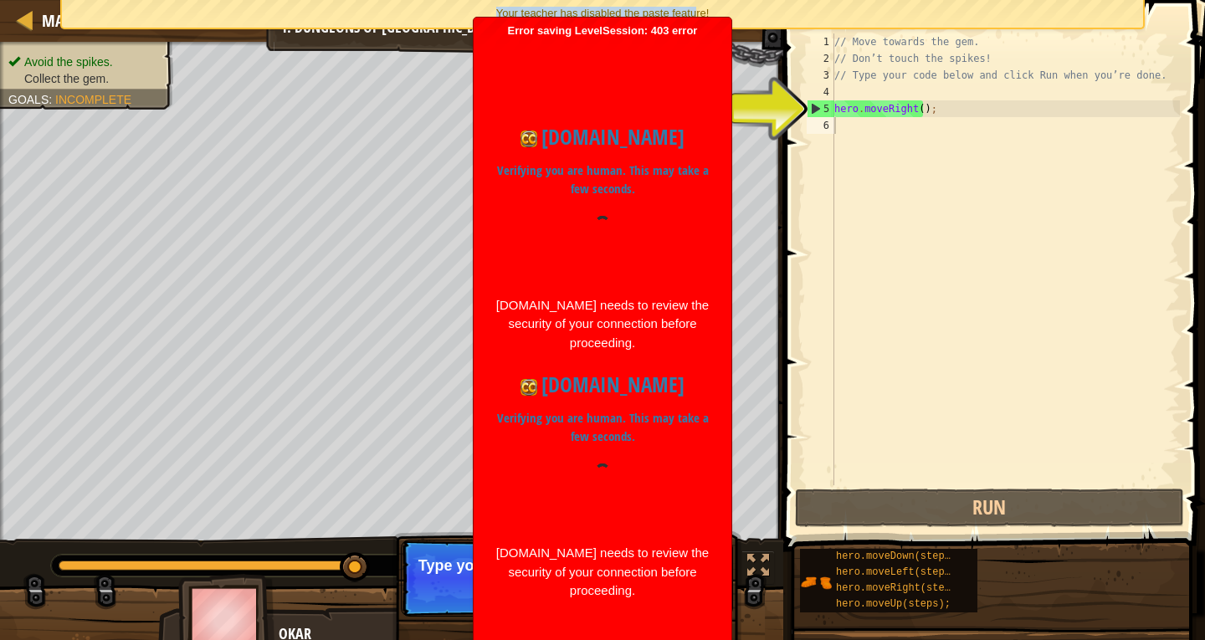
drag, startPoint x: 695, startPoint y: 8, endPoint x: 480, endPoint y: 34, distance: 217.6
click at [418, 5] on div "Your teacher has disabled the paste feature!" at bounding box center [602, 14] width 1081 height 28
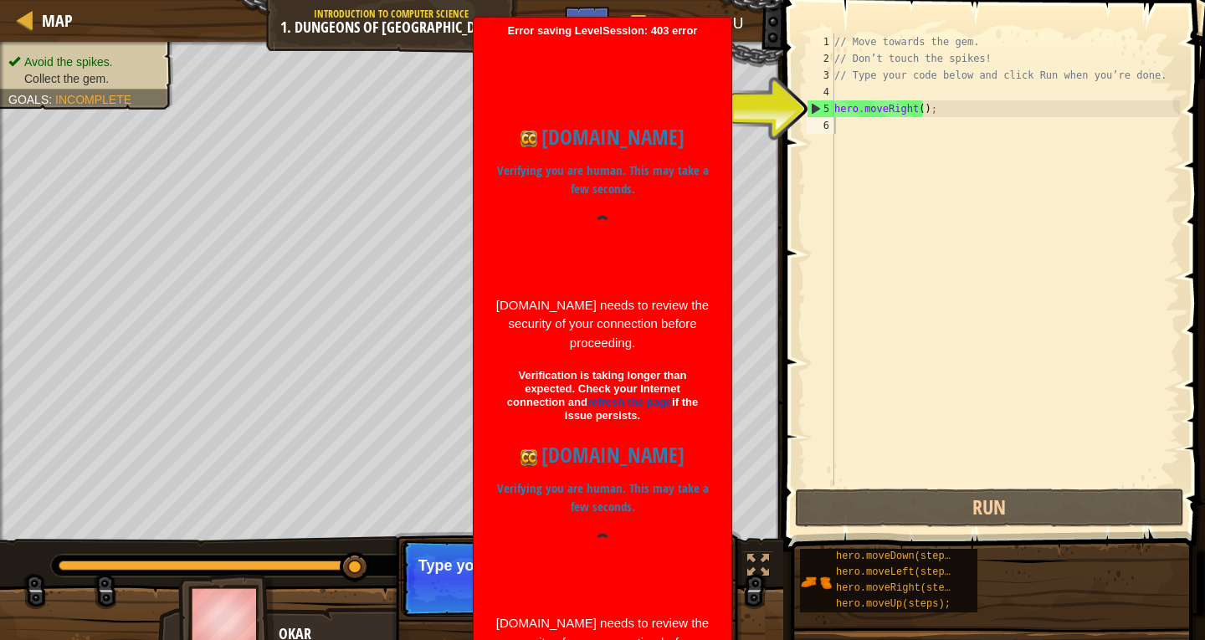
click at [724, 202] on div "Error saving LevelSession: 403 error Just a moment... codecombat.com Verifying …" at bounding box center [603, 390] width 258 height 745
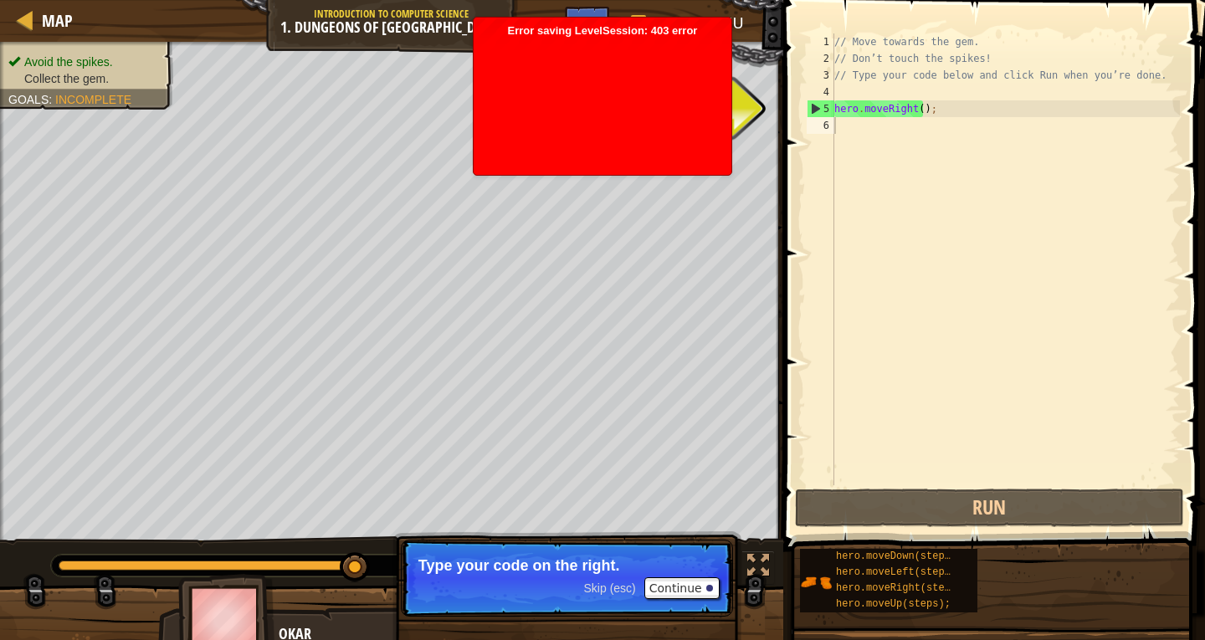
drag, startPoint x: 1041, startPoint y: 8, endPoint x: 859, endPoint y: 417, distance: 447.3
click at [859, 417] on div "// Move towards the gem. // Don’t touch the spikes! // Type your code below and…" at bounding box center [1005, 275] width 349 height 485
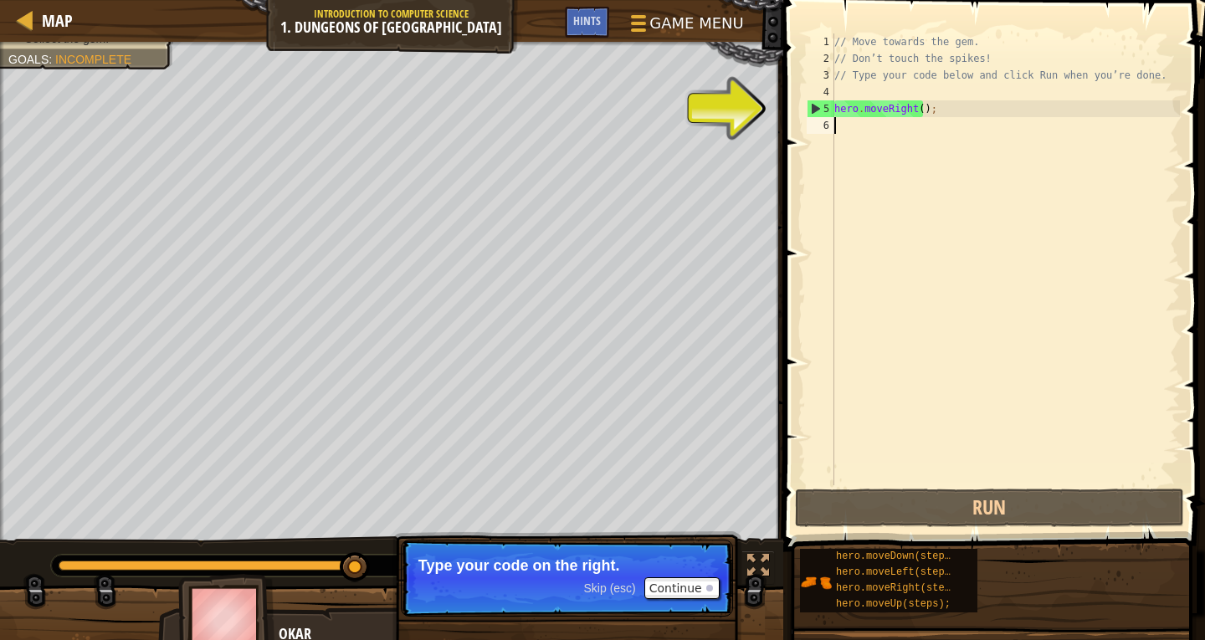
click at [625, 585] on span "Skip (esc)" at bounding box center [610, 588] width 52 height 13
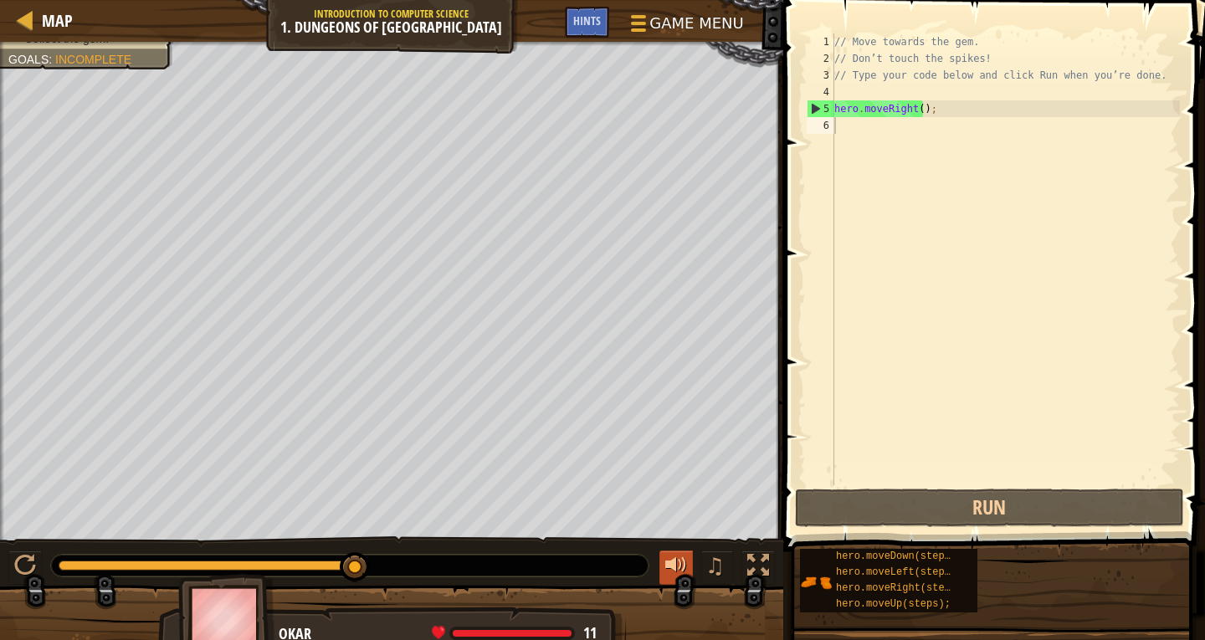
click at [687, 577] on div at bounding box center [676, 566] width 22 height 22
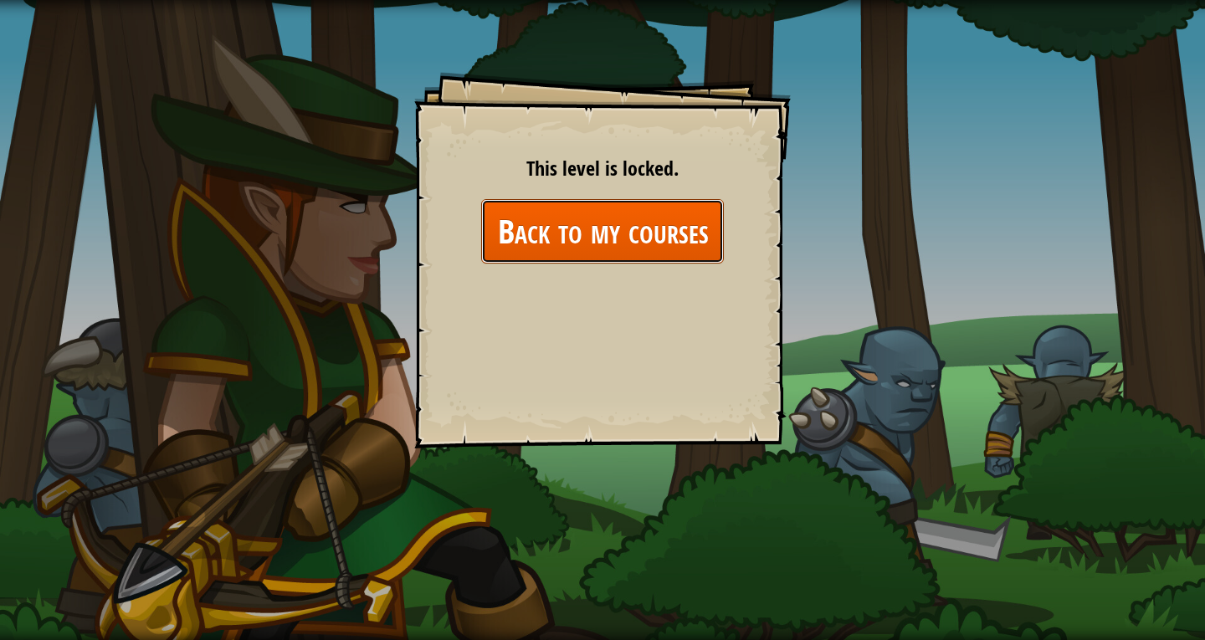
click at [608, 235] on link "Back to my courses" at bounding box center [602, 231] width 243 height 64
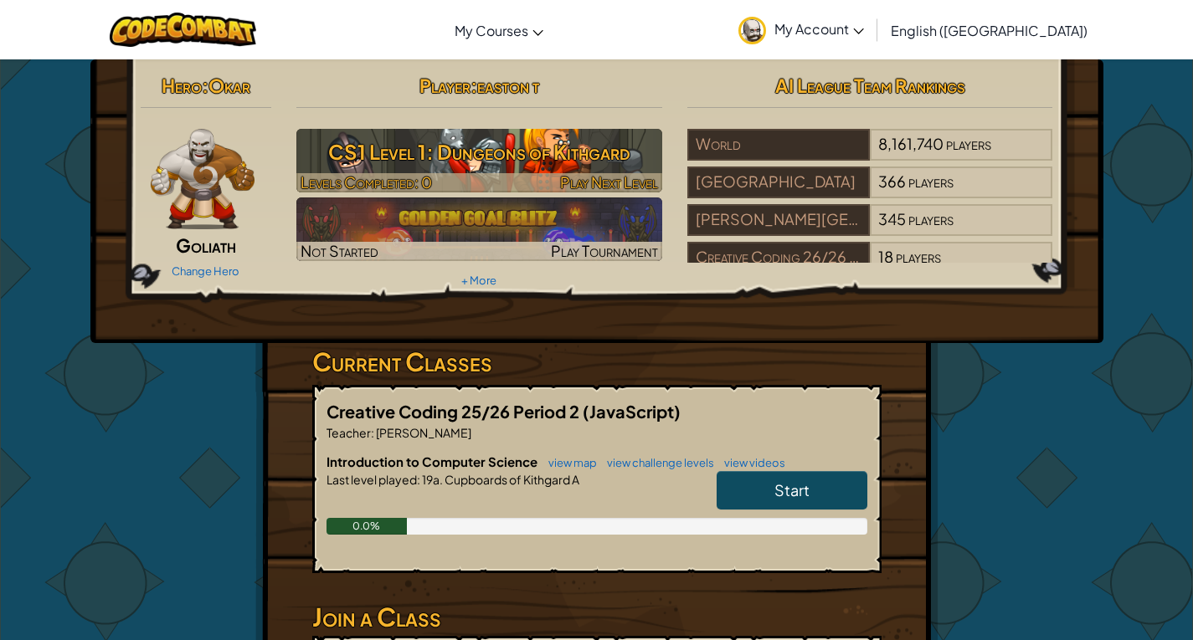
click at [543, 177] on div at bounding box center [479, 182] width 366 height 19
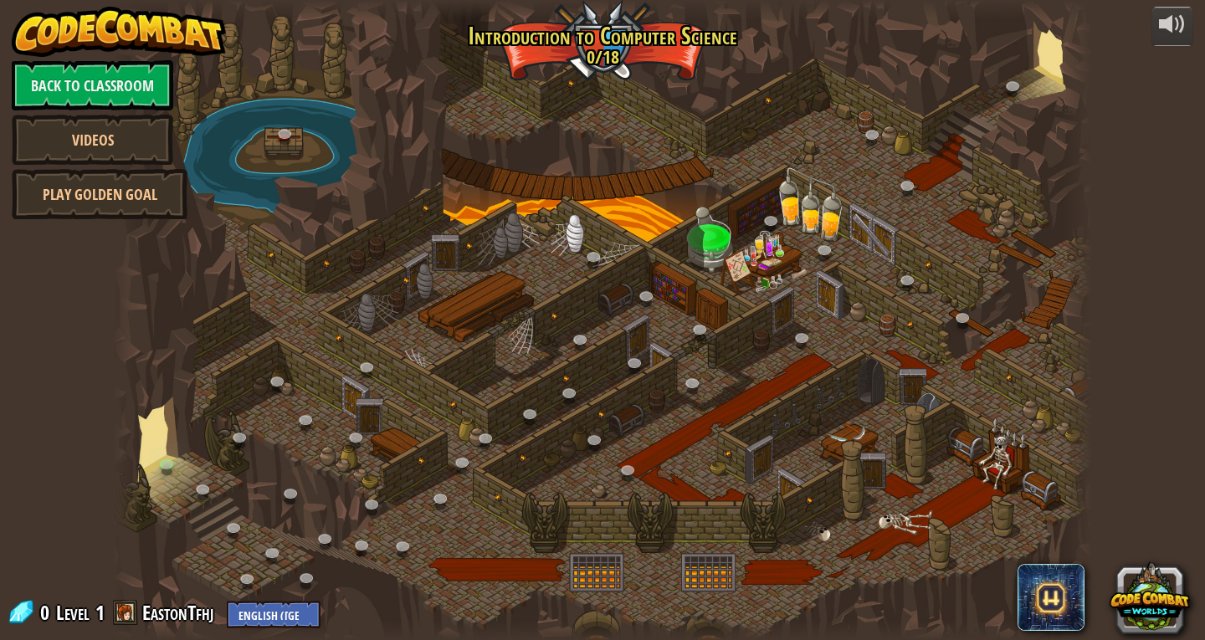
drag, startPoint x: 480, startPoint y: 510, endPoint x: 333, endPoint y: 430, distance: 167.0
click at [336, 429] on div at bounding box center [602, 320] width 979 height 640
click at [178, 471] on link at bounding box center [170, 467] width 33 height 33
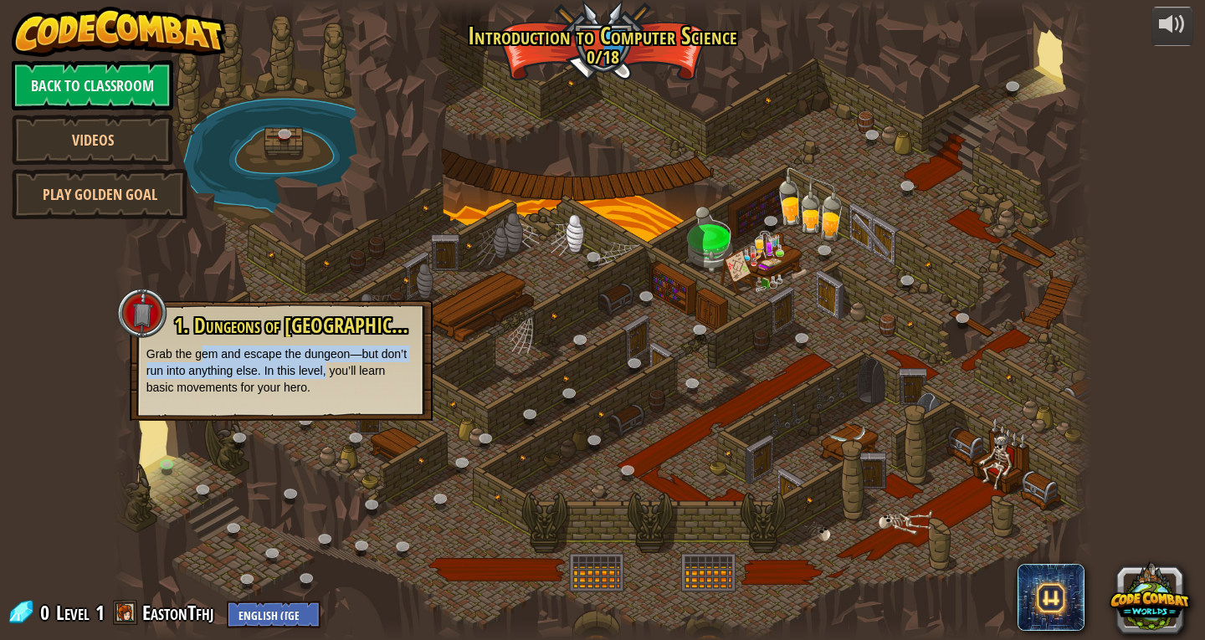
drag, startPoint x: 325, startPoint y: 377, endPoint x: 204, endPoint y: 357, distance: 122.0
click at [204, 357] on p "Grab the gem and escape the dungeon—but don’t run into anything else. In this l…" at bounding box center [280, 371] width 269 height 50
drag, startPoint x: 184, startPoint y: 357, endPoint x: 362, endPoint y: 362, distance: 178.3
click at [362, 362] on p "Grab the gem and escape the dungeon—but don’t run into anything else. In this l…" at bounding box center [280, 371] width 269 height 50
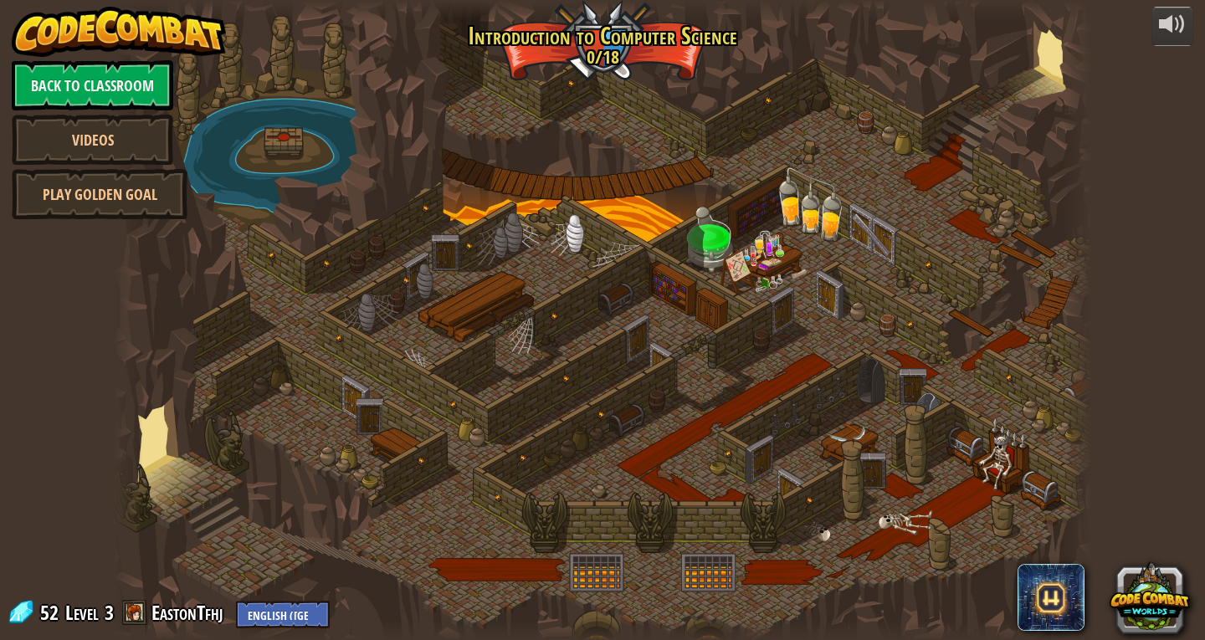
click at [1002, 90] on div at bounding box center [602, 320] width 979 height 640
drag, startPoint x: 1008, startPoint y: 88, endPoint x: 942, endPoint y: 79, distance: 65.9
click at [1003, 88] on div at bounding box center [602, 320] width 979 height 640
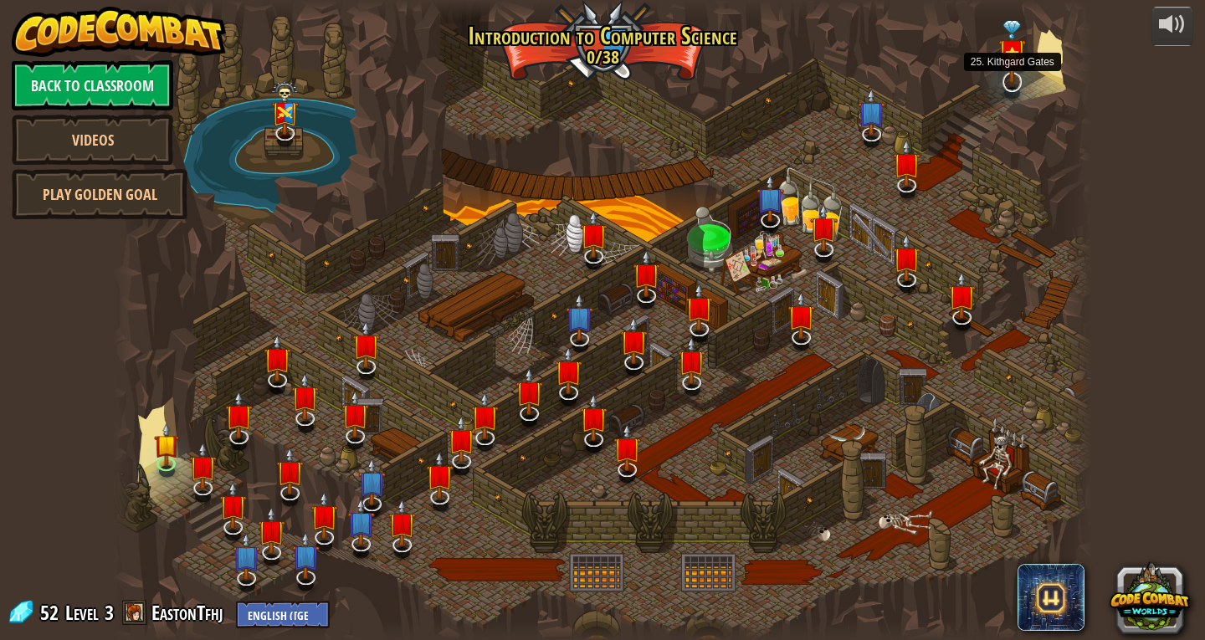
click at [1019, 85] on div at bounding box center [1012, 81] width 19 height 19
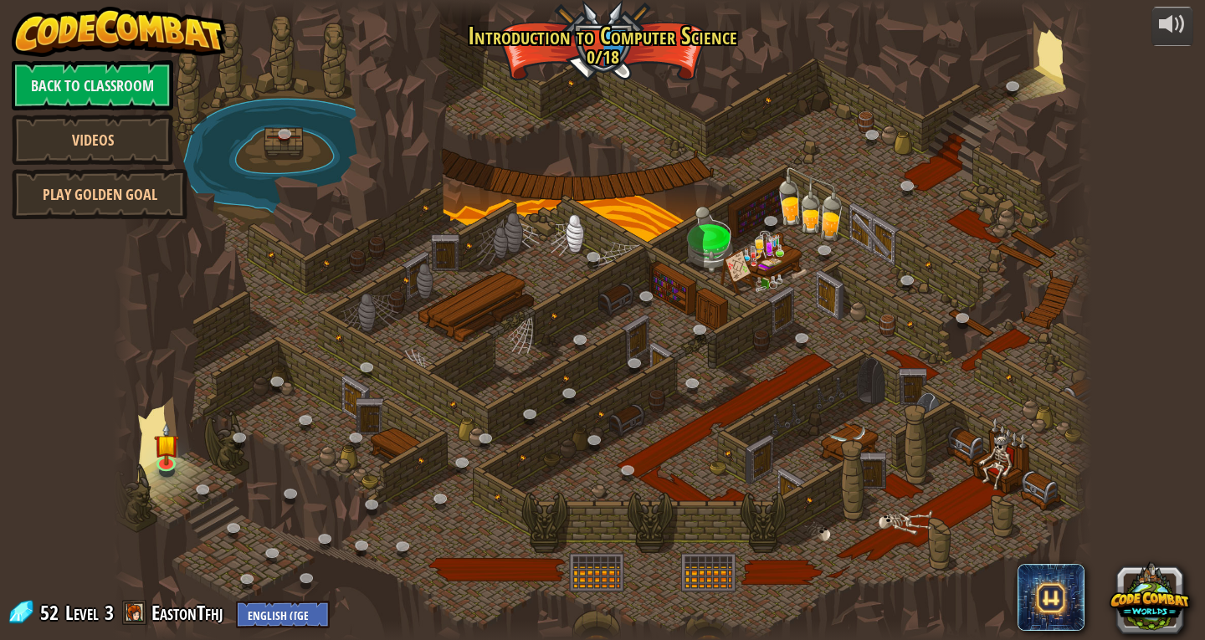
drag, startPoint x: 974, startPoint y: 437, endPoint x: 982, endPoint y: 459, distance: 23.8
click at [976, 440] on div at bounding box center [602, 320] width 979 height 640
drag, startPoint x: 982, startPoint y: 459, endPoint x: 334, endPoint y: 95, distance: 743.0
click at [839, 408] on div at bounding box center [602, 320] width 979 height 640
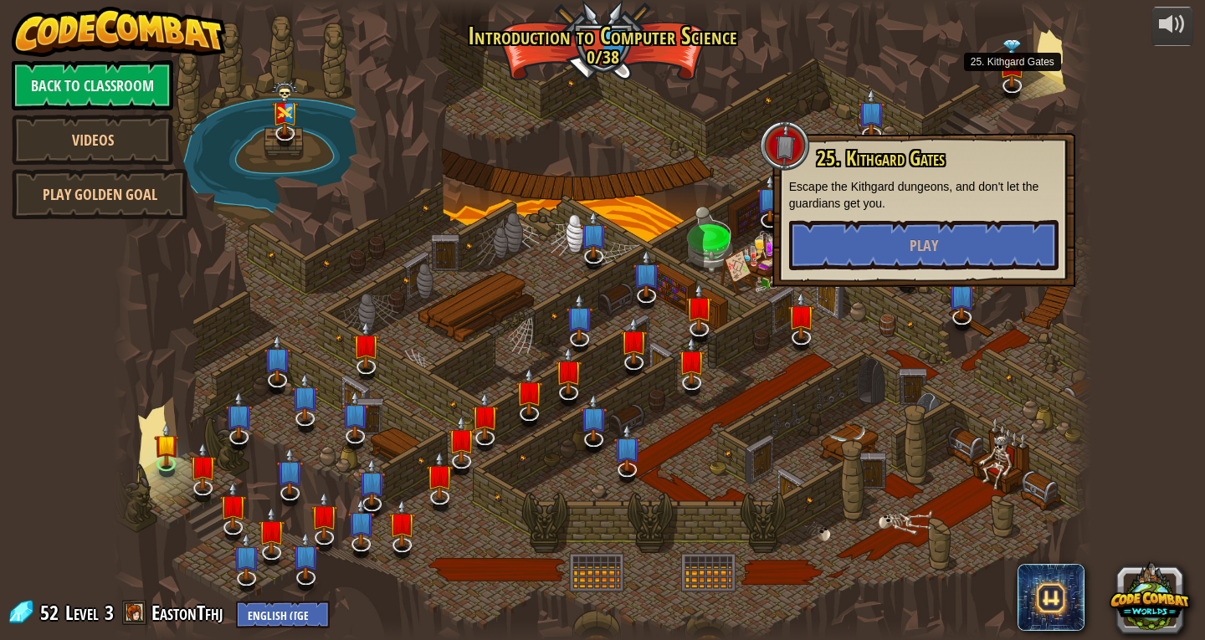
click at [1005, 83] on img at bounding box center [1012, 63] width 28 height 48
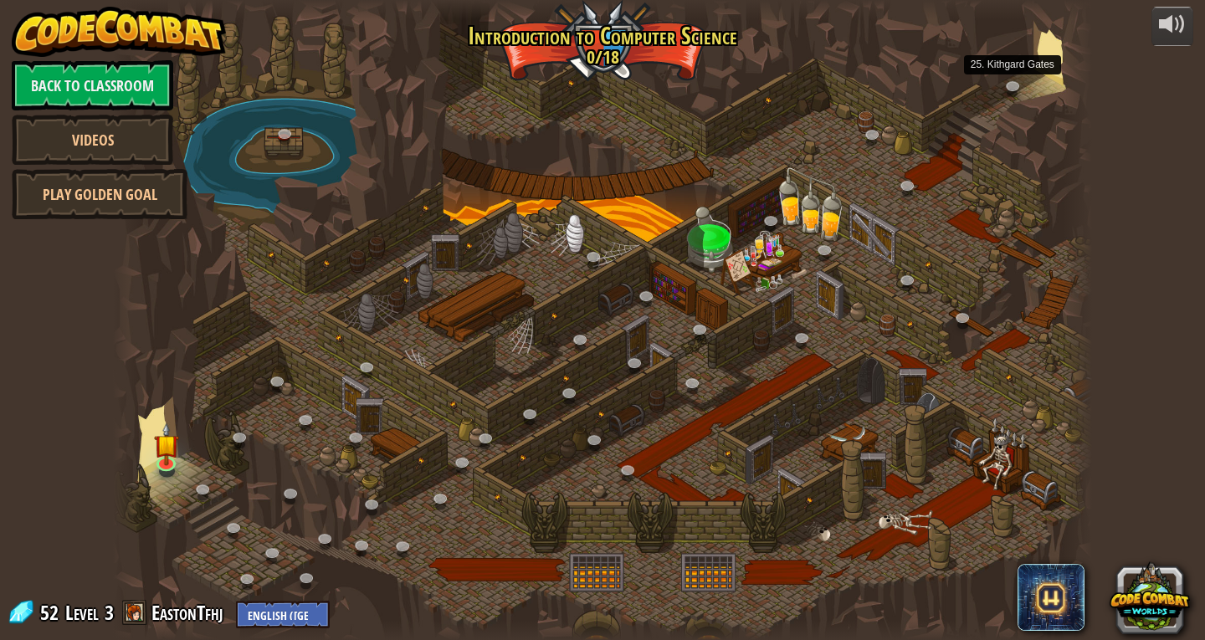
click at [1005, 83] on link at bounding box center [1015, 88] width 33 height 25
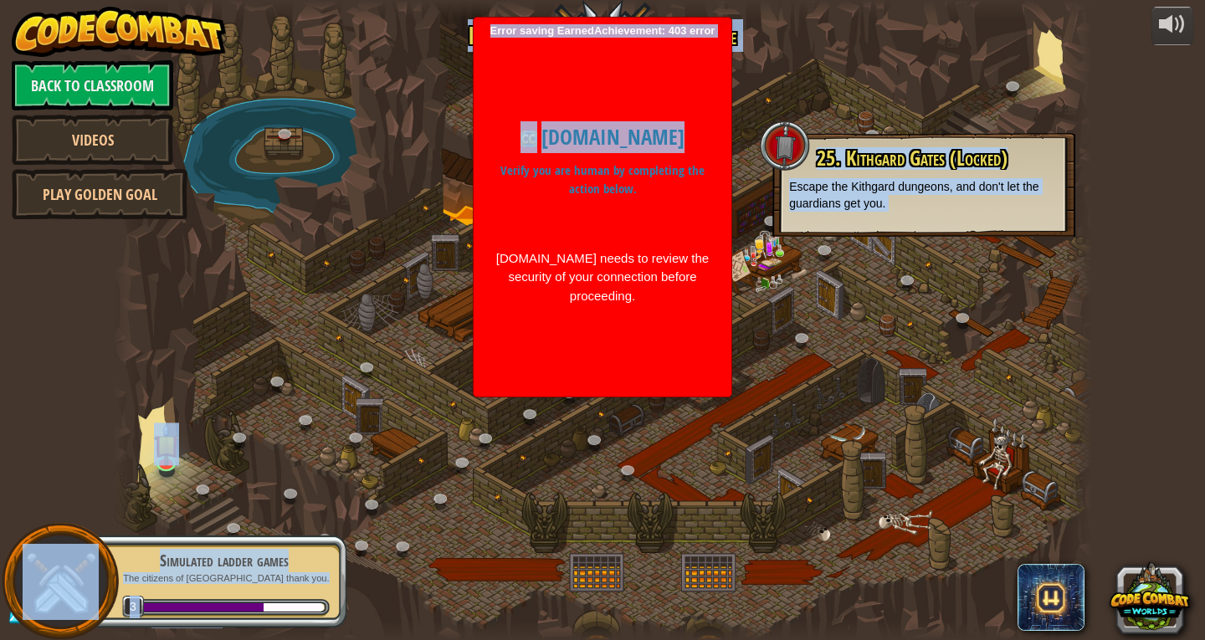
drag, startPoint x: 654, startPoint y: 80, endPoint x: 309, endPoint y: 345, distance: 435.0
click at [3, 366] on body "powered by Back to Classroom Videos Play Golden Goal 25. Kithgard Gates (Locked…" at bounding box center [602, 320] width 1205 height 640
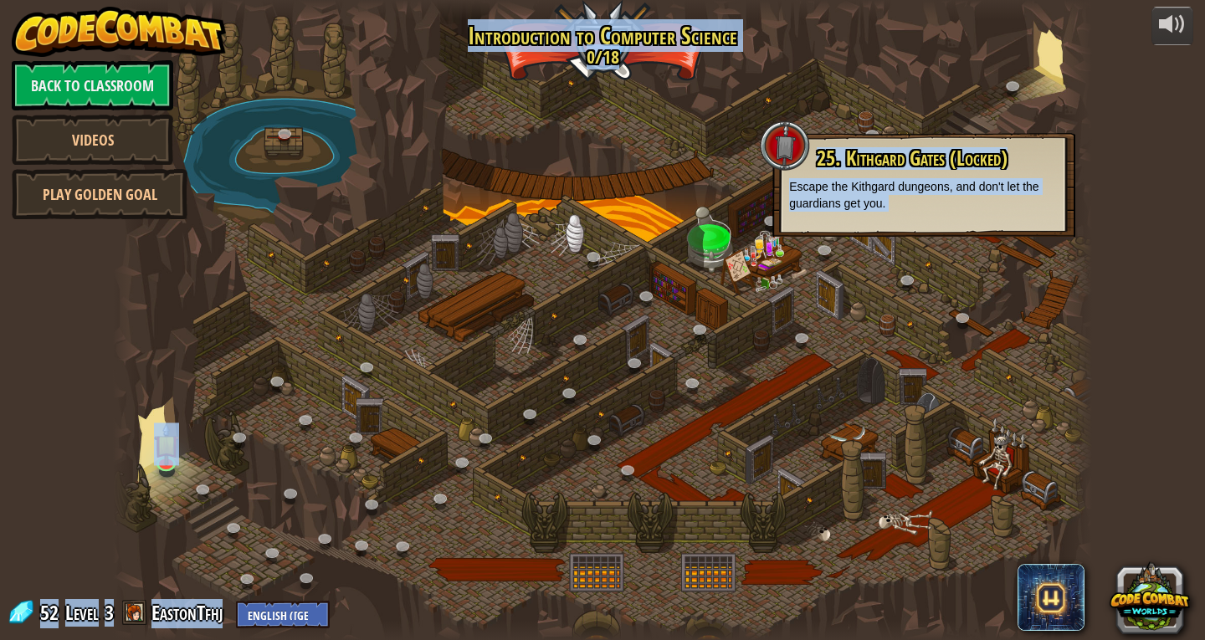
drag, startPoint x: 688, startPoint y: 58, endPoint x: 550, endPoint y: 5, distance: 147.8
click at [530, 28] on div at bounding box center [602, 320] width 979 height 640
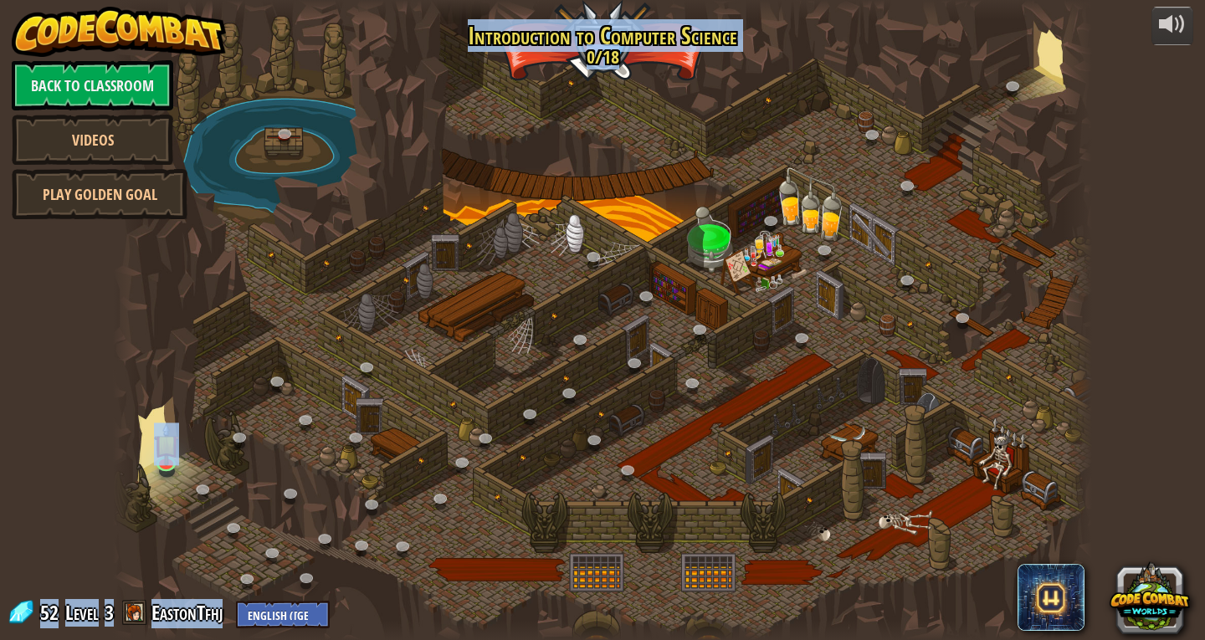
drag, startPoint x: 479, startPoint y: 34, endPoint x: 742, endPoint y: 582, distance: 608.2
click at [730, 577] on div at bounding box center [602, 320] width 979 height 640
drag, startPoint x: 735, startPoint y: 577, endPoint x: 1204, endPoint y: 635, distance: 473.1
click at [1204, 591] on div "powered by Back to Classroom Videos Play Golden Goal 25. Kithgard Gates (Locked…" at bounding box center [602, 320] width 1205 height 640
click at [531, 336] on div at bounding box center [602, 320] width 979 height 640
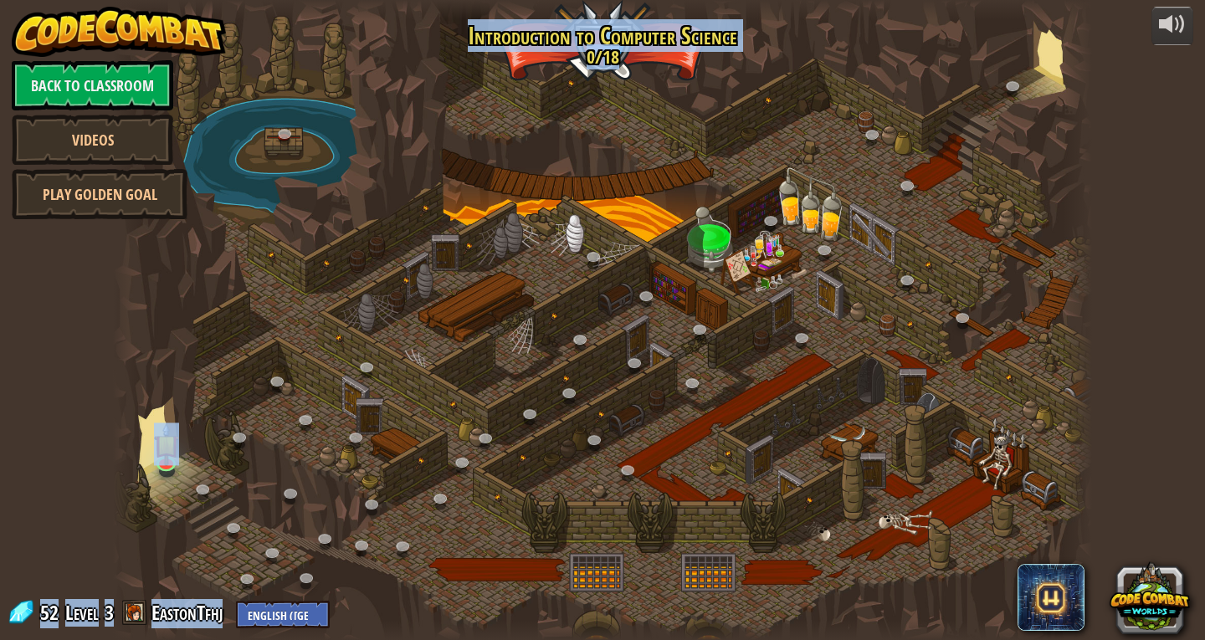
click at [531, 336] on div at bounding box center [602, 320] width 979 height 640
click at [530, 337] on div at bounding box center [602, 320] width 979 height 640
drag, startPoint x: 530, startPoint y: 337, endPoint x: 418, endPoint y: 429, distance: 144.4
click at [424, 427] on div at bounding box center [602, 320] width 979 height 640
click at [167, 464] on link at bounding box center [167, 460] width 33 height 33
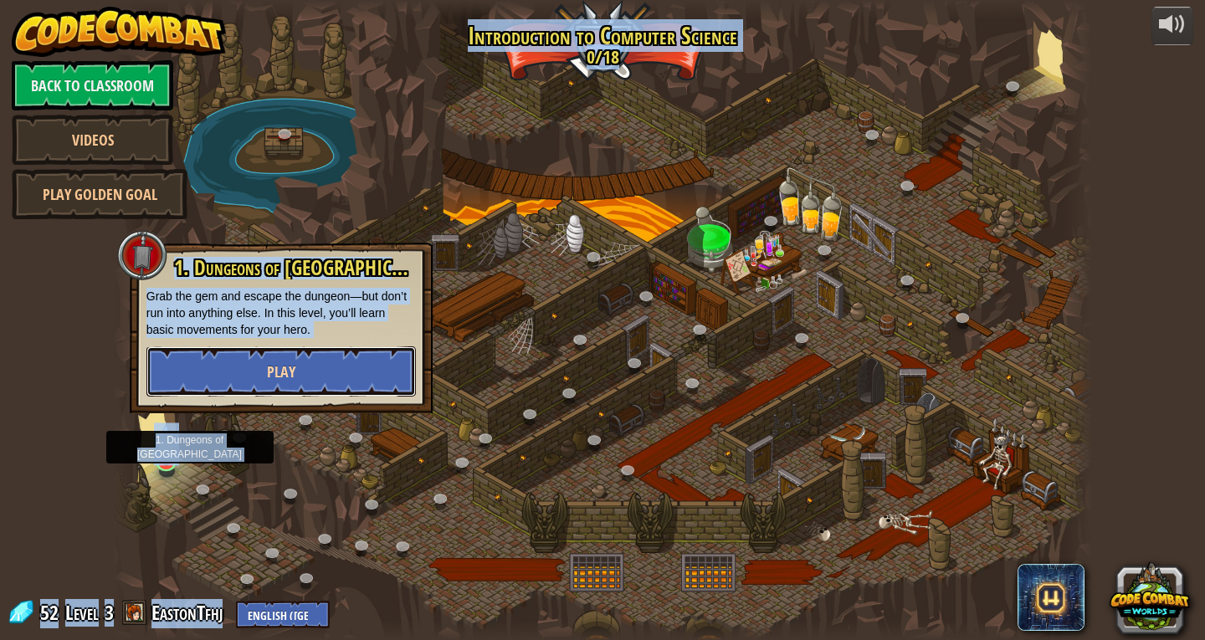
click at [338, 379] on button "Play" at bounding box center [280, 371] width 269 height 50
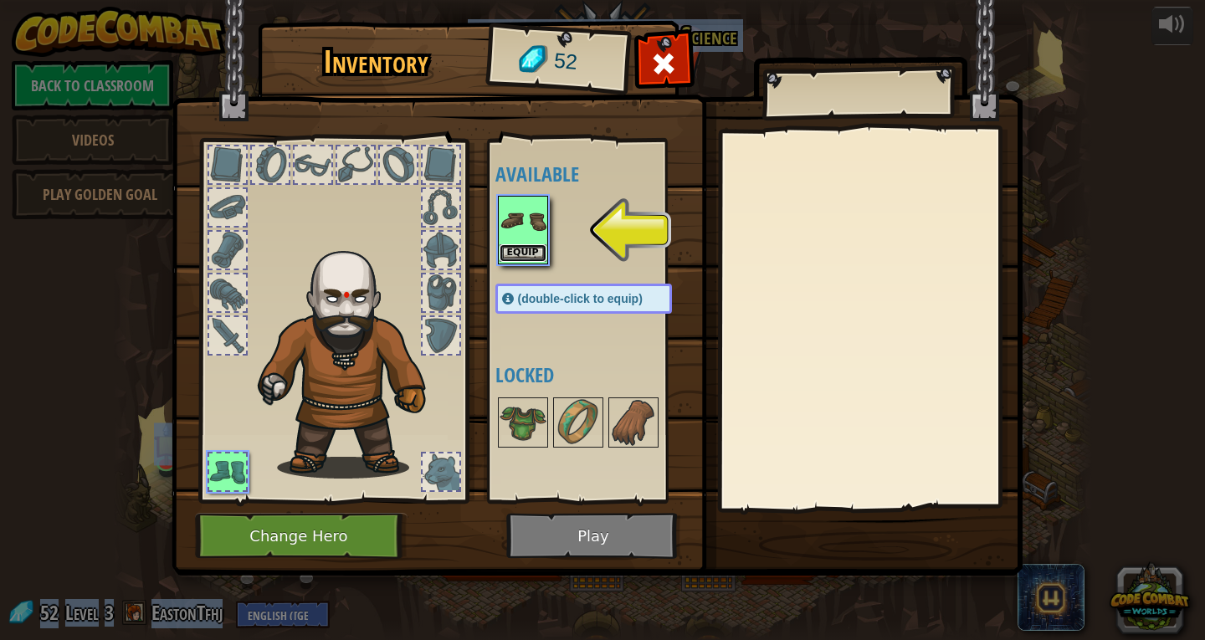
click at [527, 249] on button "Equip" at bounding box center [523, 253] width 47 height 18
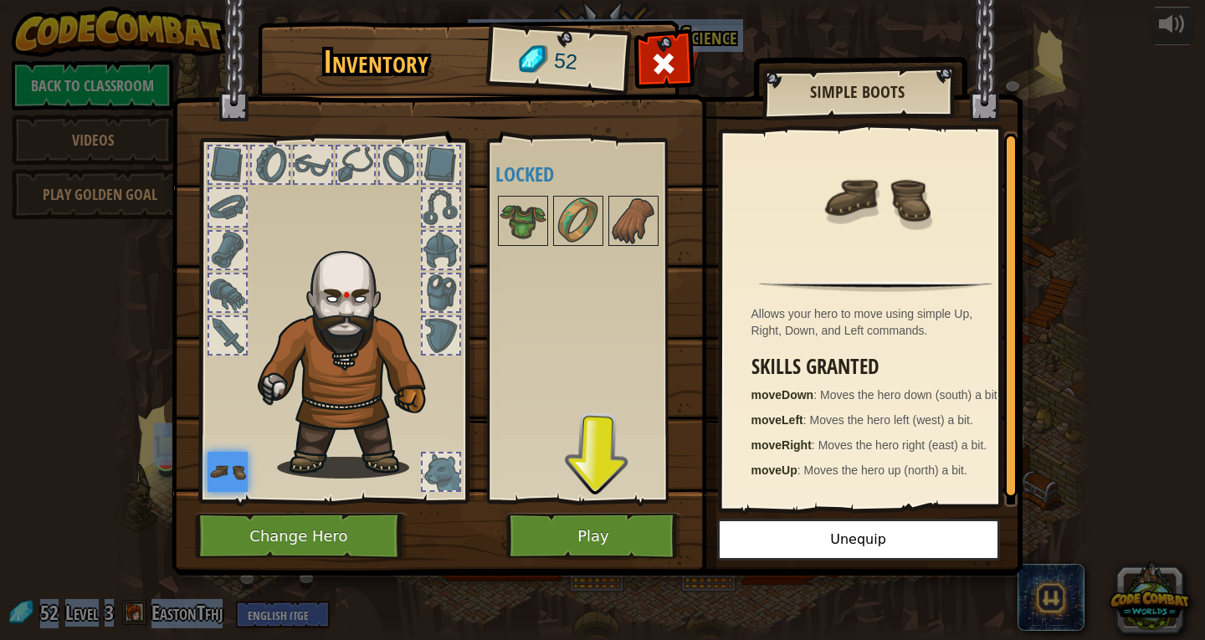
click at [686, 534] on img at bounding box center [597, 272] width 851 height 608
click at [654, 534] on button "Play" at bounding box center [593, 536] width 175 height 46
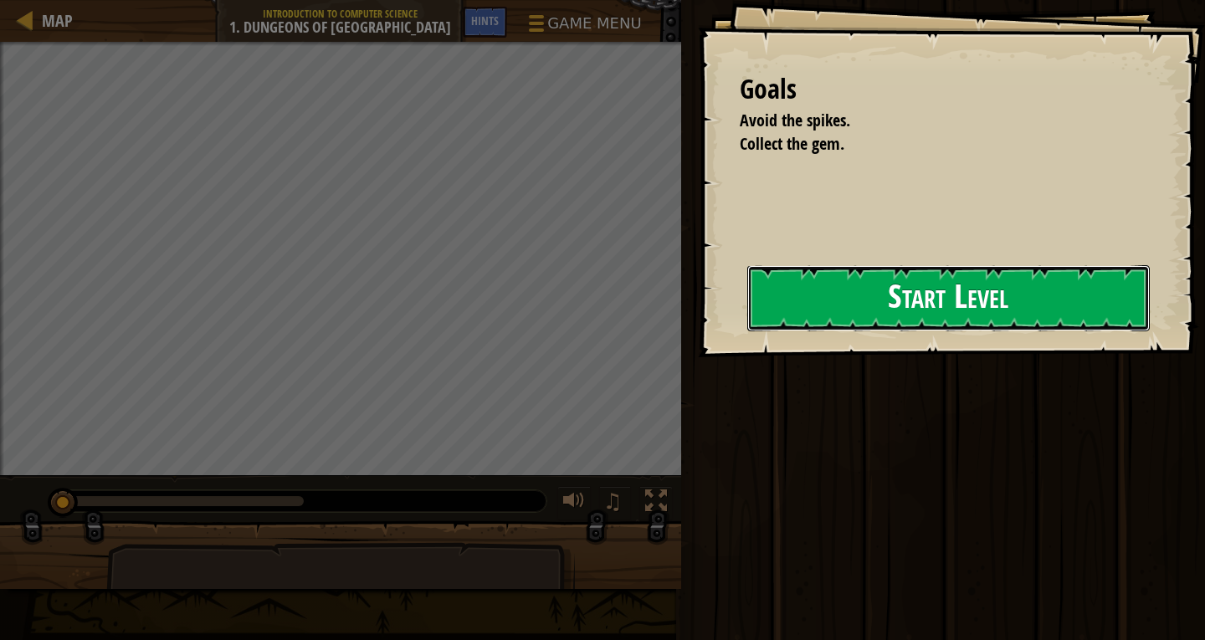
click at [1006, 287] on button "Start Level" at bounding box center [948, 298] width 403 height 66
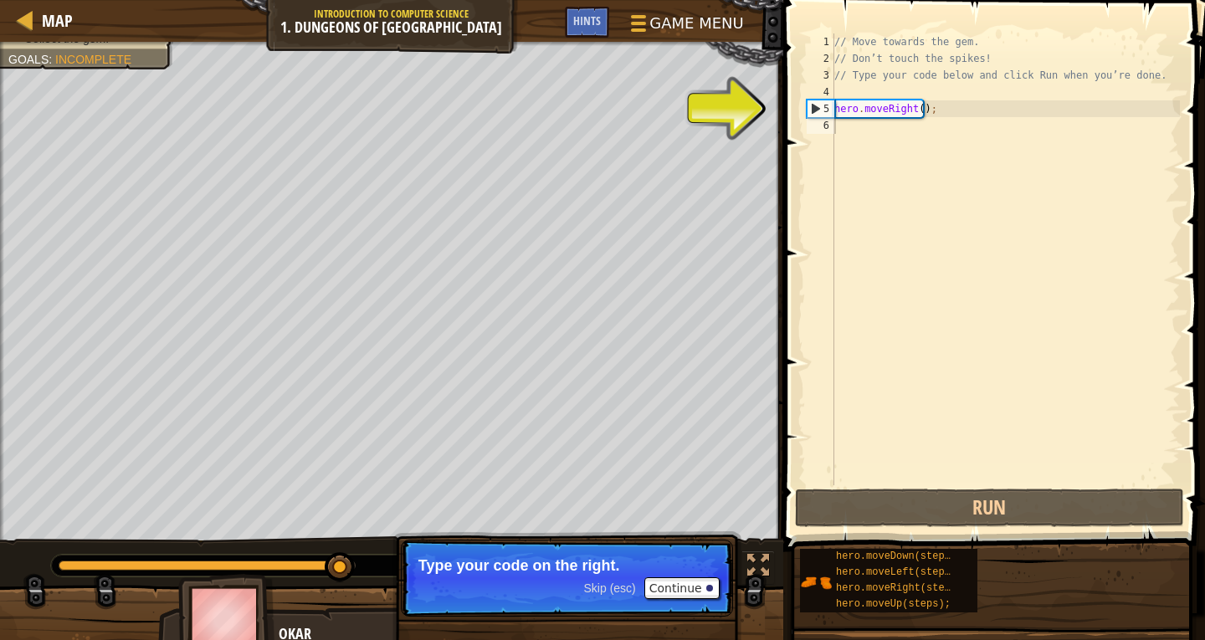
click at [618, 577] on p "Skip (esc) Continue Type your code on the right." at bounding box center [567, 578] width 332 height 77
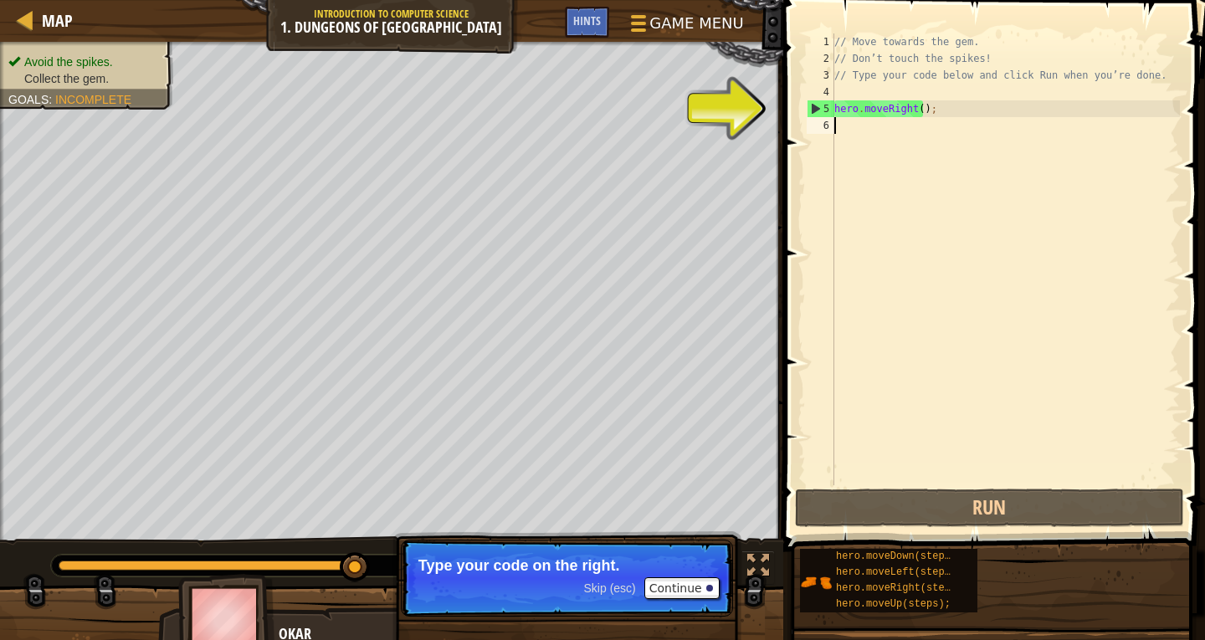
click at [613, 597] on div "Skip (esc) Continue" at bounding box center [652, 588] width 136 height 22
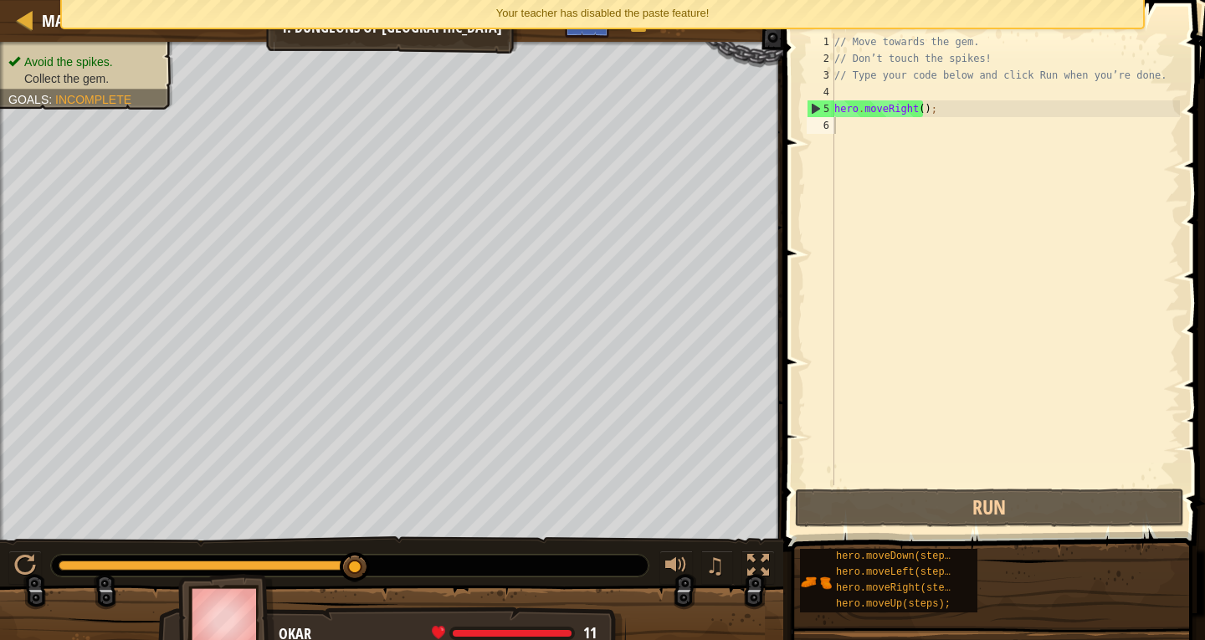
click at [851, 142] on div "// Move towards the gem. // Don’t touch the spikes! // Type your code below and…" at bounding box center [1005, 275] width 349 height 485
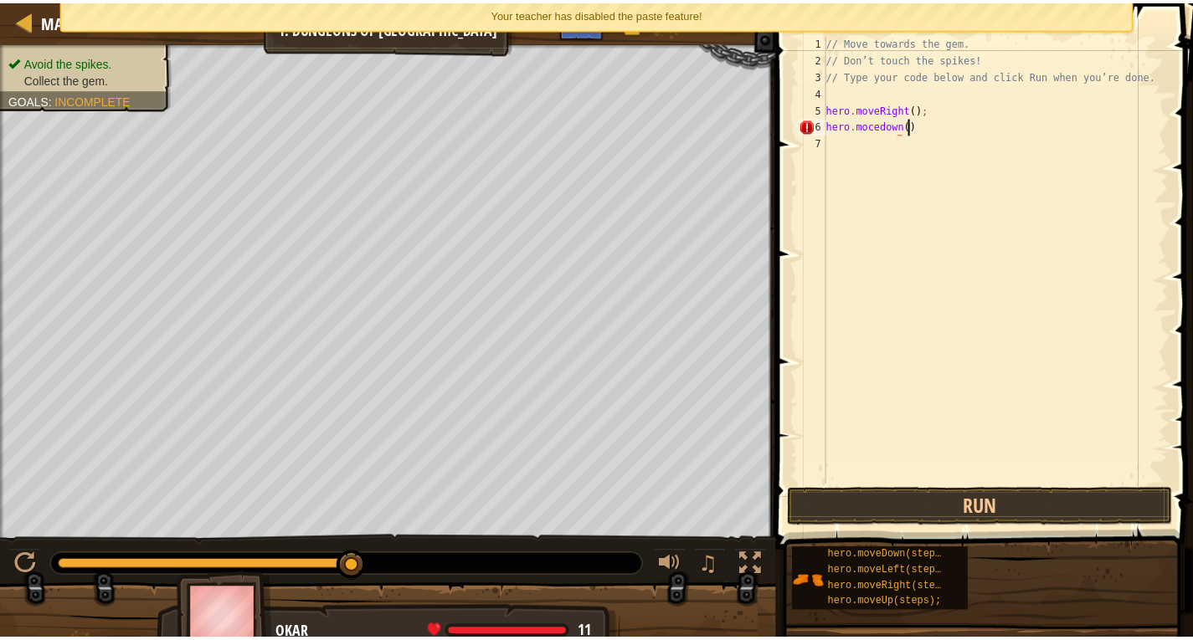
scroll to position [8, 6]
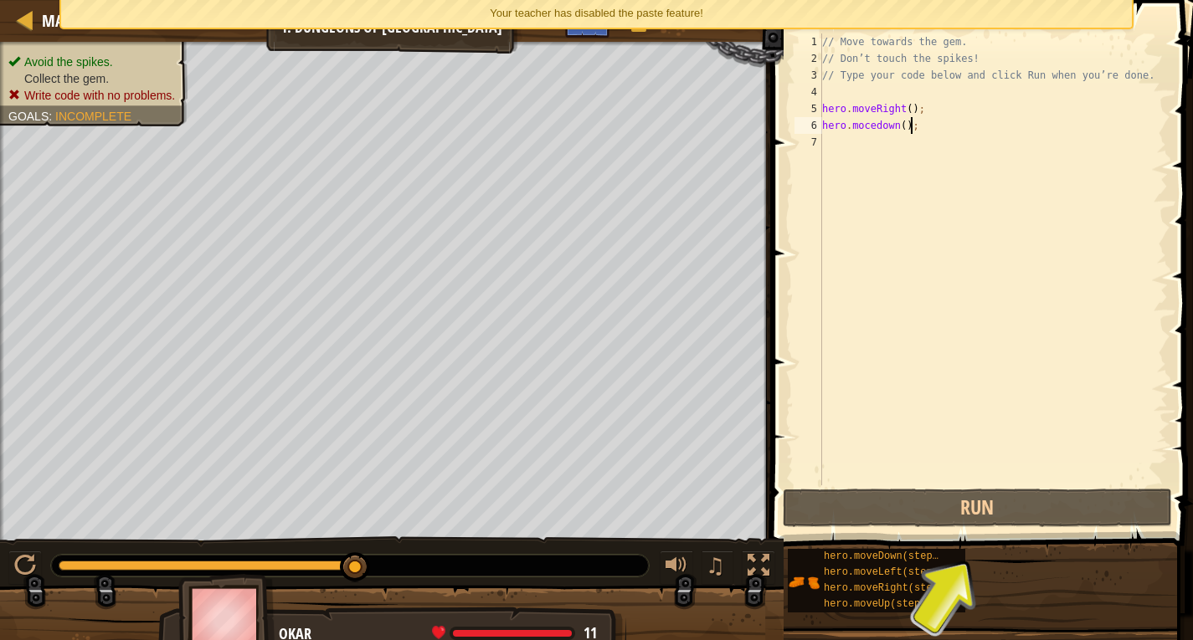
click at [866, 127] on div "// Move towards the gem. // Don’t touch the spikes! // Type your code below and…" at bounding box center [992, 275] width 349 height 485
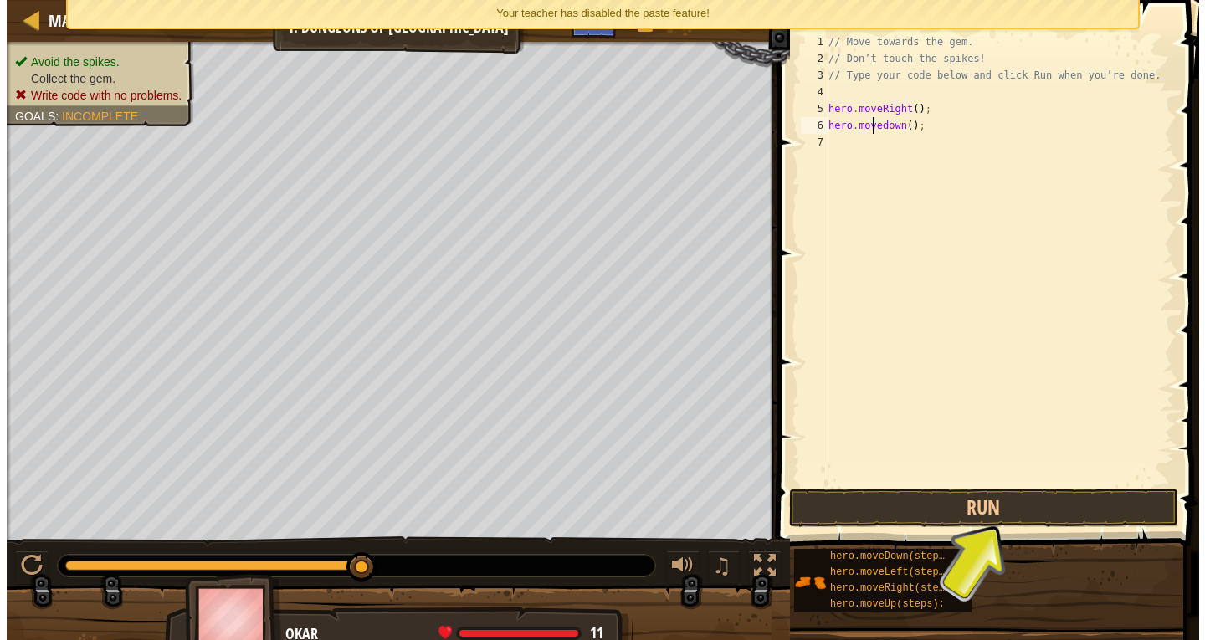
scroll to position [8, 3]
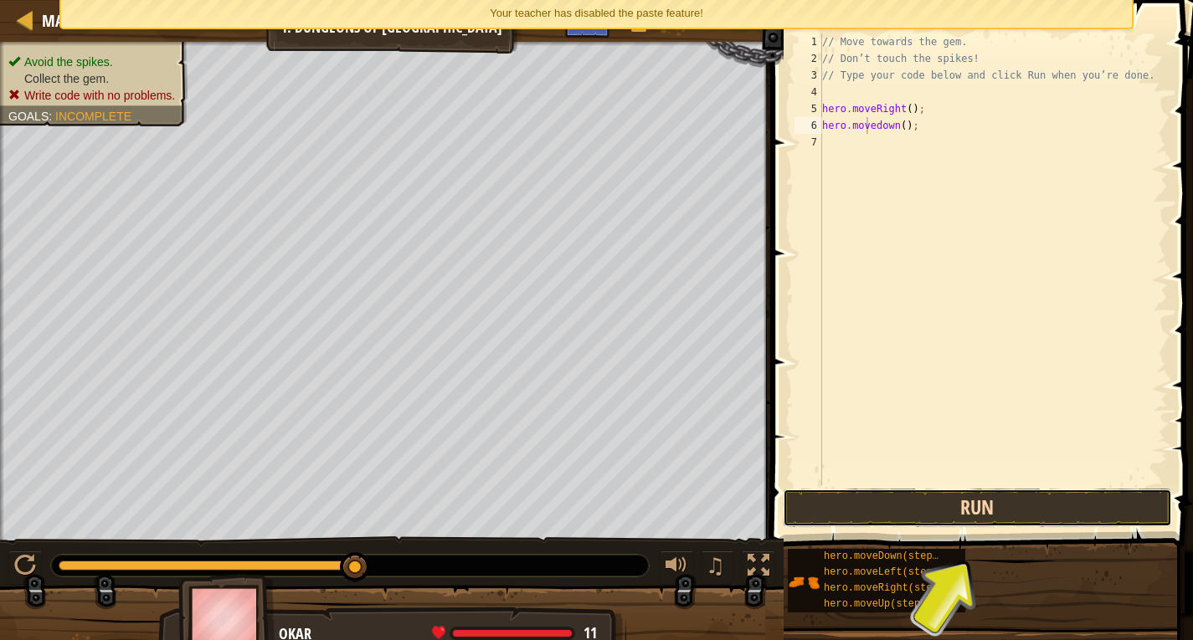
click at [999, 510] on button "Run" at bounding box center [977, 508] width 390 height 38
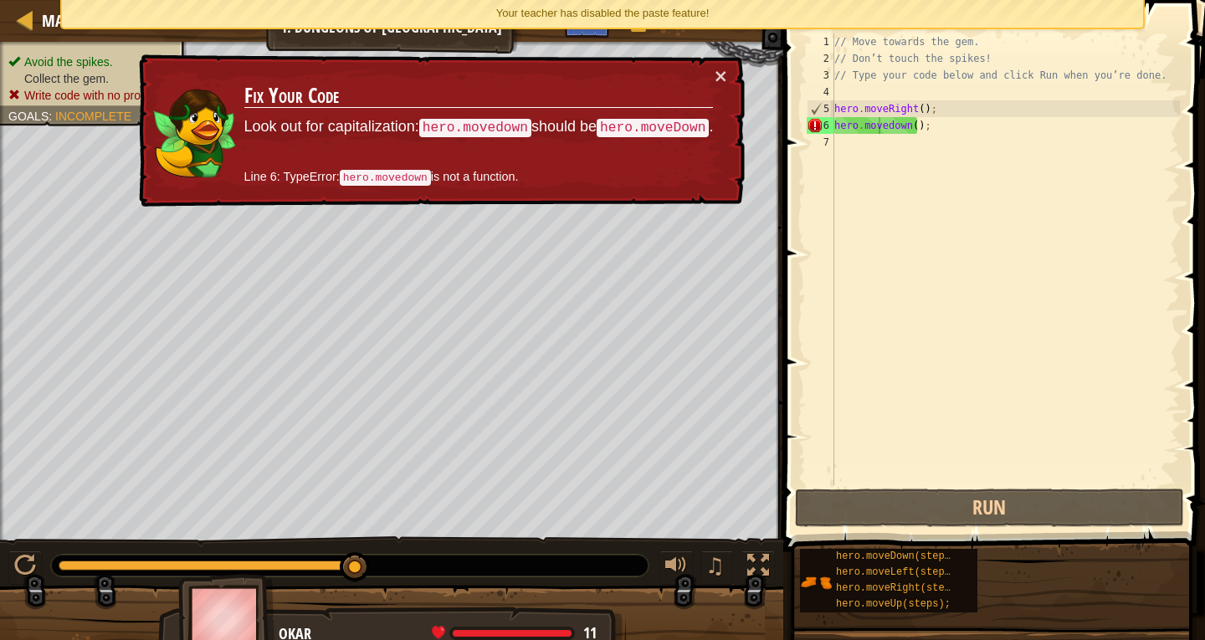
click at [410, 176] on code "hero.movedown" at bounding box center [385, 178] width 91 height 16
click at [933, 129] on div "// Move towards the gem. // Don’t touch the spikes! // Type your code below and…" at bounding box center [1005, 275] width 349 height 485
click at [812, 122] on div "6" at bounding box center [821, 125] width 28 height 17
drag, startPoint x: 812, startPoint y: 122, endPoint x: 953, endPoint y: 131, distance: 141.7
click at [963, 142] on div "hero.movedown(); 1 2 3 4 5 6 7 // Move towards the gem. // Don’t touch the spik…" at bounding box center [991, 259] width 377 height 452
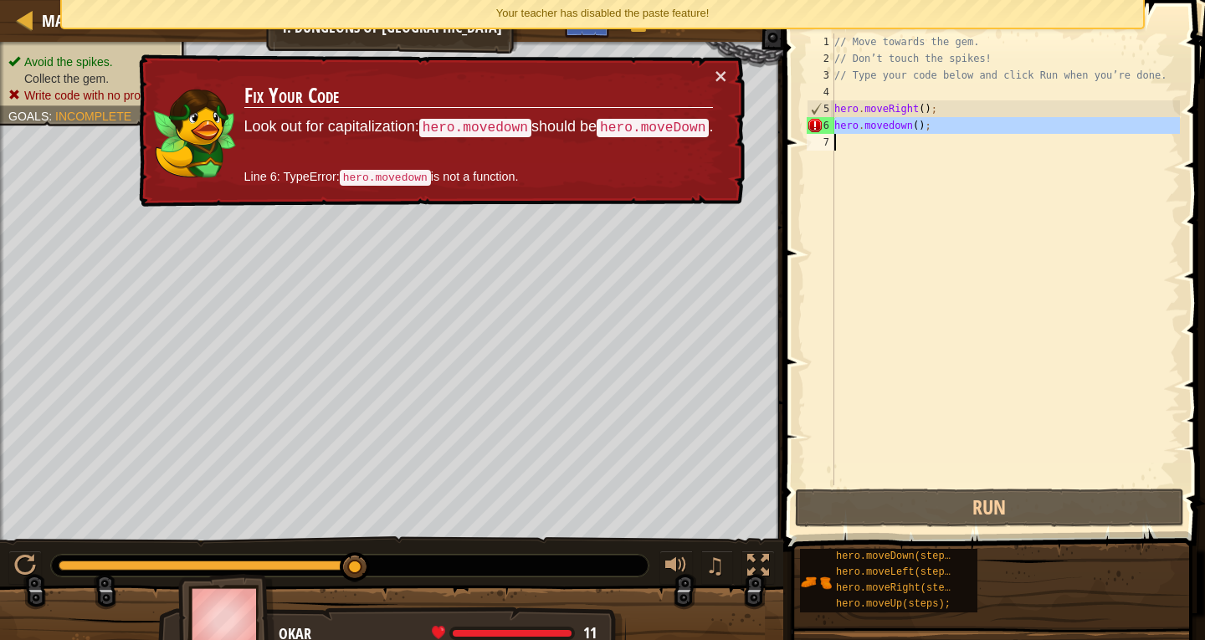
type textarea "hero.movedown();"
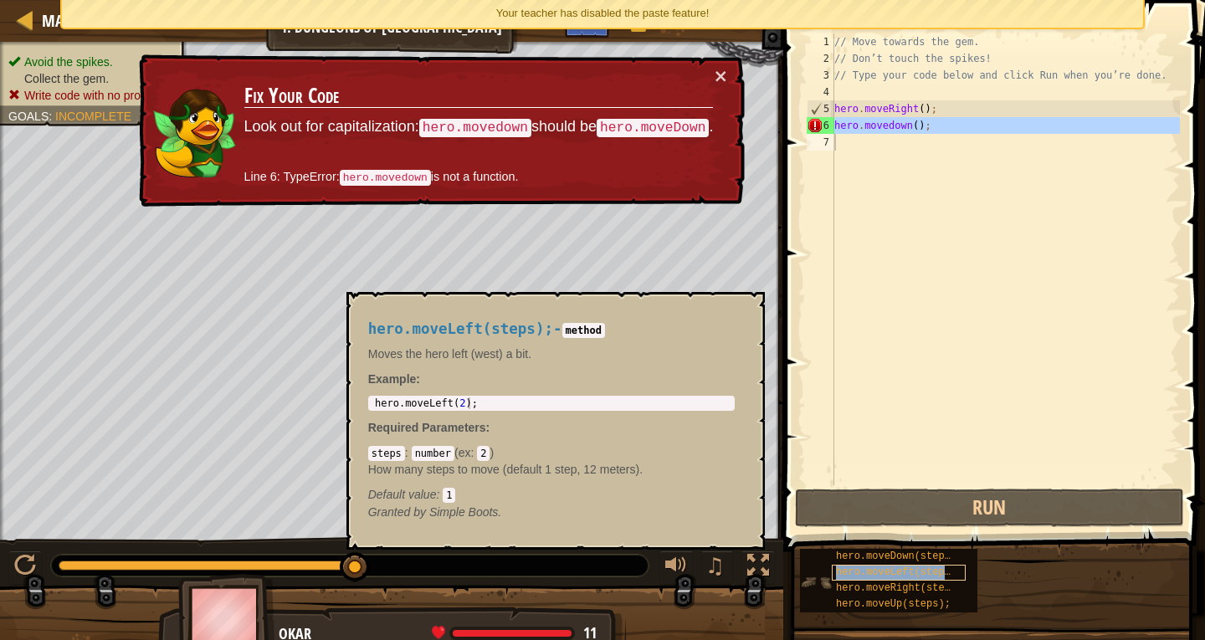
click at [898, 575] on span "hero.moveLeft(steps);" at bounding box center [899, 573] width 126 height 12
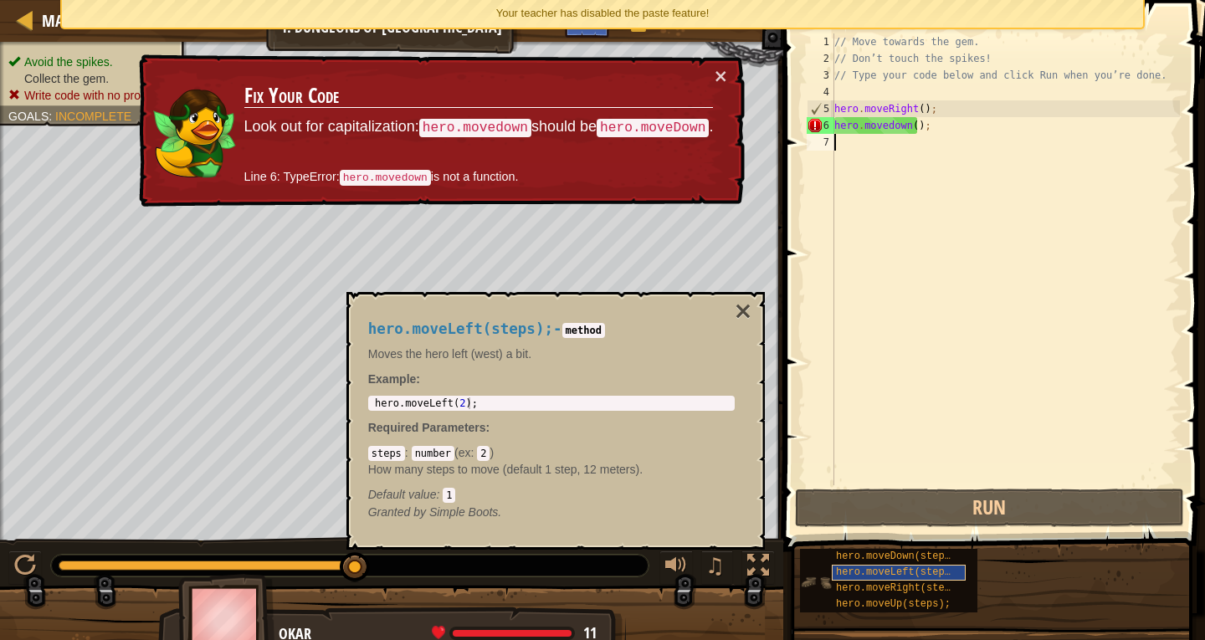
scroll to position [8, 0]
click at [900, 551] on span "hero.moveDown(steps);" at bounding box center [899, 557] width 126 height 12
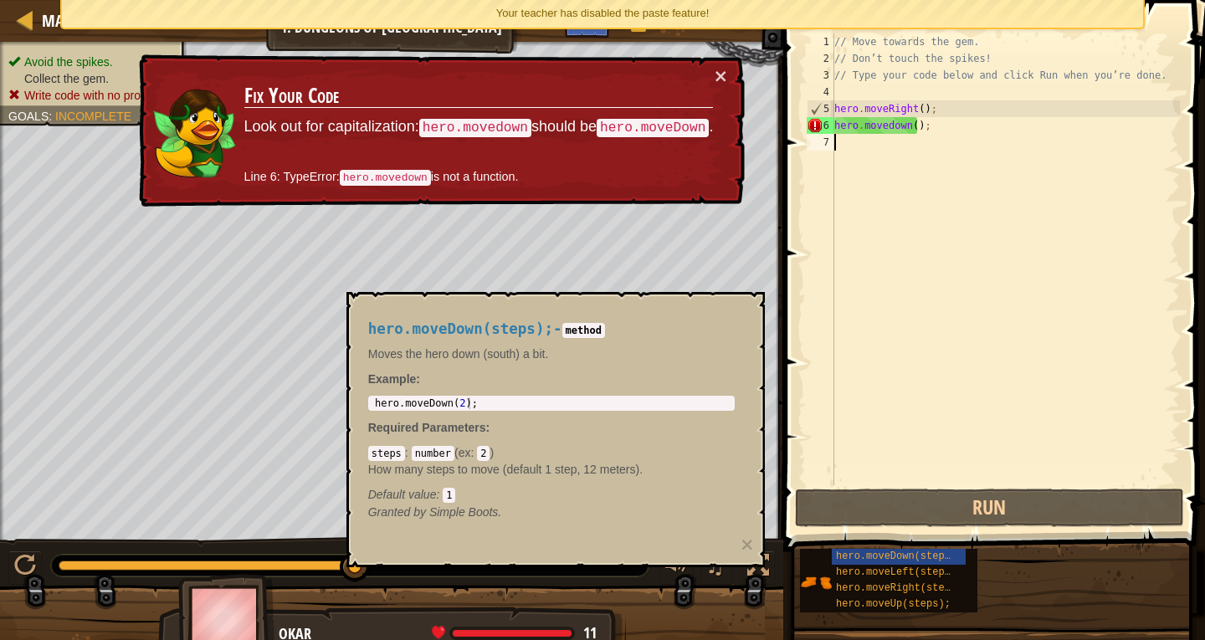
type textarea "hero.moveDown(2);"
click at [443, 408] on div "hero . moveDown ( 2 ) ;" at bounding box center [552, 415] width 360 height 35
drag, startPoint x: 447, startPoint y: 404, endPoint x: 412, endPoint y: 406, distance: 35.2
click at [408, 408] on div "hero . moveDown ( 2 ) ;" at bounding box center [552, 415] width 360 height 35
drag, startPoint x: 373, startPoint y: 402, endPoint x: 489, endPoint y: 405, distance: 115.5
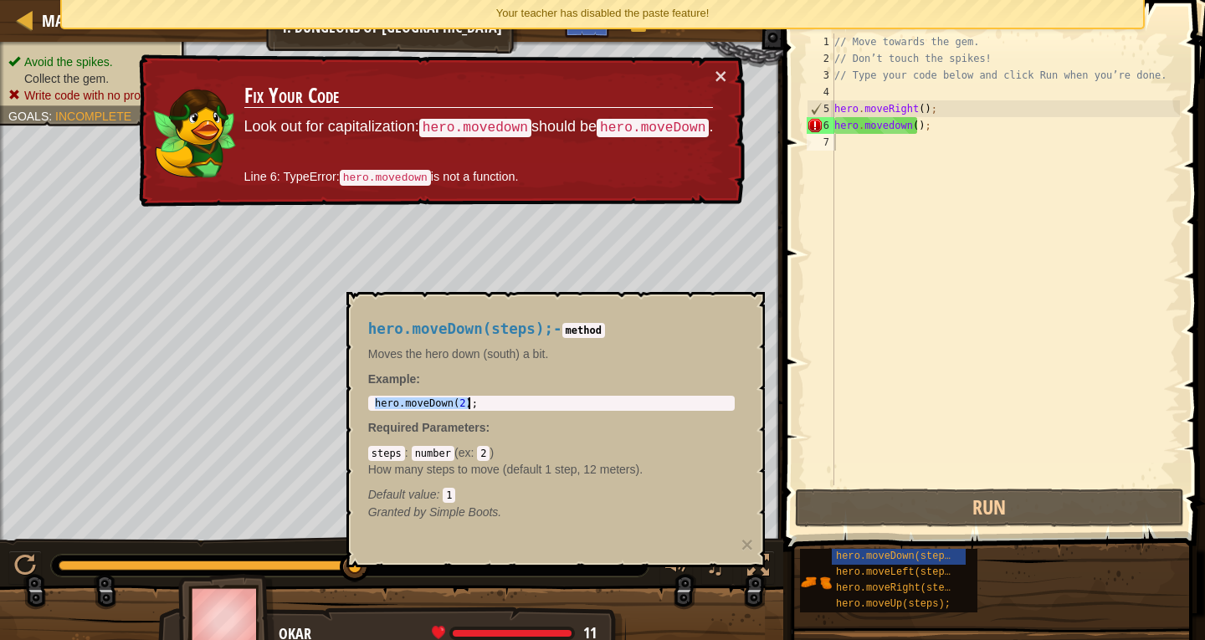
click at [489, 405] on div "hero . moveDown ( 2 ) ;" at bounding box center [552, 415] width 360 height 35
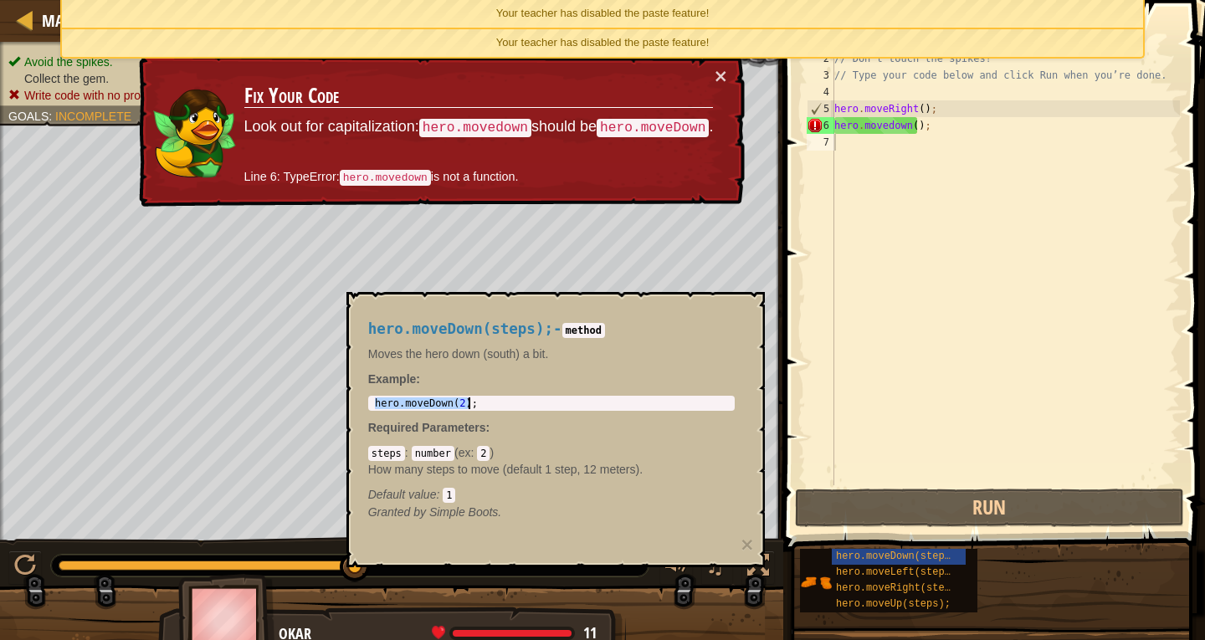
click at [920, 124] on div "// Move towards the gem. // Don’t touch the spikes! // Type your code below and…" at bounding box center [1005, 275] width 349 height 485
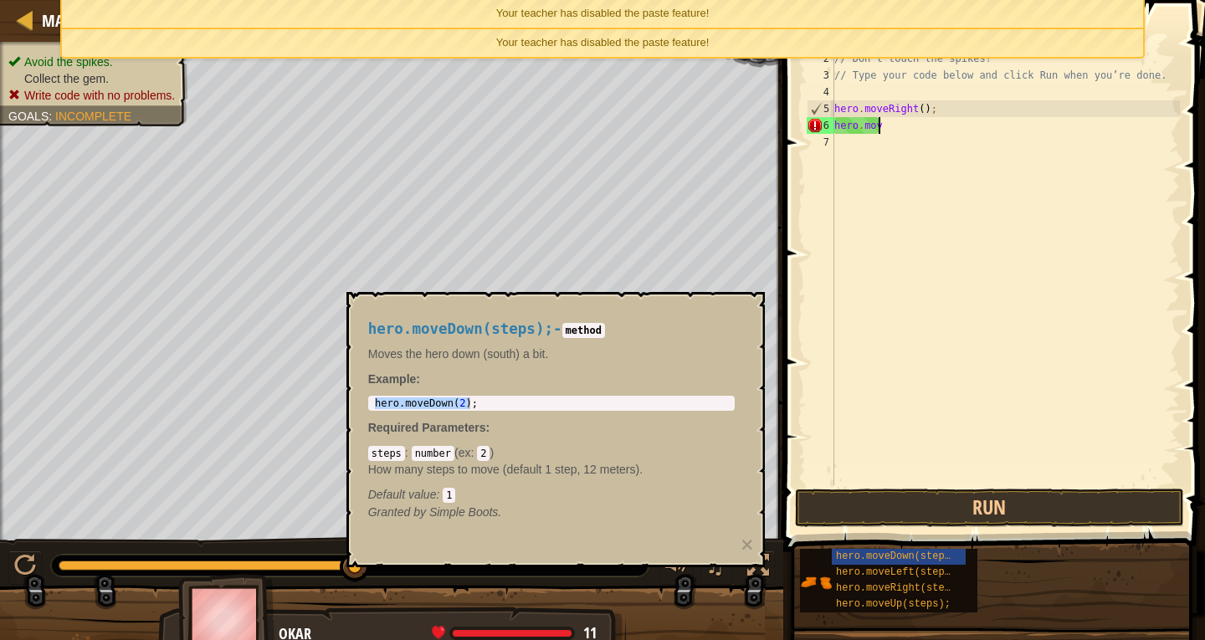
type textarea "h"
type textarea "hero.moveRight();"
click at [861, 121] on div "// Move towards the gem. // Don’t touch the spikes! // Type your code below and…" at bounding box center [1005, 275] width 349 height 485
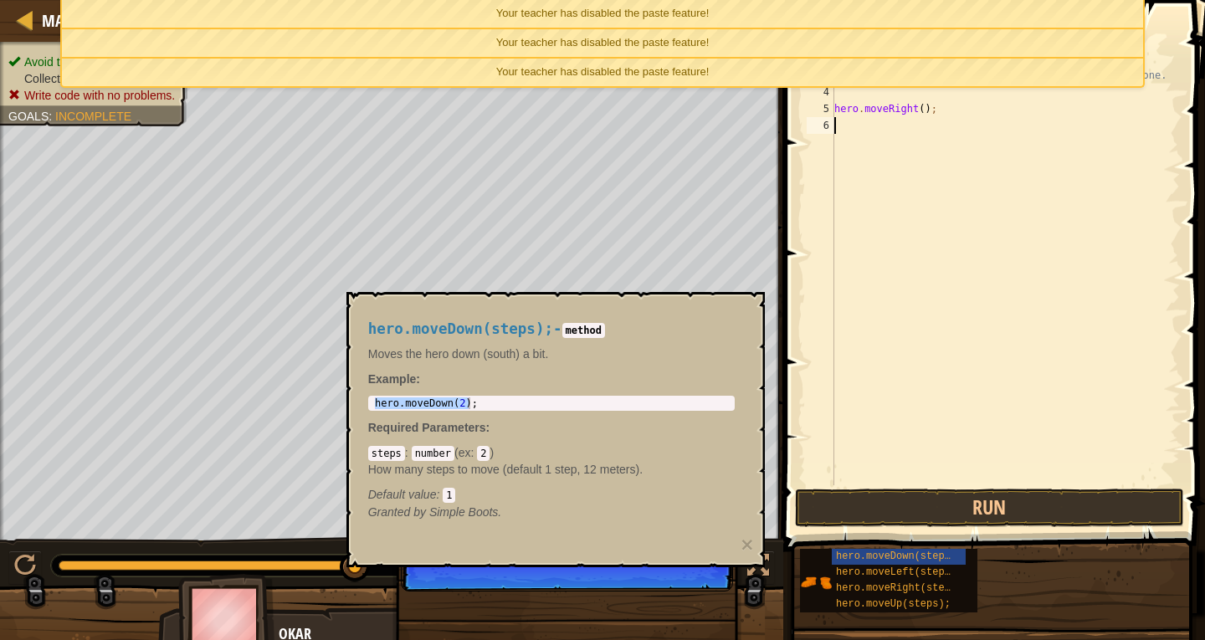
click at [863, 133] on div "// Move towards the gem. // Don’t touch the spikes! // Type your code below and…" at bounding box center [1005, 275] width 349 height 485
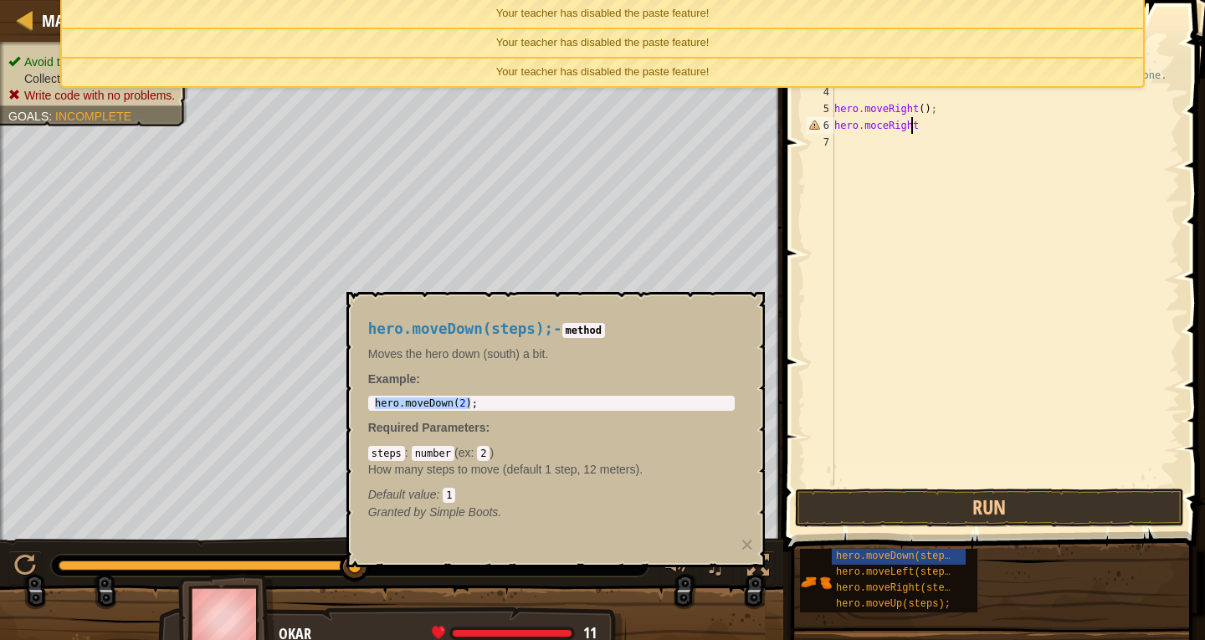
scroll to position [8, 6]
click at [878, 123] on div "// Move towards the gem. // Don’t touch the spikes! // Type your code below and…" at bounding box center [1005, 275] width 349 height 485
drag, startPoint x: 1023, startPoint y: 507, endPoint x: 1033, endPoint y: 485, distance: 24.0
click at [1025, 505] on button "Run" at bounding box center [990, 508] width 390 height 38
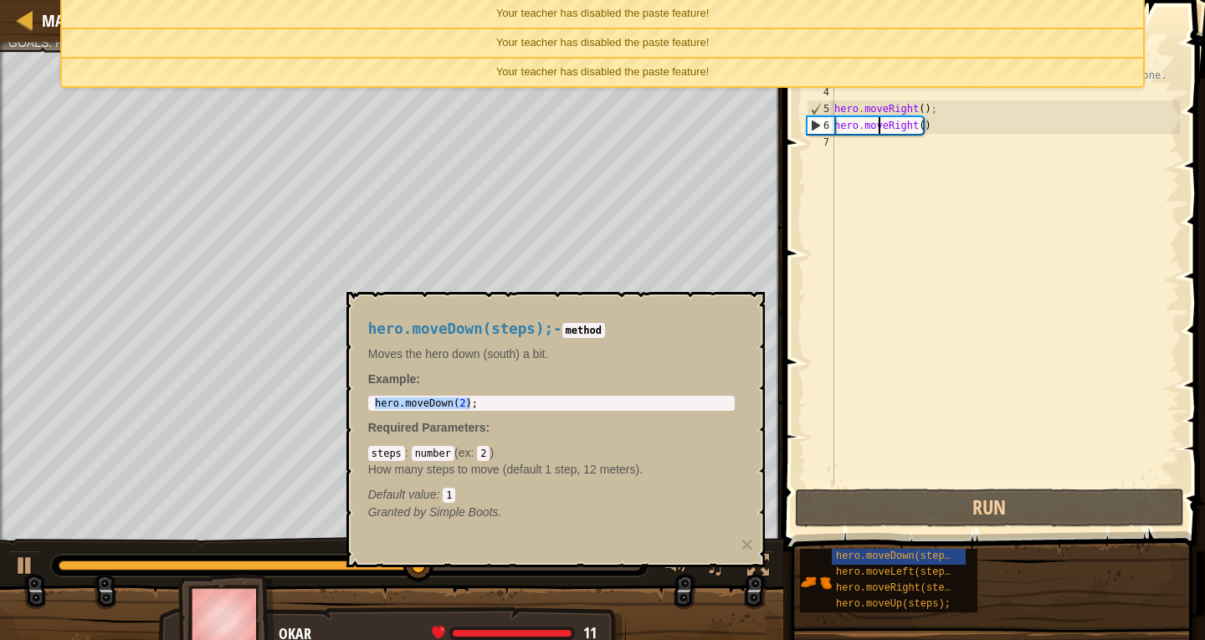
click at [922, 131] on div "// Move towards the gem. // Don’t touch the spikes! // Type your code below and…" at bounding box center [1005, 275] width 349 height 485
click at [935, 126] on div "// Move towards the gem. // Don’t touch the spikes! // Type your code below and…" at bounding box center [1005, 275] width 349 height 485
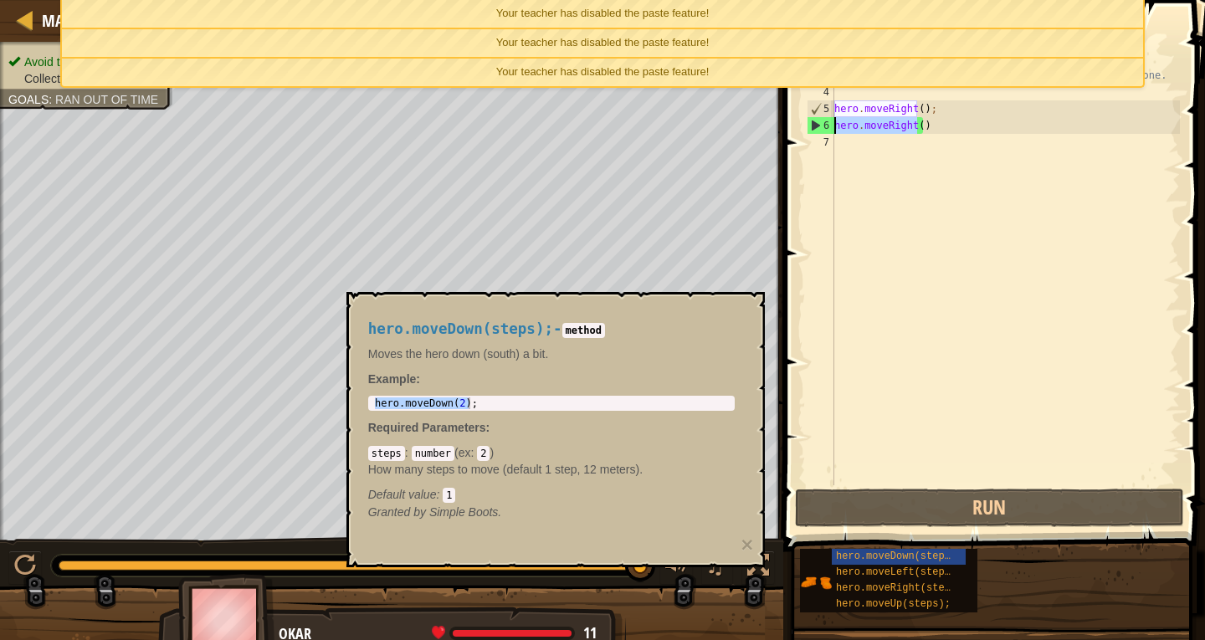
drag, startPoint x: 919, startPoint y: 118, endPoint x: 875, endPoint y: 178, distance: 74.8
click at [872, 177] on div "// Move towards the gem. // Don’t touch the spikes! // Type your code below and…" at bounding box center [1005, 275] width 349 height 485
type textarea "hero.moveRight()"
click at [876, 178] on div "// Move towards the gem. // Don’t touch the spikes! // Type your code below and…" at bounding box center [1005, 275] width 349 height 485
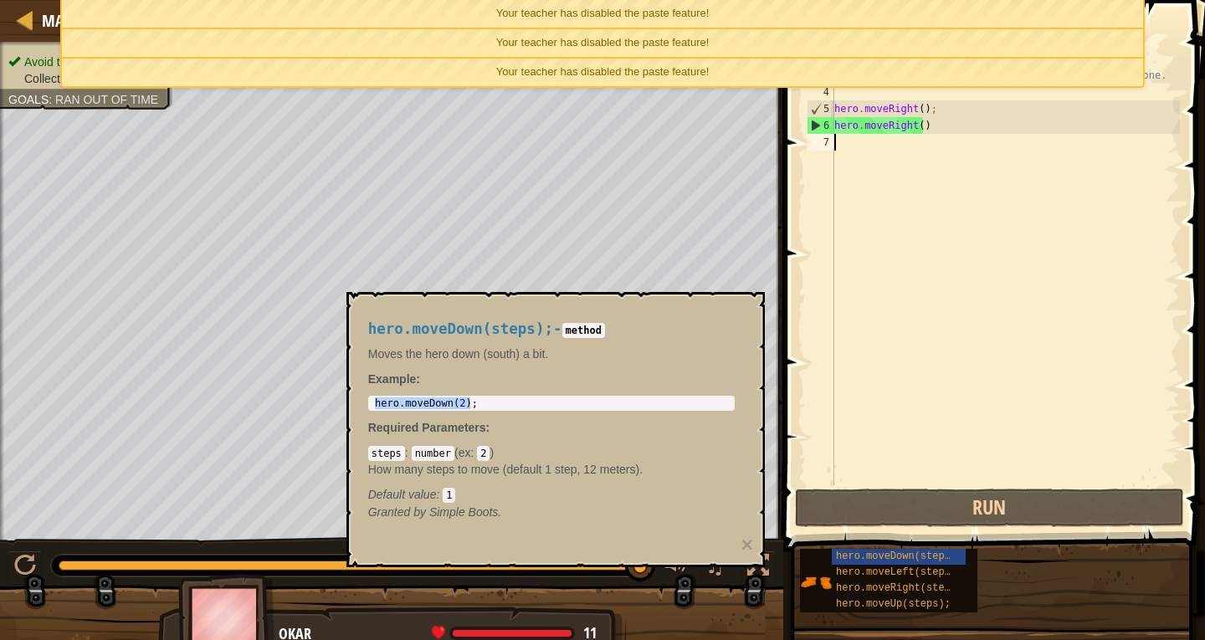
drag, startPoint x: 988, startPoint y: 136, endPoint x: 988, endPoint y: 116, distance: 20.1
click at [993, 115] on div "// Move towards the gem. // Don’t touch the spikes! // Type your code below and…" at bounding box center [1005, 275] width 349 height 485
type textarea "hero.moveRight(); hero.moveRight()"
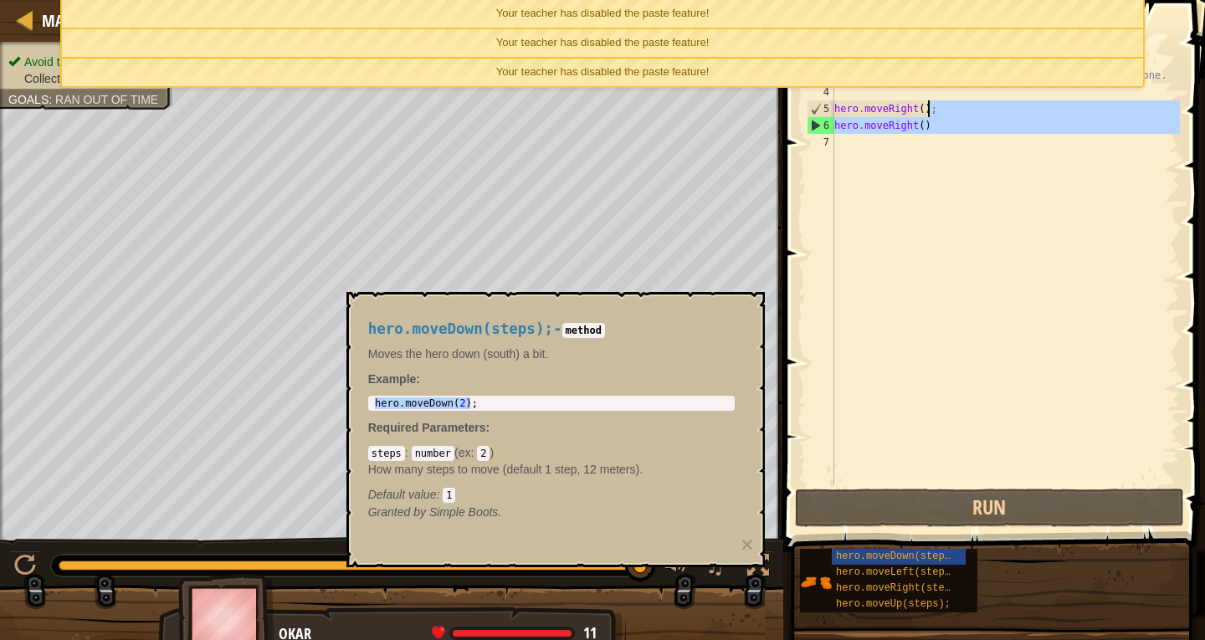
click at [939, 136] on div "// Move towards the gem. // Don’t touch the spikes! // Type your code below and…" at bounding box center [1005, 275] width 349 height 485
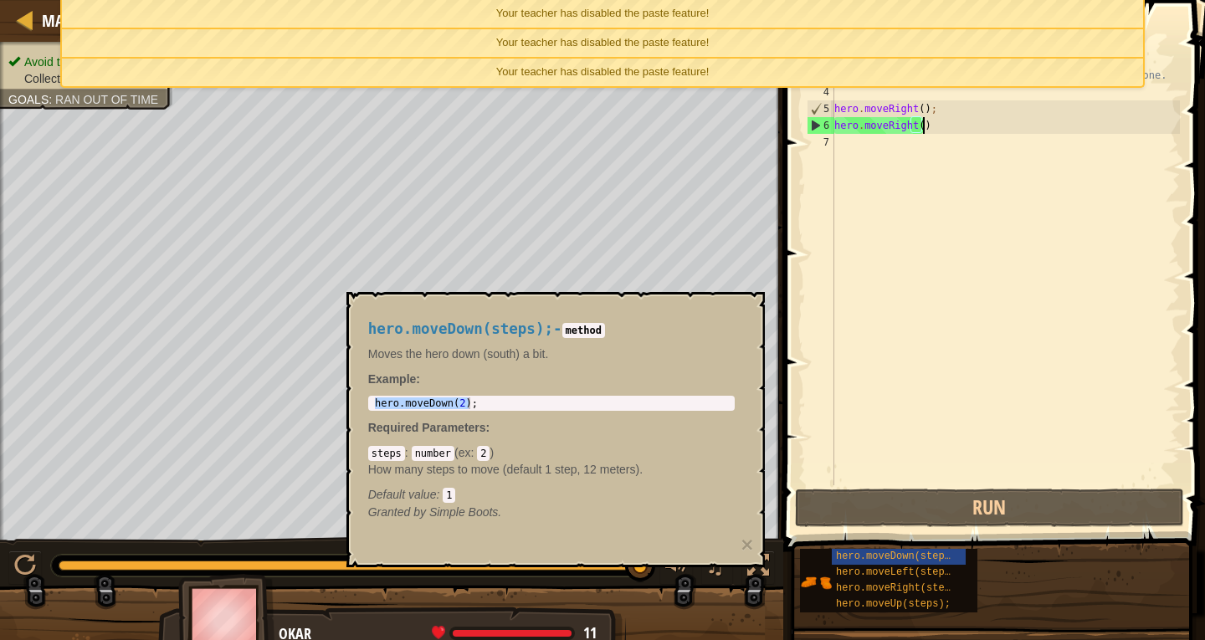
click at [936, 128] on div "// Move towards the gem. // Don’t touch the spikes! // Type your code below and…" at bounding box center [1005, 275] width 349 height 485
click at [736, 149] on div "Map Introduction to Computer Science 1. Dungeons of Kithgard Game Menu Done Hin…" at bounding box center [602, 320] width 1205 height 640
click at [924, 129] on div "// Move towards the gem. // Don’t touch the spikes! // Type your code below and…" at bounding box center [1005, 275] width 349 height 485
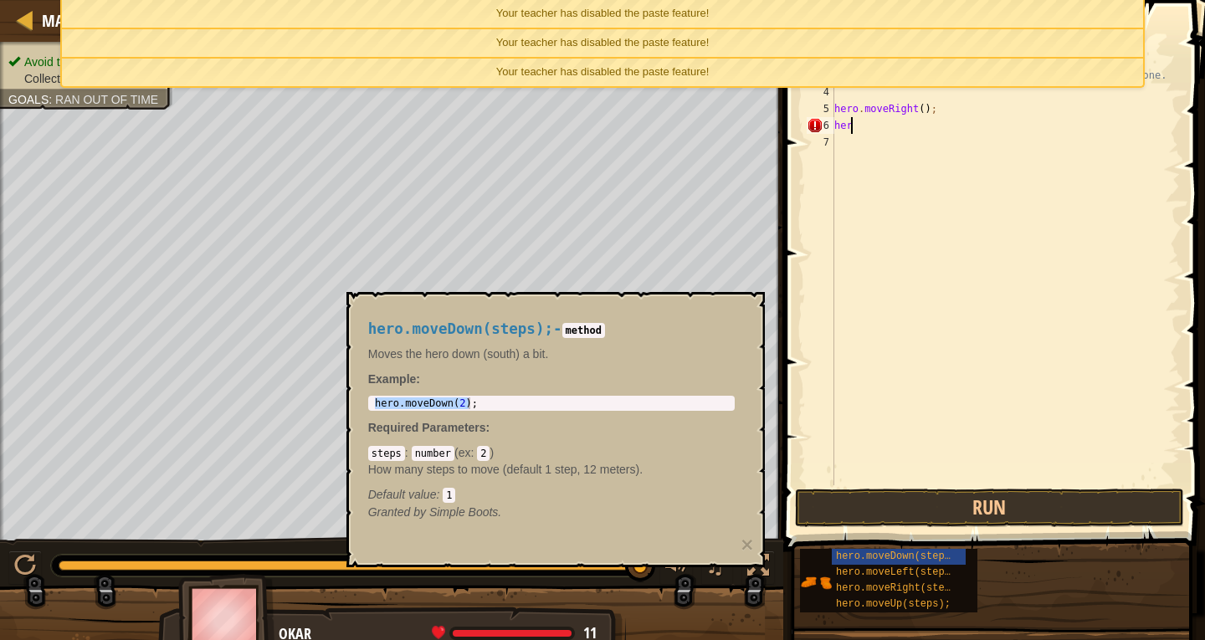
type textarea "h"
click at [961, 521] on button "Run" at bounding box center [990, 508] width 390 height 38
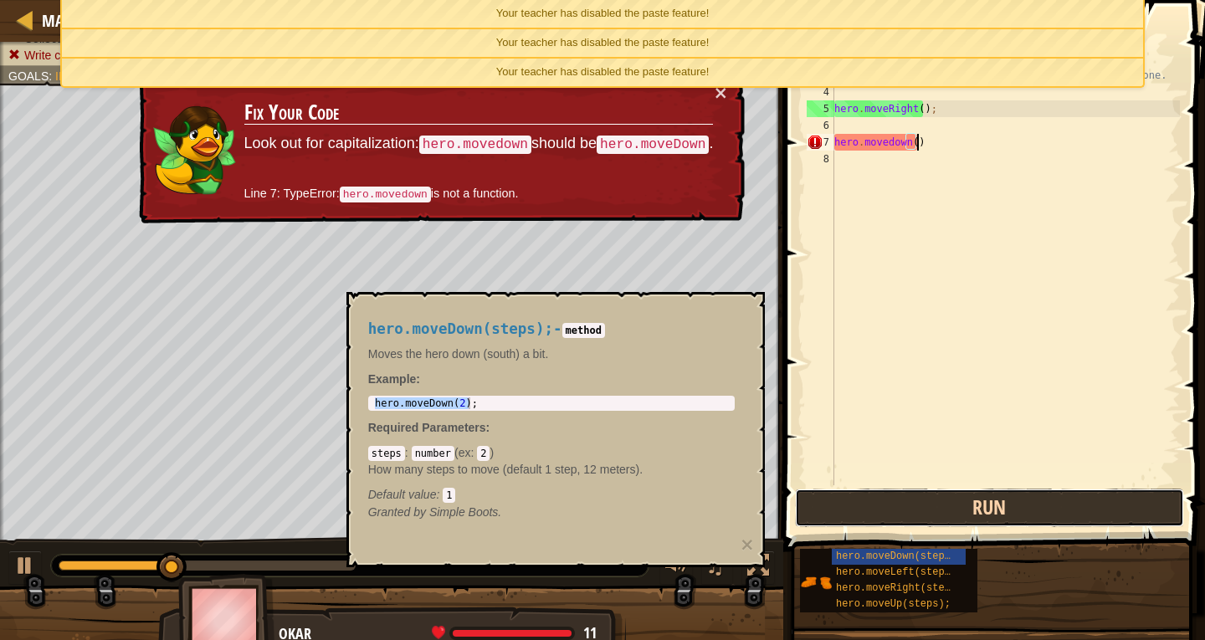
click at [994, 521] on button "Run" at bounding box center [990, 508] width 390 height 38
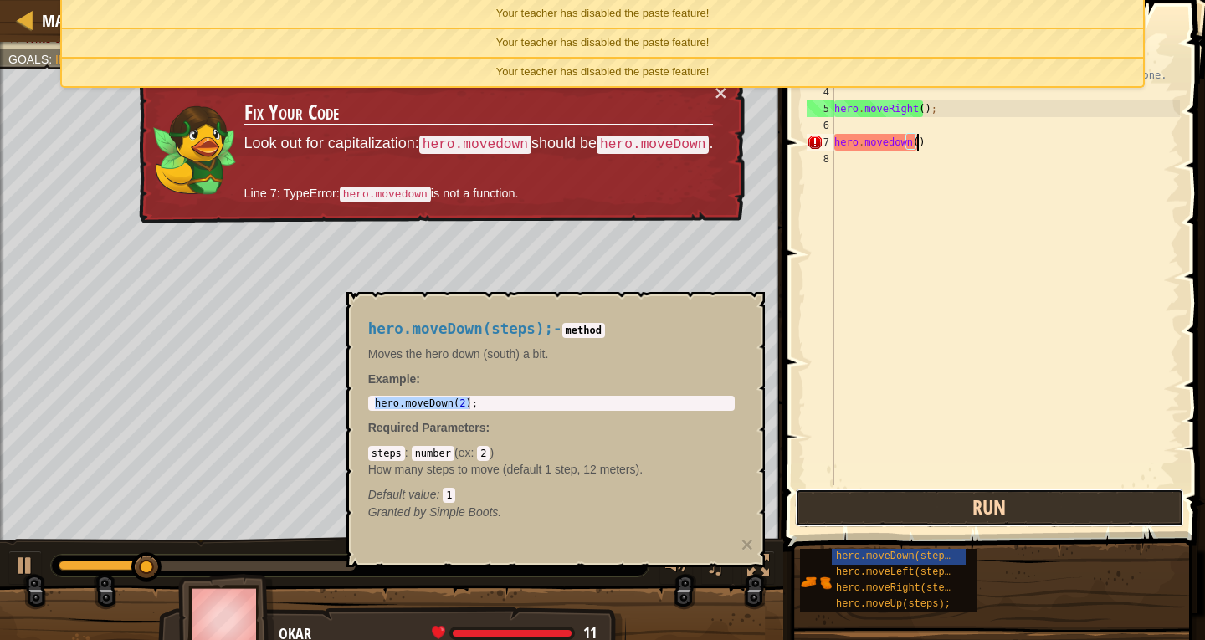
click at [994, 521] on button "Run" at bounding box center [990, 508] width 390 height 38
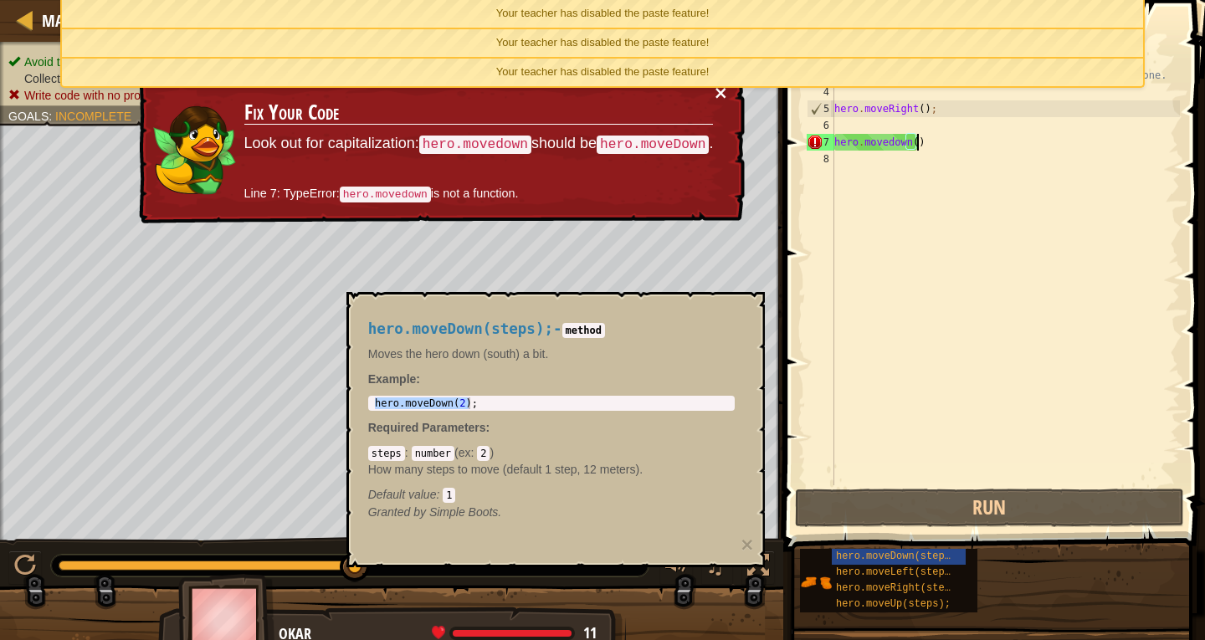
click at [726, 95] on button "×" at bounding box center [720, 94] width 15 height 18
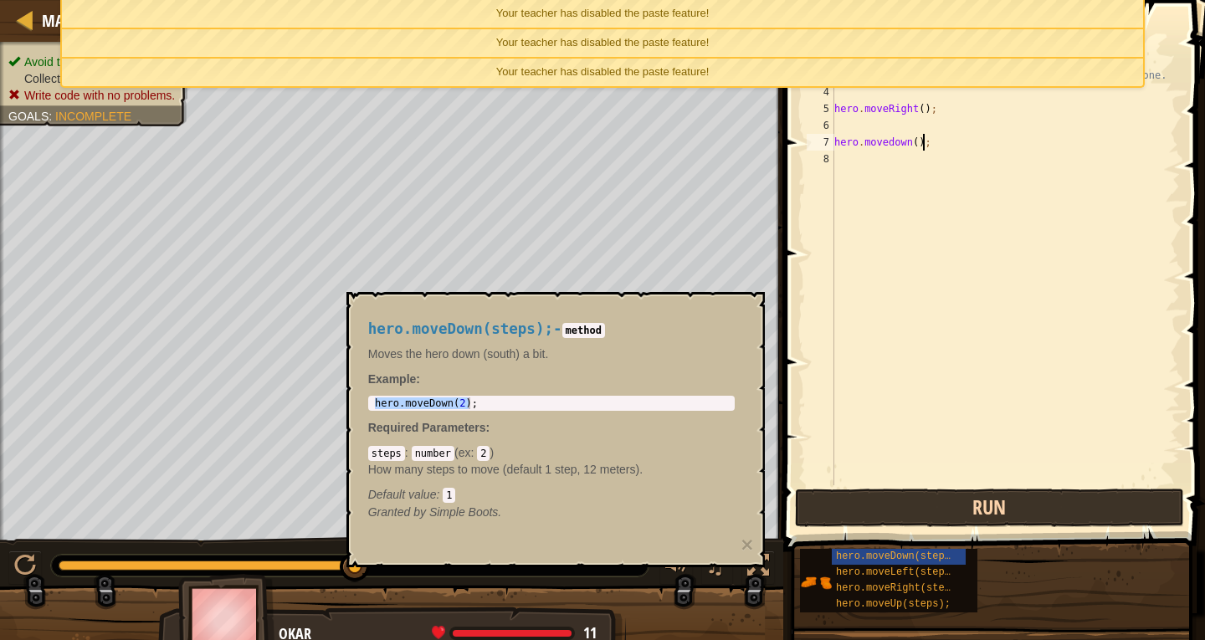
type textarea "hero.movedown();"
drag, startPoint x: 1092, startPoint y: 503, endPoint x: 1100, endPoint y: 499, distance: 8.6
click at [1094, 503] on button "Run" at bounding box center [990, 508] width 390 height 38
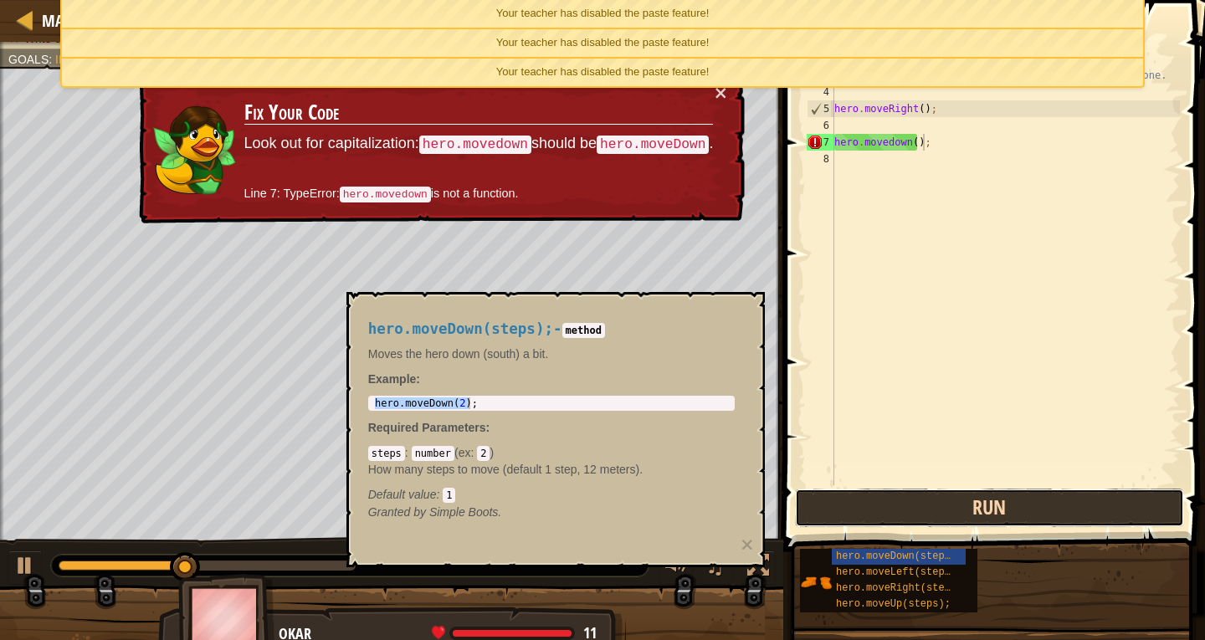
click at [1041, 502] on button "Run" at bounding box center [990, 508] width 390 height 38
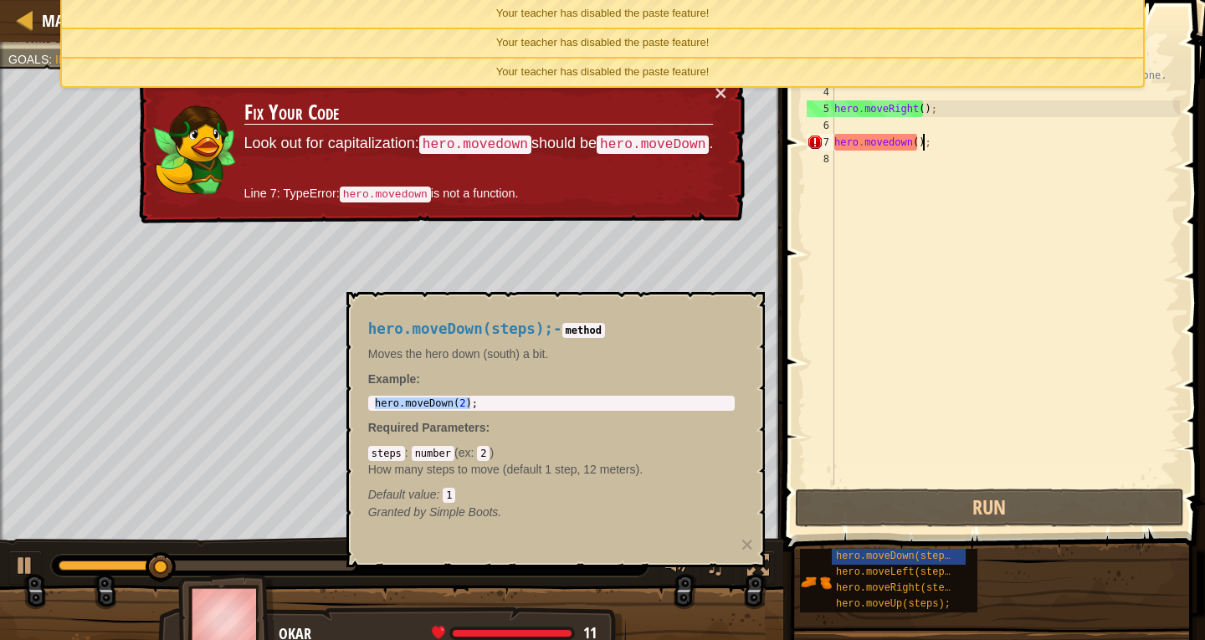
click at [844, 149] on div "// Move towards the gem. // Don’t touch the spikes! // Type your code below and…" at bounding box center [1005, 275] width 349 height 485
click at [899, 139] on div "// Move towards the gem. // Don’t touch the spikes! // Type your code below and…" at bounding box center [1005, 275] width 349 height 485
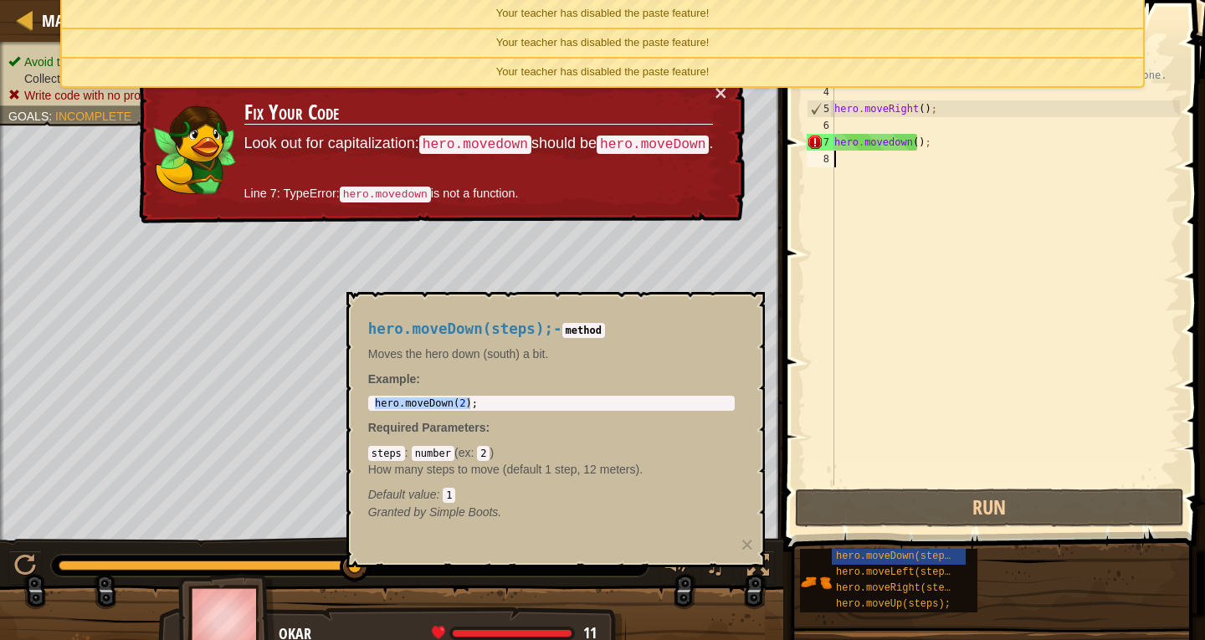
click at [911, 304] on div "// Move towards the gem. // Don’t touch the spikes! // Type your code below and…" at bounding box center [1005, 275] width 349 height 485
click at [911, 141] on div "// Move towards the gem. // Don’t touch the spikes! // Type your code below and…" at bounding box center [1005, 275] width 349 height 485
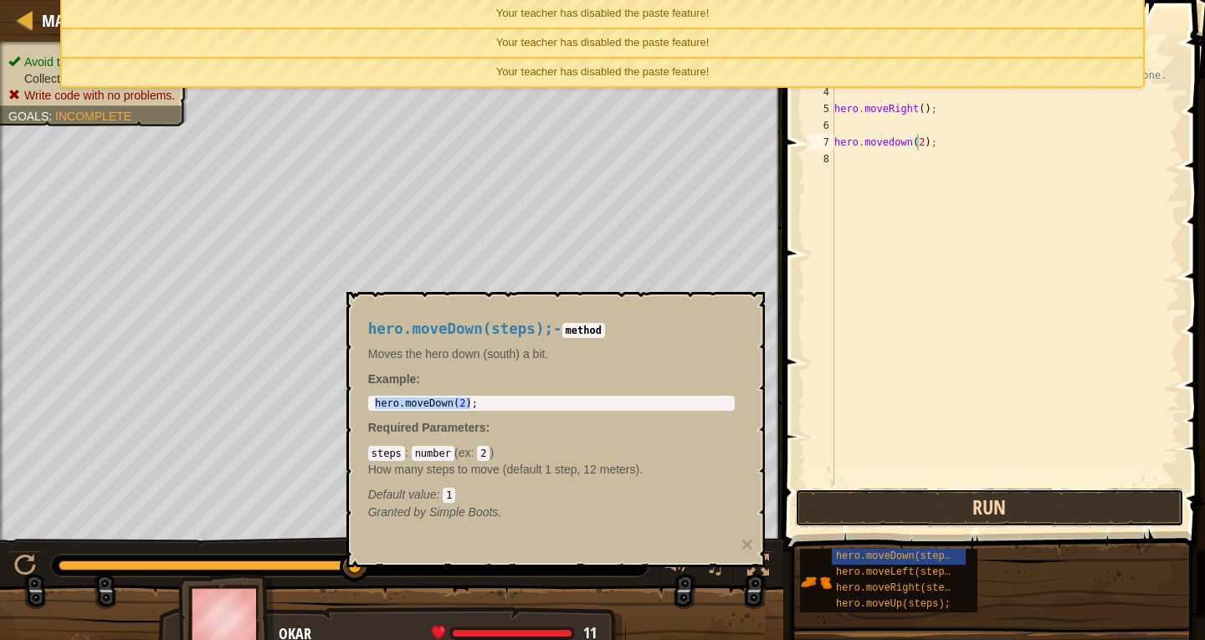
click at [993, 504] on button "Run" at bounding box center [990, 508] width 390 height 38
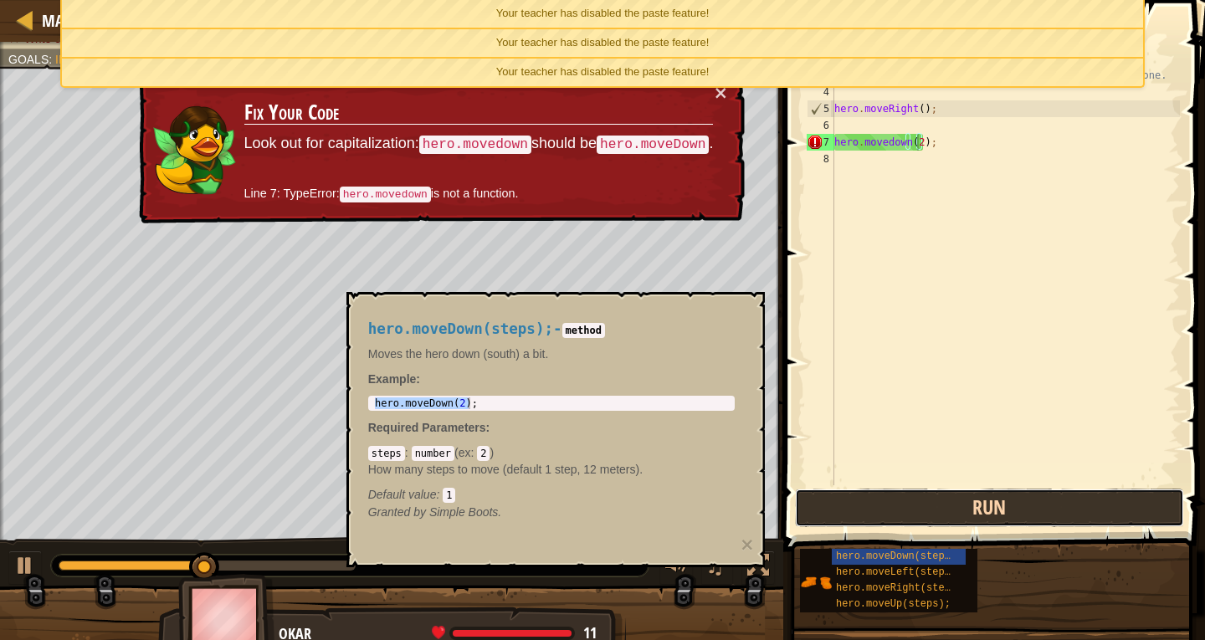
click at [993, 504] on button "Run" at bounding box center [990, 508] width 390 height 38
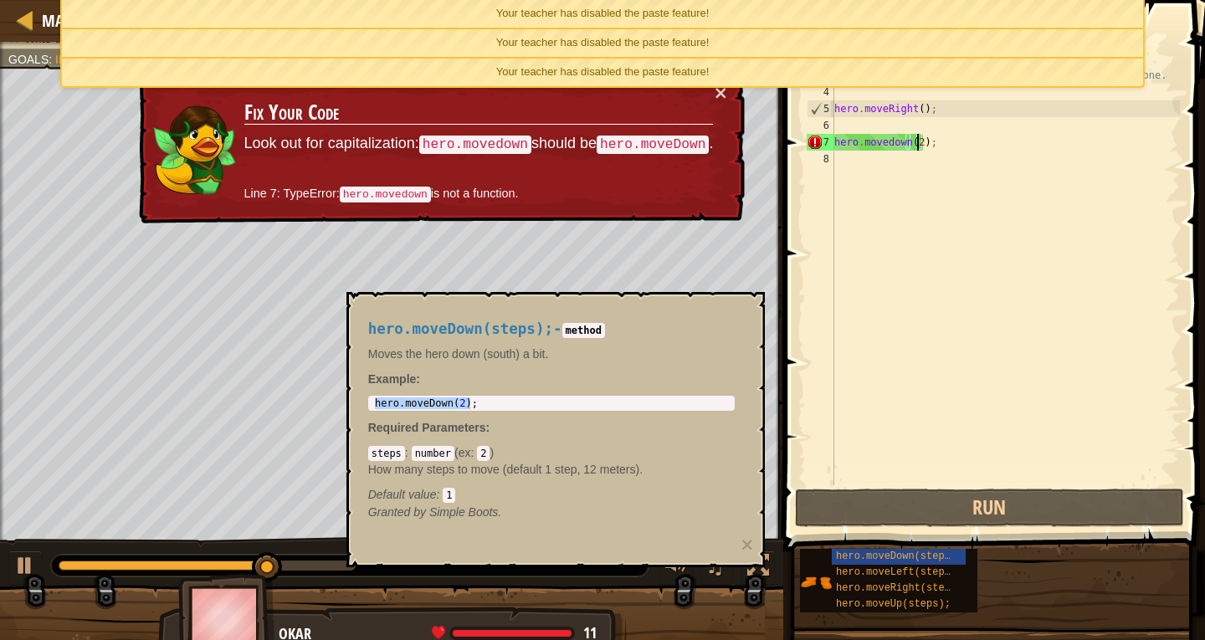
click at [917, 141] on div "// Move towards the gem. // Don’t touch the spikes! // Type your code below and…" at bounding box center [1005, 275] width 349 height 485
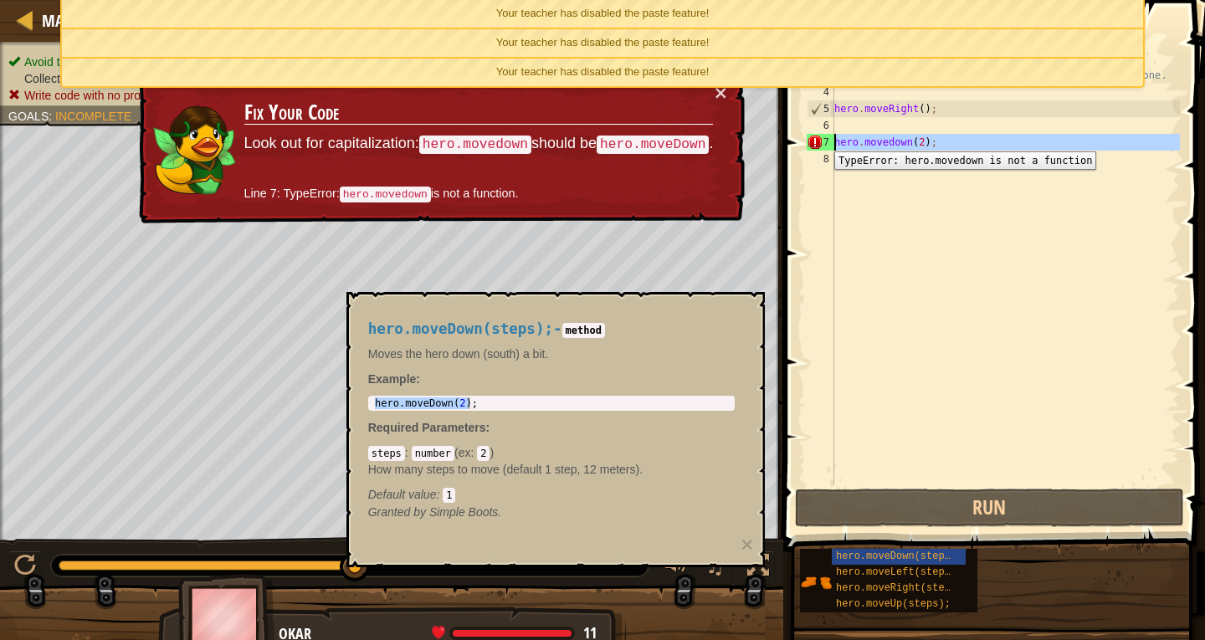
click at [822, 139] on div "7" at bounding box center [821, 142] width 28 height 17
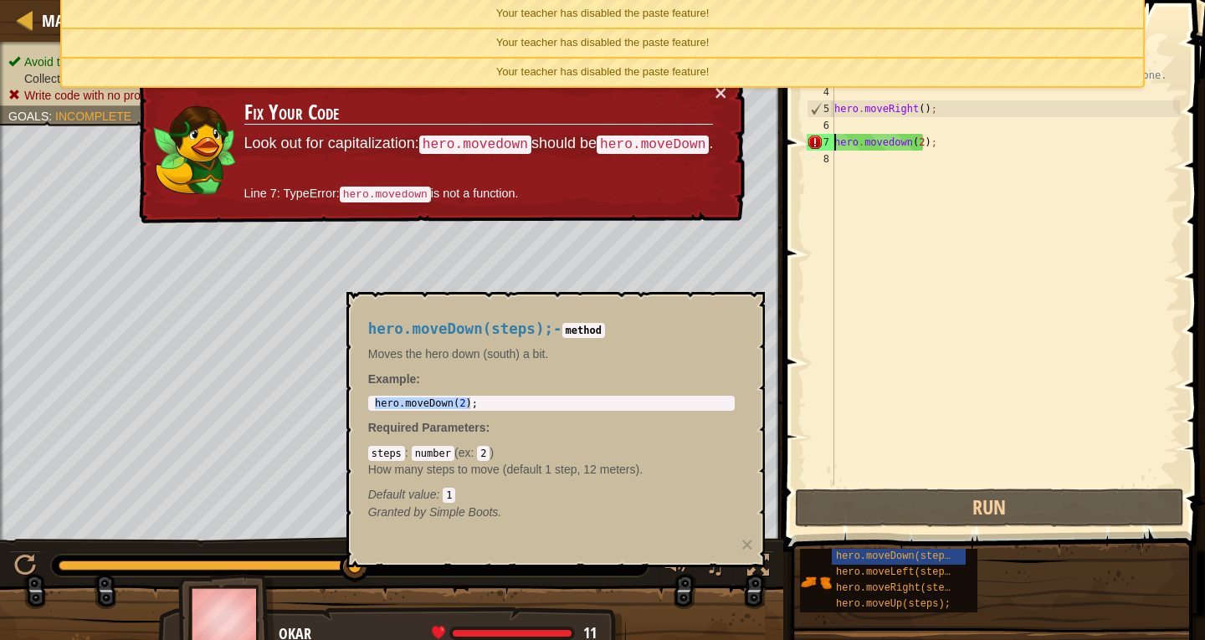
click at [936, 146] on div "// Move towards the gem. // Don’t touch the spikes! // Type your code below and…" at bounding box center [1005, 275] width 349 height 485
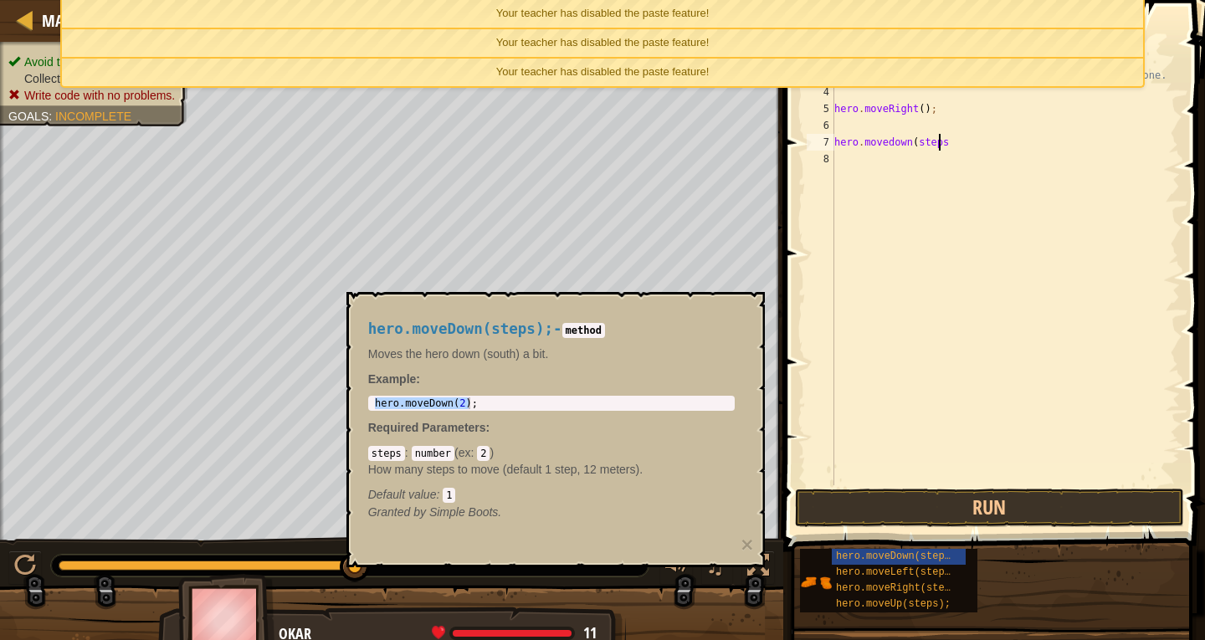
scroll to position [8, 8]
click at [1010, 512] on button "Run" at bounding box center [990, 508] width 390 height 38
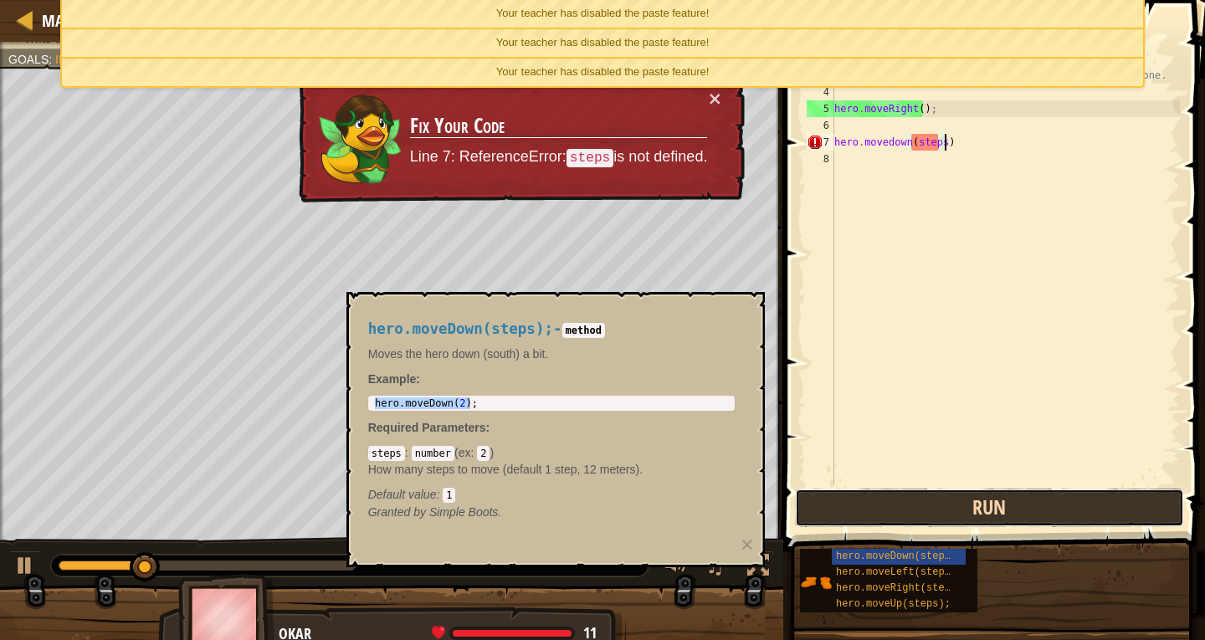
click at [1010, 512] on button "Run" at bounding box center [990, 508] width 390 height 38
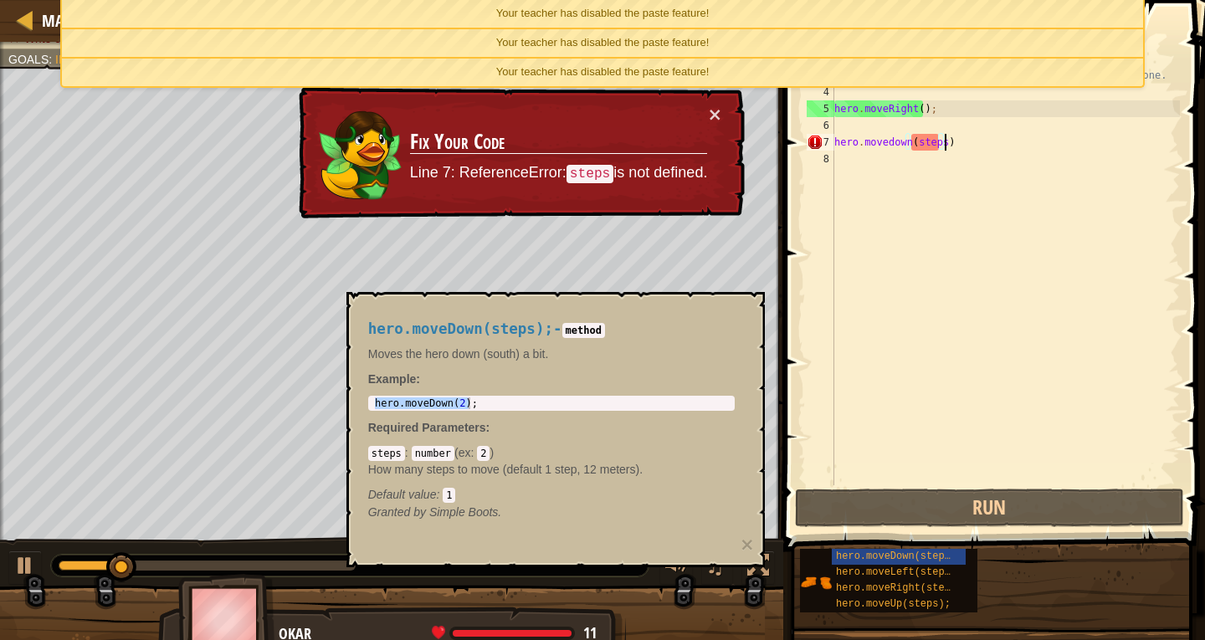
click at [938, 140] on div "// Move towards the gem. // Don’t touch the spikes! // Type your code below and…" at bounding box center [1005, 275] width 349 height 485
click at [937, 141] on div "// Move towards the gem. // Don’t touch the spikes! // Type your code below and…" at bounding box center [1005, 275] width 349 height 485
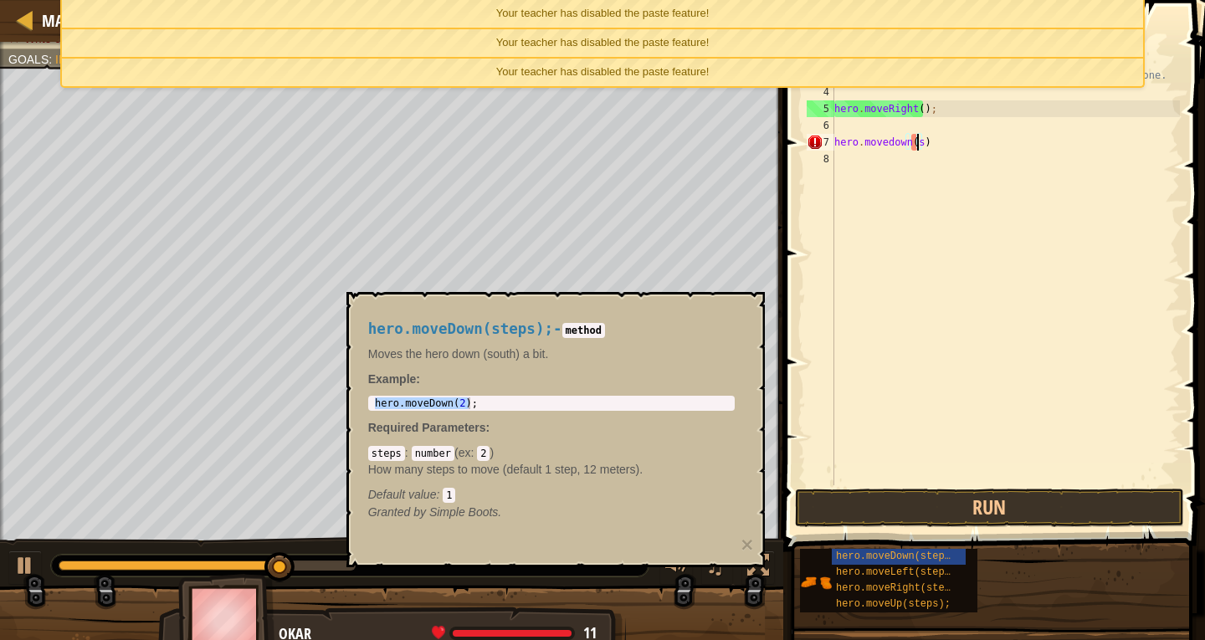
scroll to position [8, 6]
click at [1054, 485] on span at bounding box center [995, 251] width 435 height 601
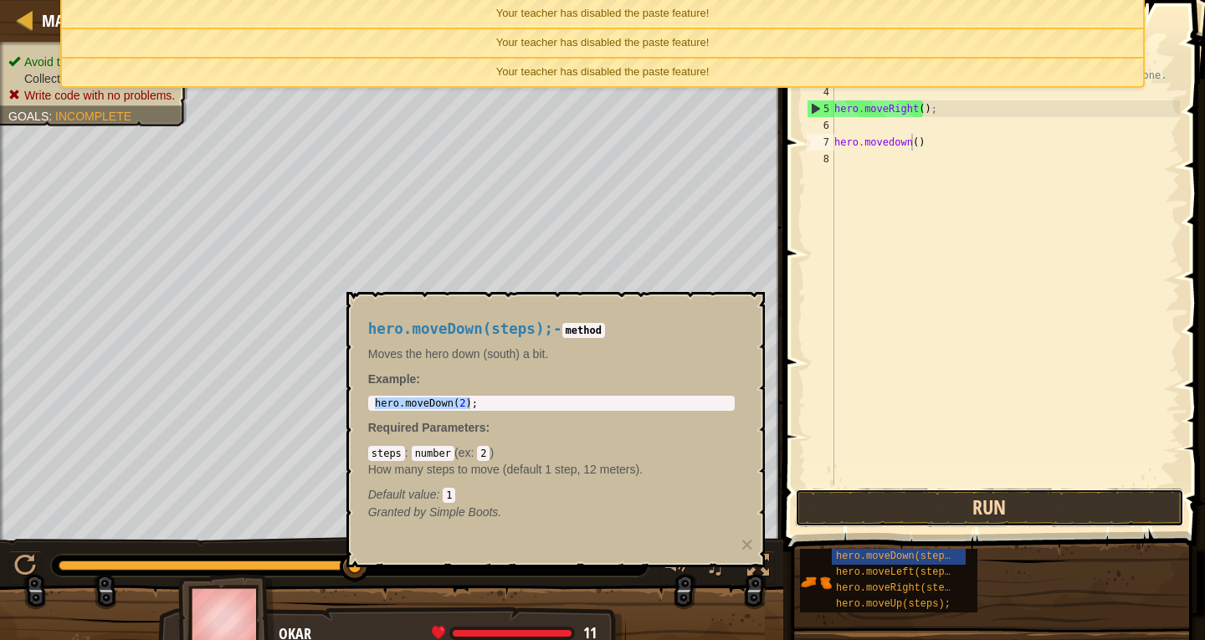
click at [1055, 498] on button "Run" at bounding box center [990, 508] width 390 height 38
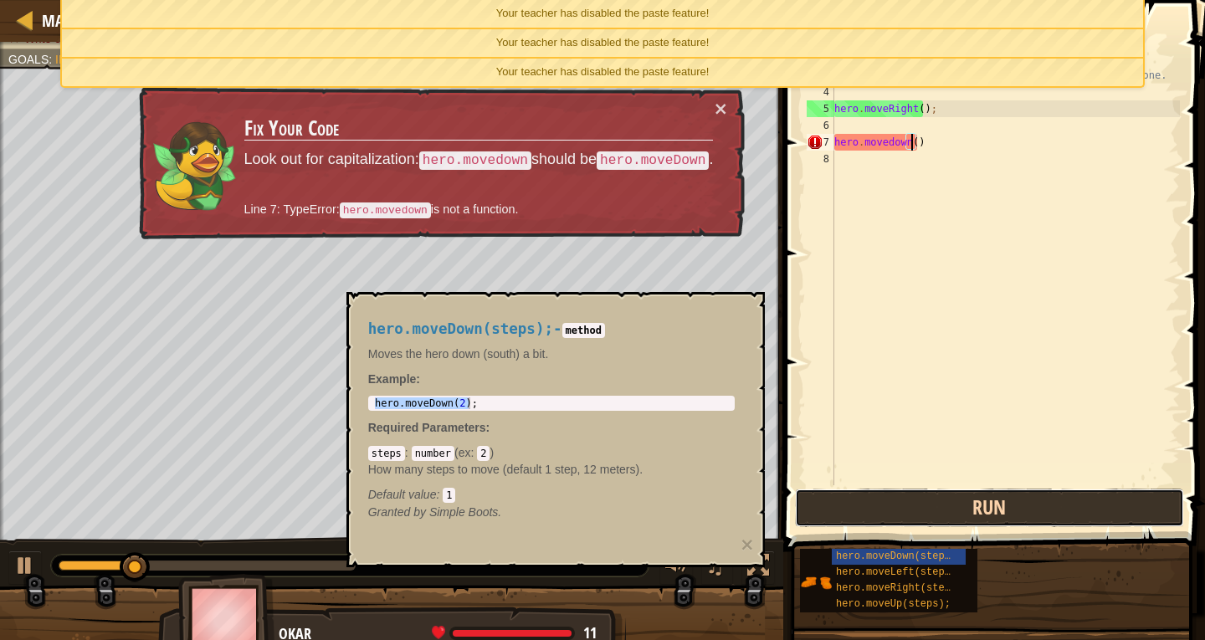
click at [1055, 500] on button "Run" at bounding box center [990, 508] width 390 height 38
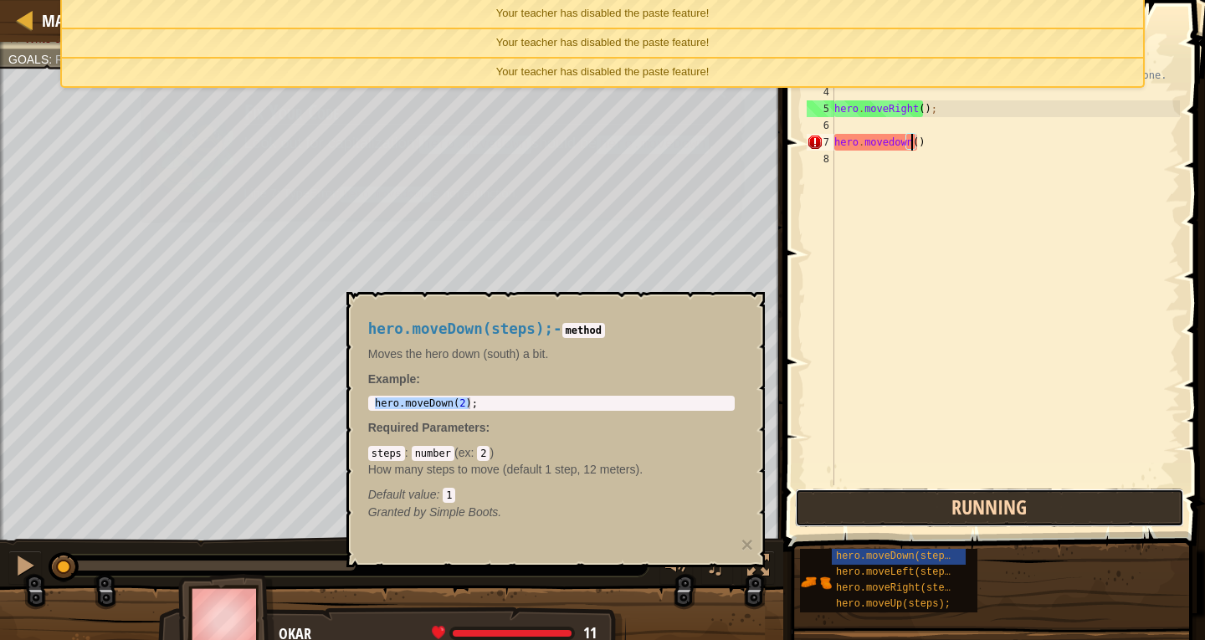
click at [1055, 500] on button "Running" at bounding box center [990, 508] width 390 height 38
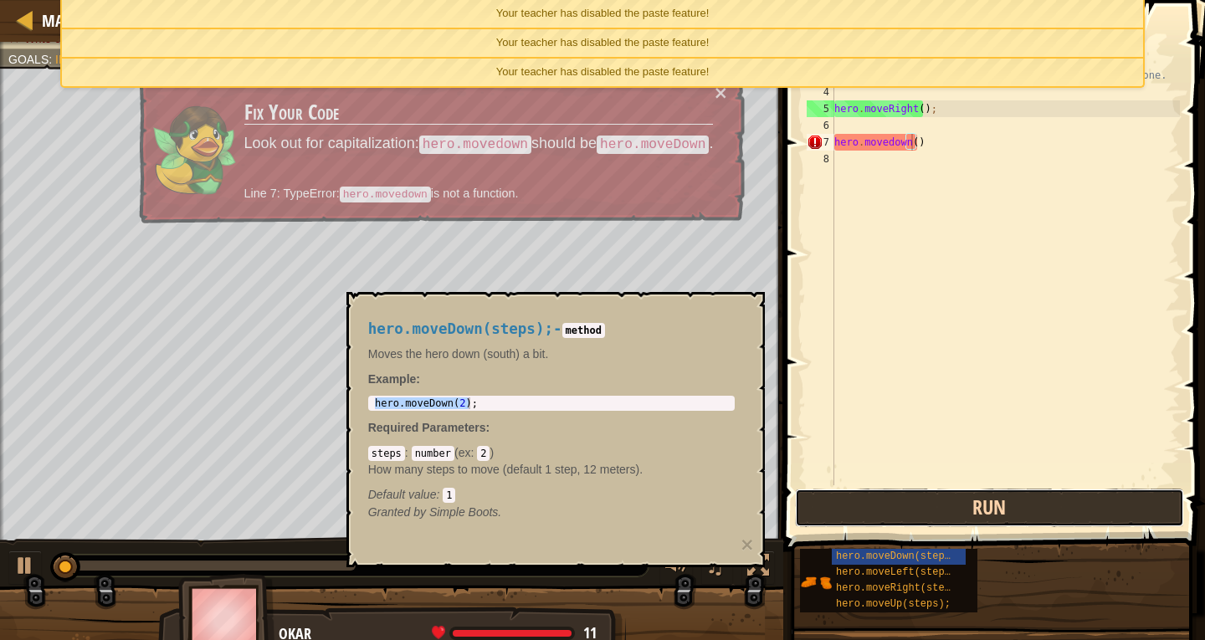
click at [1055, 500] on button "Run" at bounding box center [990, 508] width 390 height 38
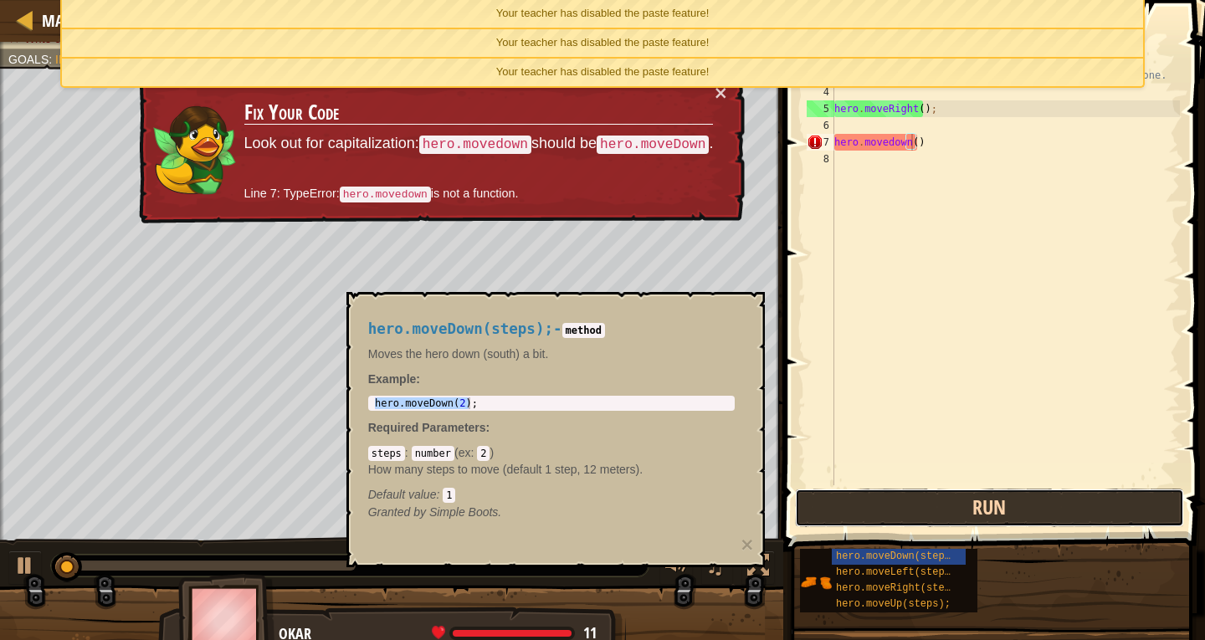
click at [1055, 500] on button "Run" at bounding box center [990, 508] width 390 height 38
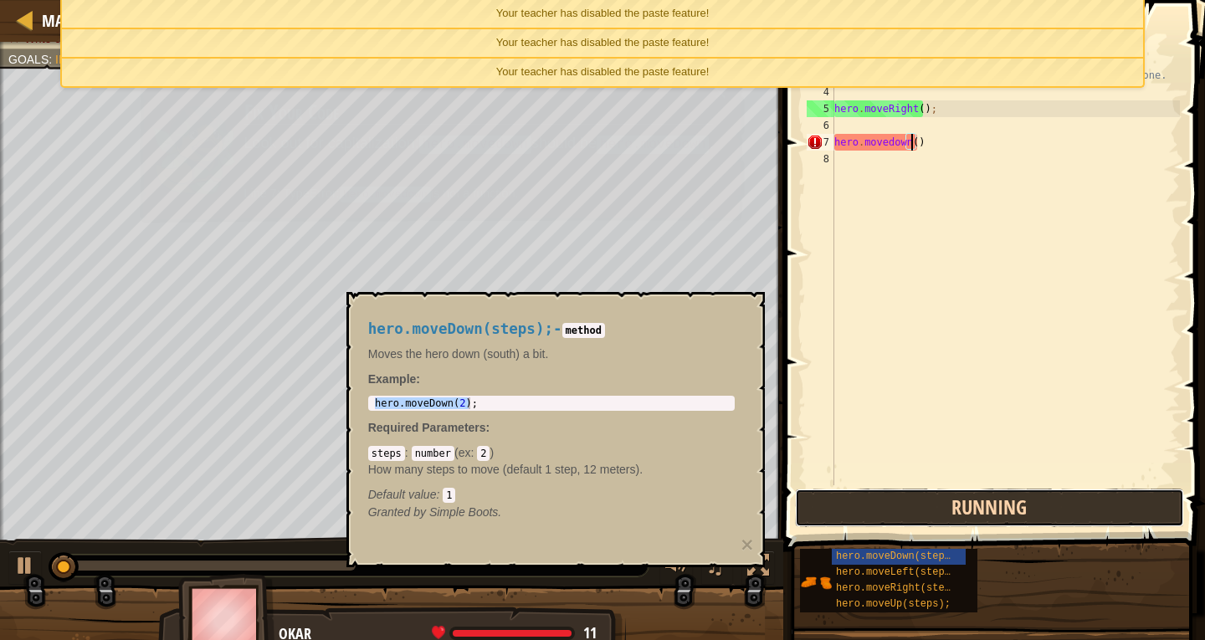
click at [1055, 500] on button "Running" at bounding box center [990, 508] width 390 height 38
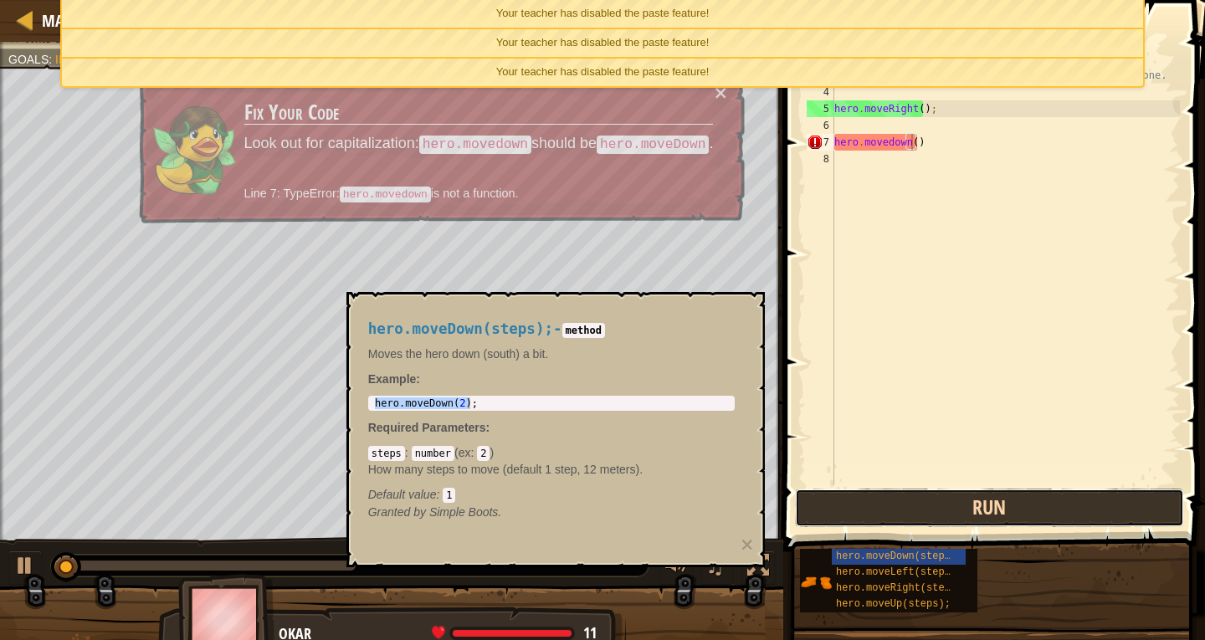
click at [1055, 500] on button "Run" at bounding box center [990, 508] width 390 height 38
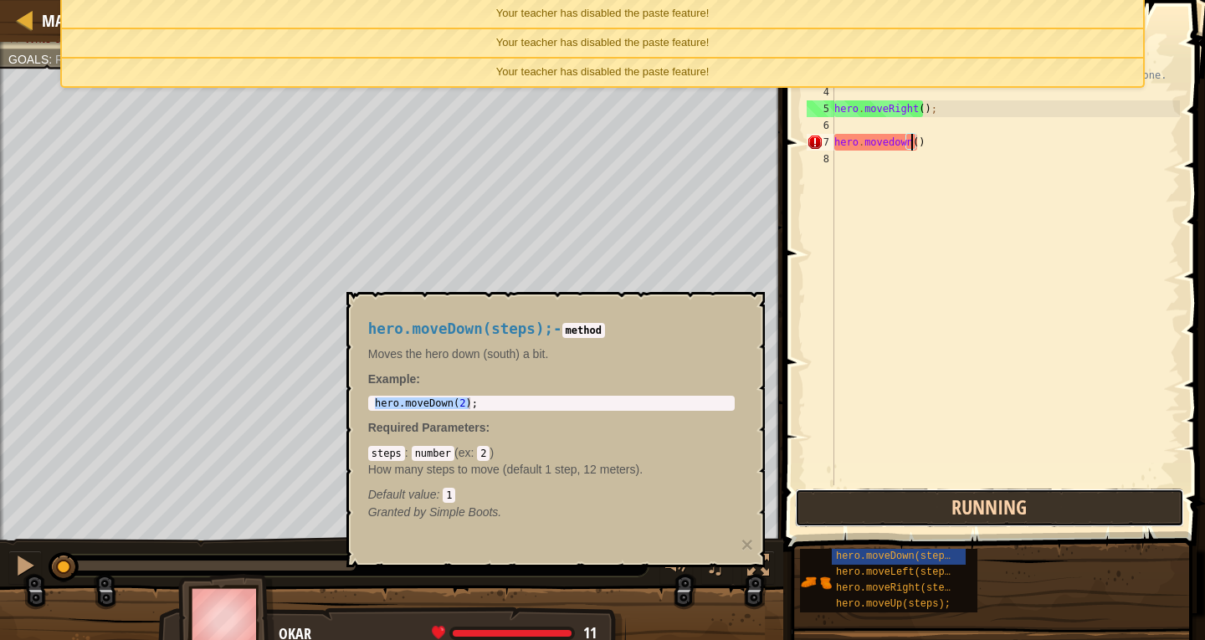
click at [1055, 500] on button "Running" at bounding box center [990, 508] width 390 height 38
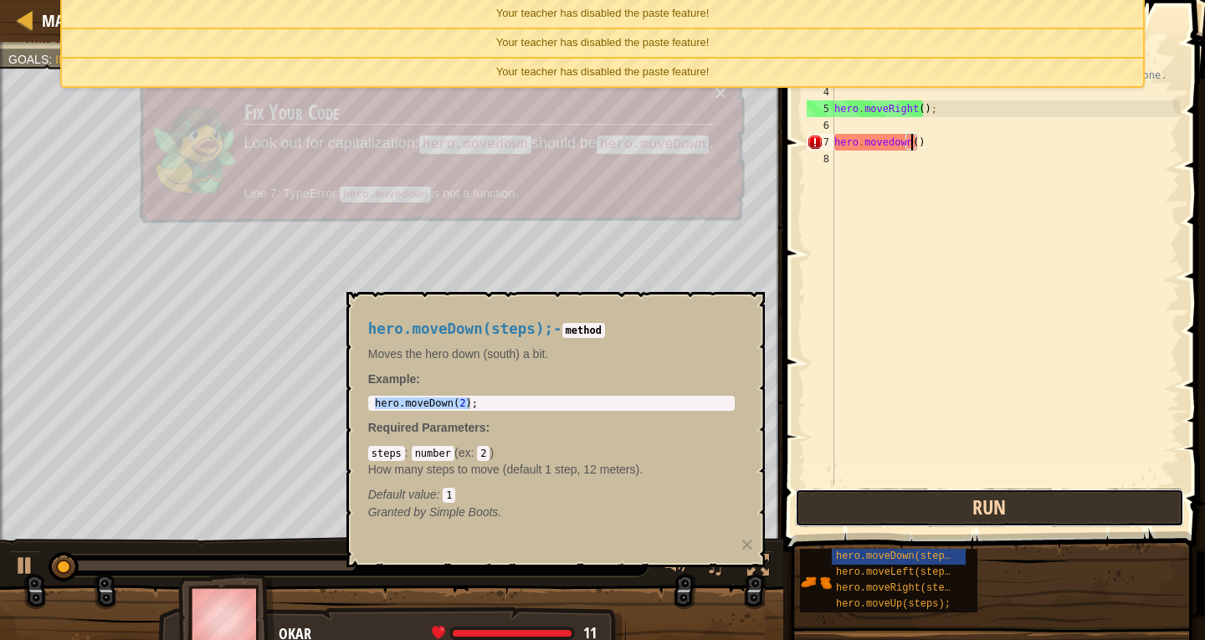
click at [1055, 500] on button "Run" at bounding box center [990, 508] width 390 height 38
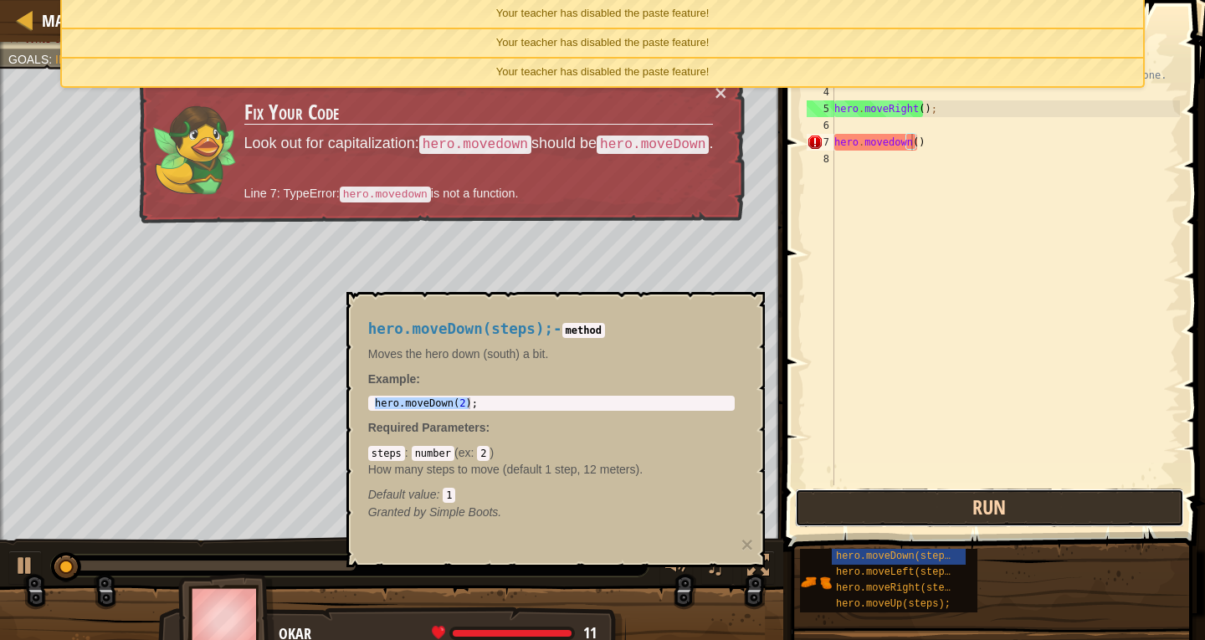
click at [1055, 500] on button "Run" at bounding box center [990, 508] width 390 height 38
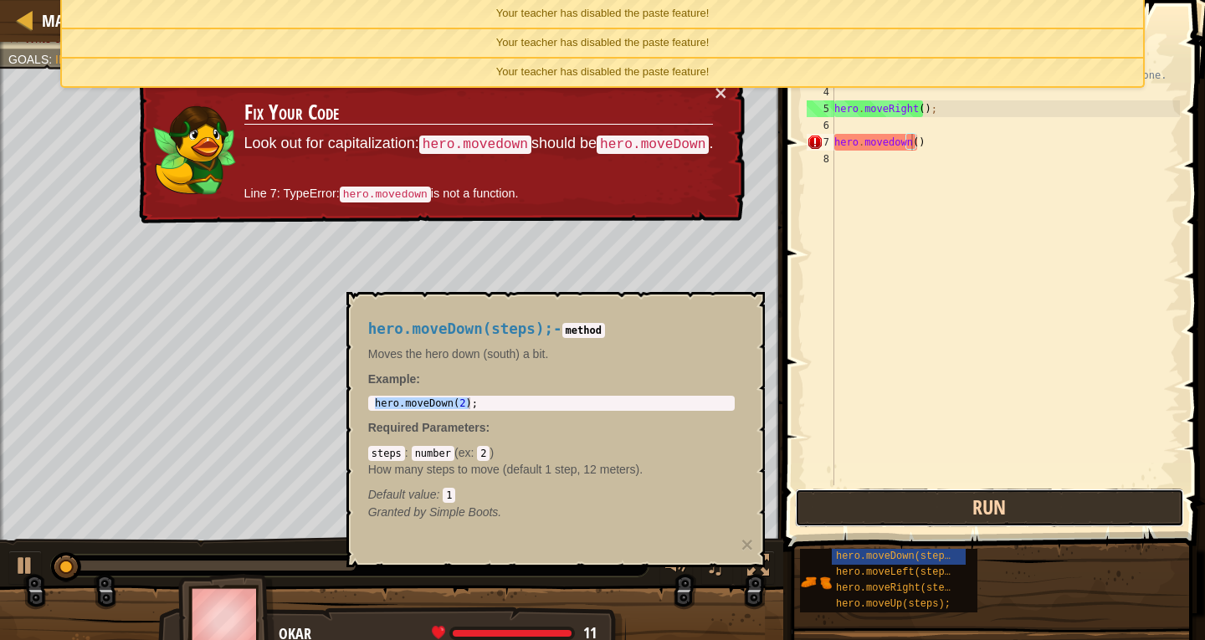
click at [1055, 500] on button "Run" at bounding box center [990, 508] width 390 height 38
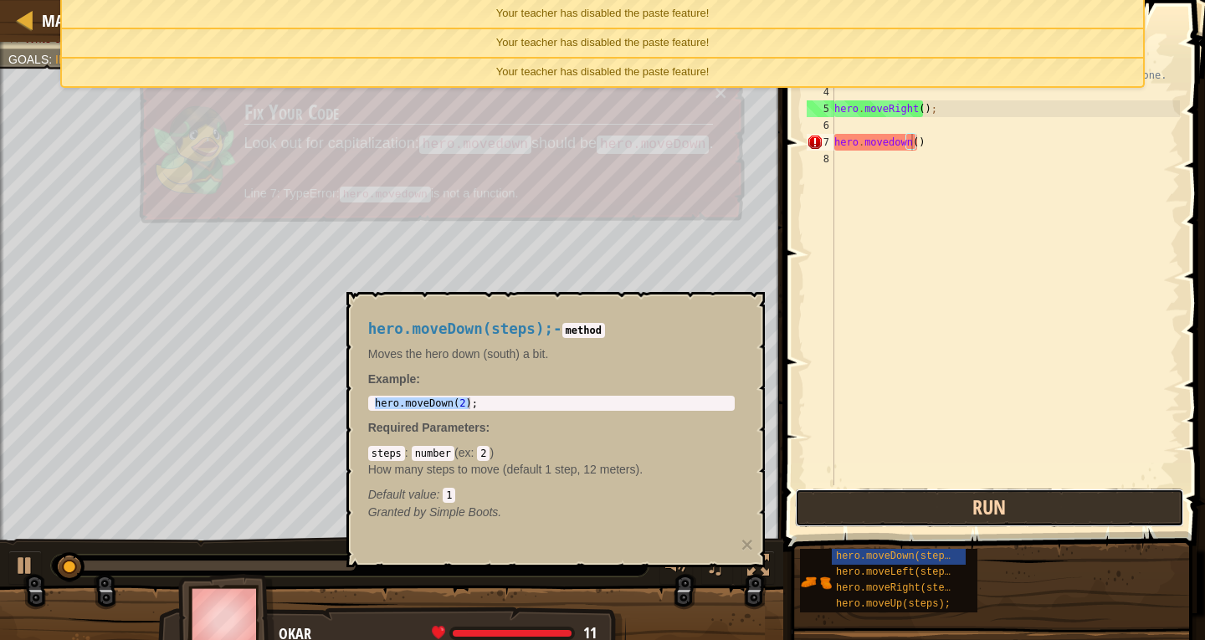
click at [1055, 500] on button "Run" at bounding box center [990, 508] width 390 height 38
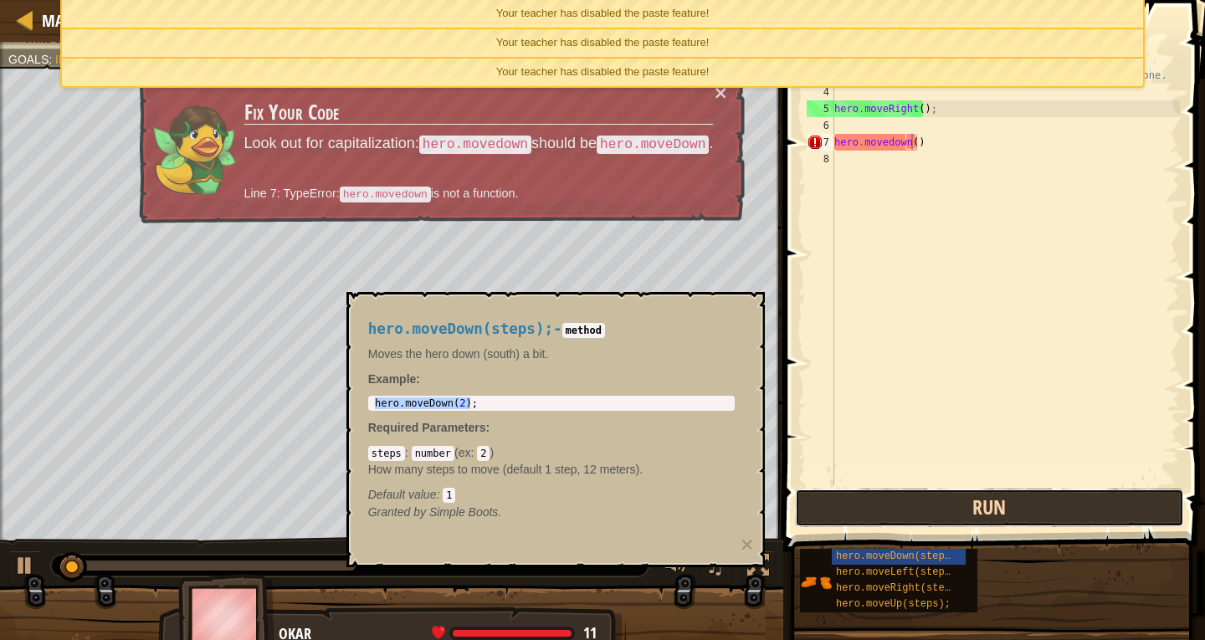
click at [1055, 500] on button "Run" at bounding box center [990, 508] width 390 height 38
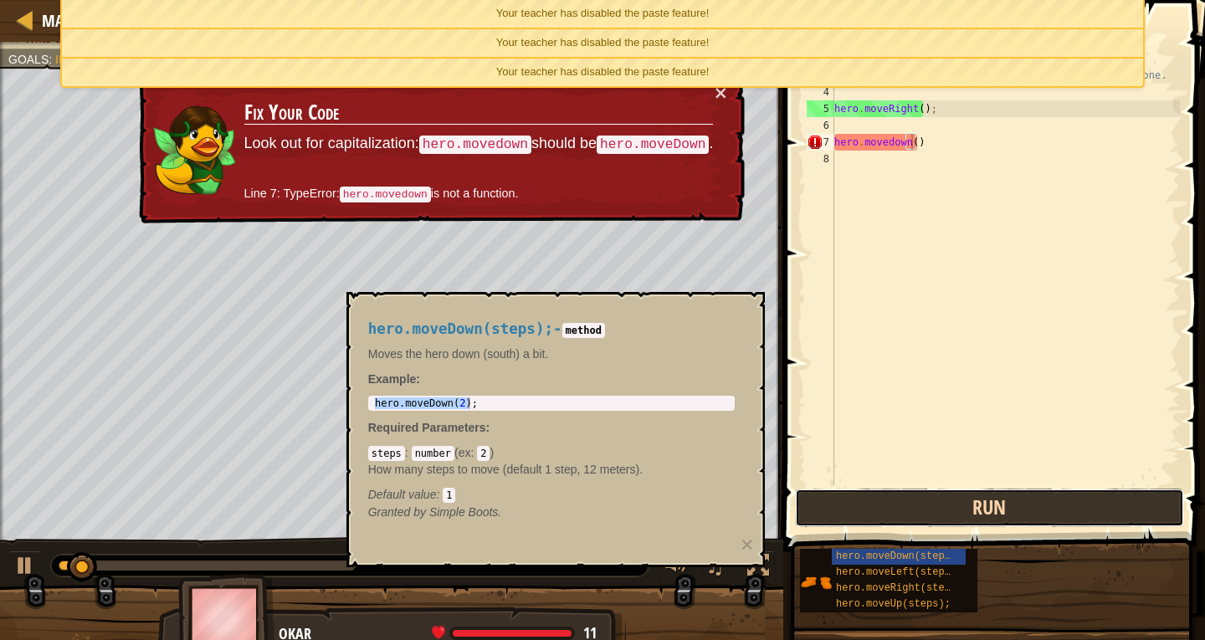
click at [1055, 500] on button "Run" at bounding box center [990, 508] width 390 height 38
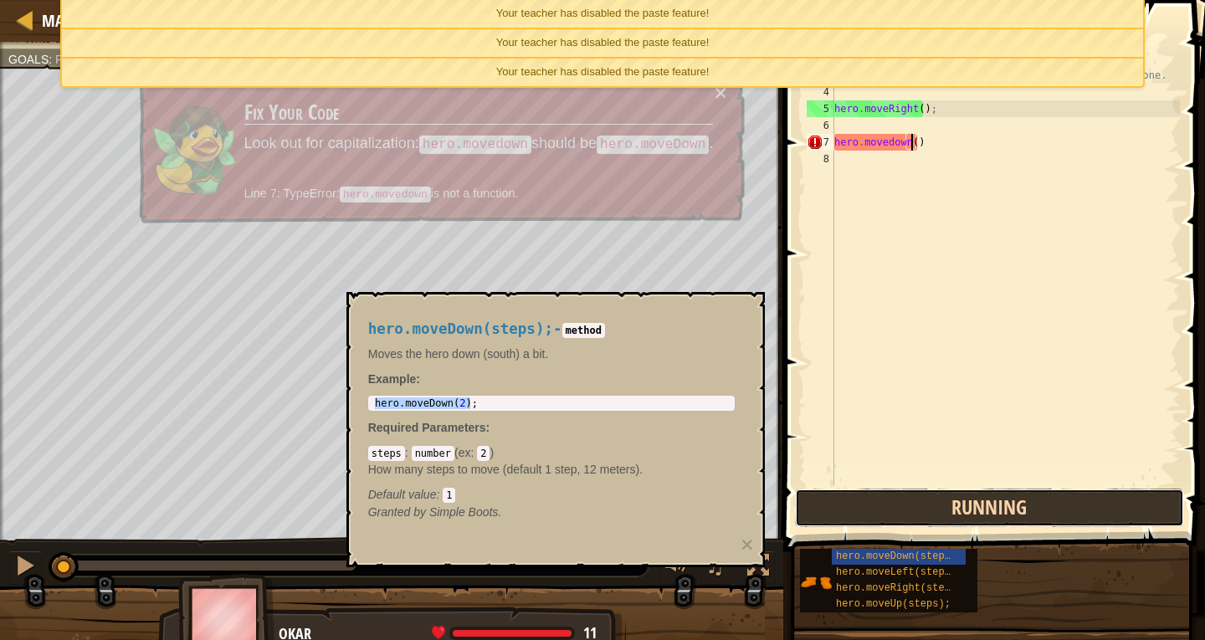
click at [1055, 500] on button "Running" at bounding box center [990, 508] width 390 height 38
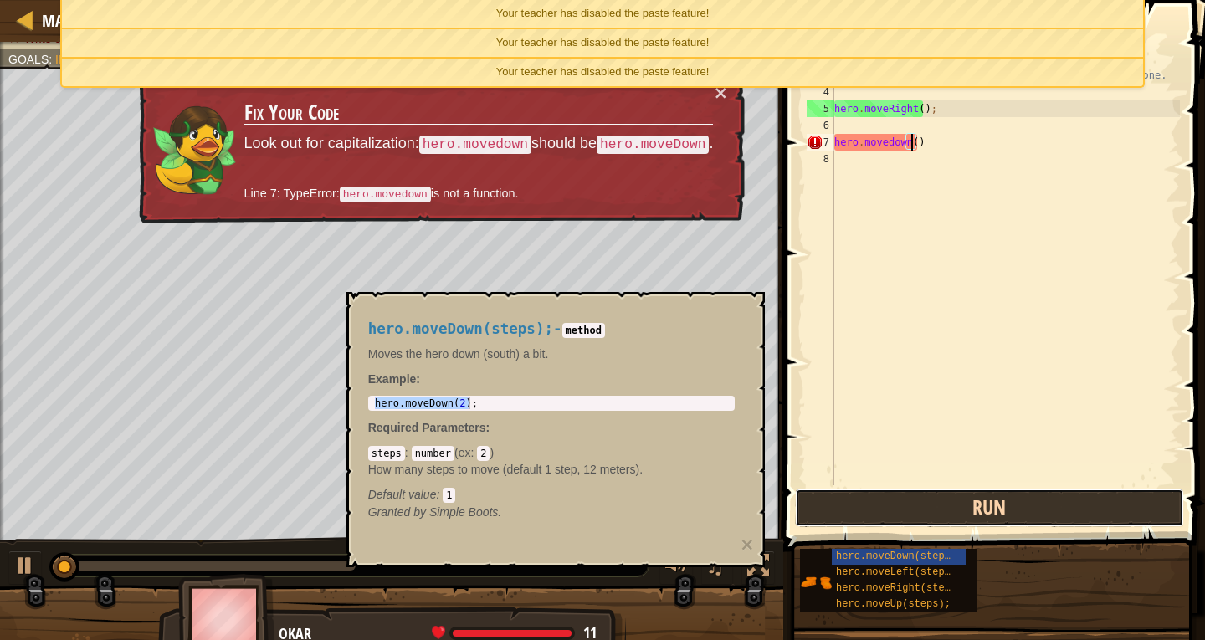
click at [1055, 500] on button "Run" at bounding box center [990, 508] width 390 height 38
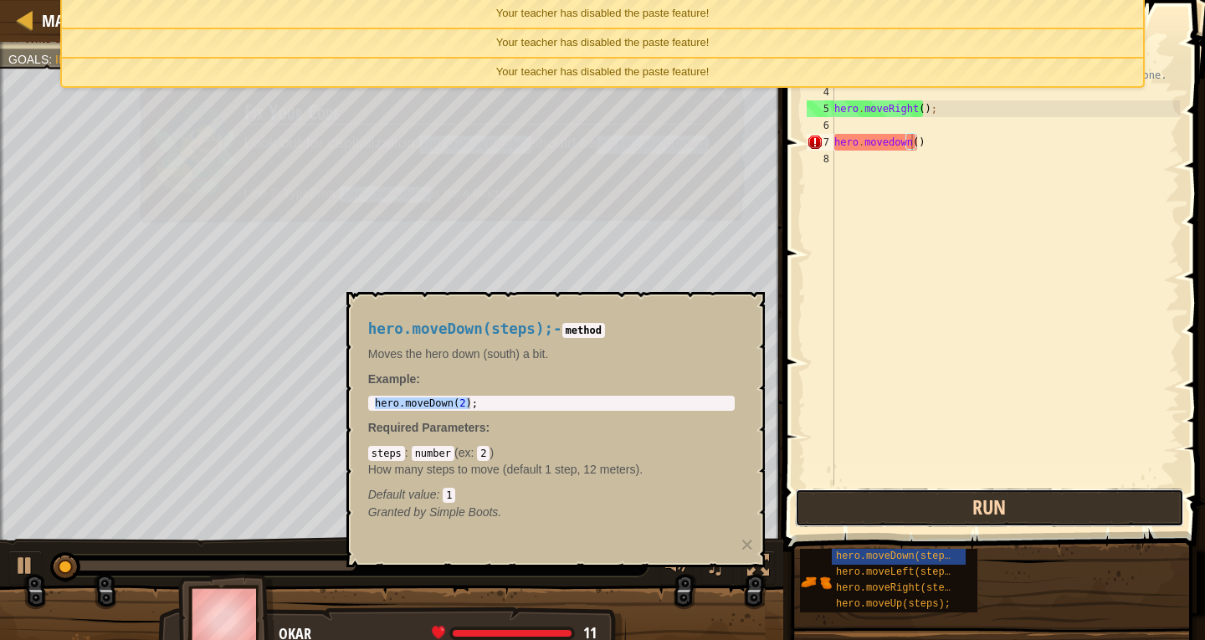
click at [1055, 500] on button "Run" at bounding box center [990, 508] width 390 height 38
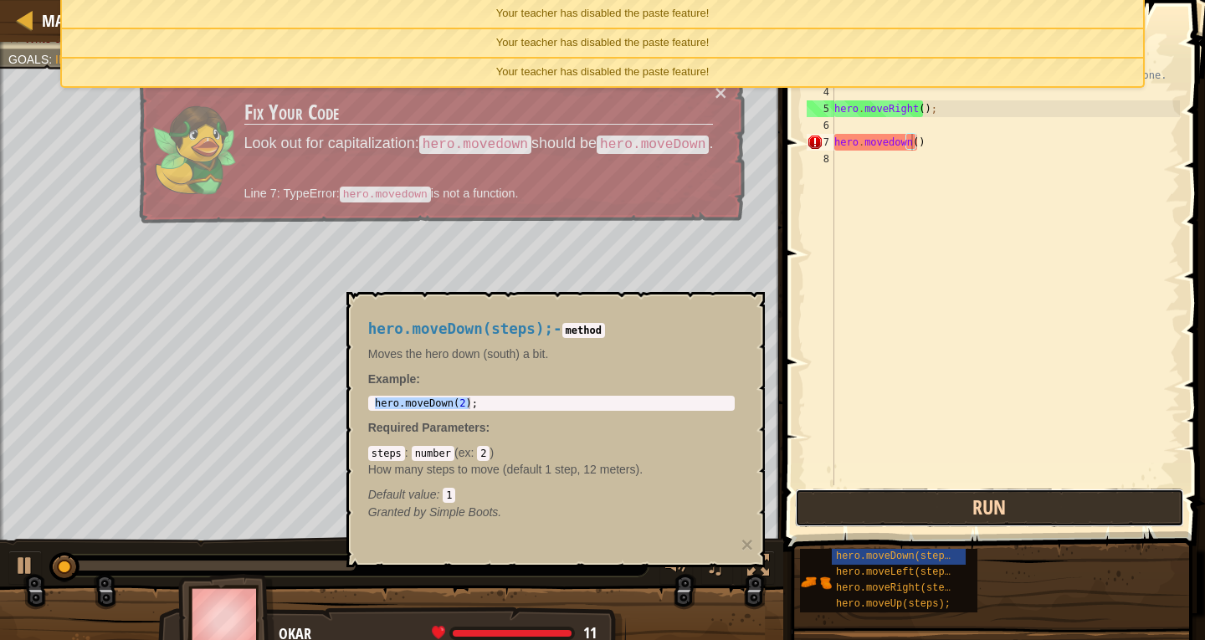
click at [1055, 500] on button "Run" at bounding box center [990, 508] width 390 height 38
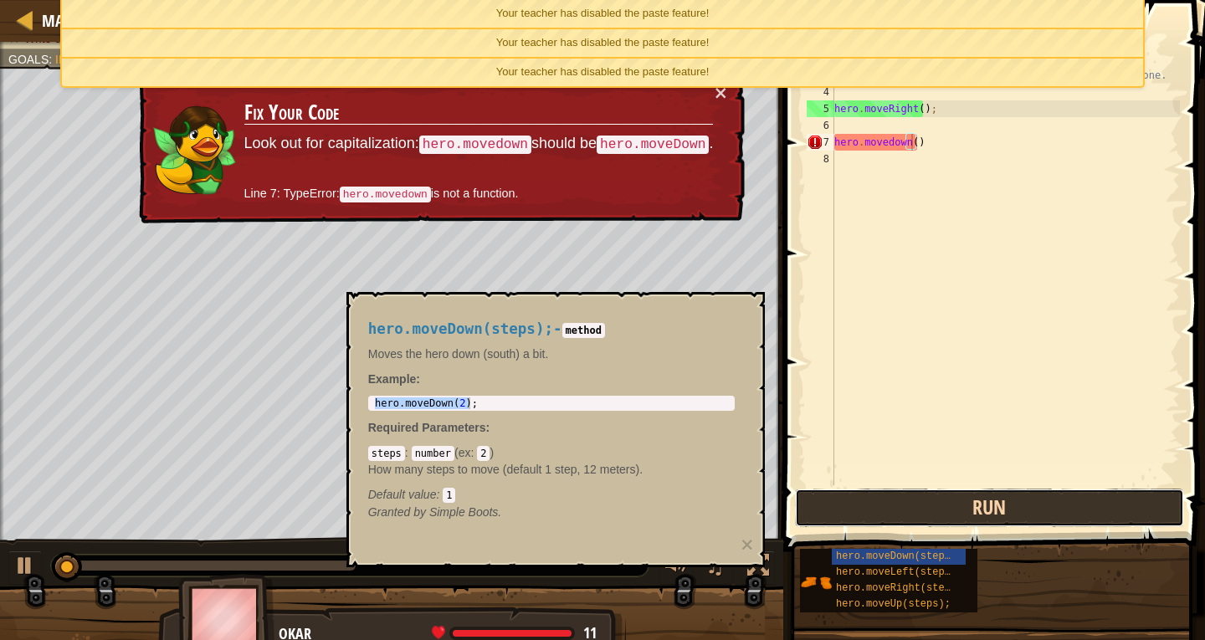
click at [1055, 500] on button "Run" at bounding box center [990, 508] width 390 height 38
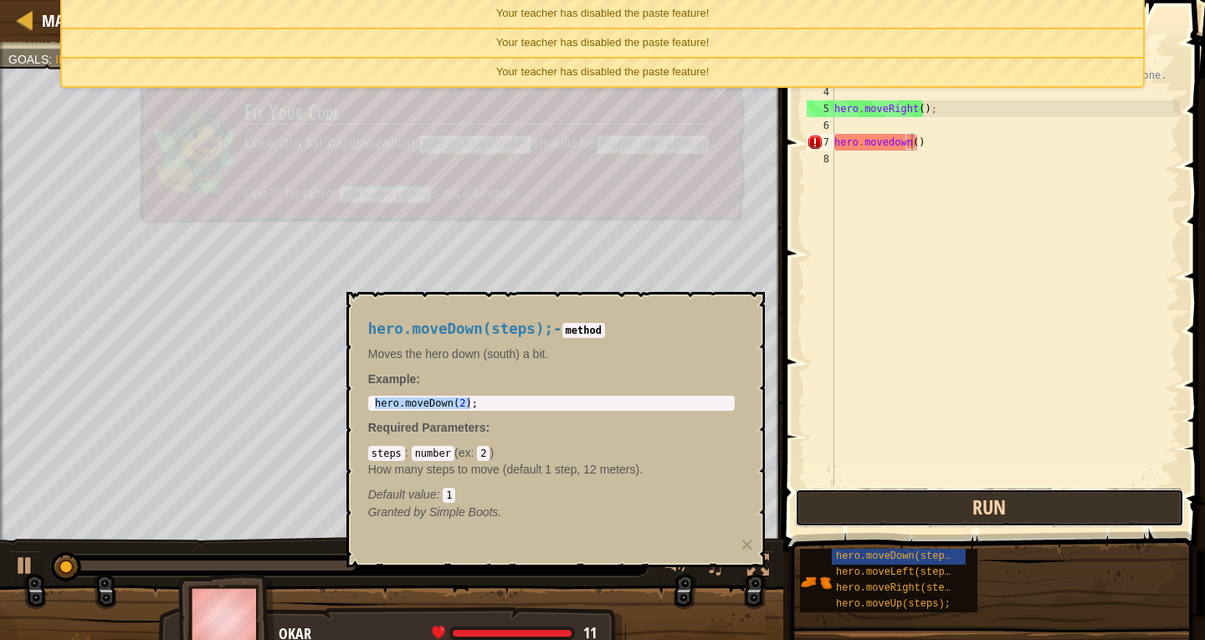
click at [1055, 500] on button "Run" at bounding box center [990, 508] width 390 height 38
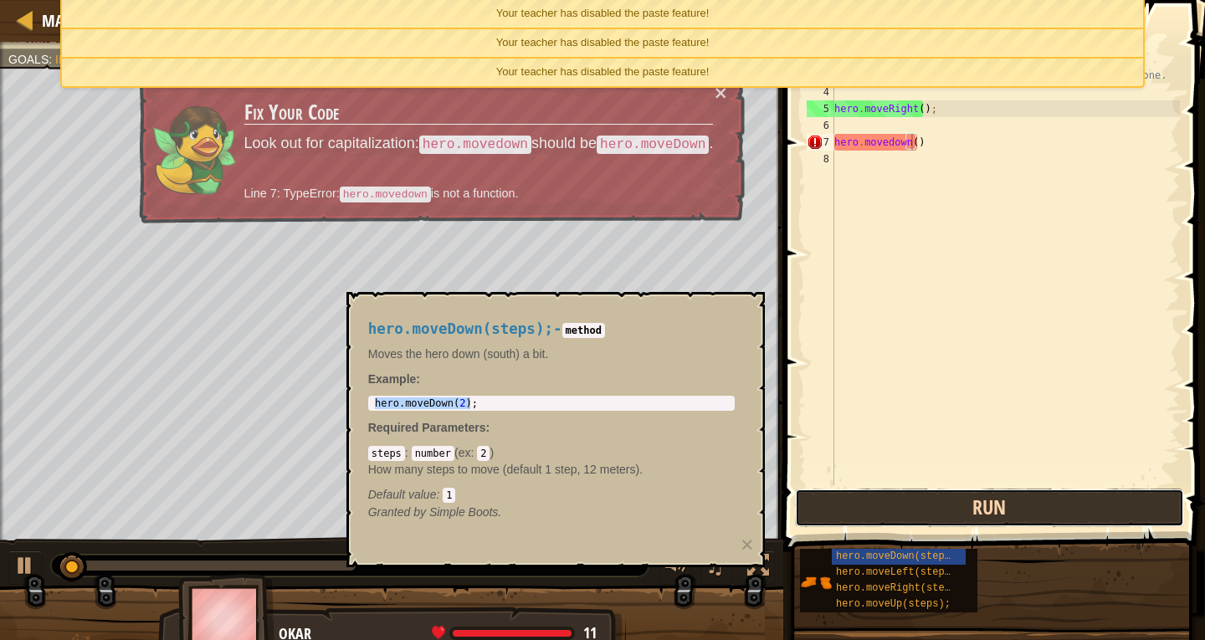
click at [1055, 500] on button "Run" at bounding box center [990, 508] width 390 height 38
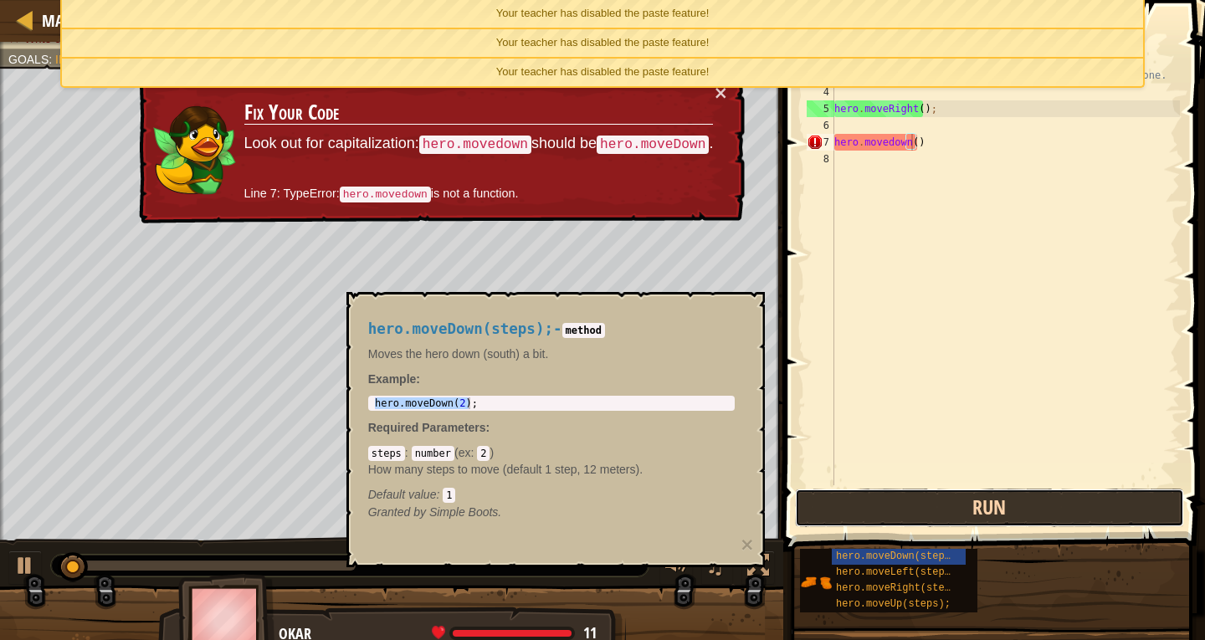
click at [1055, 500] on button "Run" at bounding box center [990, 508] width 390 height 38
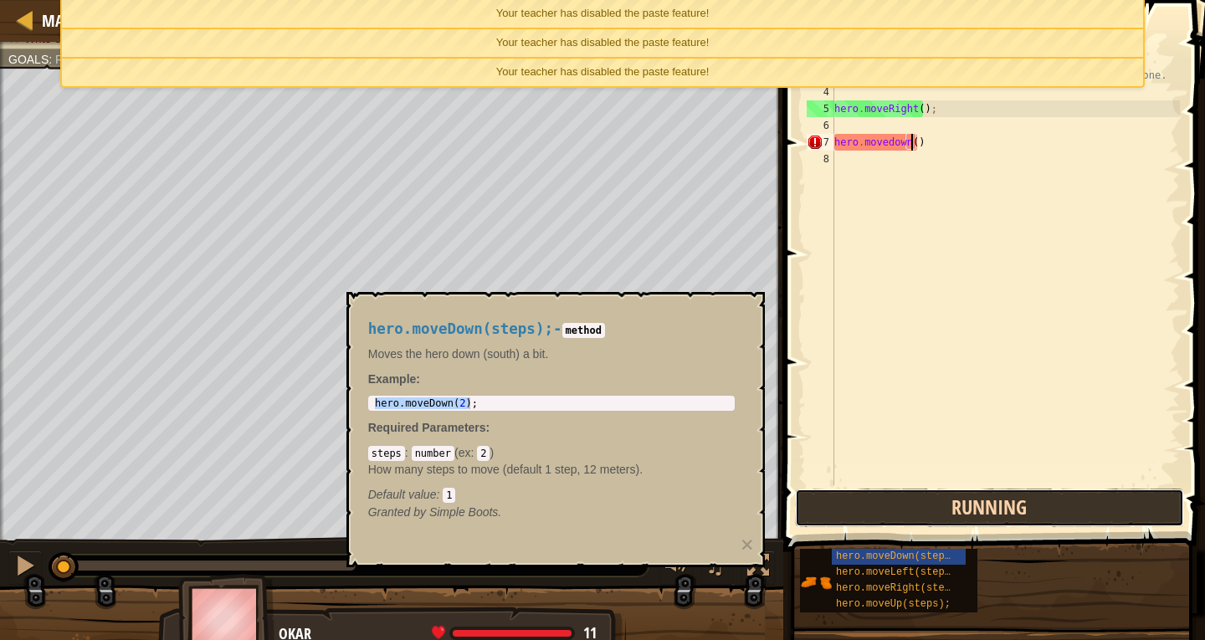
click at [1055, 500] on button "Running" at bounding box center [990, 508] width 390 height 38
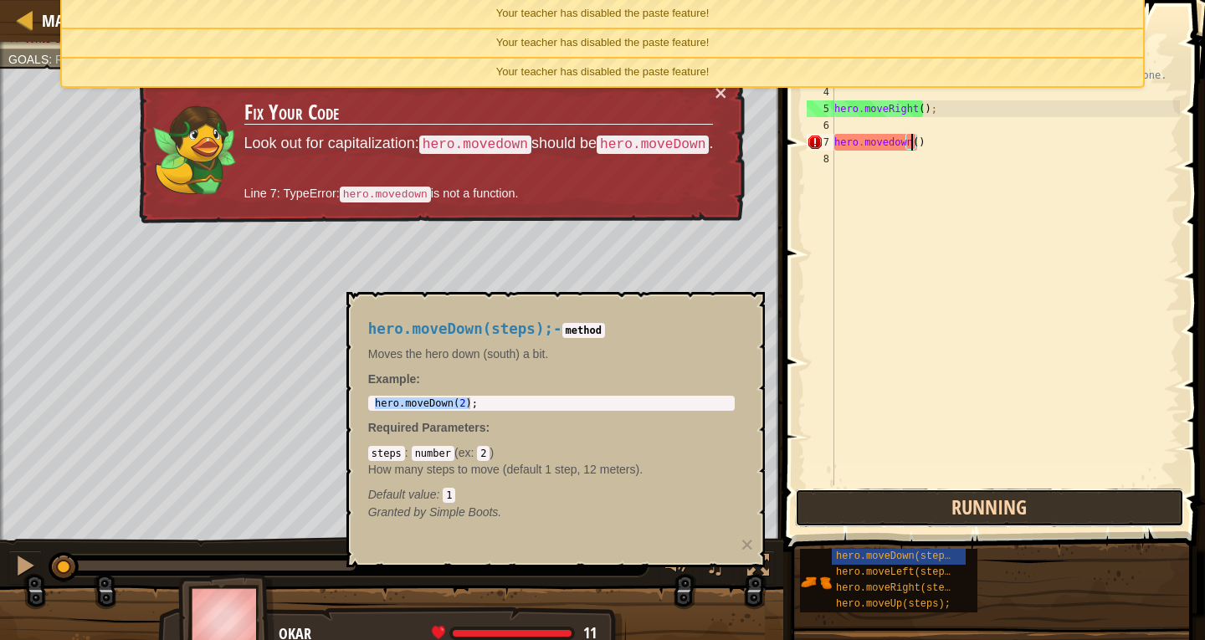
click at [1055, 500] on button "Running" at bounding box center [990, 508] width 390 height 38
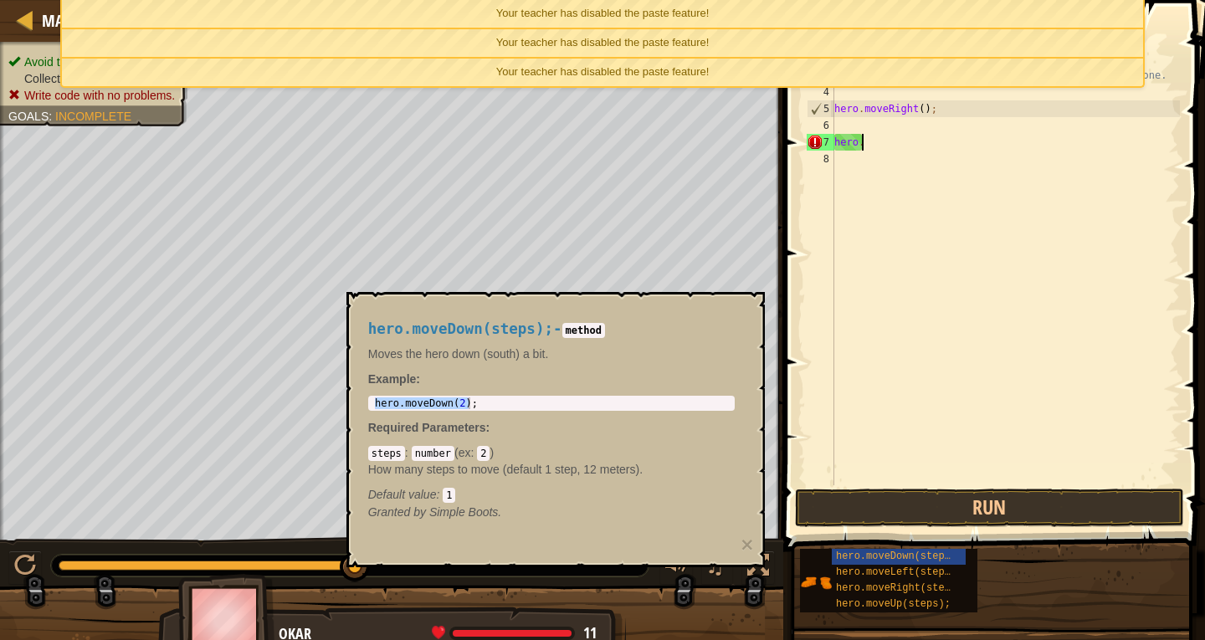
scroll to position [8, 0]
type textarea "h"
click at [852, 121] on div "// Move towards the gem. // Don’t touch the spikes! // Type your code below and…" at bounding box center [1005, 275] width 349 height 485
type textarea "H"
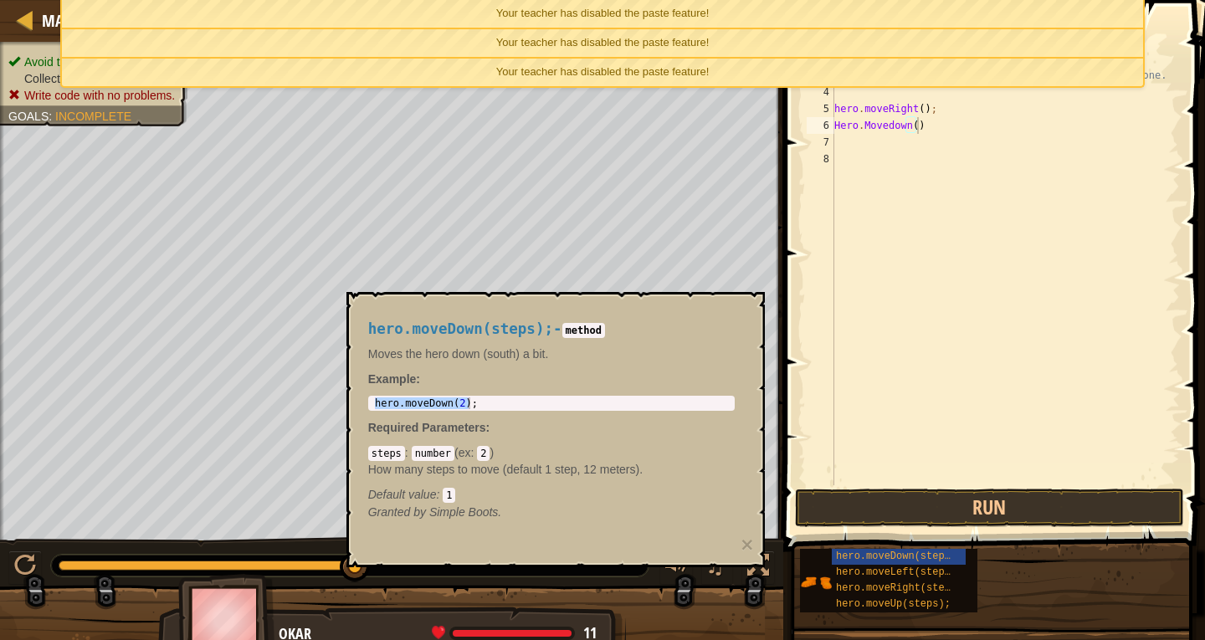
click at [1122, 486] on span at bounding box center [995, 251] width 435 height 601
drag, startPoint x: 1121, startPoint y: 486, endPoint x: 1120, endPoint y: 497, distance: 10.9
click at [1120, 497] on div "Hero.Movedown() 1 2 3 4 5 6 7 8 // Move towards the gem. // Don’t touch the spi…" at bounding box center [991, 308] width 427 height 601
click at [1120, 497] on button "Run" at bounding box center [990, 508] width 390 height 38
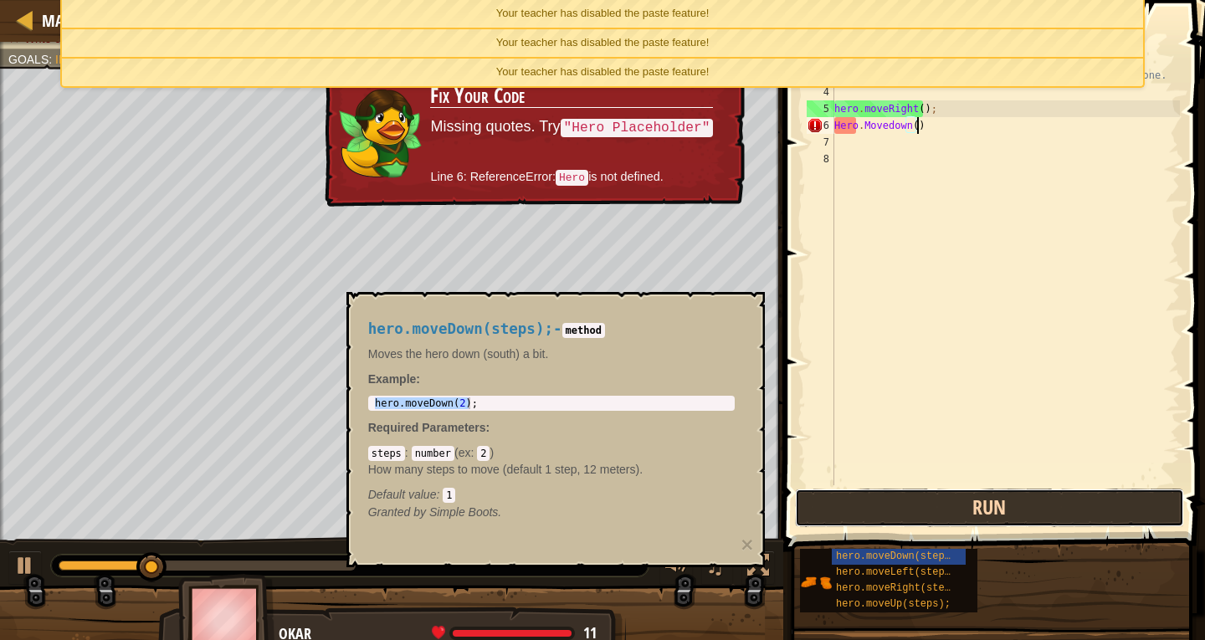
click at [1063, 510] on button "Run" at bounding box center [990, 508] width 390 height 38
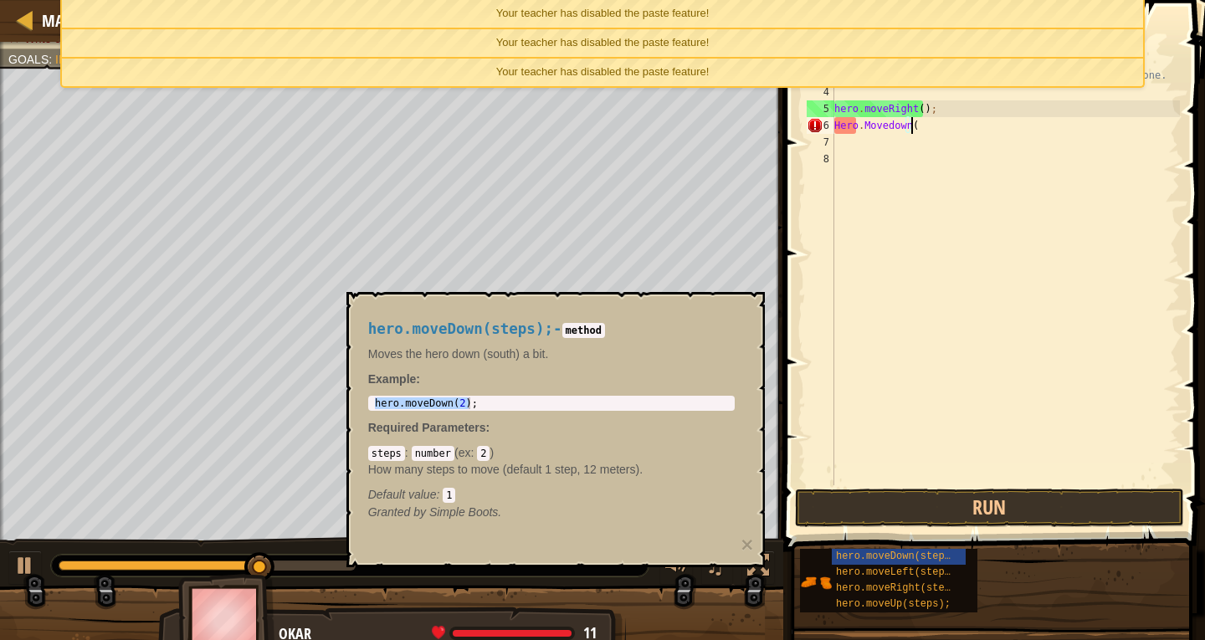
type textarea "Hero.Movedown"
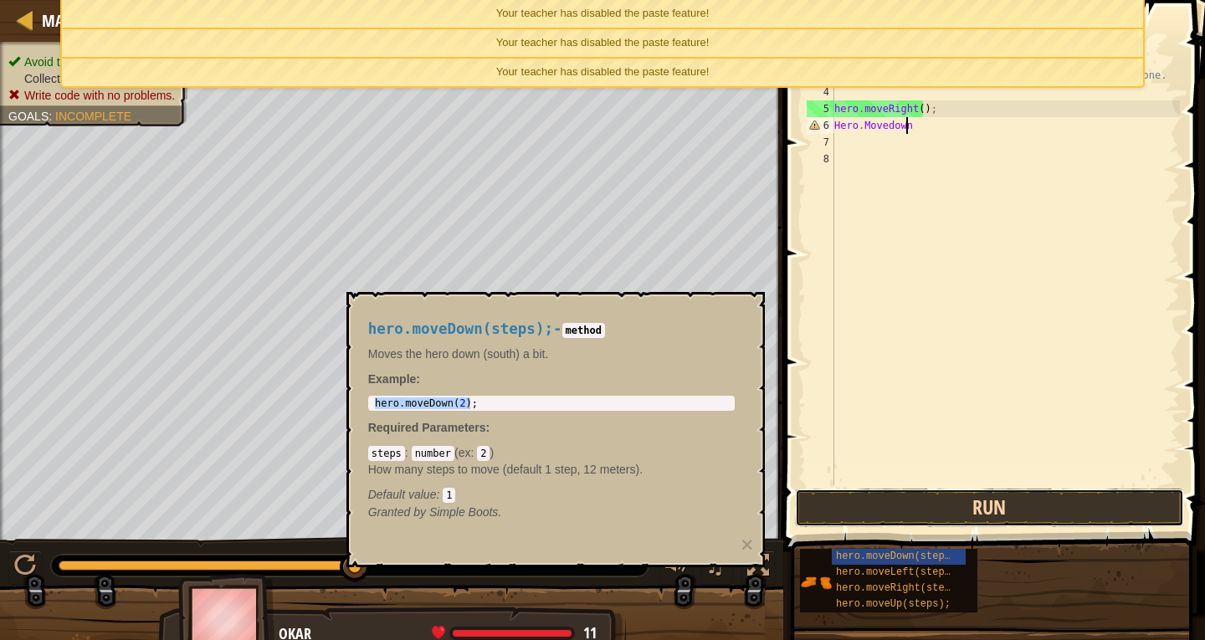
click at [1075, 521] on button "Run" at bounding box center [990, 508] width 390 height 38
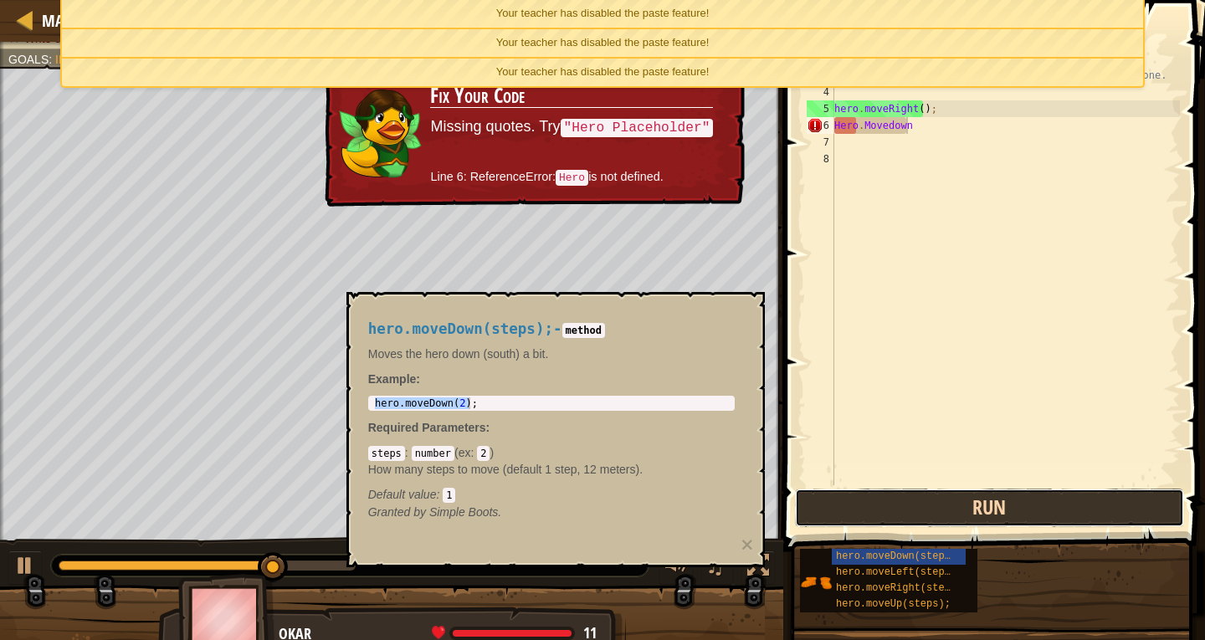
click at [1077, 517] on button "Run" at bounding box center [990, 508] width 390 height 38
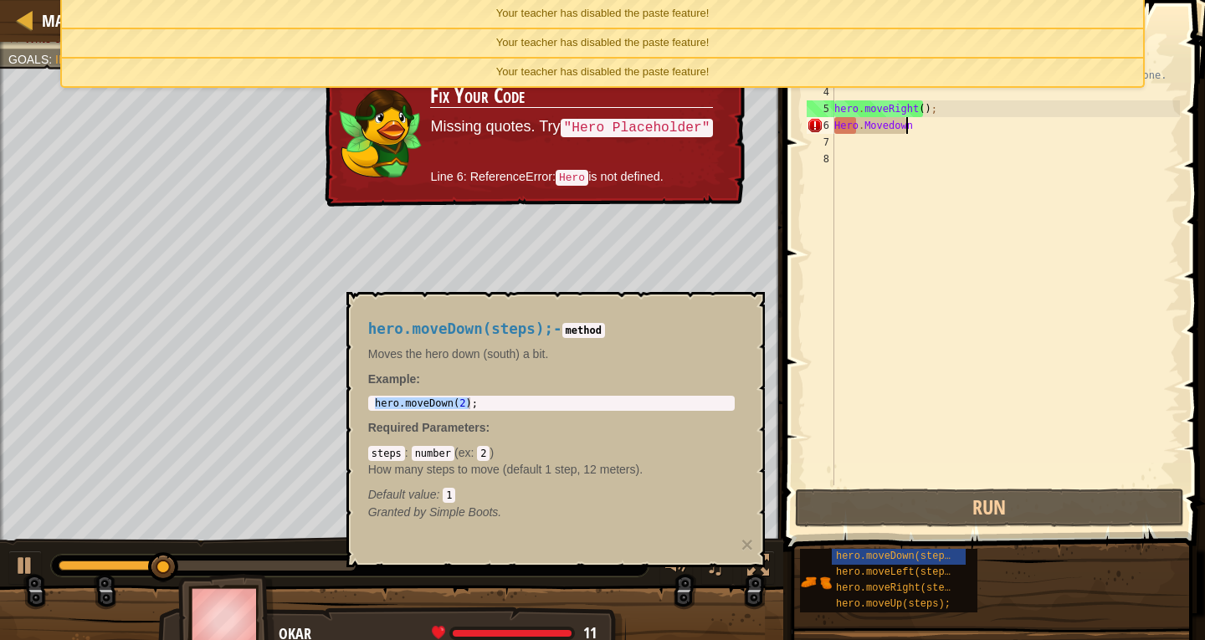
click at [855, 140] on div "// Move towards the gem. // Don’t touch the spikes! // Type your code below and…" at bounding box center [1005, 275] width 349 height 485
click at [835, 119] on div "// Move towards the gem. // Don’t touch the spikes! // Type your code below and…" at bounding box center [1005, 275] width 349 height 485
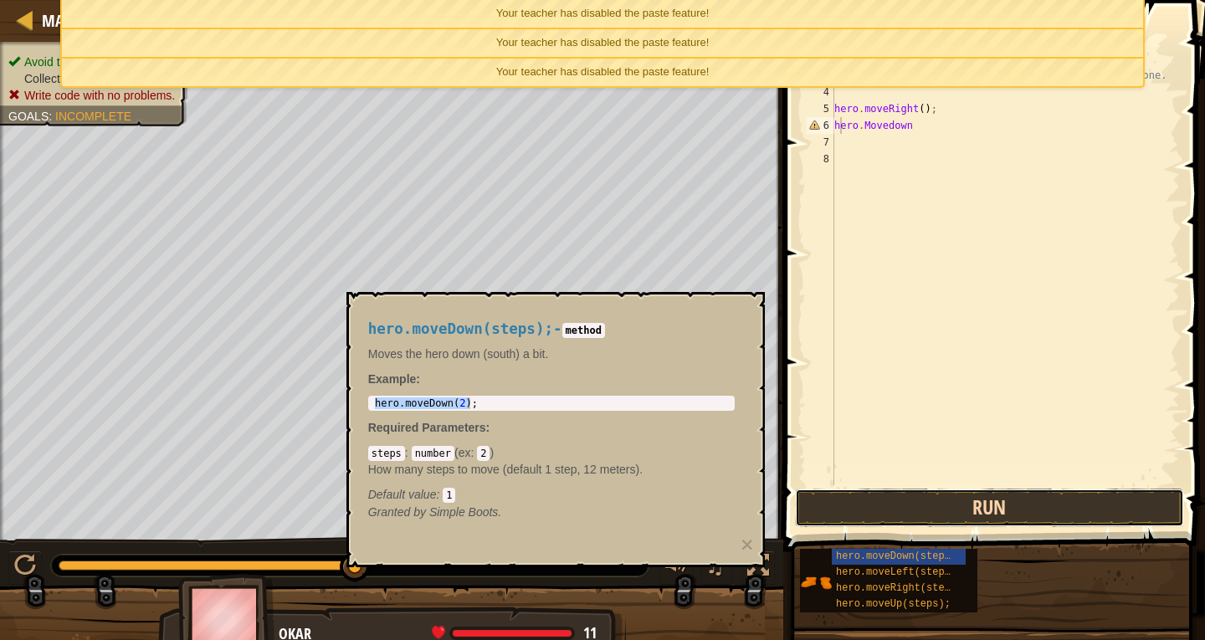
click at [967, 507] on button "Run" at bounding box center [990, 508] width 390 height 38
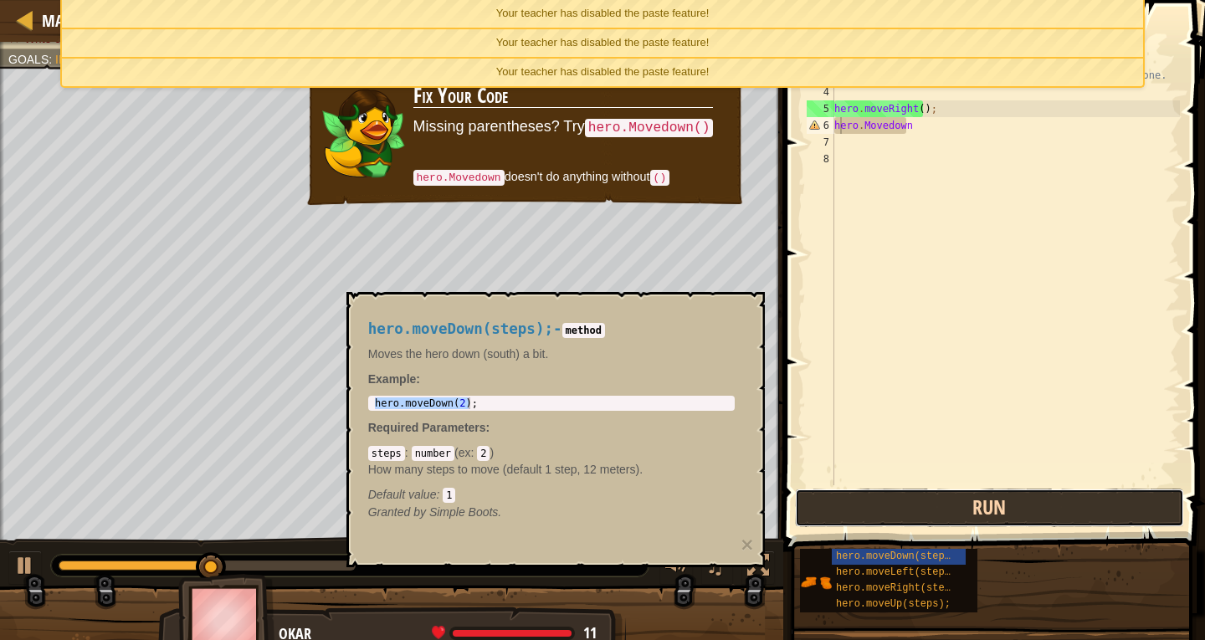
click at [967, 507] on button "Run" at bounding box center [990, 508] width 390 height 38
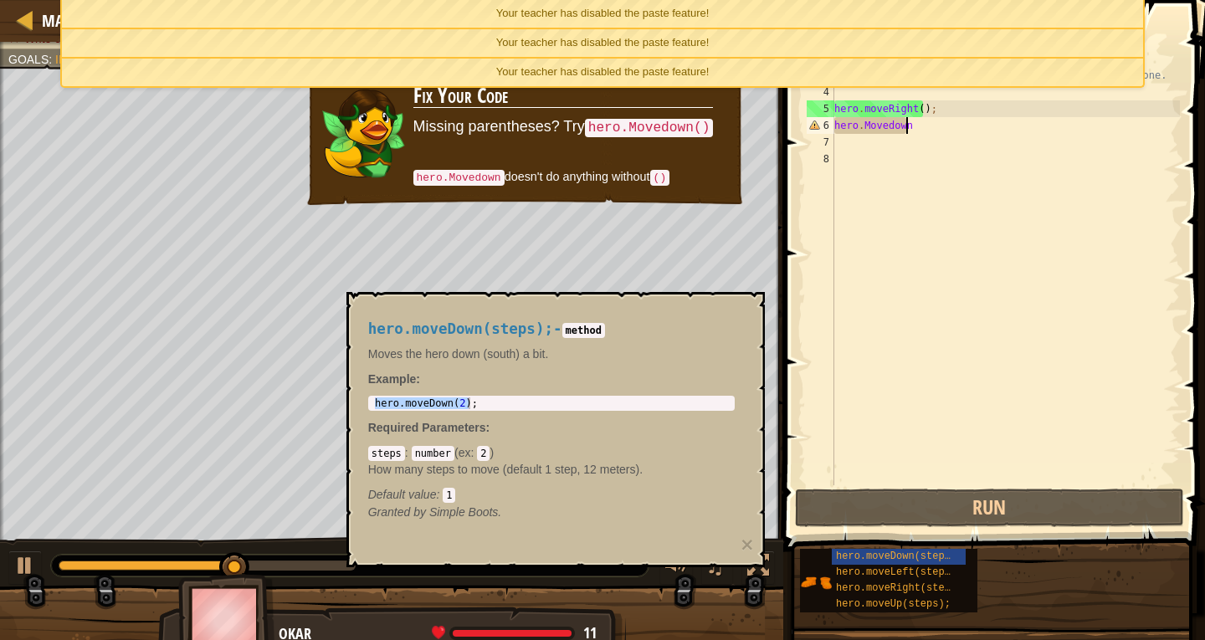
click at [930, 125] on div "// Move towards the gem. // Don’t touch the spikes! // Type your code below and…" at bounding box center [1005, 275] width 349 height 485
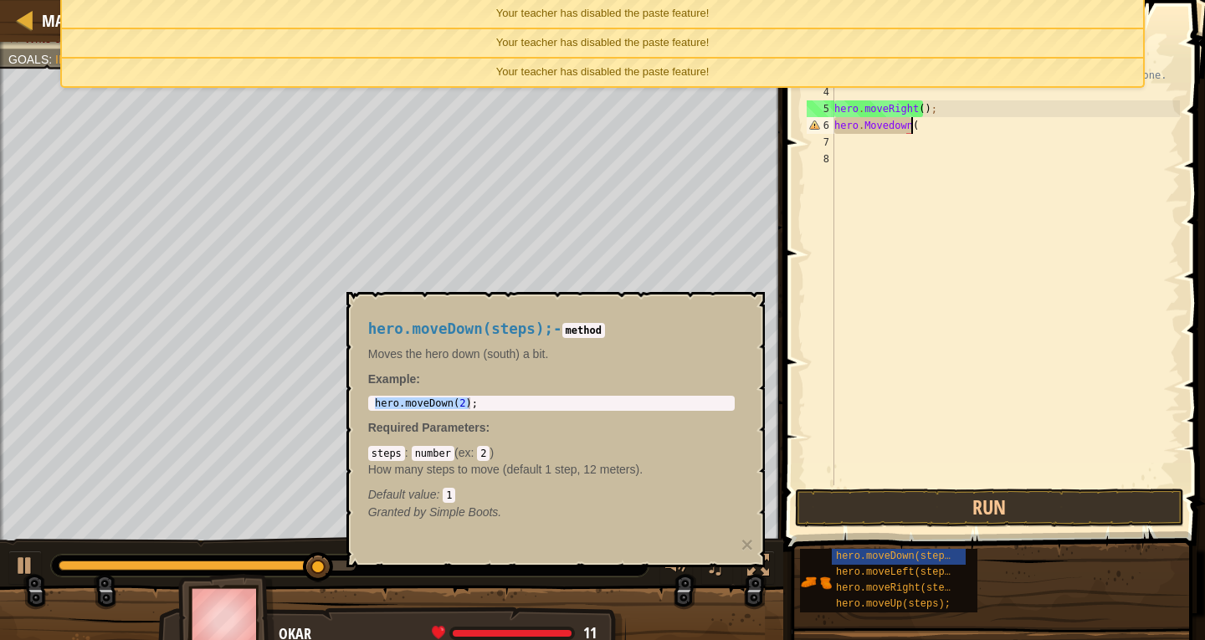
scroll to position [8, 6]
type textarea "hero.Movedown()"
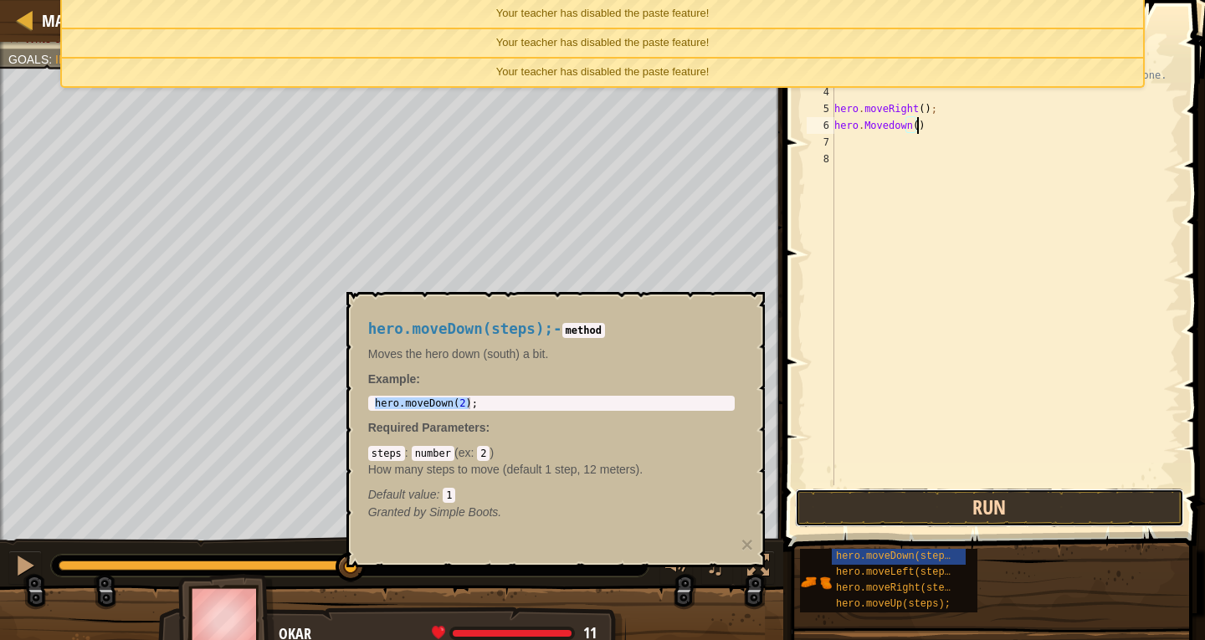
click at [947, 510] on button "Run" at bounding box center [990, 508] width 390 height 38
